Goal: Information Seeking & Learning: Learn about a topic

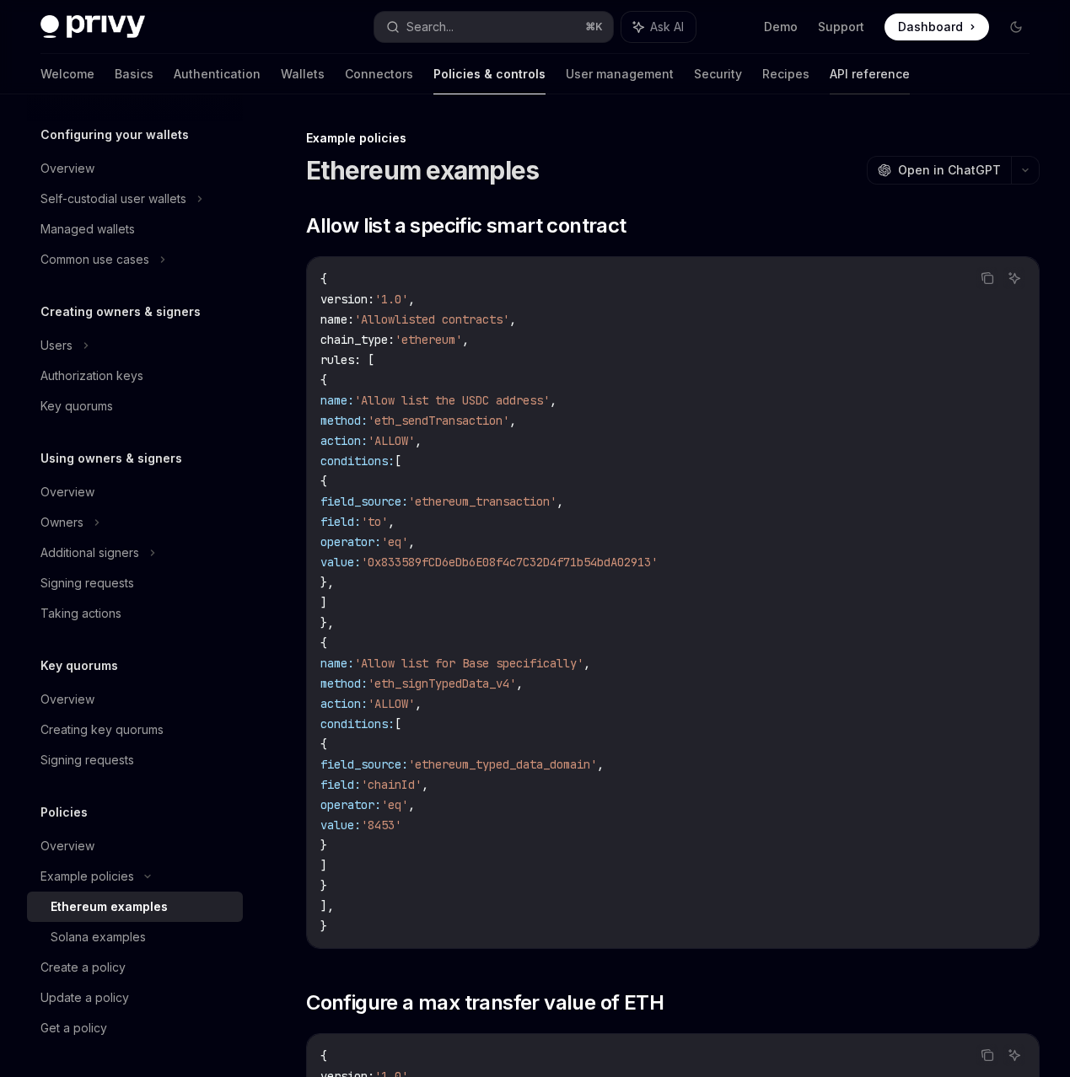
click at [830, 73] on link "API reference" at bounding box center [870, 74] width 80 height 40
type textarea "*"
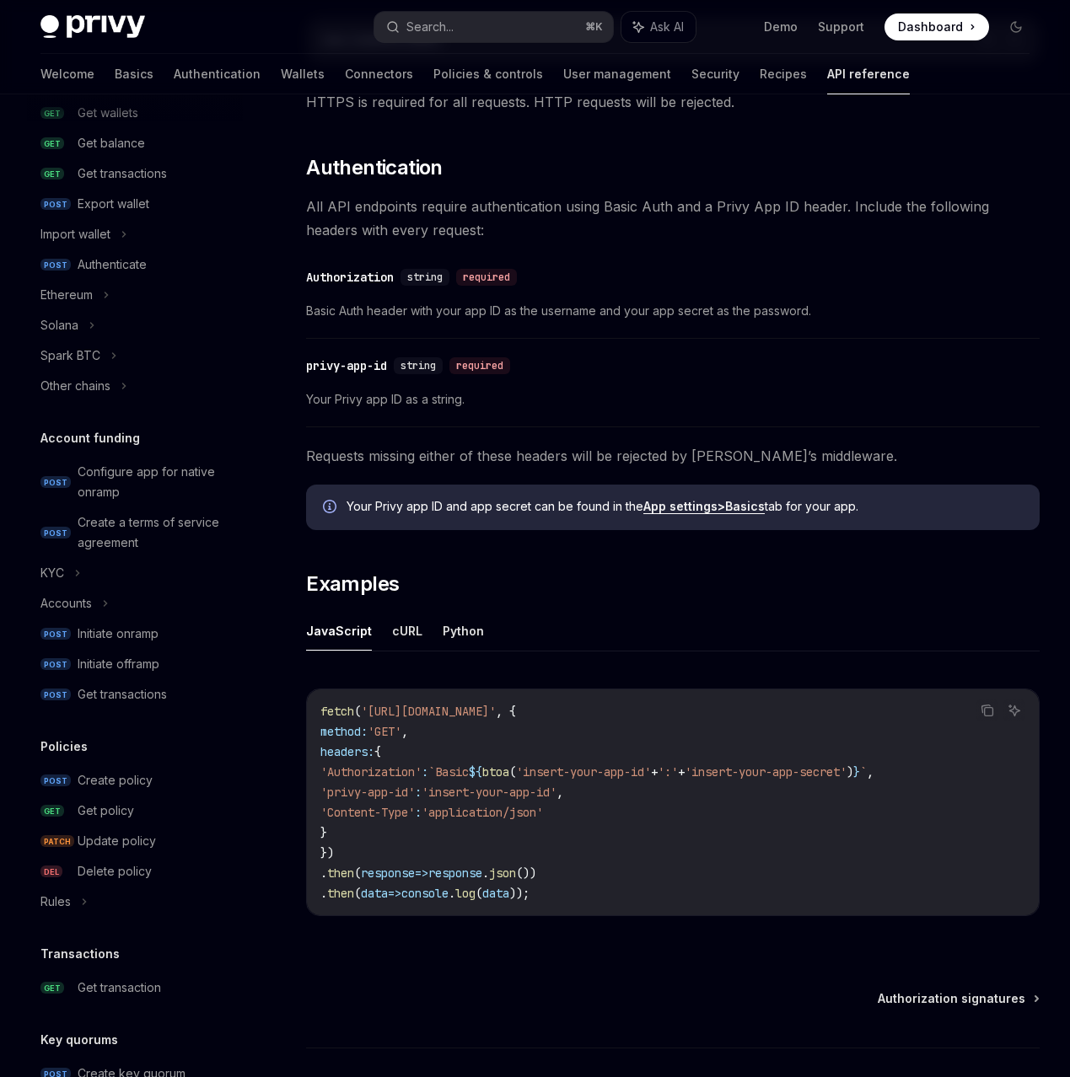
scroll to position [416, 0]
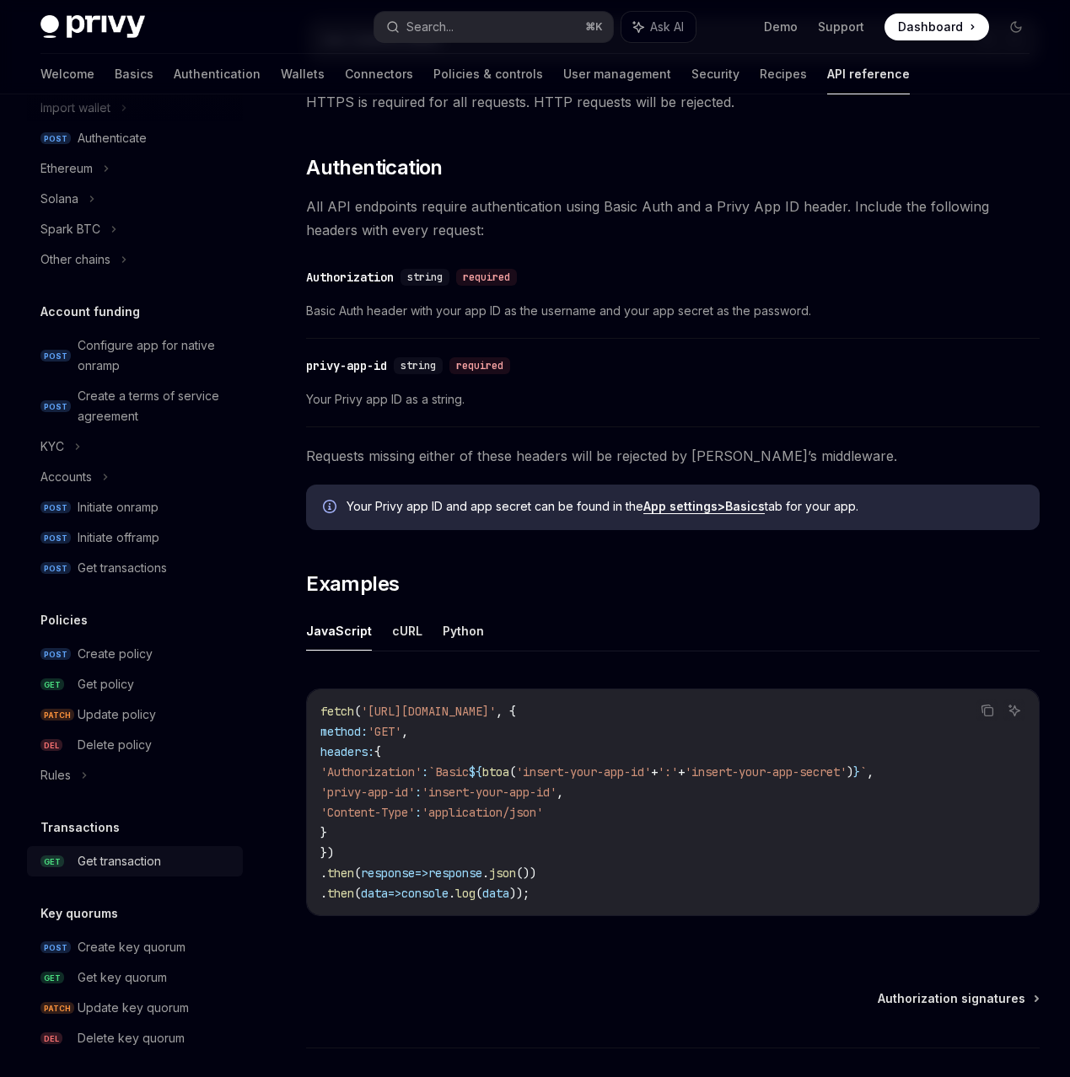
click at [145, 863] on div "Get transaction" at bounding box center [119, 862] width 83 height 20
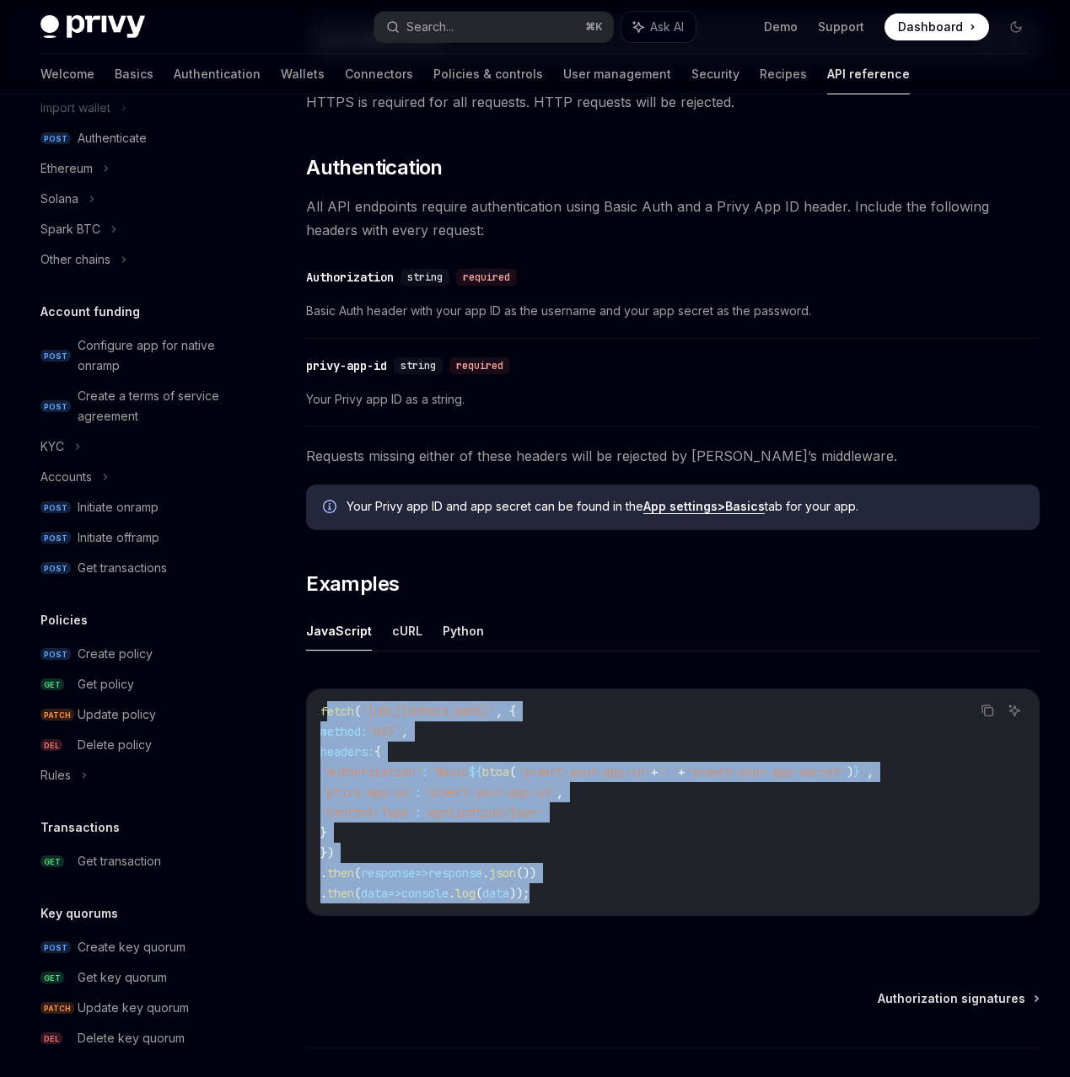
drag, startPoint x: 327, startPoint y: 711, endPoint x: 626, endPoint y: 890, distance: 348.3
click at [626, 889] on code "fetch ( 'https://api.privy.io/v1/wallets' , { method: 'GET' , headers: { 'Autho…" at bounding box center [672, 802] width 705 height 202
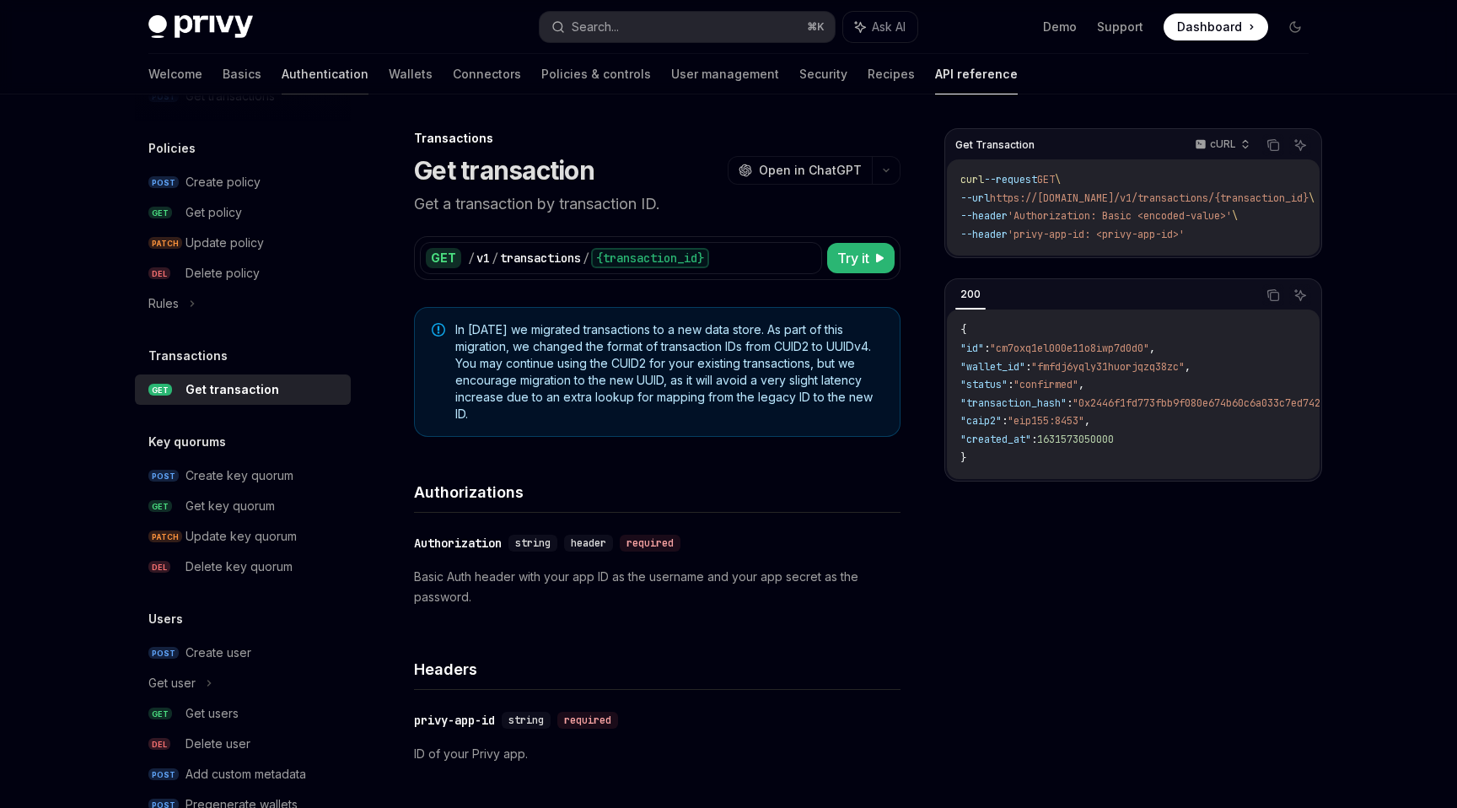
click at [282, 73] on link "Authentication" at bounding box center [325, 74] width 87 height 40
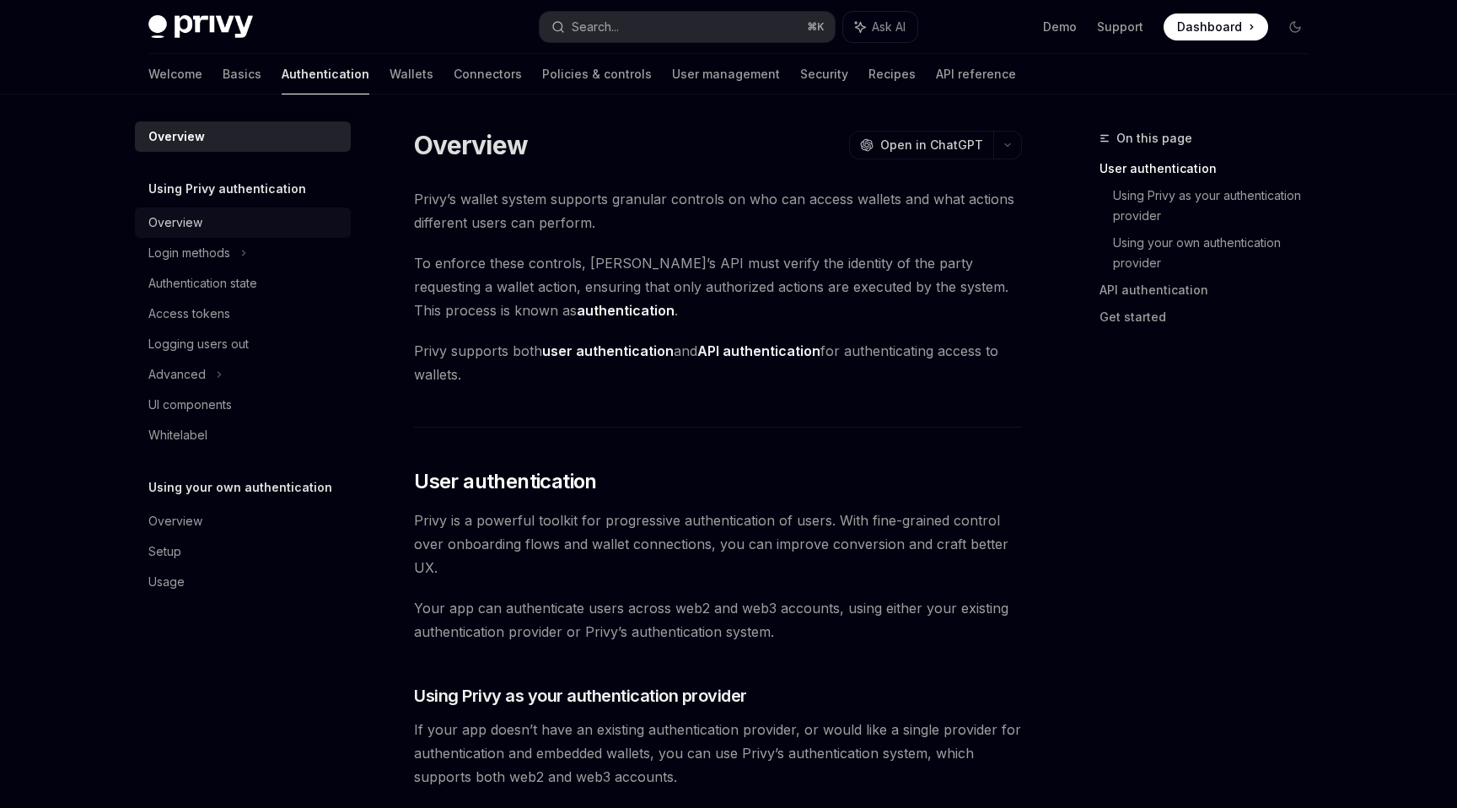
click at [243, 224] on div "Overview" at bounding box center [244, 222] width 192 height 20
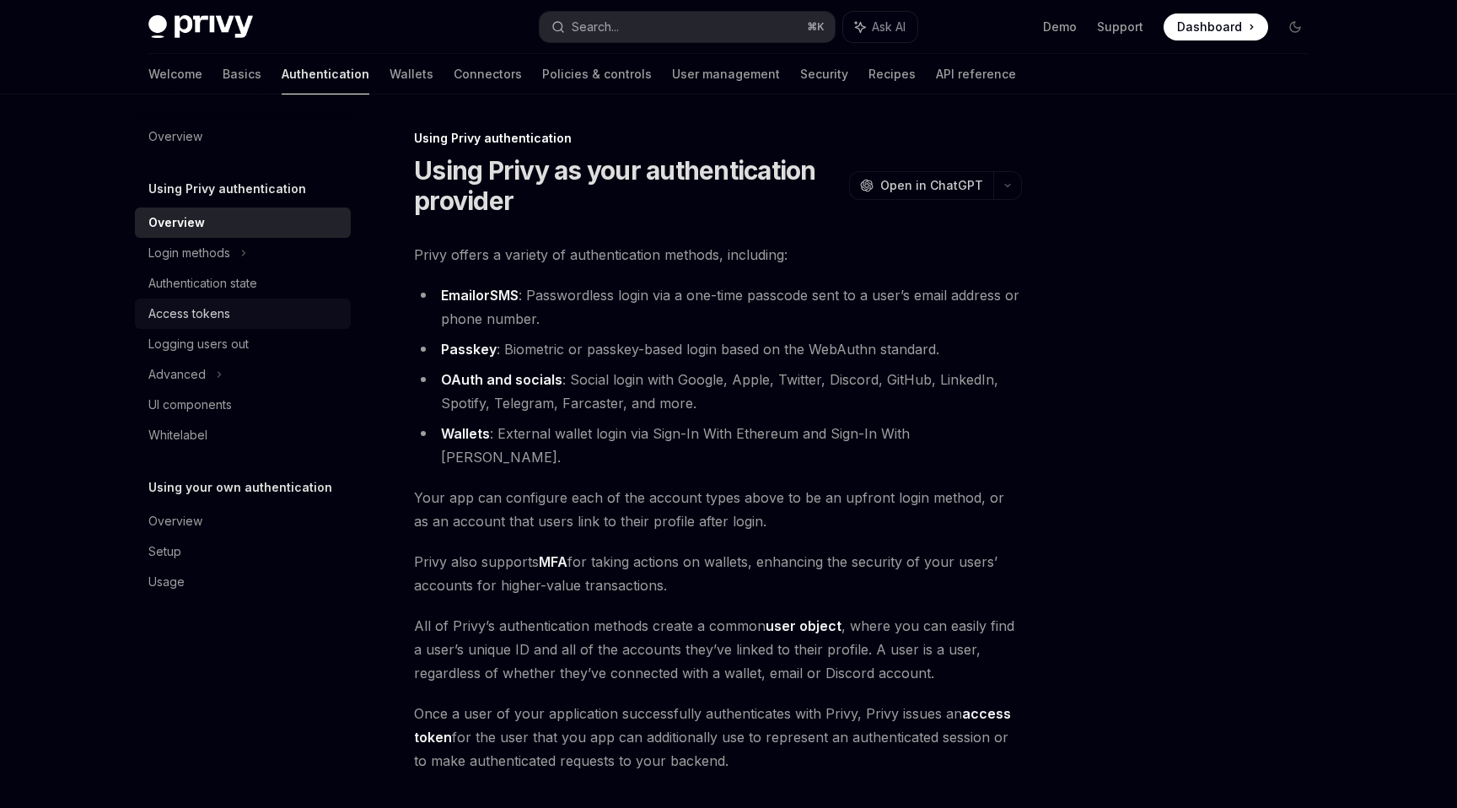
click at [224, 318] on div "Access tokens" at bounding box center [189, 314] width 82 height 20
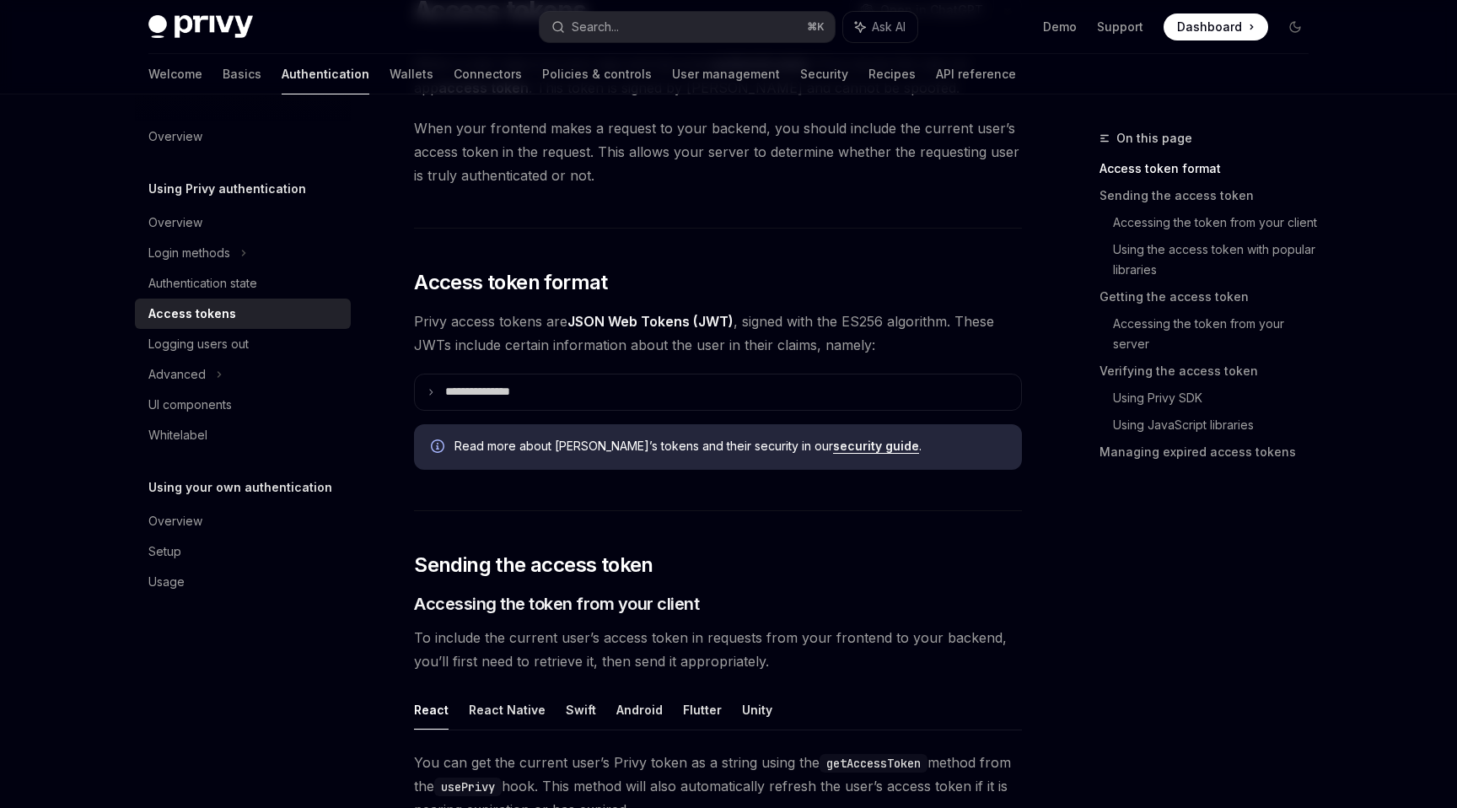
scroll to position [217, 0]
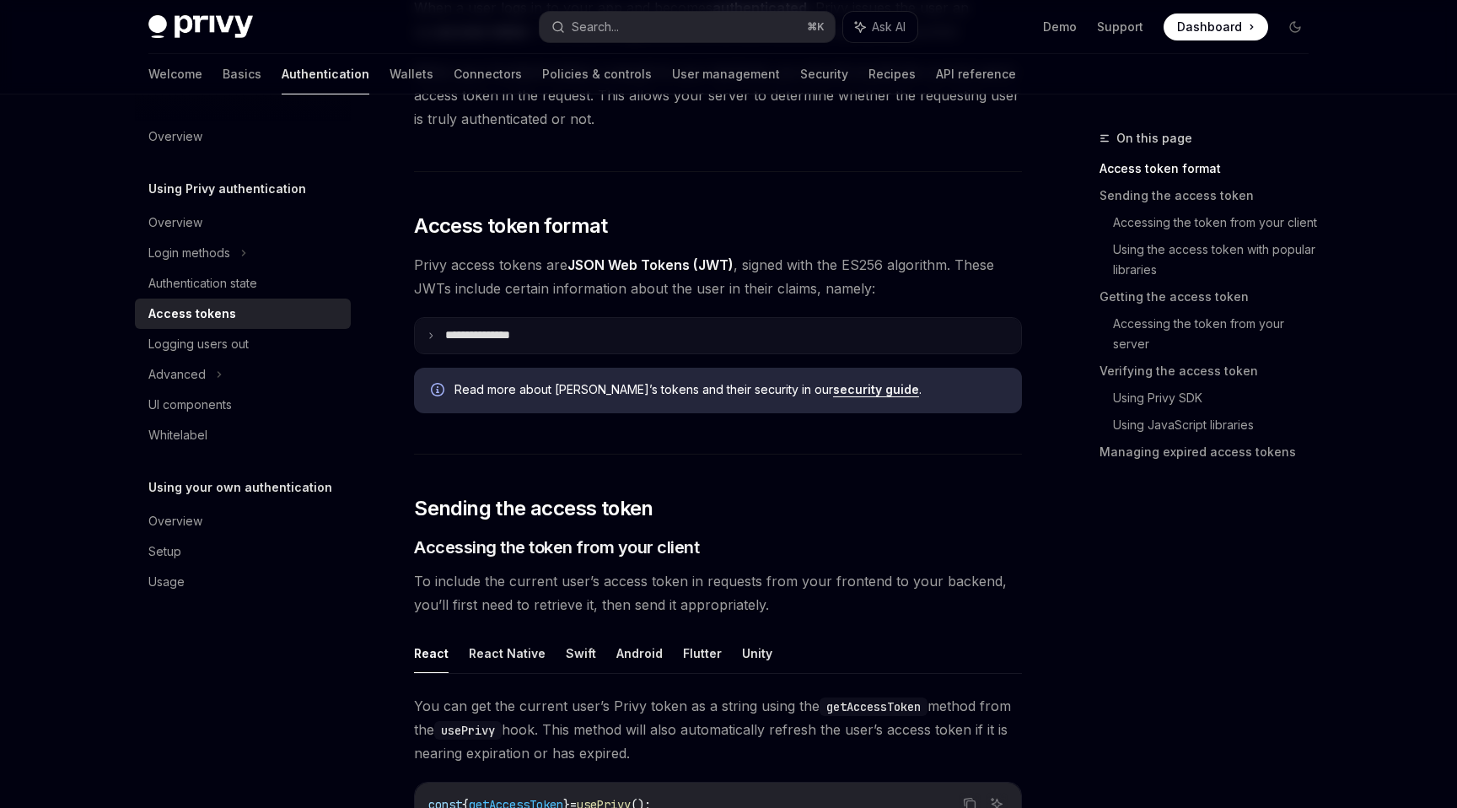
click at [477, 332] on p "**********" at bounding box center [491, 335] width 92 height 15
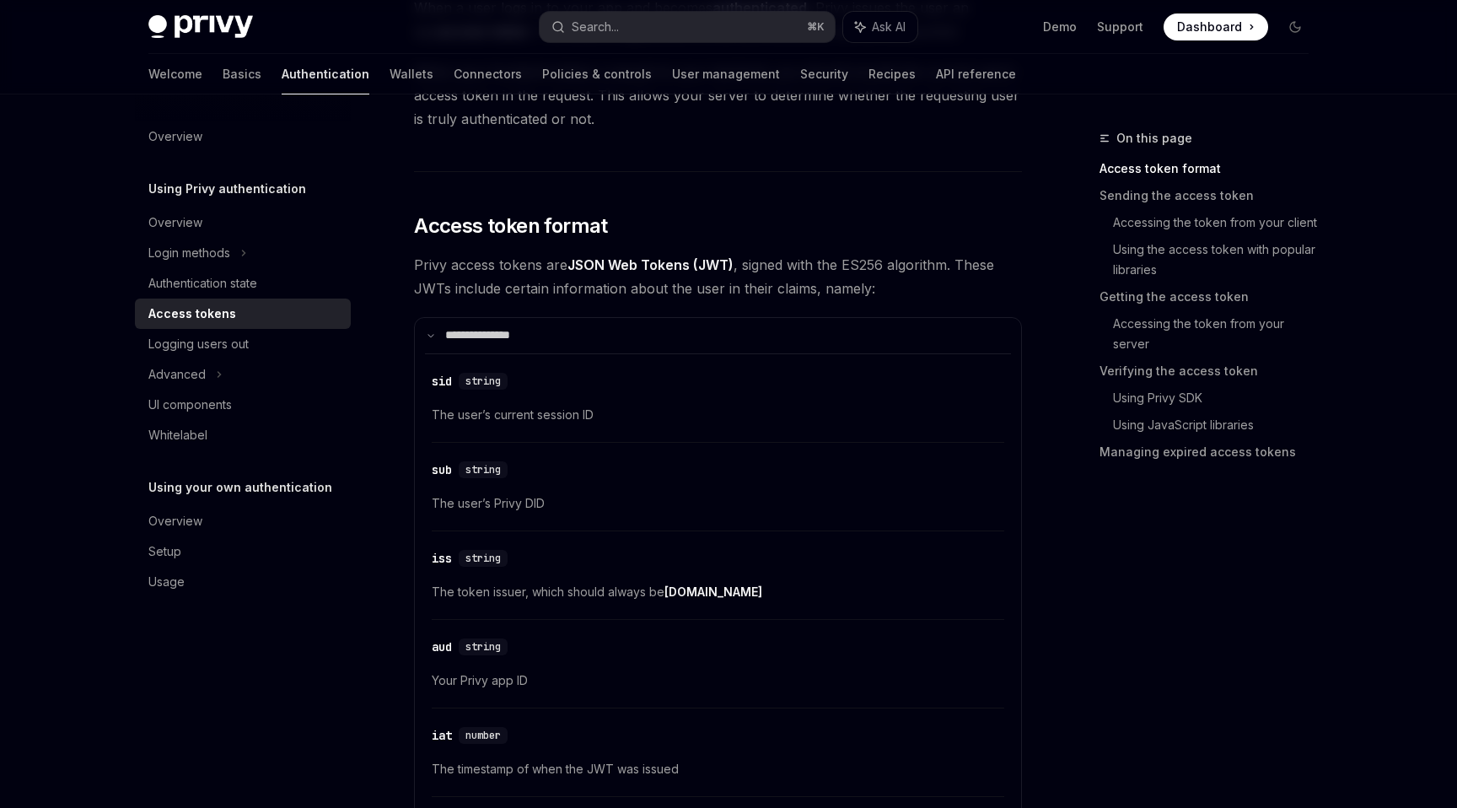
scroll to position [218, 0]
click at [443, 342] on summary "**********" at bounding box center [718, 334] width 606 height 35
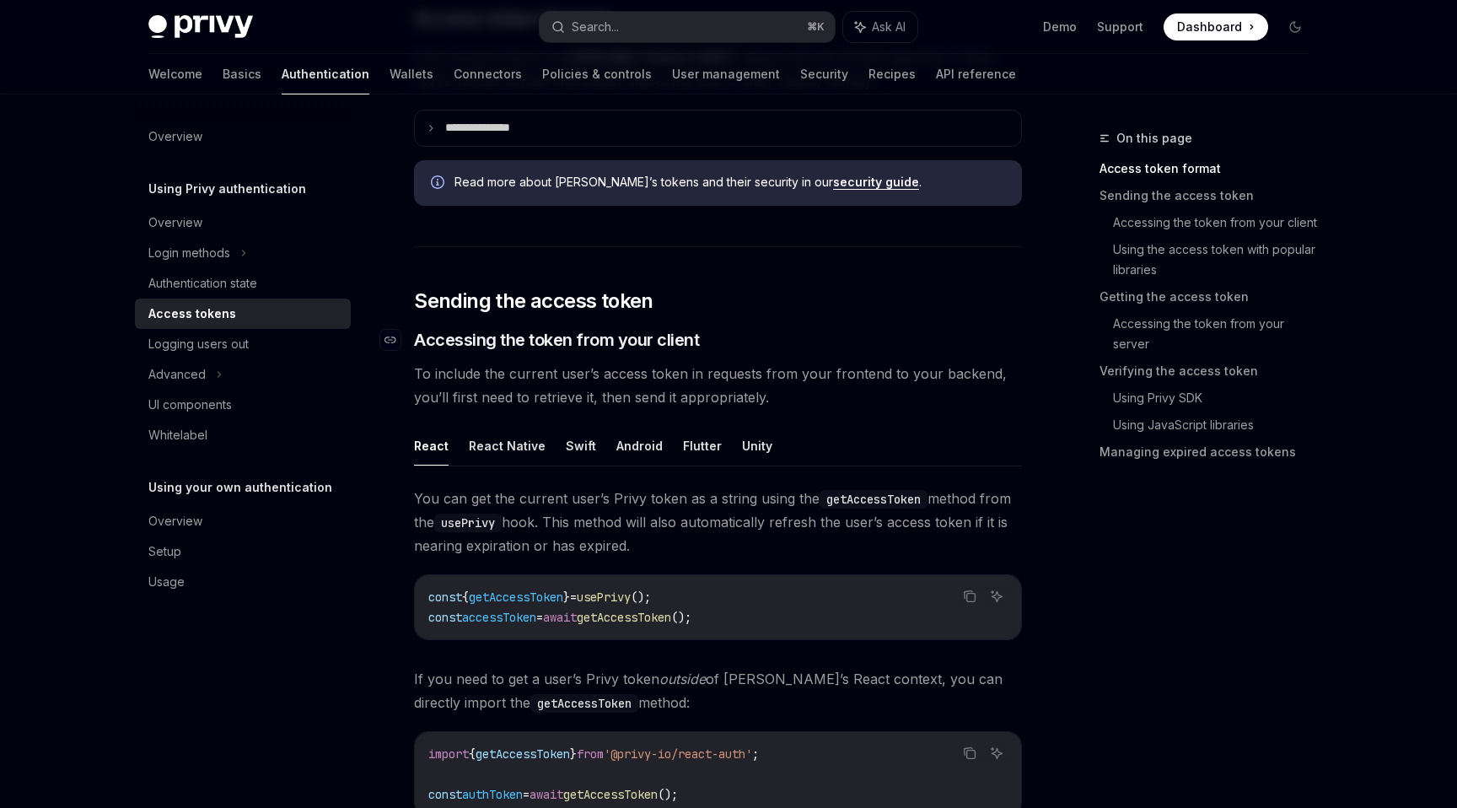
scroll to position [437, 0]
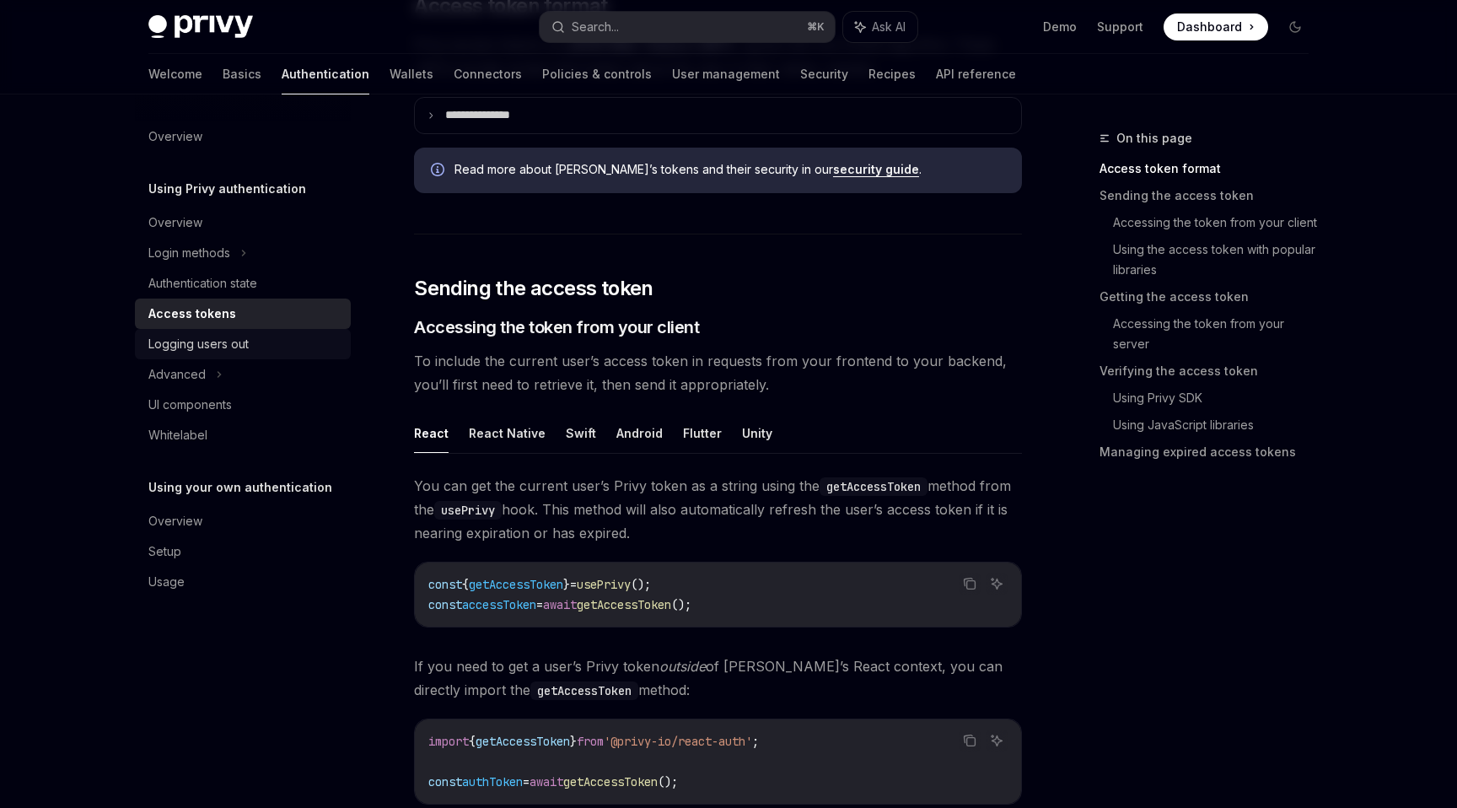
click at [207, 342] on div "Logging users out" at bounding box center [198, 344] width 100 height 20
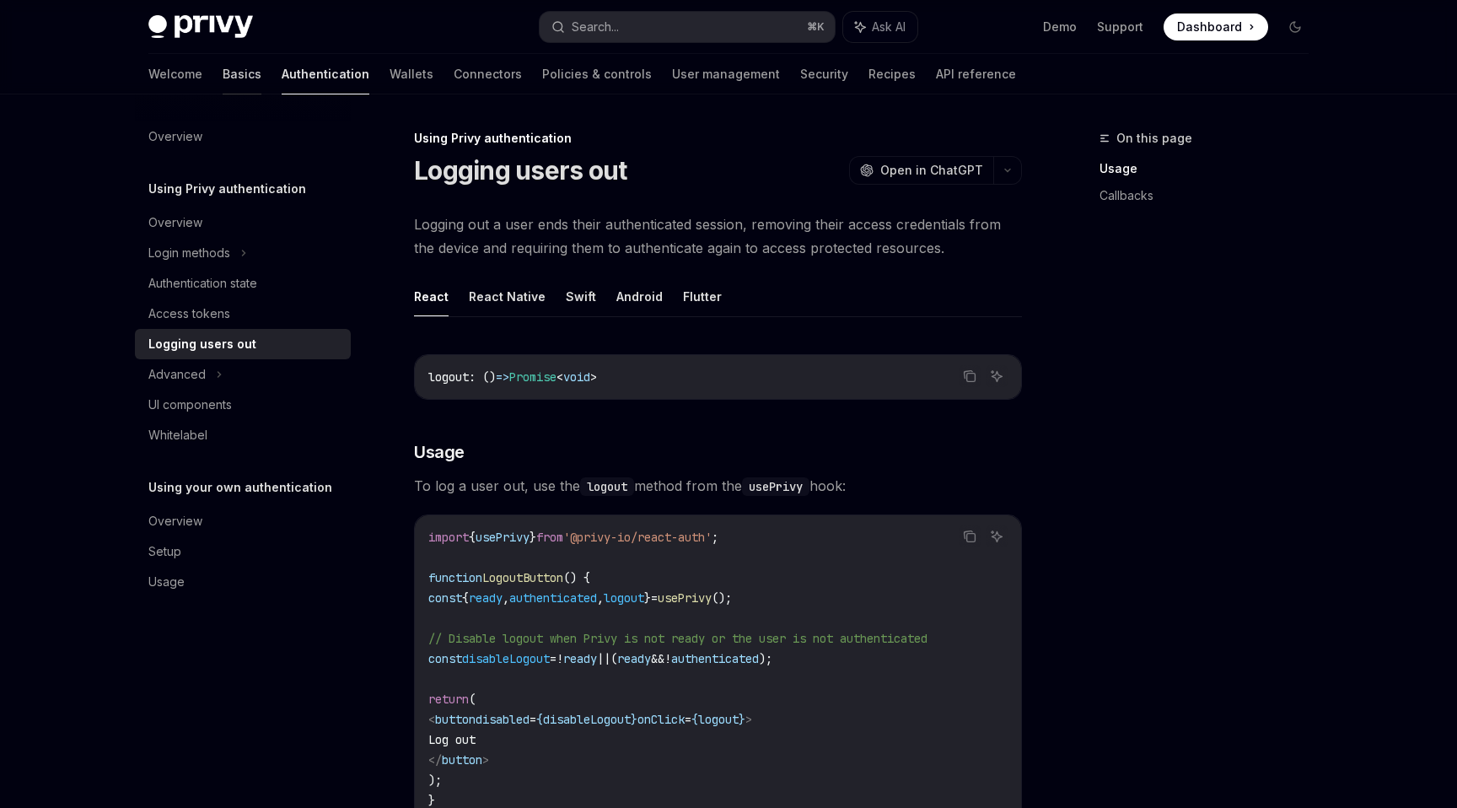
click at [223, 67] on link "Basics" at bounding box center [242, 74] width 39 height 40
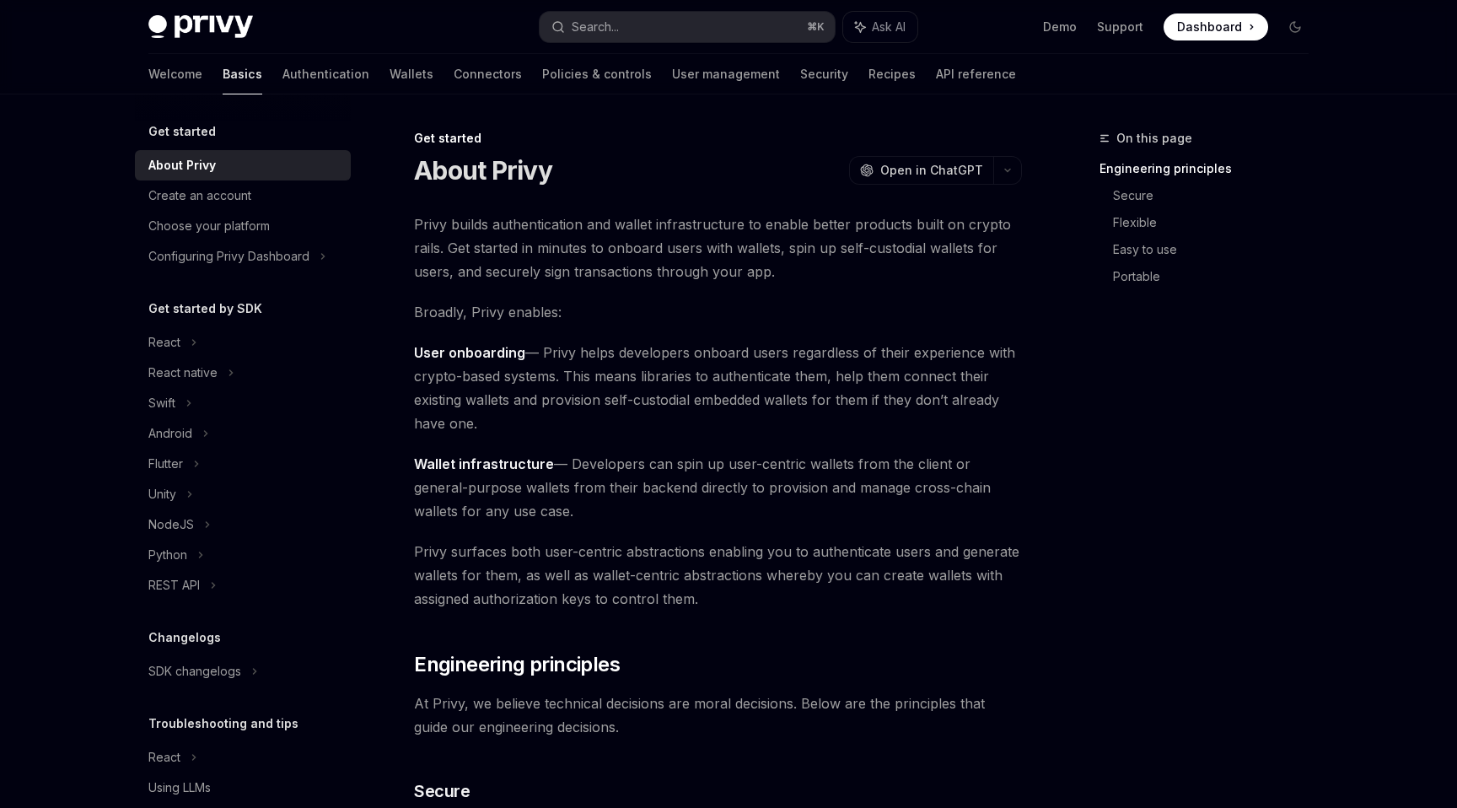
scroll to position [59, 0]
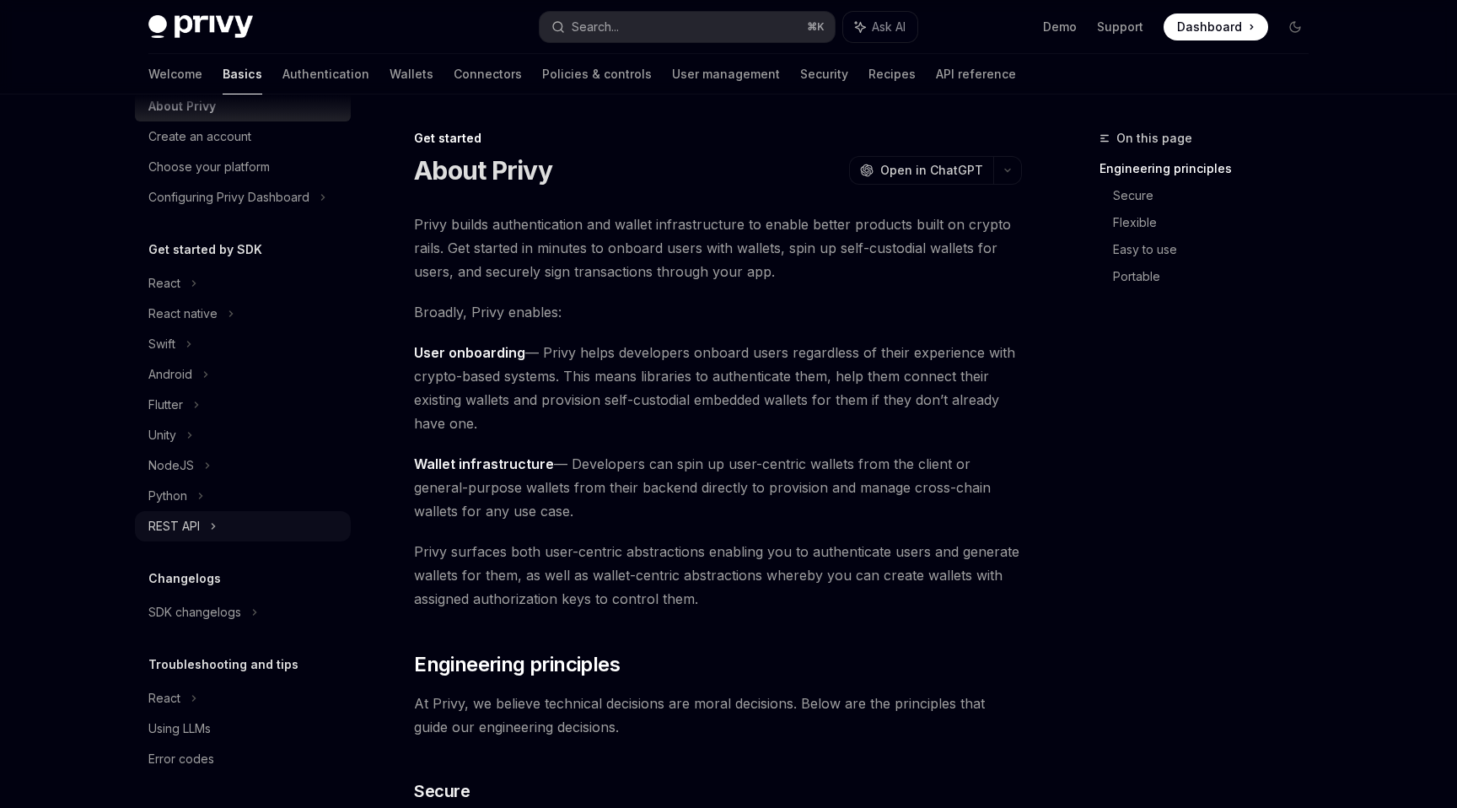
click at [194, 516] on div "REST API" at bounding box center [173, 526] width 51 height 20
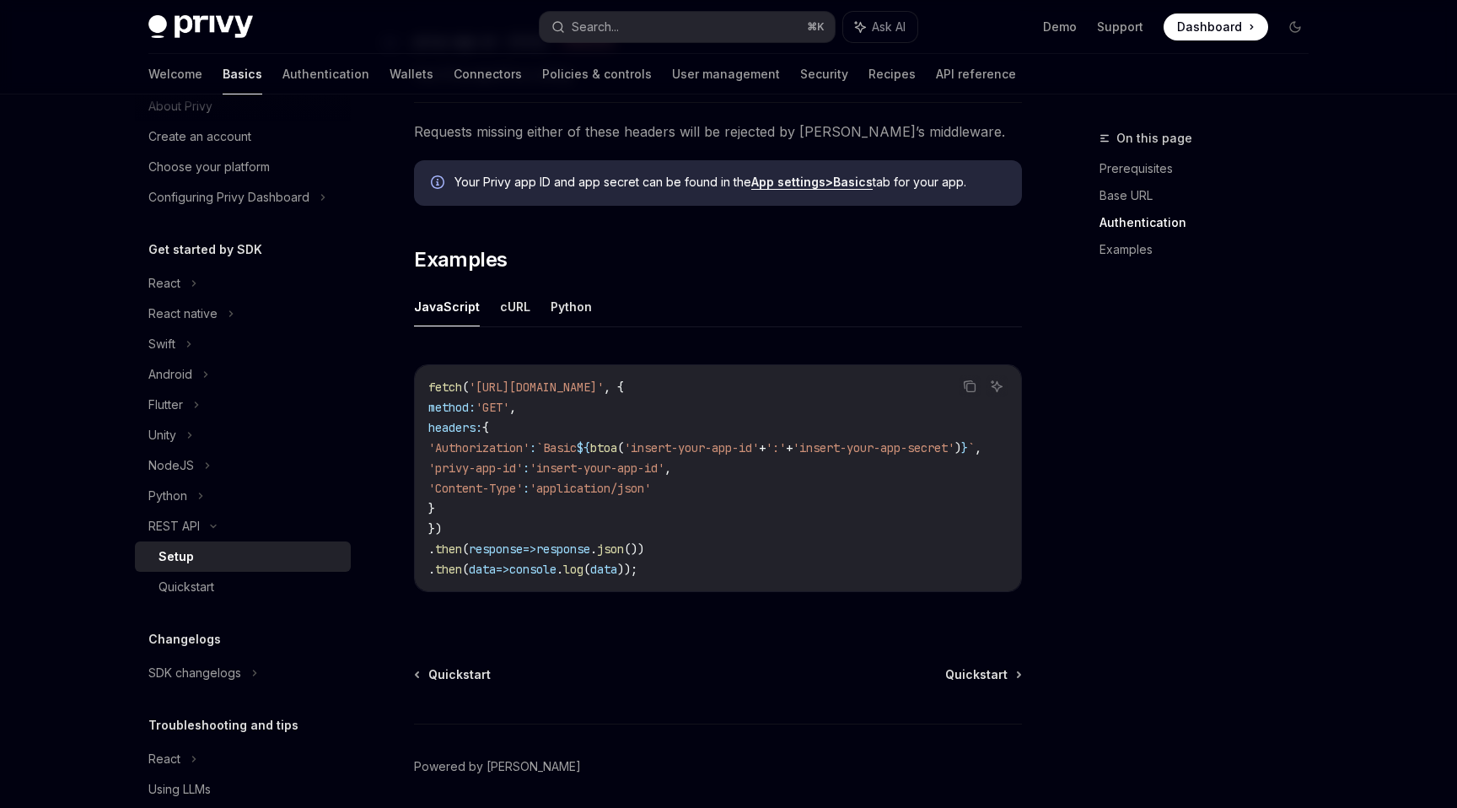
scroll to position [797, 0]
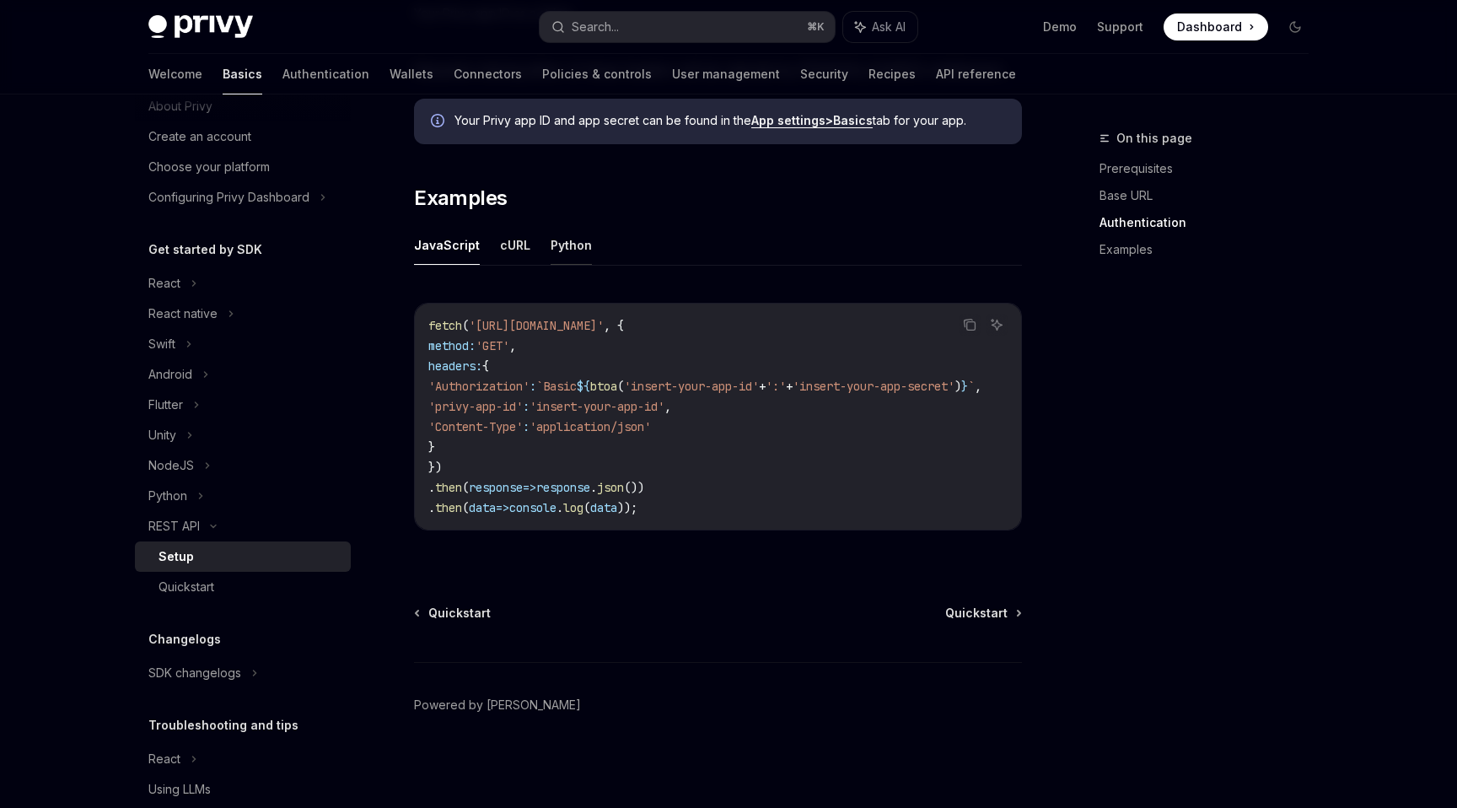
click at [551, 248] on button "Python" at bounding box center [571, 245] width 41 height 40
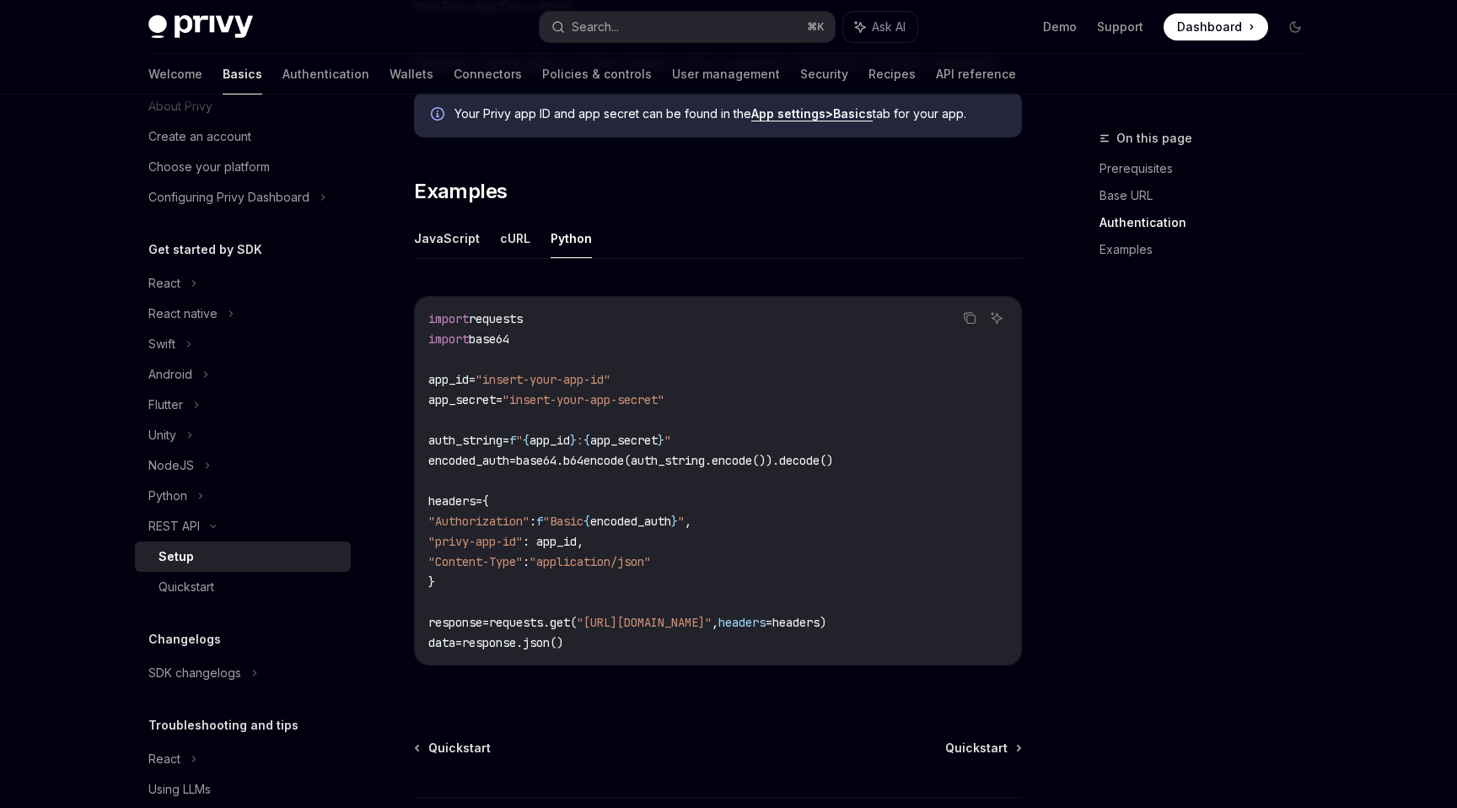
click at [467, 465] on span "encoded_auth" at bounding box center [468, 460] width 81 height 15
click at [474, 443] on span "auth_string" at bounding box center [465, 439] width 74 height 15
click at [470, 459] on span "encoded_auth" at bounding box center [468, 460] width 81 height 15
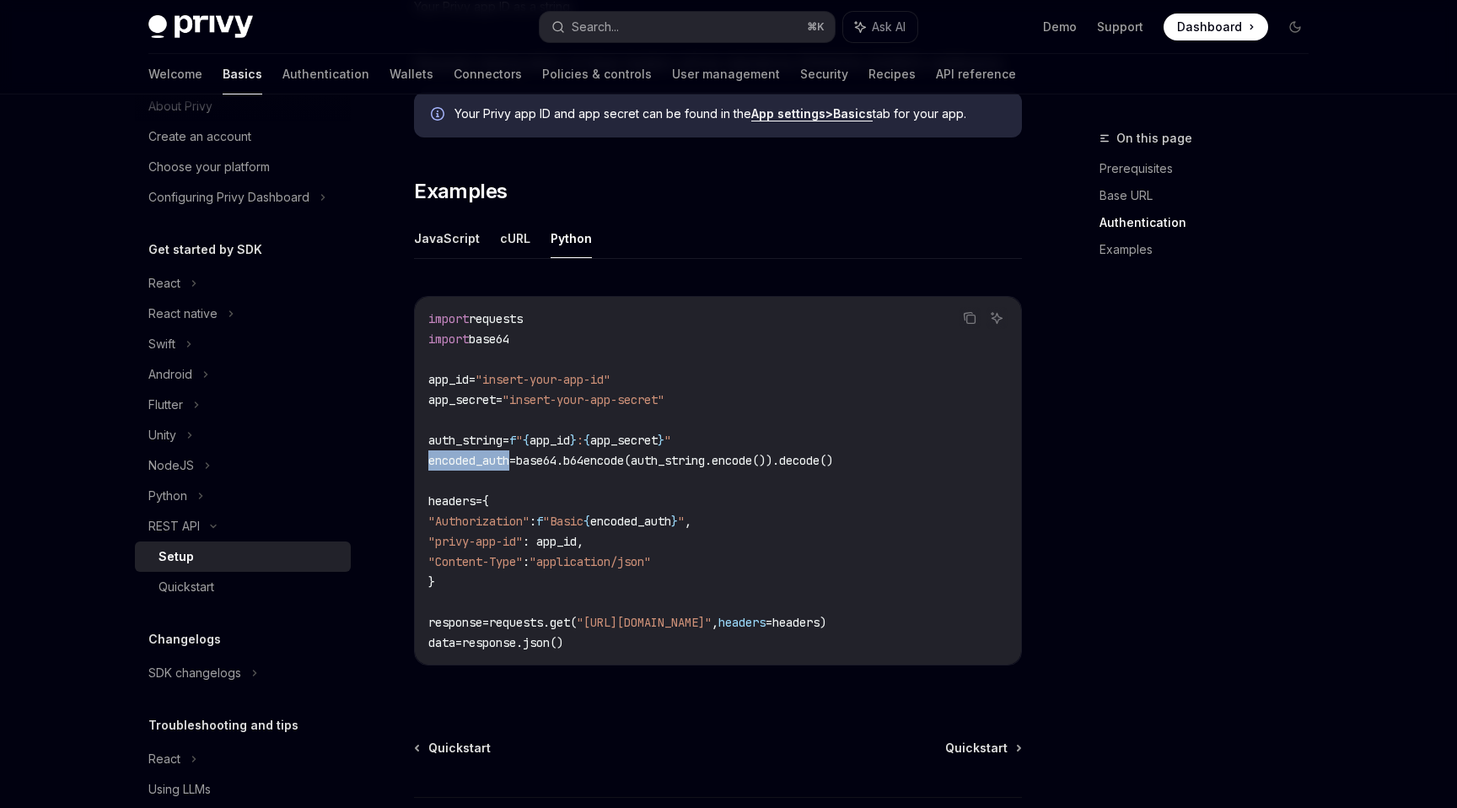
click at [470, 459] on span "encoded_auth" at bounding box center [468, 460] width 81 height 15
drag, startPoint x: 889, startPoint y: 468, endPoint x: 868, endPoint y: 419, distance: 53.2
click at [868, 419] on code "import requests import base64 app_id = "insert-your-app-id" app_secret = "inser…" at bounding box center [717, 481] width 579 height 344
copy code "auth_string = f " { app_id } : { app_secret } " encoded_auth = base64.b64encode…"
click at [647, 535] on code "import requests import base64 app_id = "insert-your-app-id" app_secret = "inser…" at bounding box center [717, 481] width 579 height 344
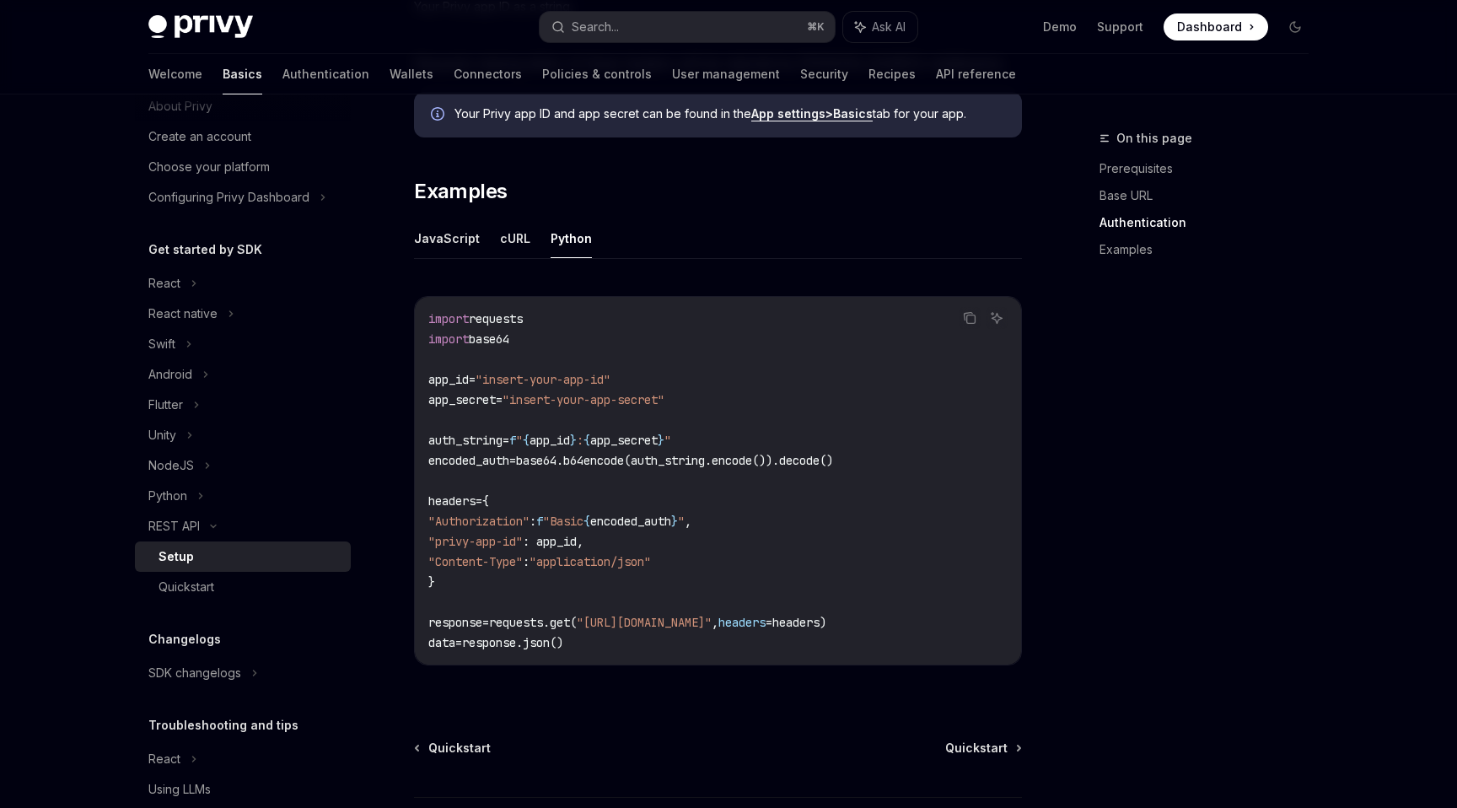
scroll to position [932, 0]
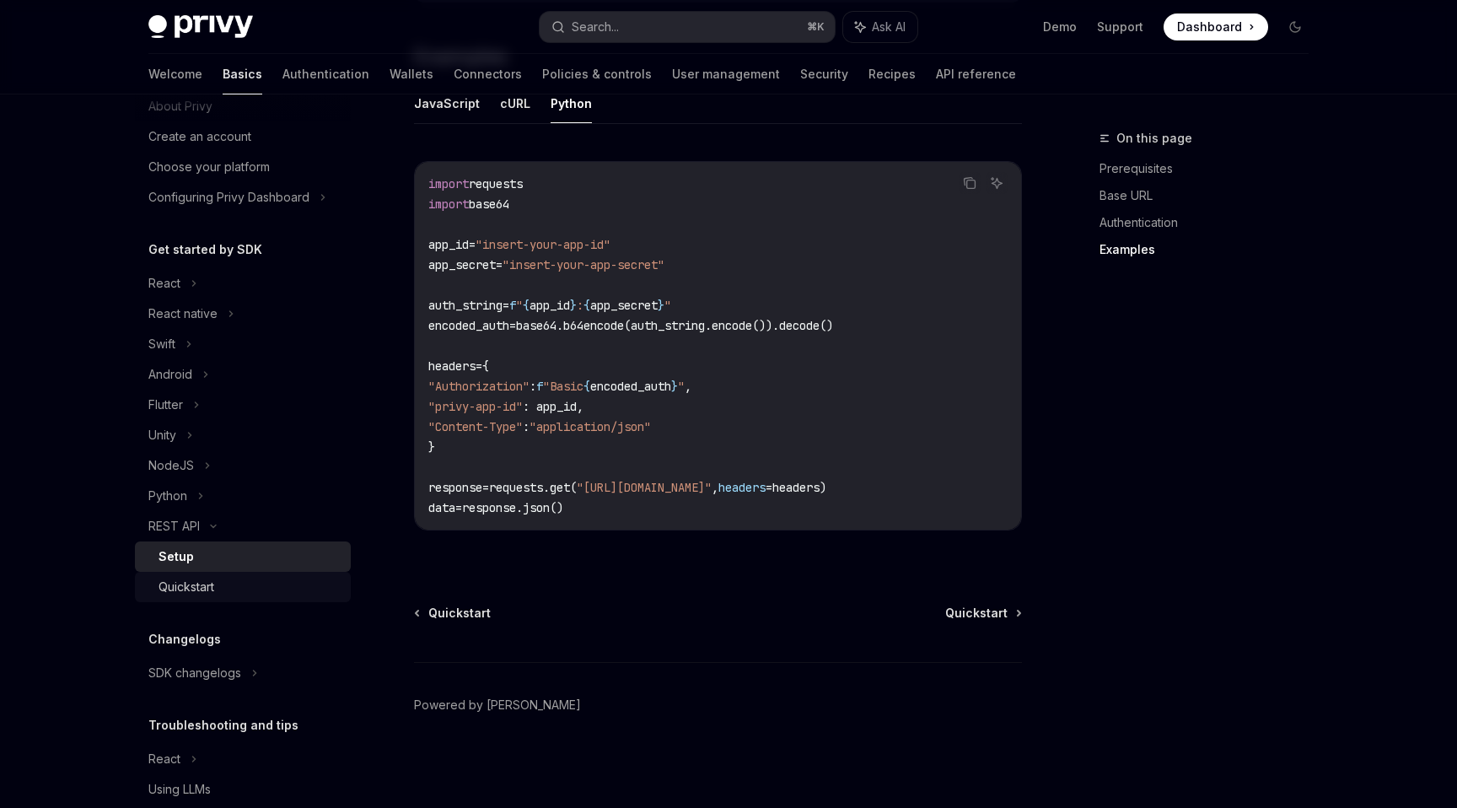
click at [222, 574] on link "Quickstart" at bounding box center [243, 587] width 216 height 30
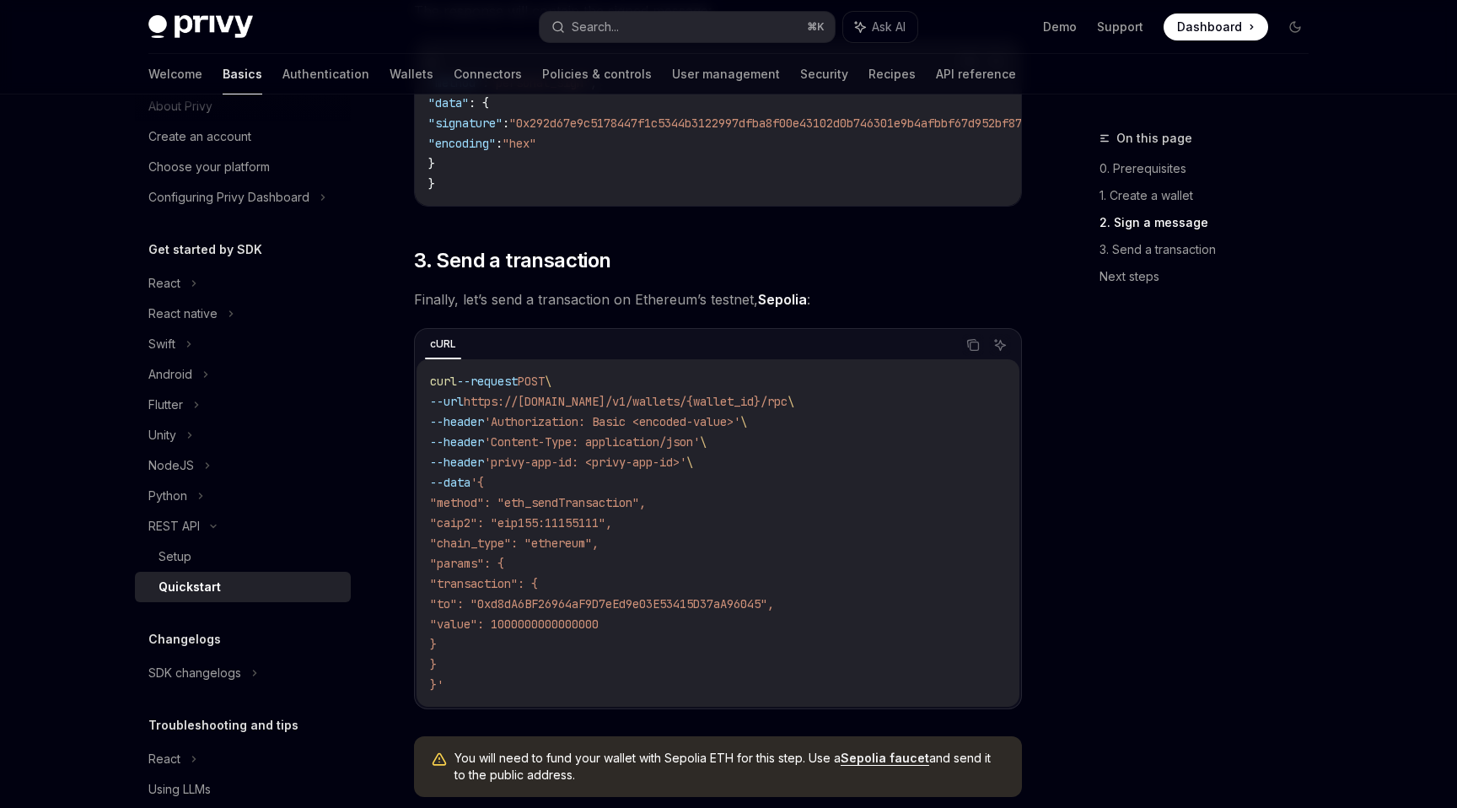
scroll to position [120, 0]
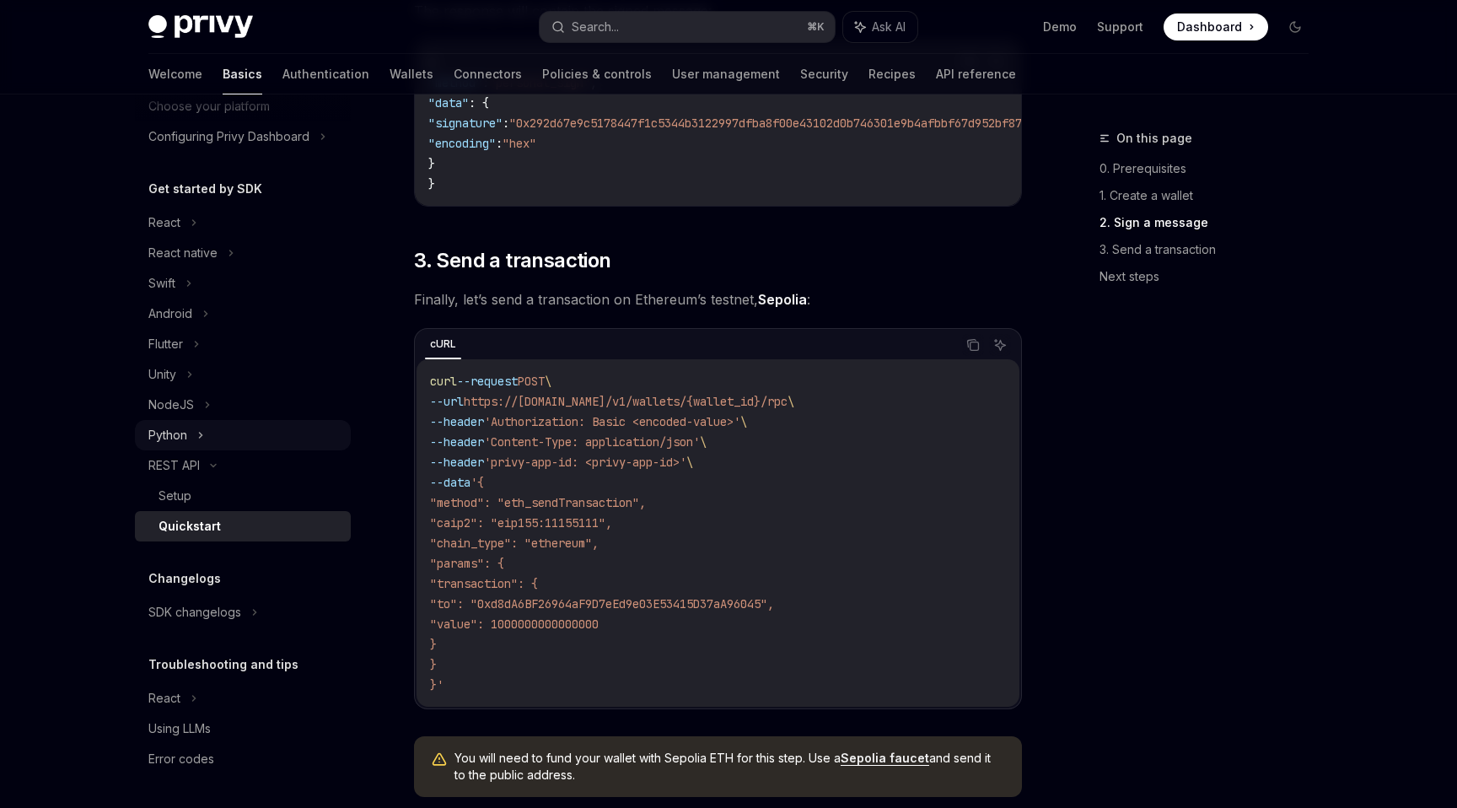
click at [169, 438] on div "Python" at bounding box center [167, 435] width 39 height 20
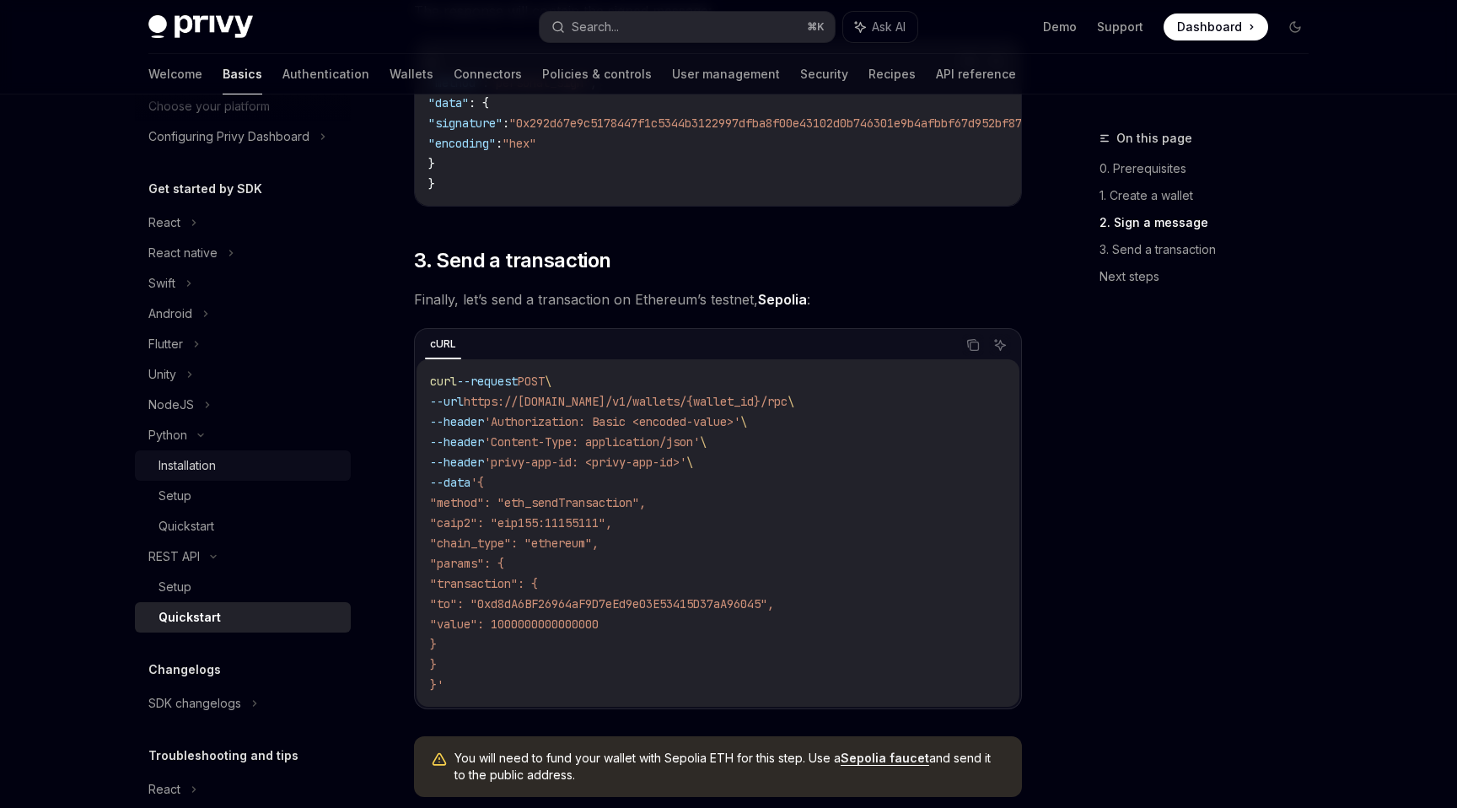
click at [212, 469] on div "Installation" at bounding box center [186, 465] width 57 height 20
click at [215, 465] on div "Installation" at bounding box center [186, 465] width 57 height 20
click at [213, 465] on div "Installation" at bounding box center [186, 465] width 57 height 20
click at [186, 496] on div "Setup" at bounding box center [174, 496] width 33 height 20
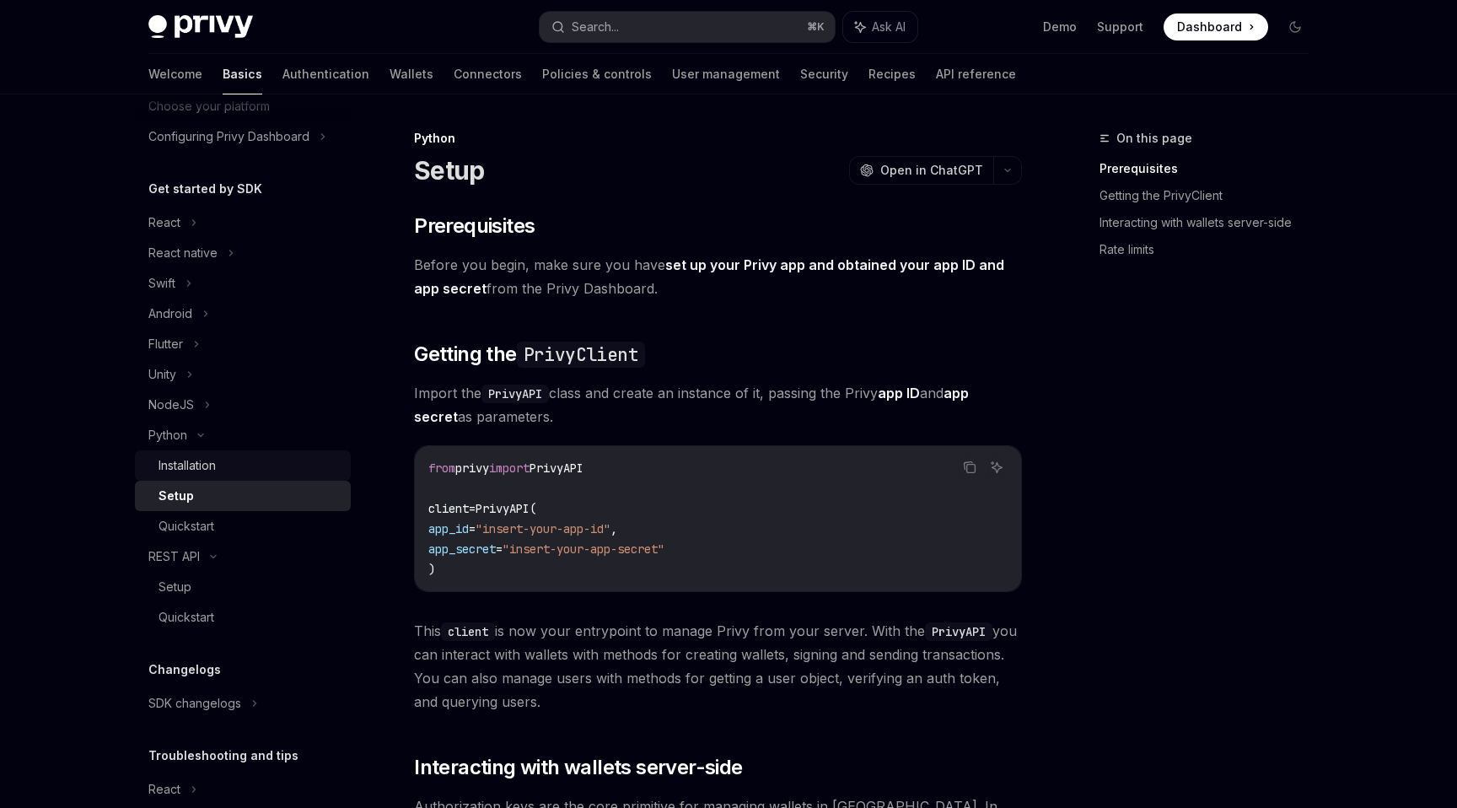
click at [211, 470] on div "Installation" at bounding box center [186, 465] width 57 height 20
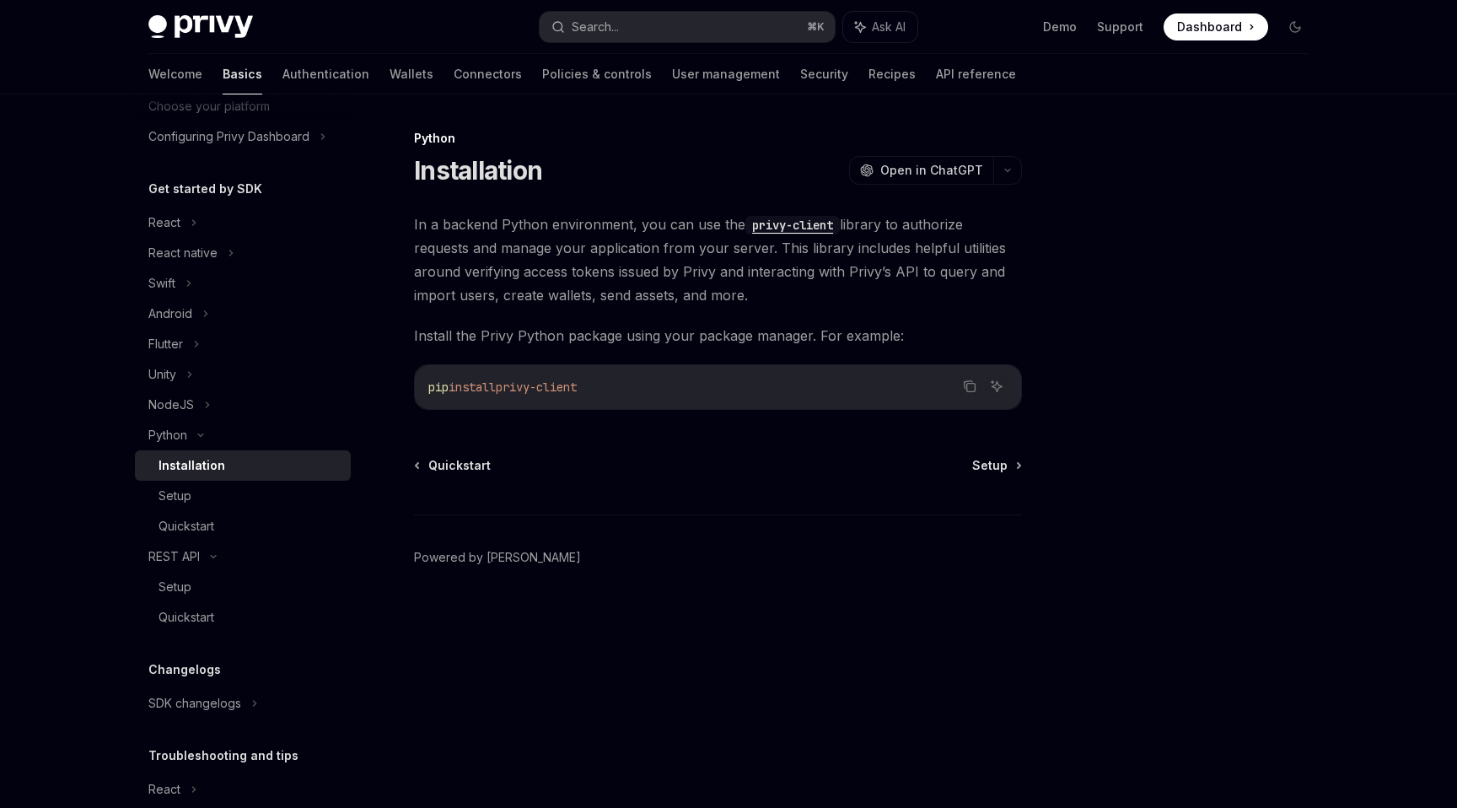
click at [209, 465] on div "Installation" at bounding box center [191, 465] width 67 height 20
click at [189, 492] on div "Setup" at bounding box center [174, 496] width 33 height 20
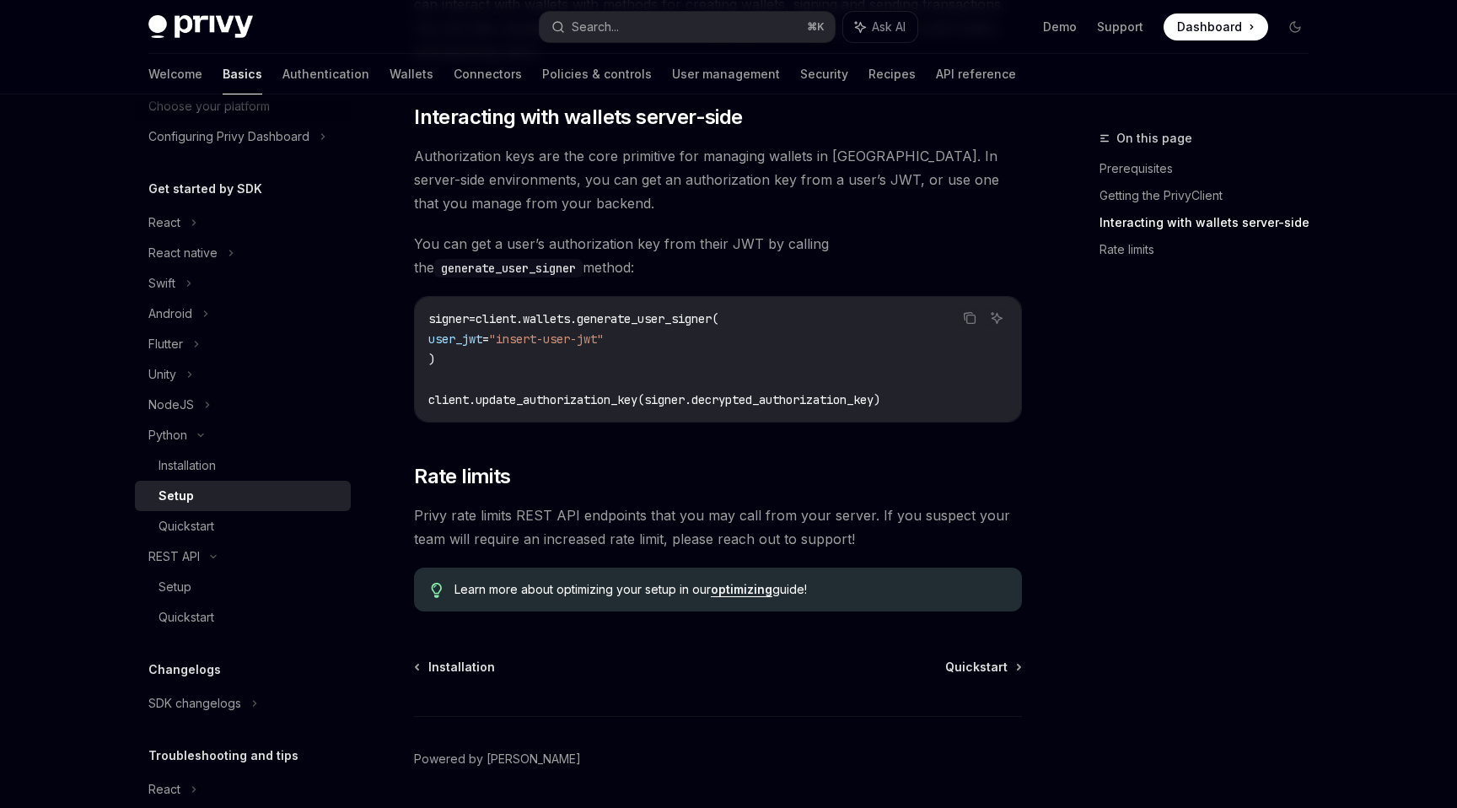
scroll to position [704, 0]
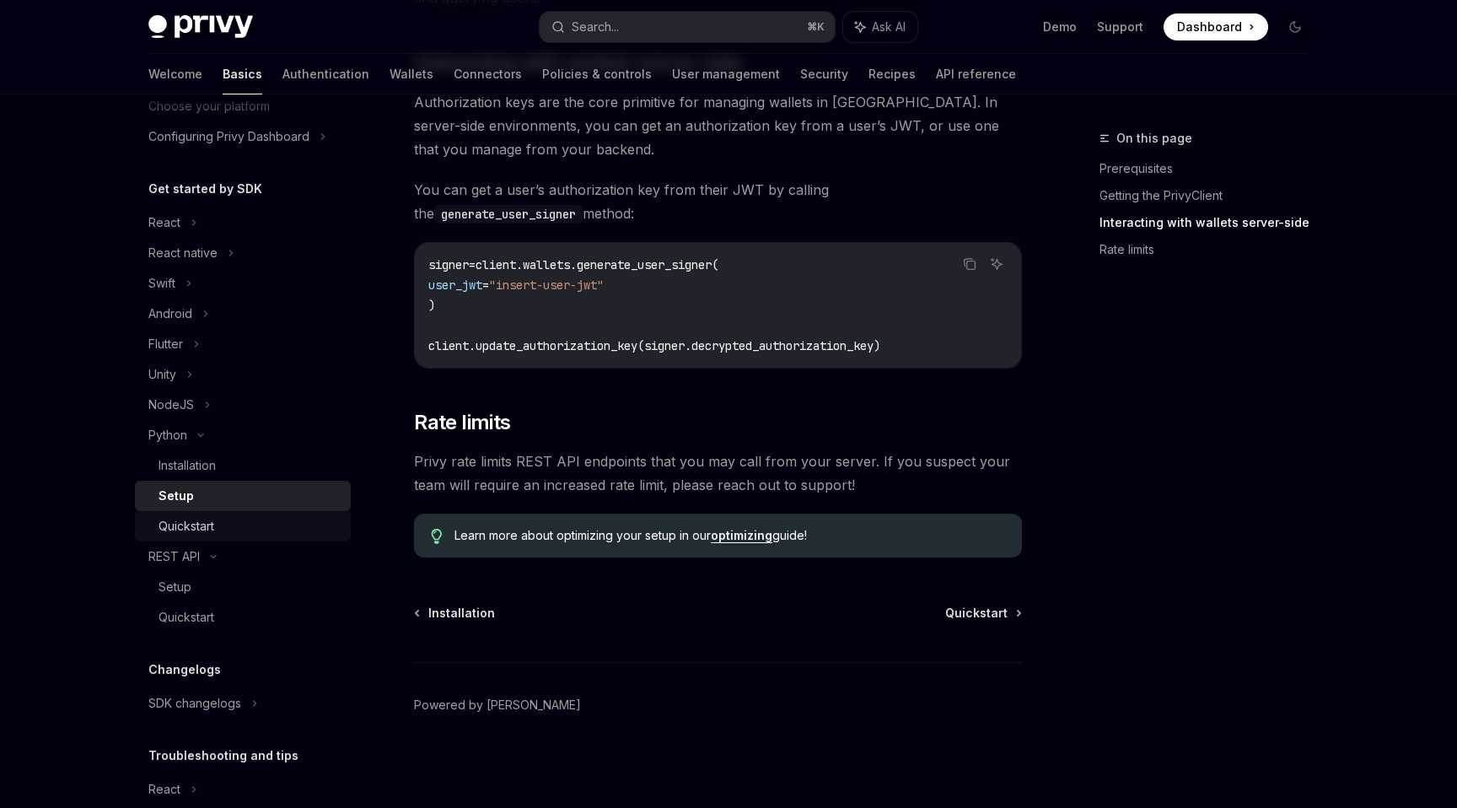
click at [199, 521] on div "Quickstart" at bounding box center [186, 526] width 56 height 20
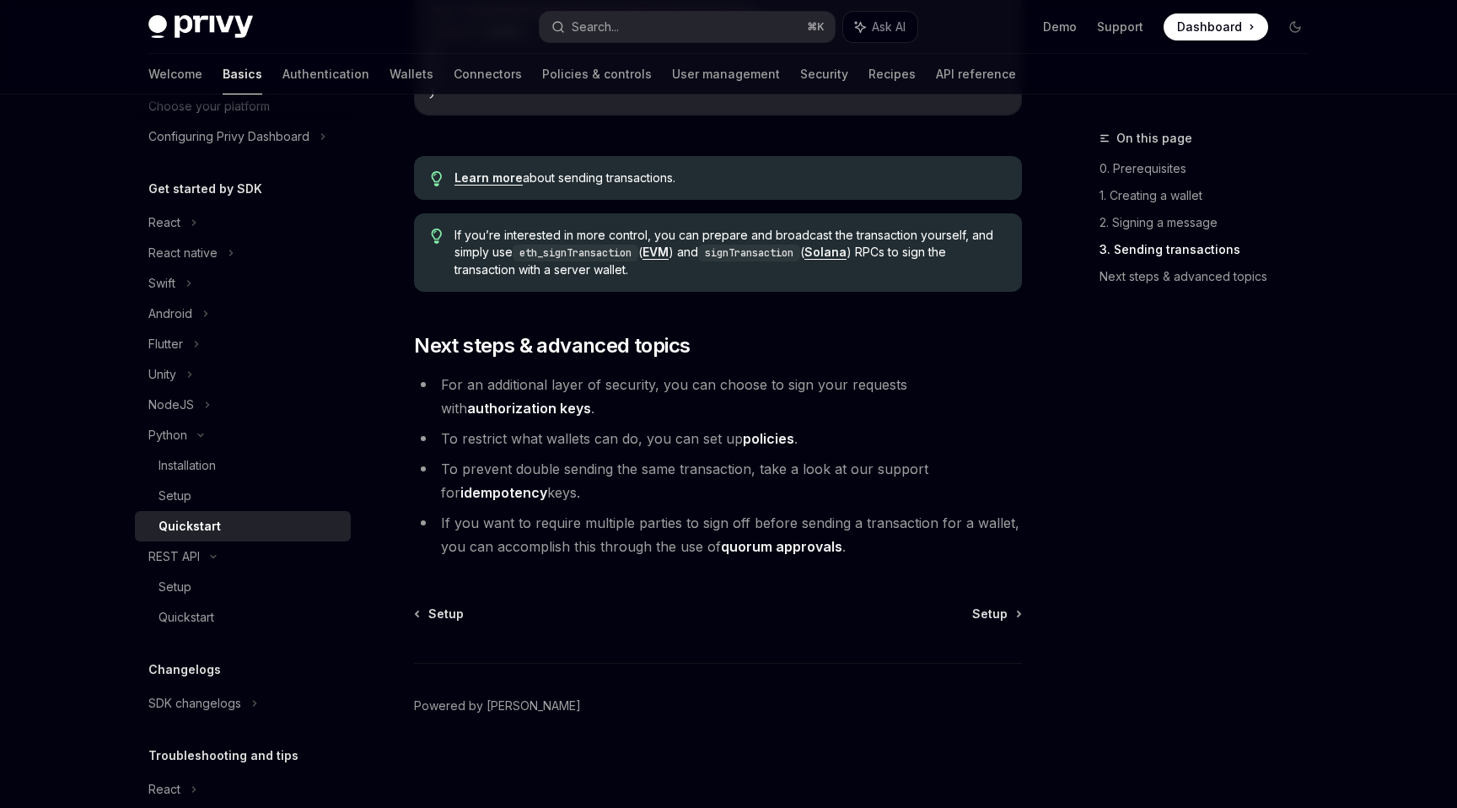
scroll to position [1712, 0]
click at [207, 524] on div "Quickstart" at bounding box center [189, 526] width 62 height 20
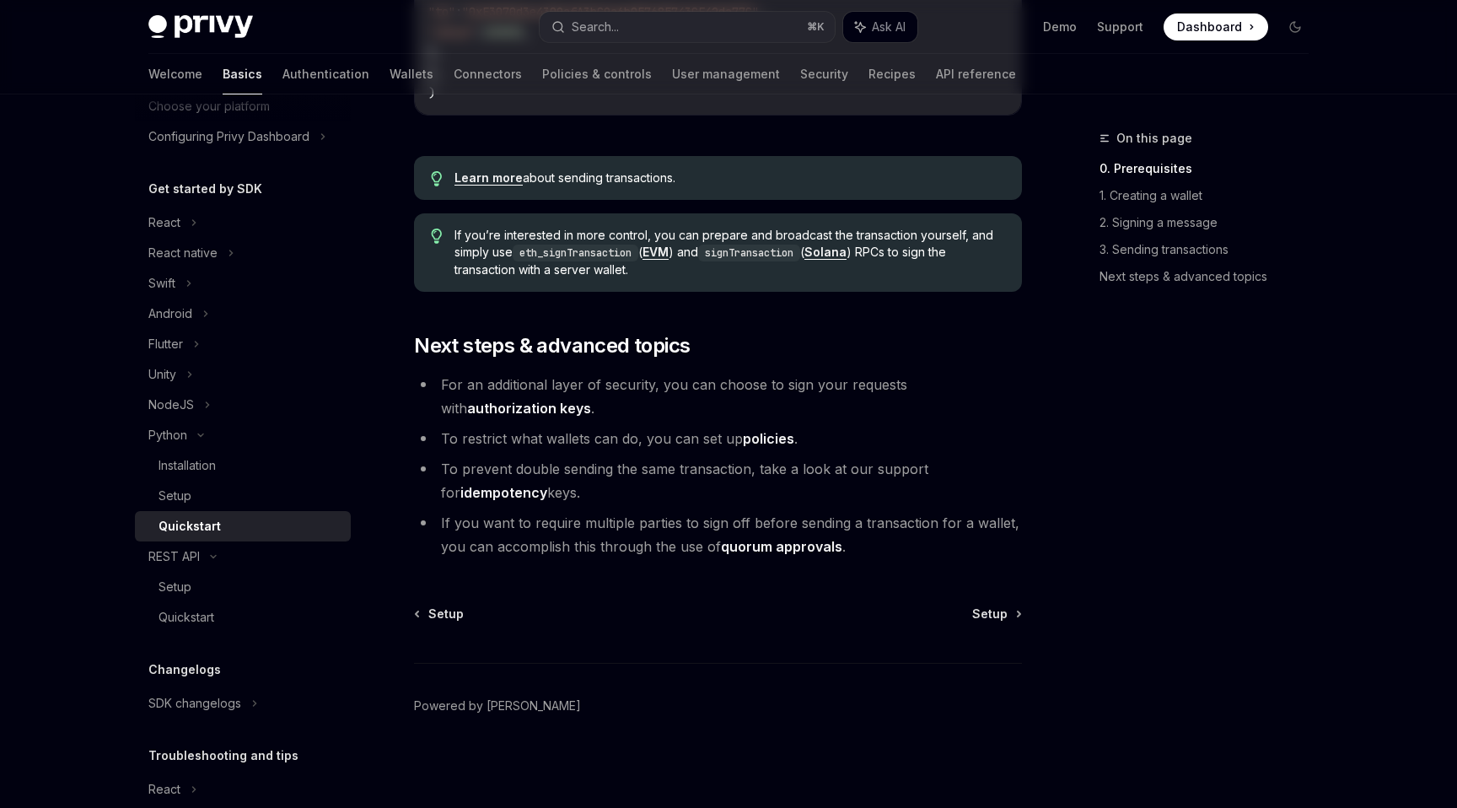
scroll to position [0, 0]
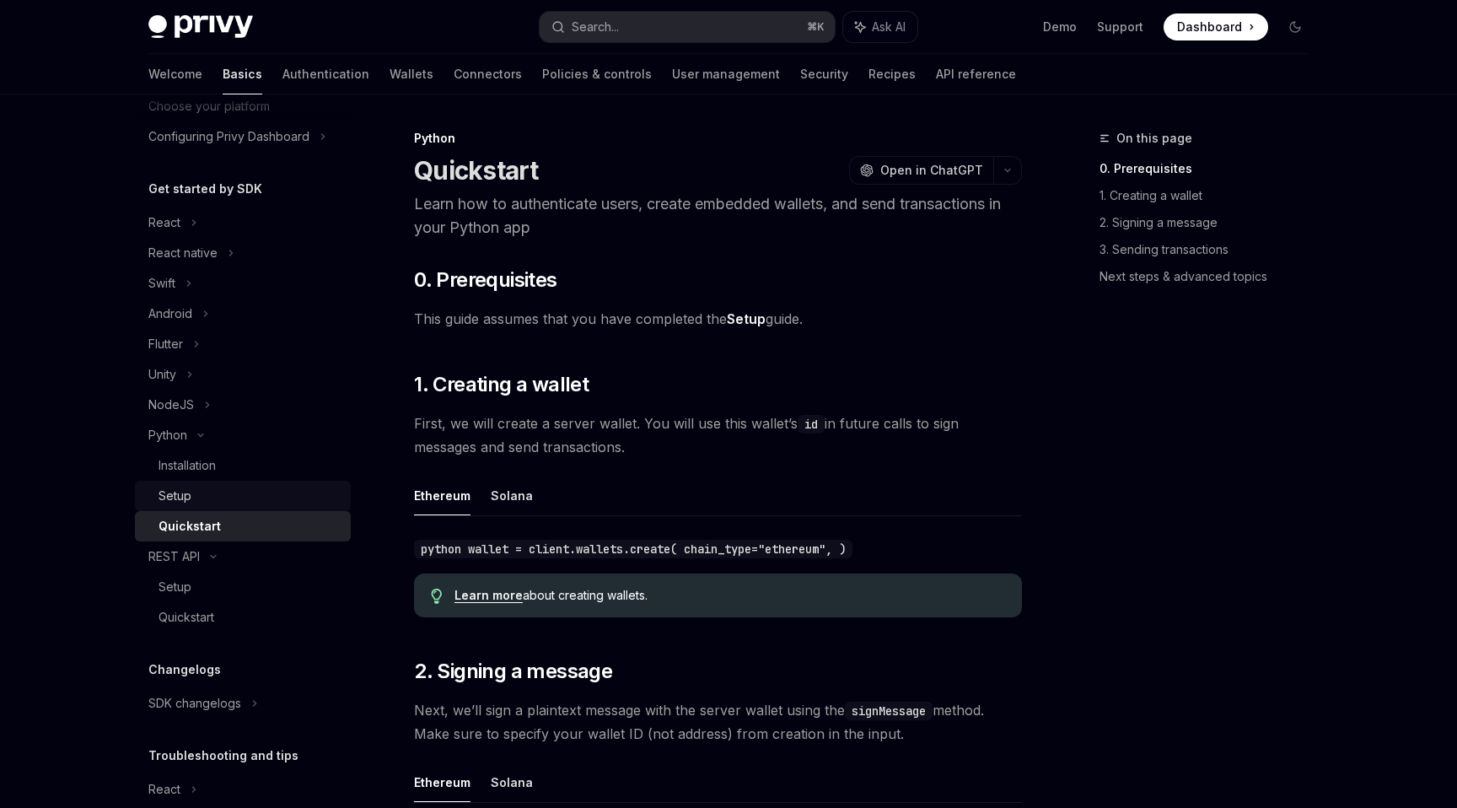
click at [212, 488] on div "Setup" at bounding box center [249, 496] width 182 height 20
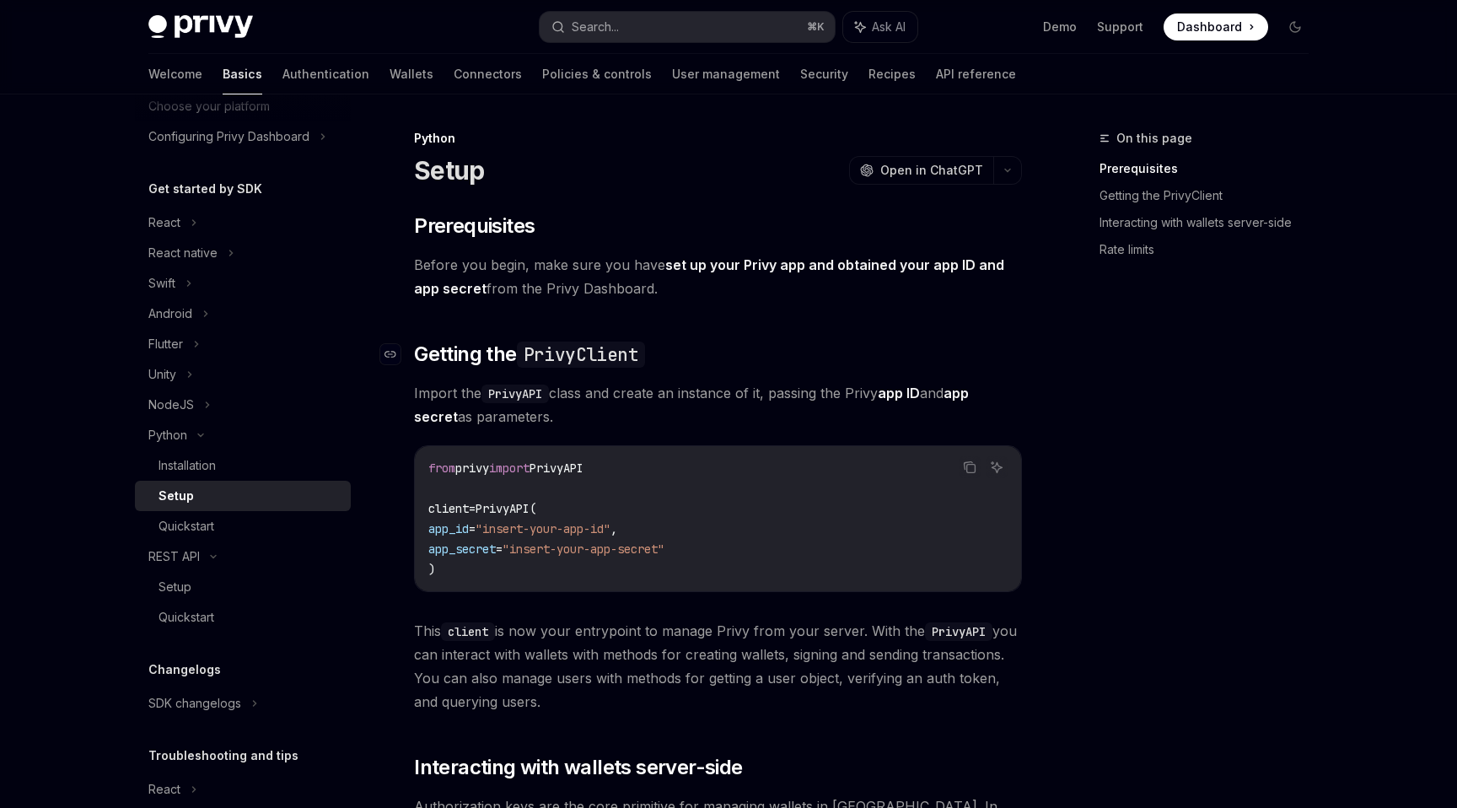
click at [545, 351] on code "PrivyClient" at bounding box center [581, 354] width 128 height 26
click at [191, 460] on div "Installation" at bounding box center [186, 465] width 57 height 20
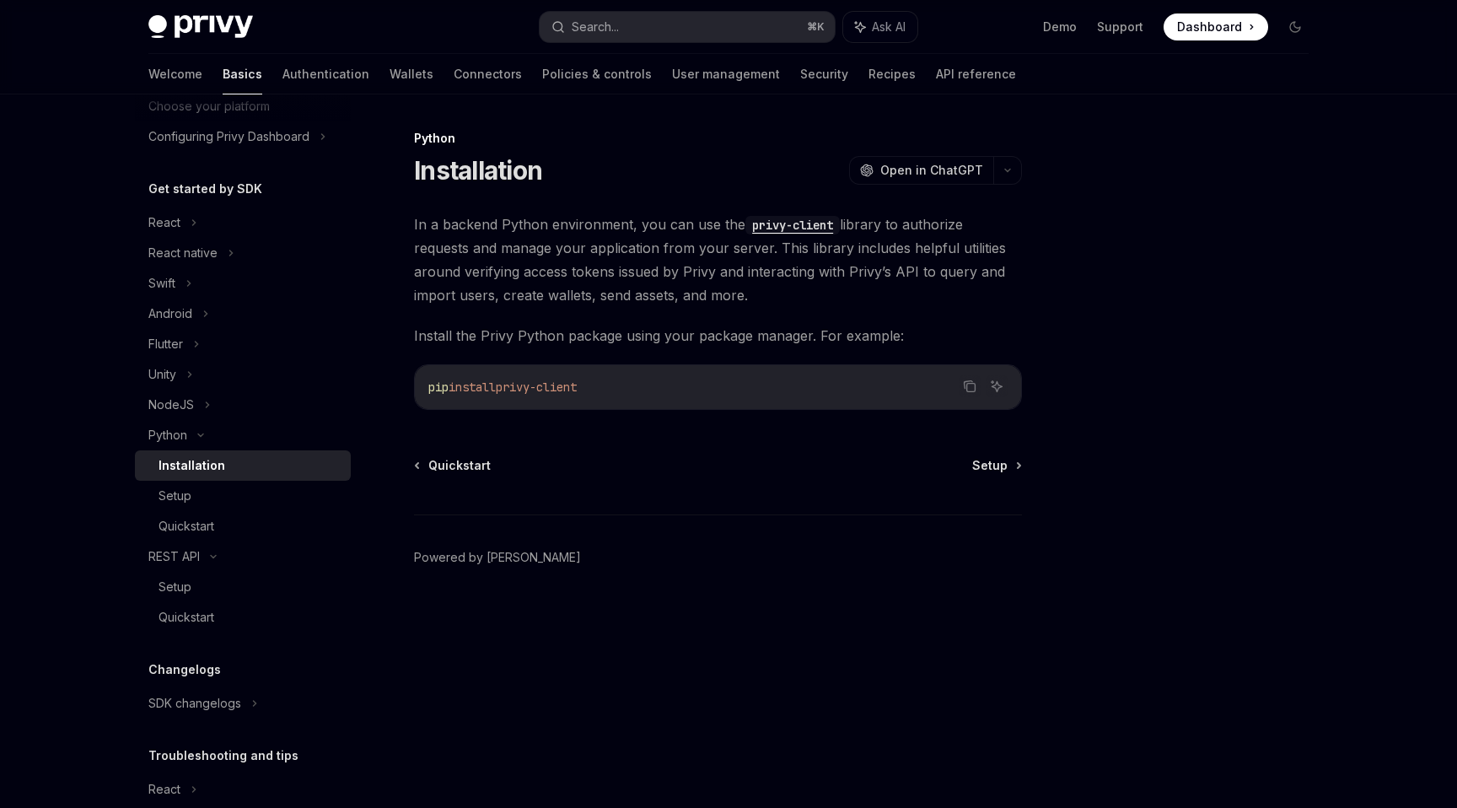
drag, startPoint x: 513, startPoint y: 386, endPoint x: 713, endPoint y: 387, distance: 199.8
click at [713, 387] on code "pip install privy-client" at bounding box center [717, 387] width 579 height 20
copy span "privy-client"
click at [666, 391] on code "pip install privy-client" at bounding box center [717, 387] width 579 height 20
click at [189, 578] on div "Setup" at bounding box center [174, 587] width 33 height 20
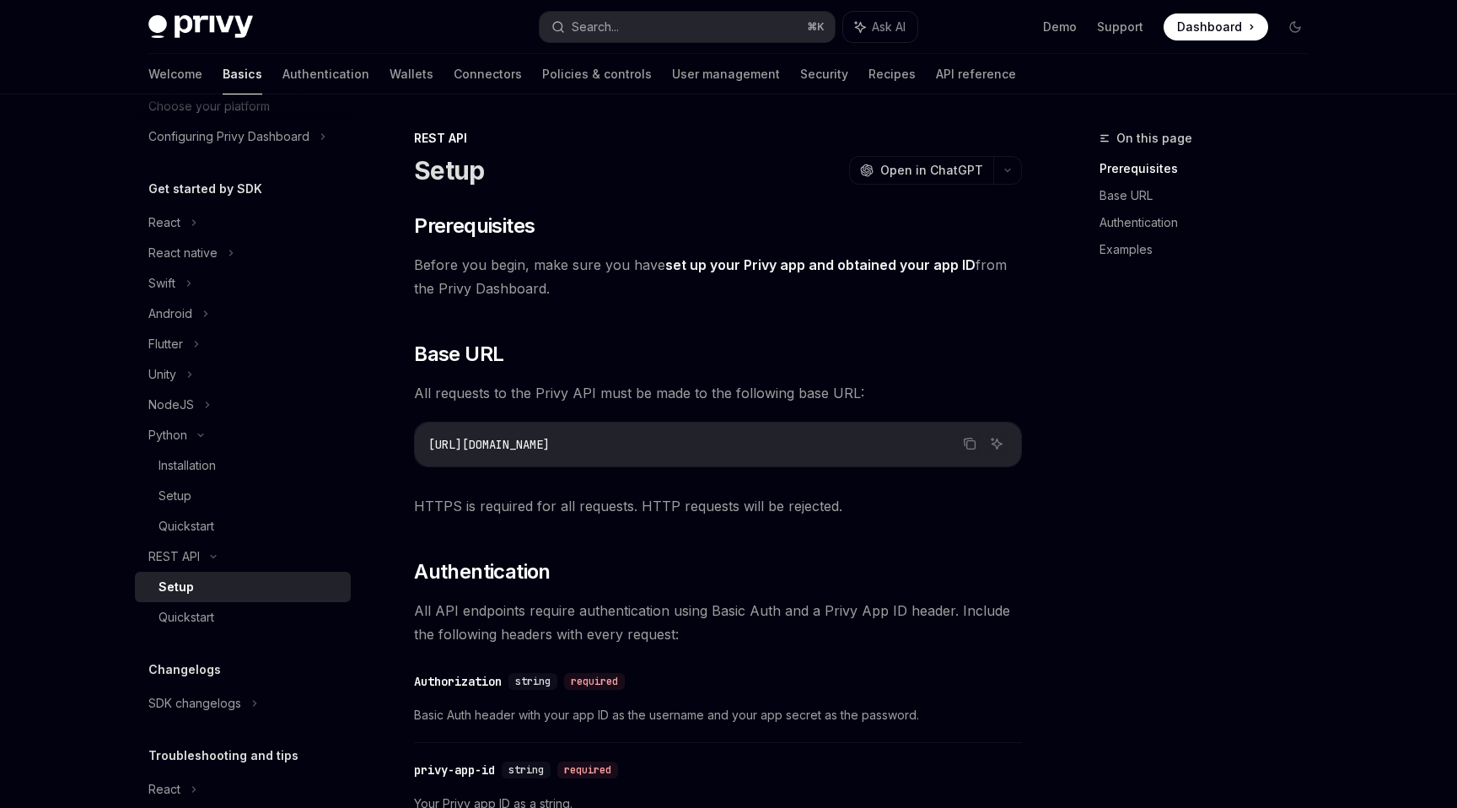
click at [181, 575] on link "Setup" at bounding box center [243, 587] width 216 height 30
click at [489, 444] on span "https://api.privy.io" at bounding box center [488, 444] width 121 height 15
copy div "https://api.privy.io"
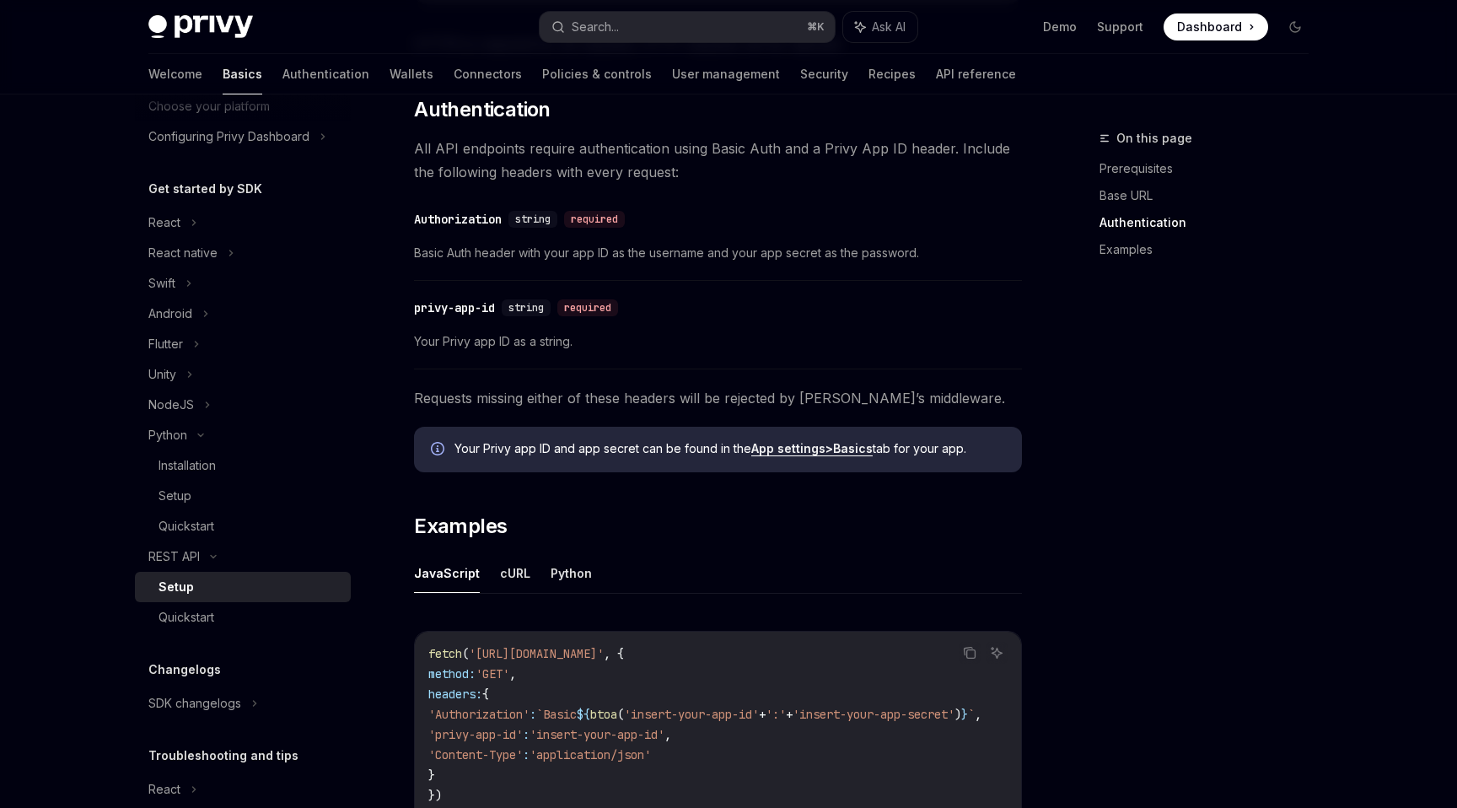
scroll to position [454, 0]
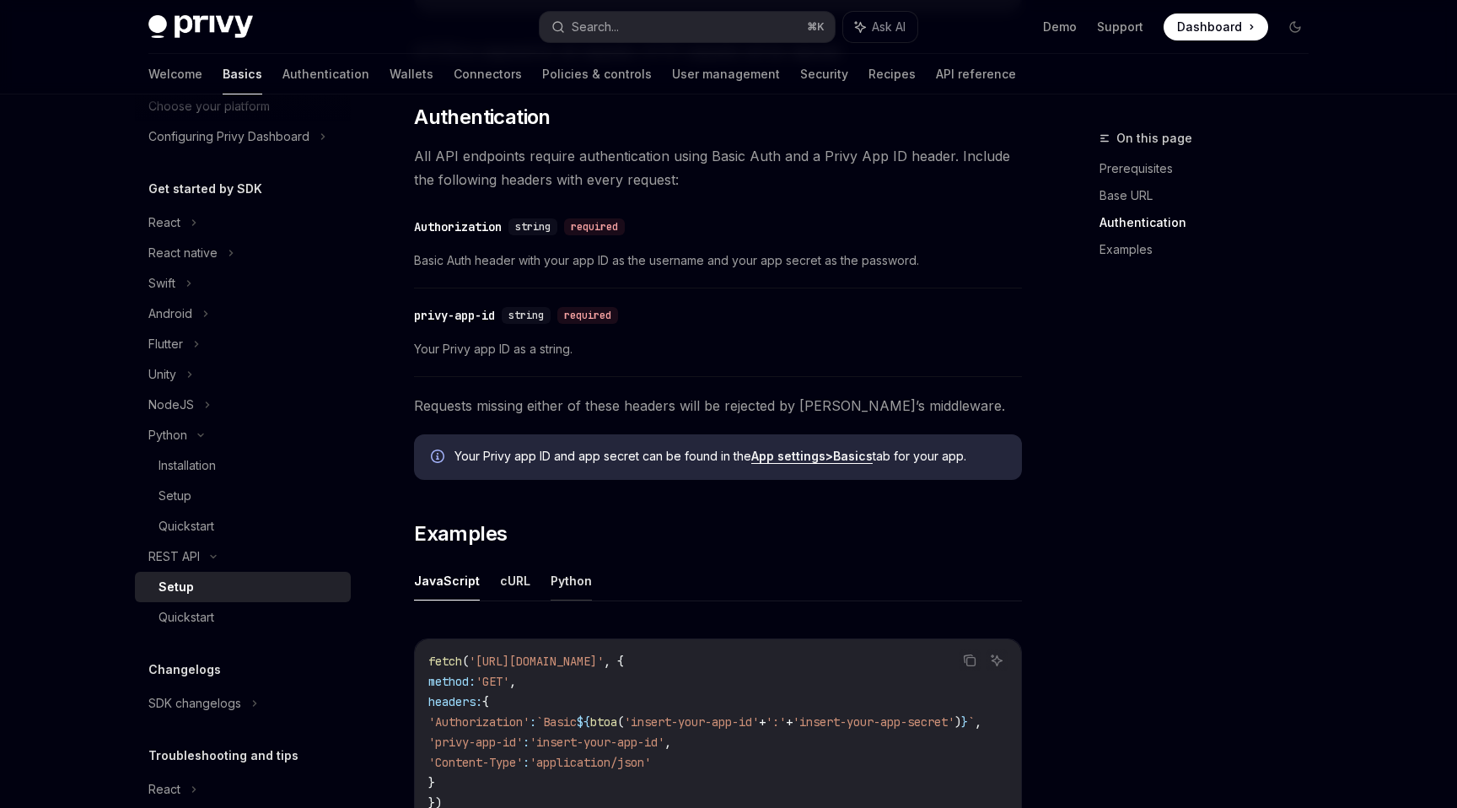
click at [563, 580] on button "Python" at bounding box center [571, 581] width 41 height 40
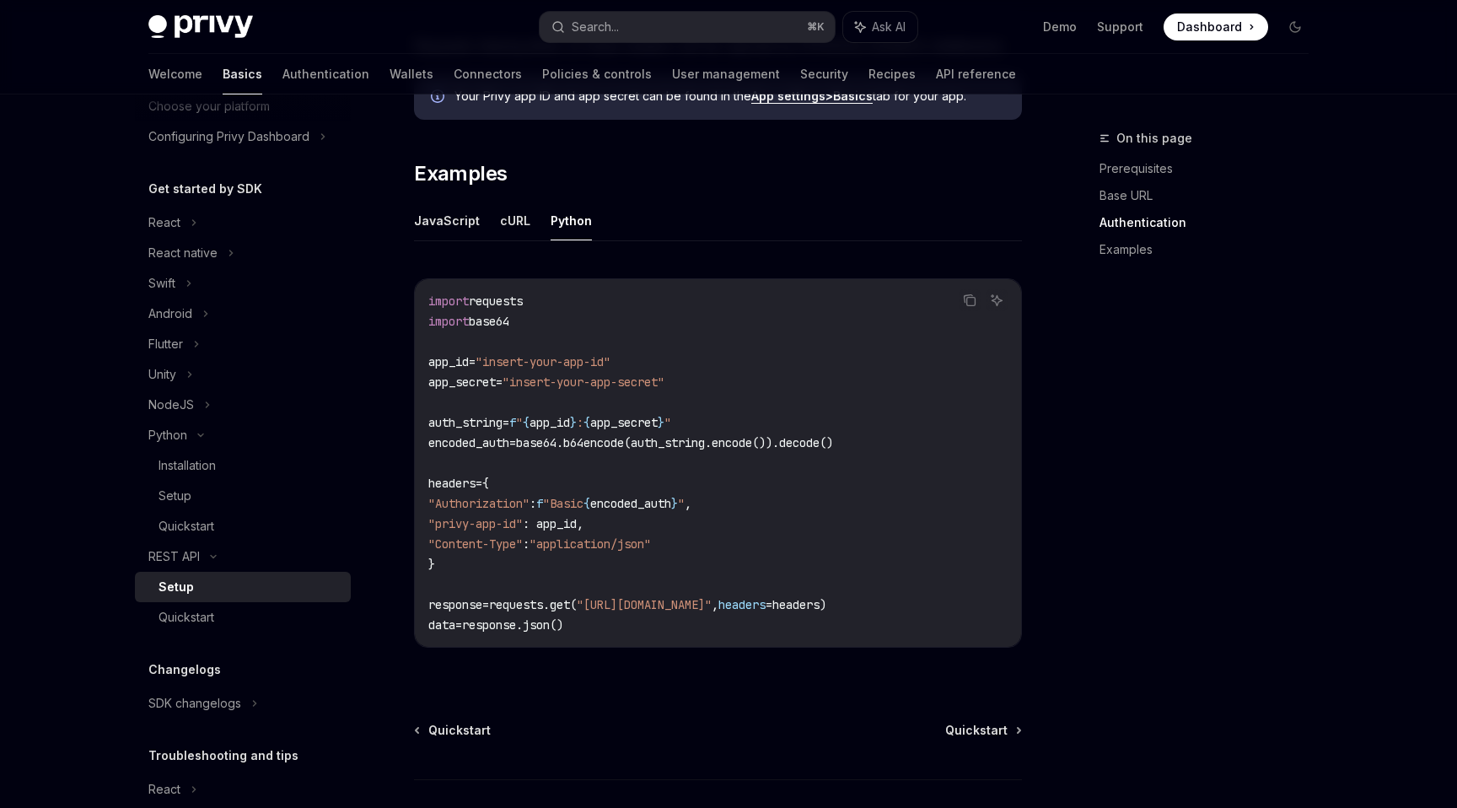
scroll to position [820, 0]
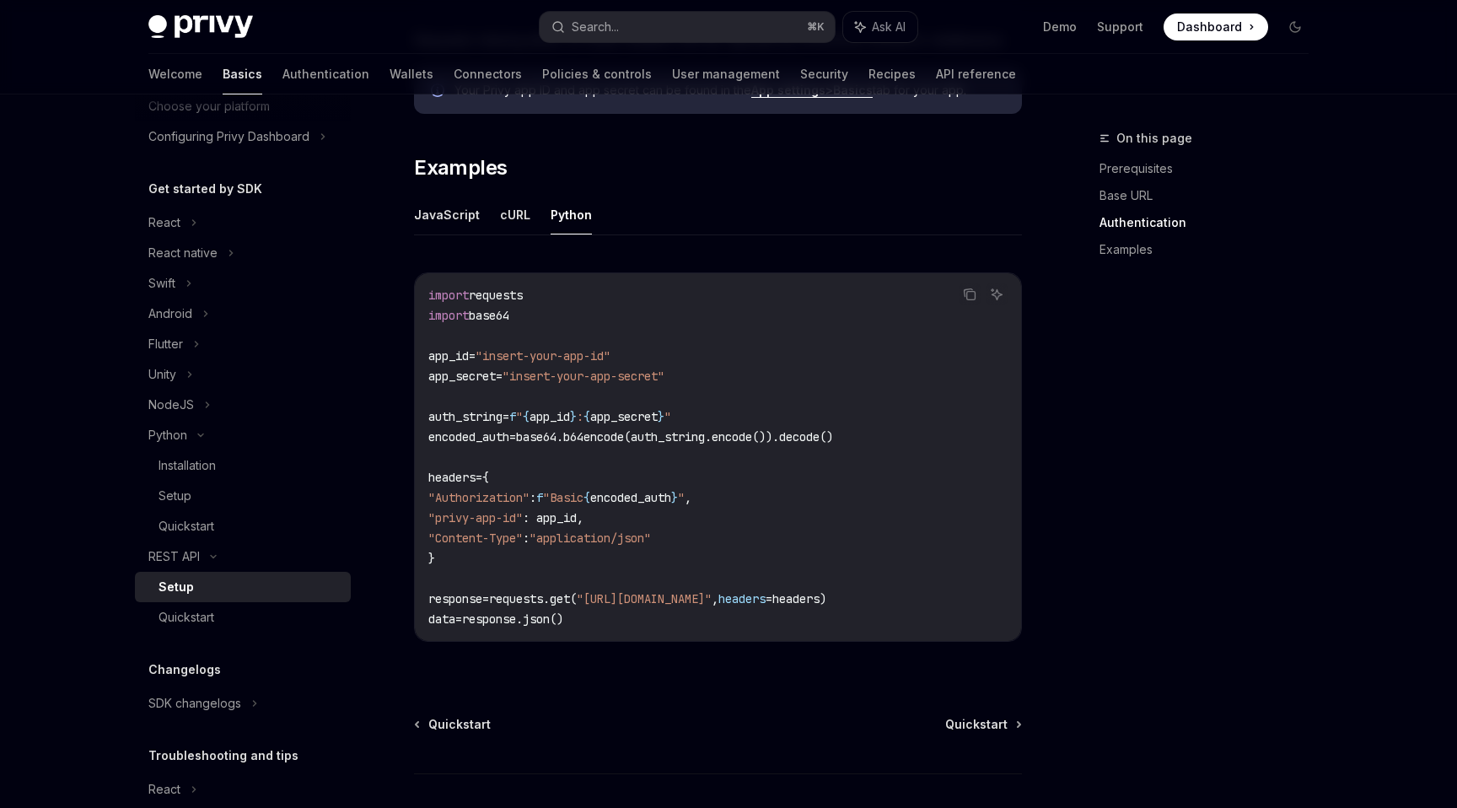
drag, startPoint x: 615, startPoint y: 620, endPoint x: 427, endPoint y: 360, distance: 320.6
click at [427, 360] on div "import requests import base64 app_id = "insert-your-app-id" app_secret = "inser…" at bounding box center [718, 457] width 606 height 368
copy code "app_id = "insert-your-app-id" app_secret = "insert-your-app-secret" auth_string…"
click at [737, 532] on code "import requests import base64 app_id = "insert-your-app-id" app_secret = "inser…" at bounding box center [717, 457] width 579 height 344
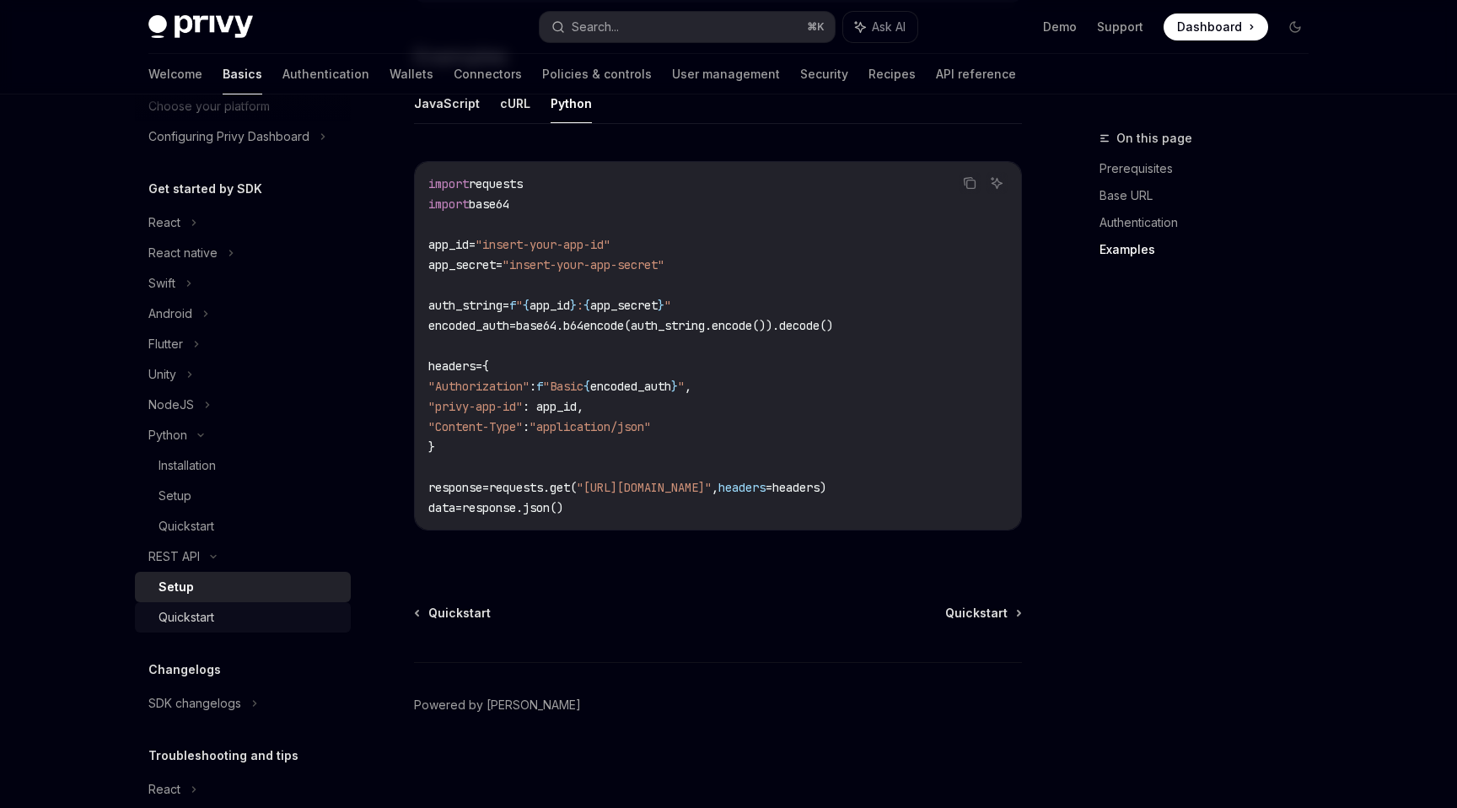
click at [188, 616] on div "Quickstart" at bounding box center [186, 617] width 56 height 20
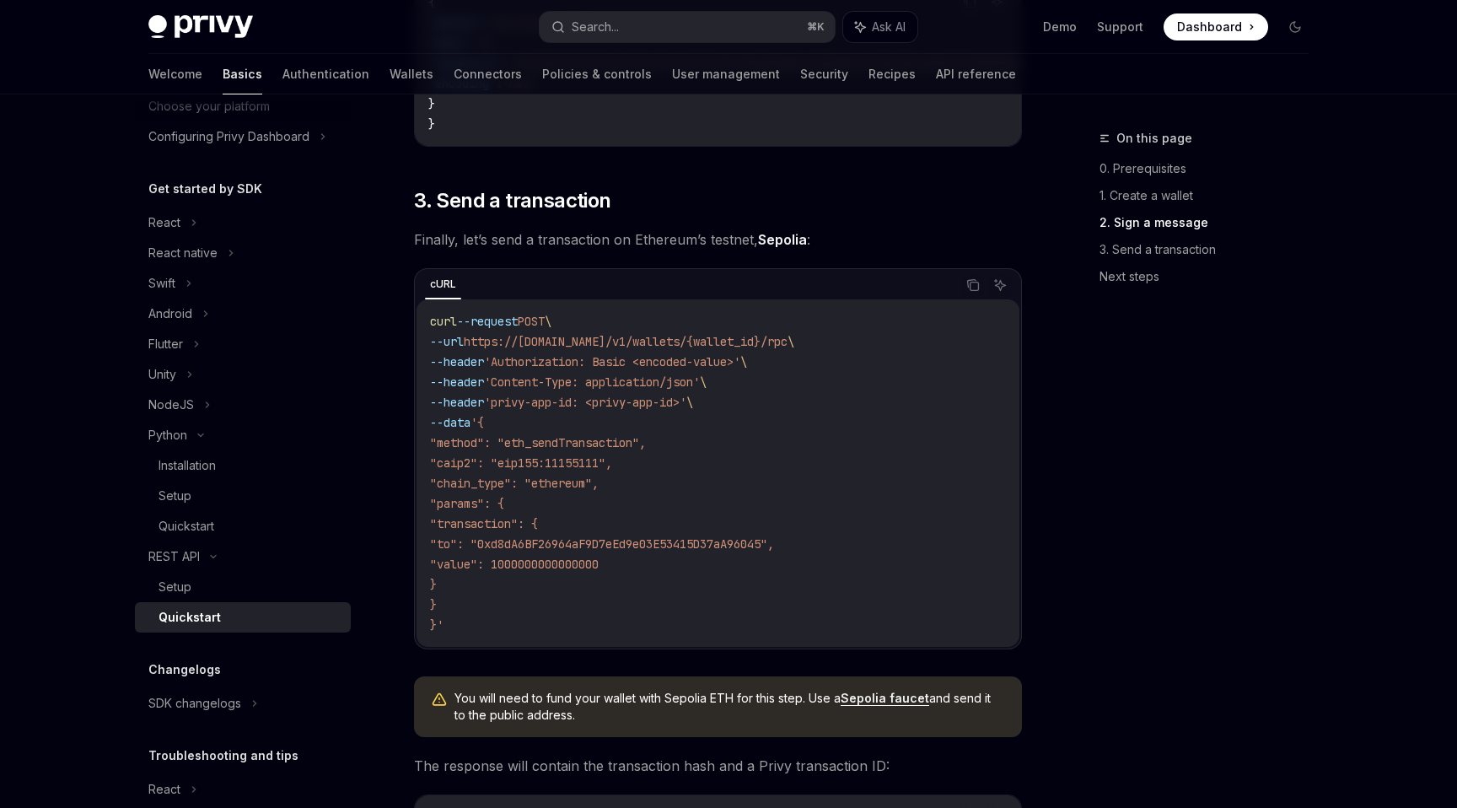
scroll to position [1502, 0]
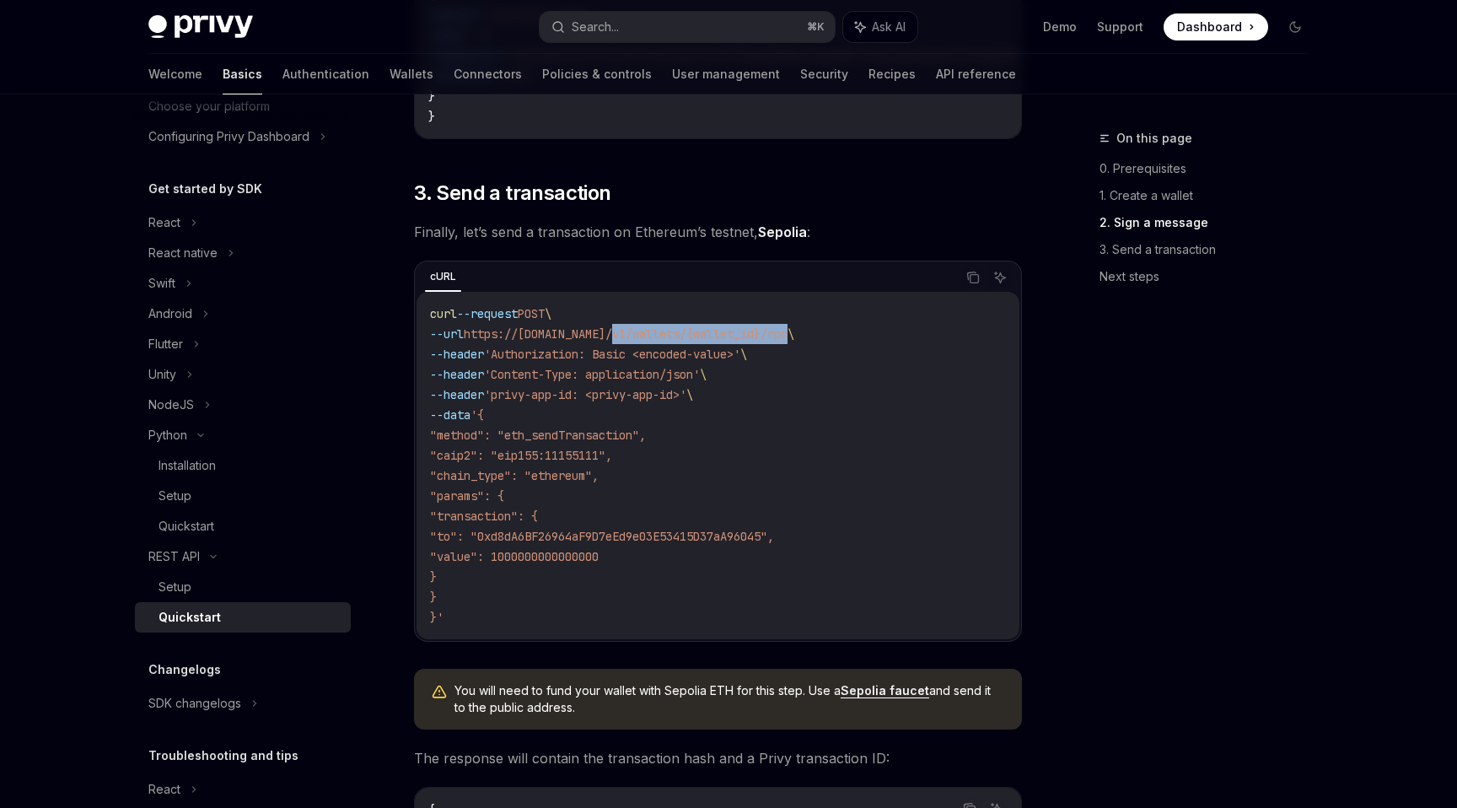
drag, startPoint x: 636, startPoint y: 341, endPoint x: 818, endPoint y: 343, distance: 182.1
click at [787, 341] on span "https://api.privy.io/v1/wallets/{wallet_id}/rpc" at bounding box center [626, 333] width 324 height 15
copy span "v1/wallets/{wallet_id}/rpc"
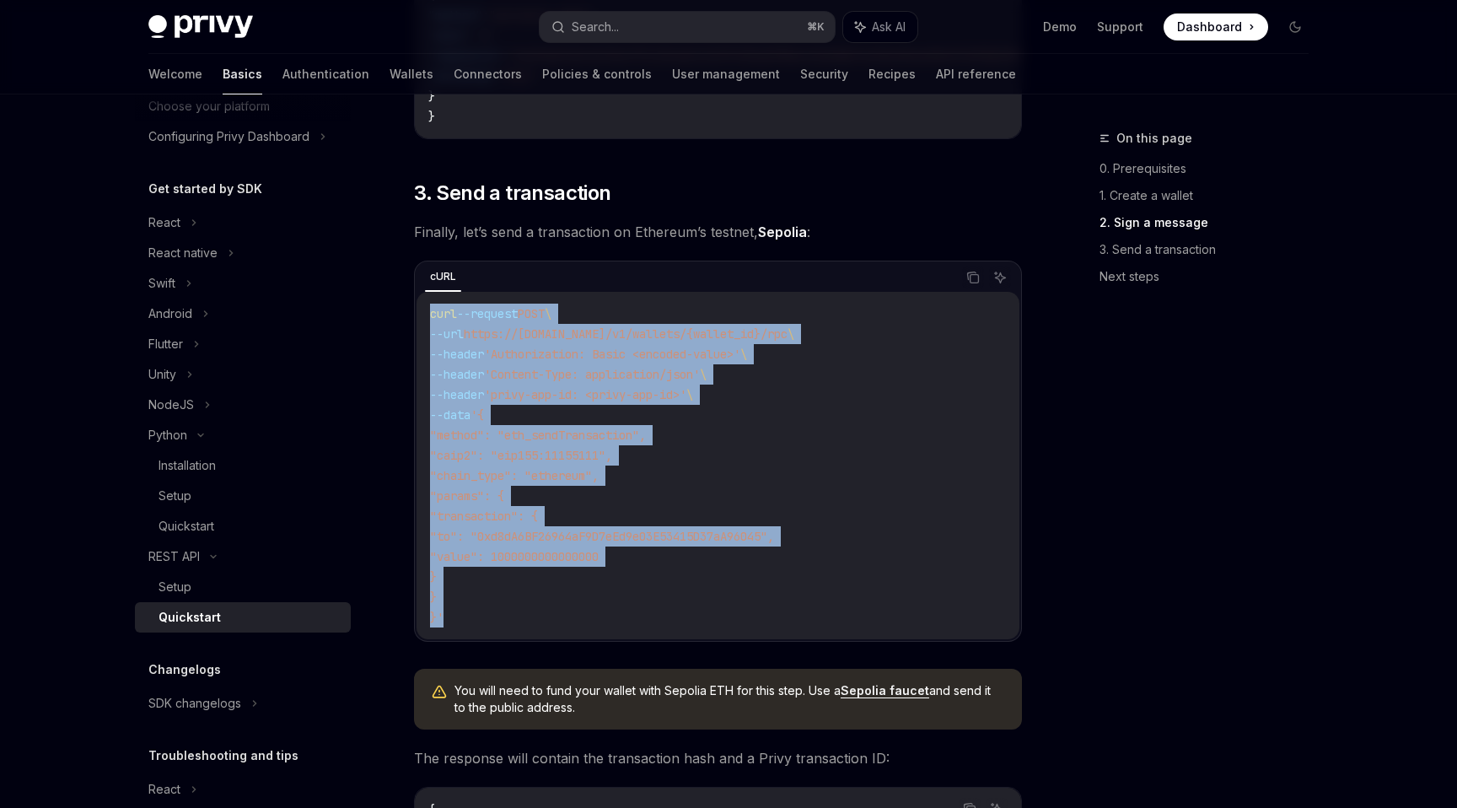
drag, startPoint x: 454, startPoint y: 625, endPoint x: 411, endPoint y: 308, distance: 319.9
click at [411, 308] on div "REST API Quickstart OpenAI Open in ChatGPT Creating a wallet and sending a tran…" at bounding box center [559, 44] width 931 height 2834
copy code "curl --request POST \ --url https://api.privy.io/v1/wallets/{wallet_id}/rpc \ -…"
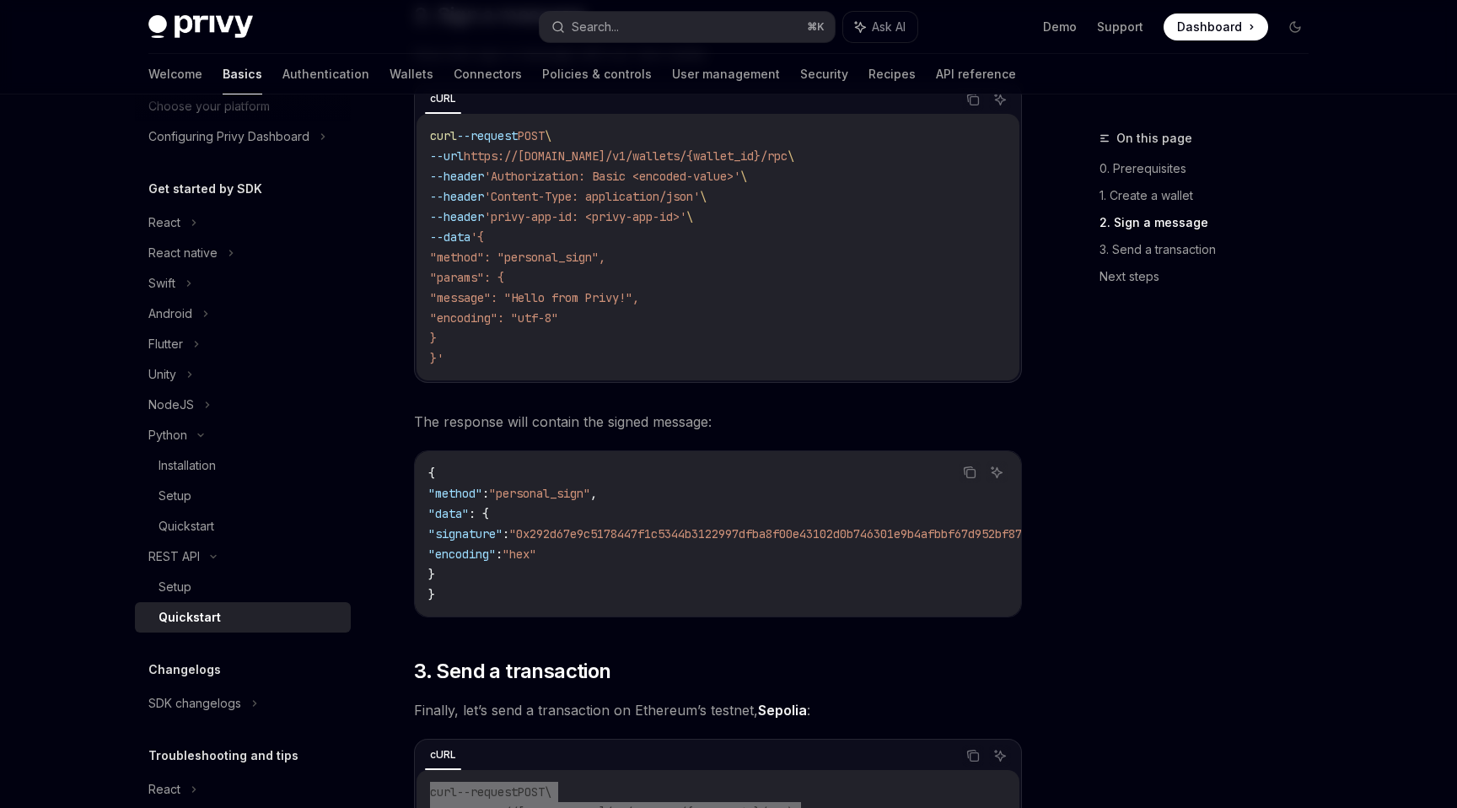
scroll to position [1015, 0]
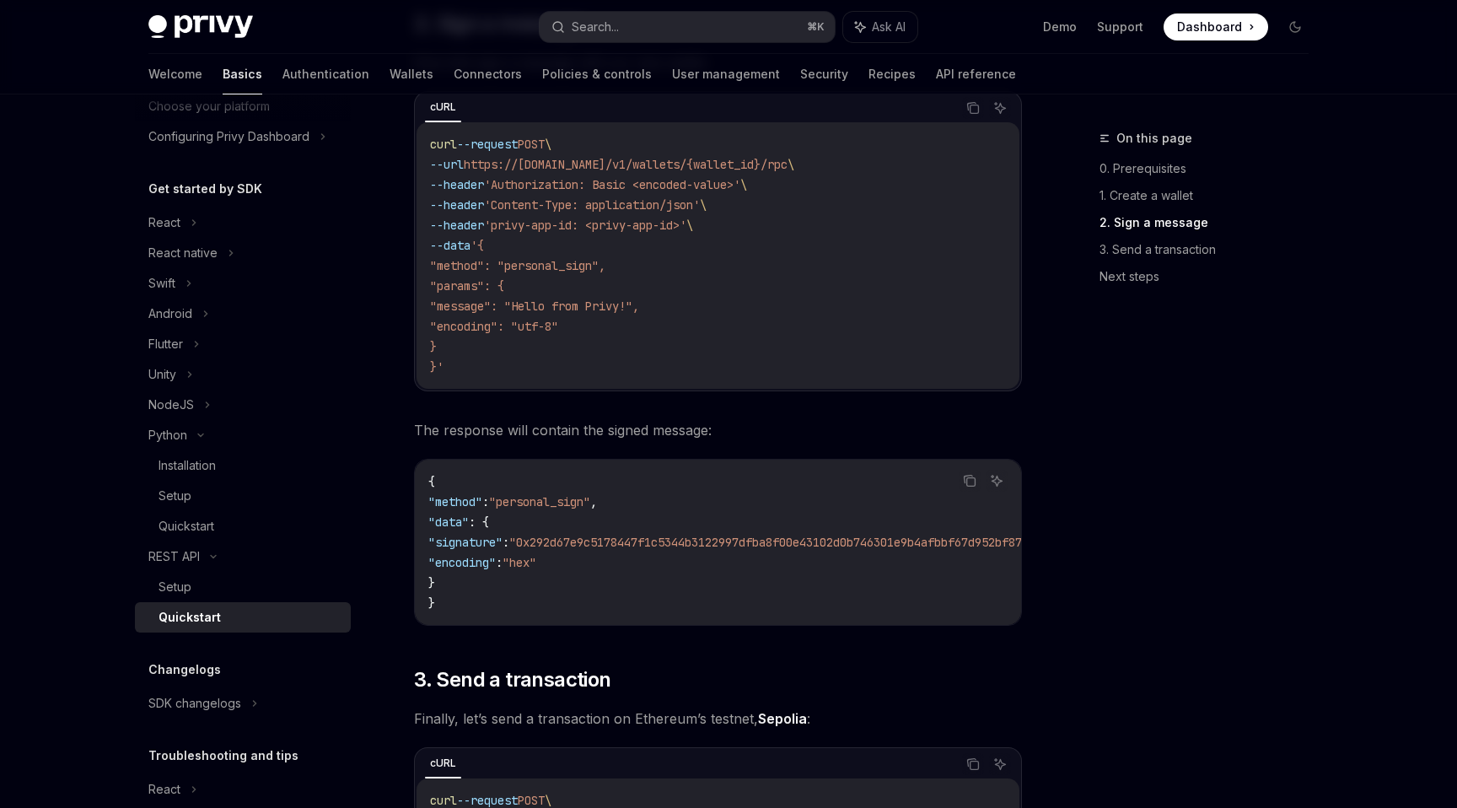
click at [473, 372] on code "curl --request POST \ --url https://api.privy.io/v1/wallets/{wallet_id}/rpc \ -…" at bounding box center [718, 255] width 576 height 243
drag, startPoint x: 460, startPoint y: 386, endPoint x: 430, endPoint y: 293, distance: 97.6
click at [430, 293] on div "curl --request POST \ --url https://api.privy.io/v1/wallets/{wallet_id}/rpc \ -…" at bounding box center [717, 255] width 603 height 266
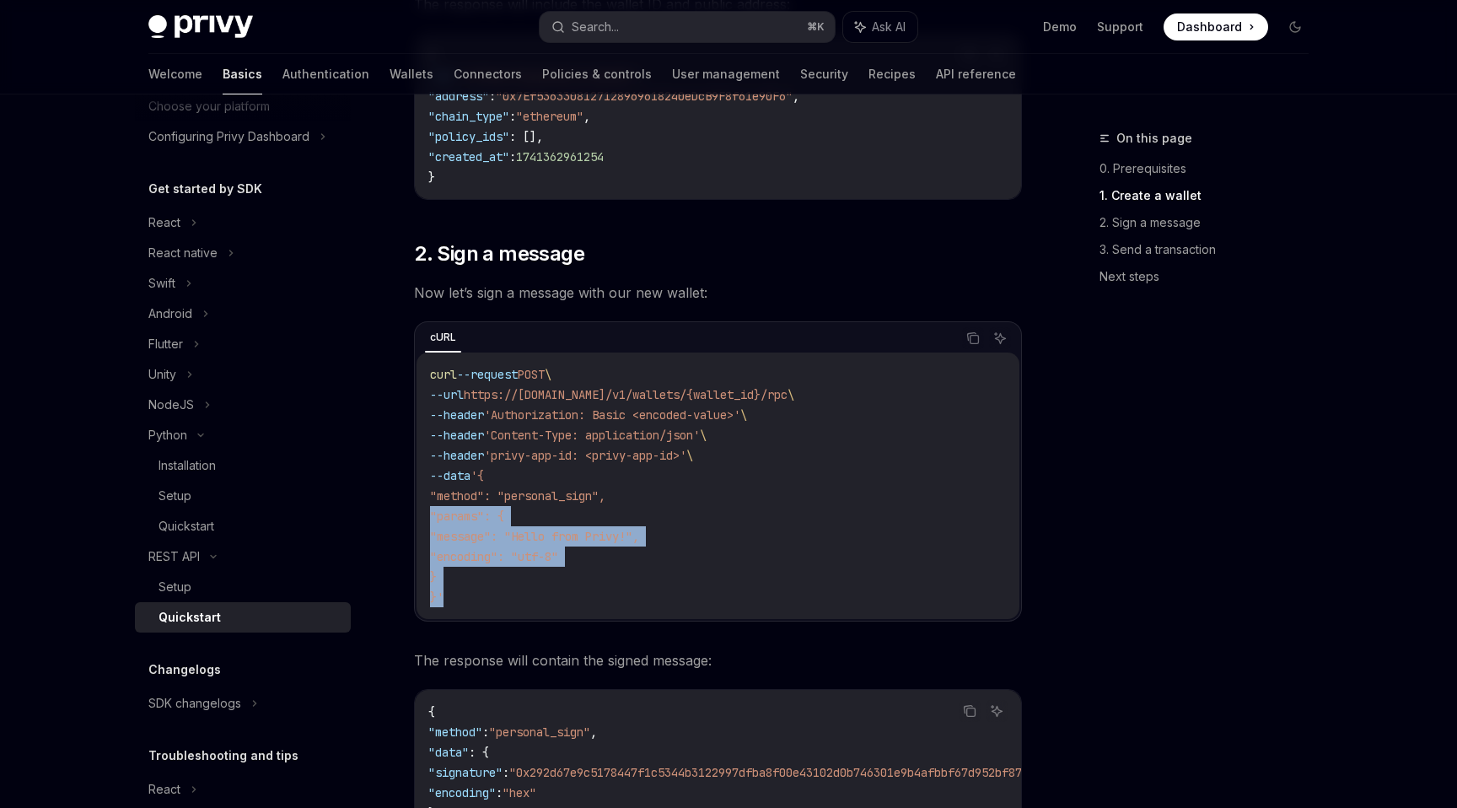
scroll to position [757, 0]
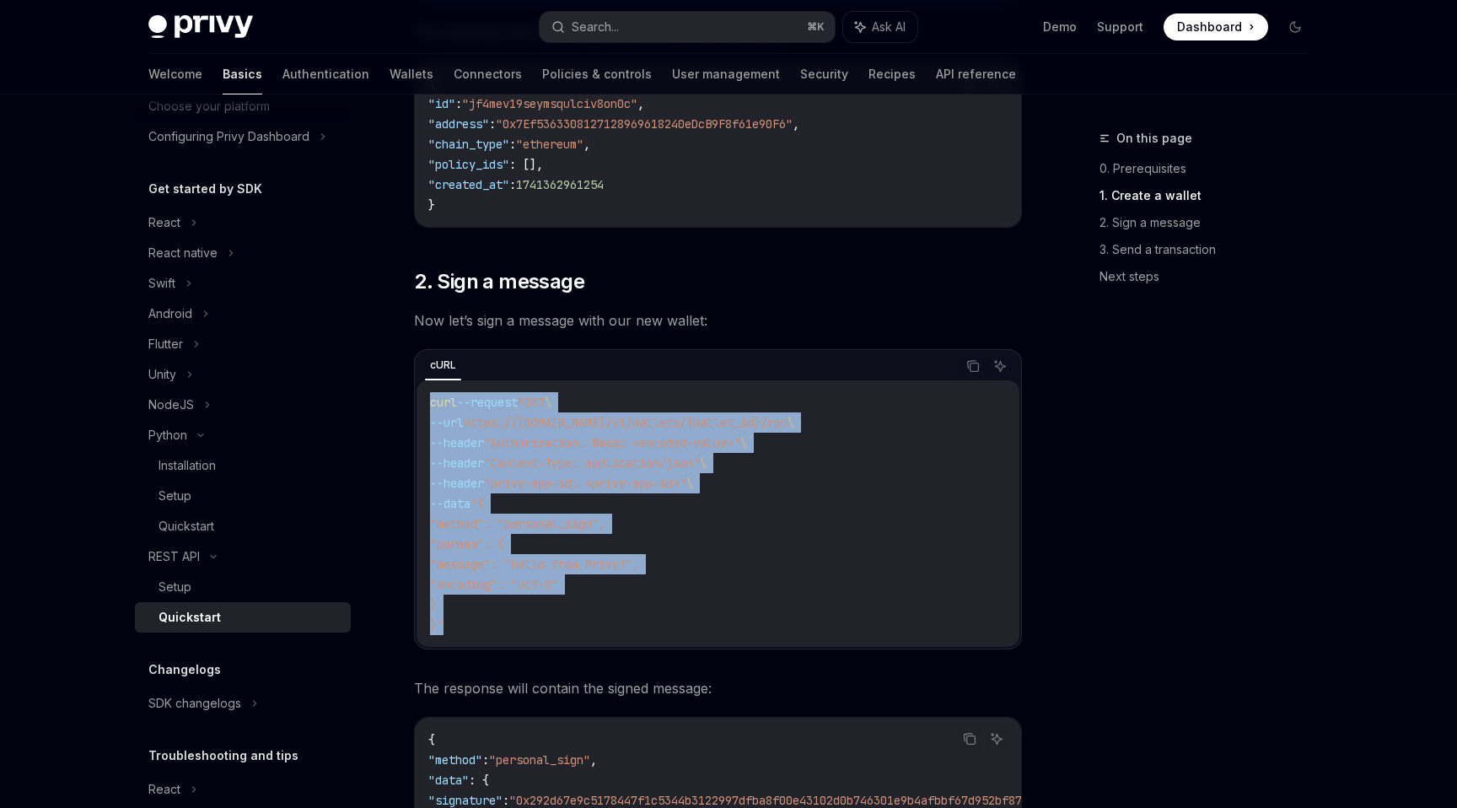
click at [429, 402] on div "curl --request POST \ --url https://api.privy.io/v1/wallets/{wallet_id}/rpc \ -…" at bounding box center [717, 513] width 603 height 266
copy code "curl --request POST \ --url https://api.privy.io/v1/wallets/{wallet_id}/rpc \ -…"
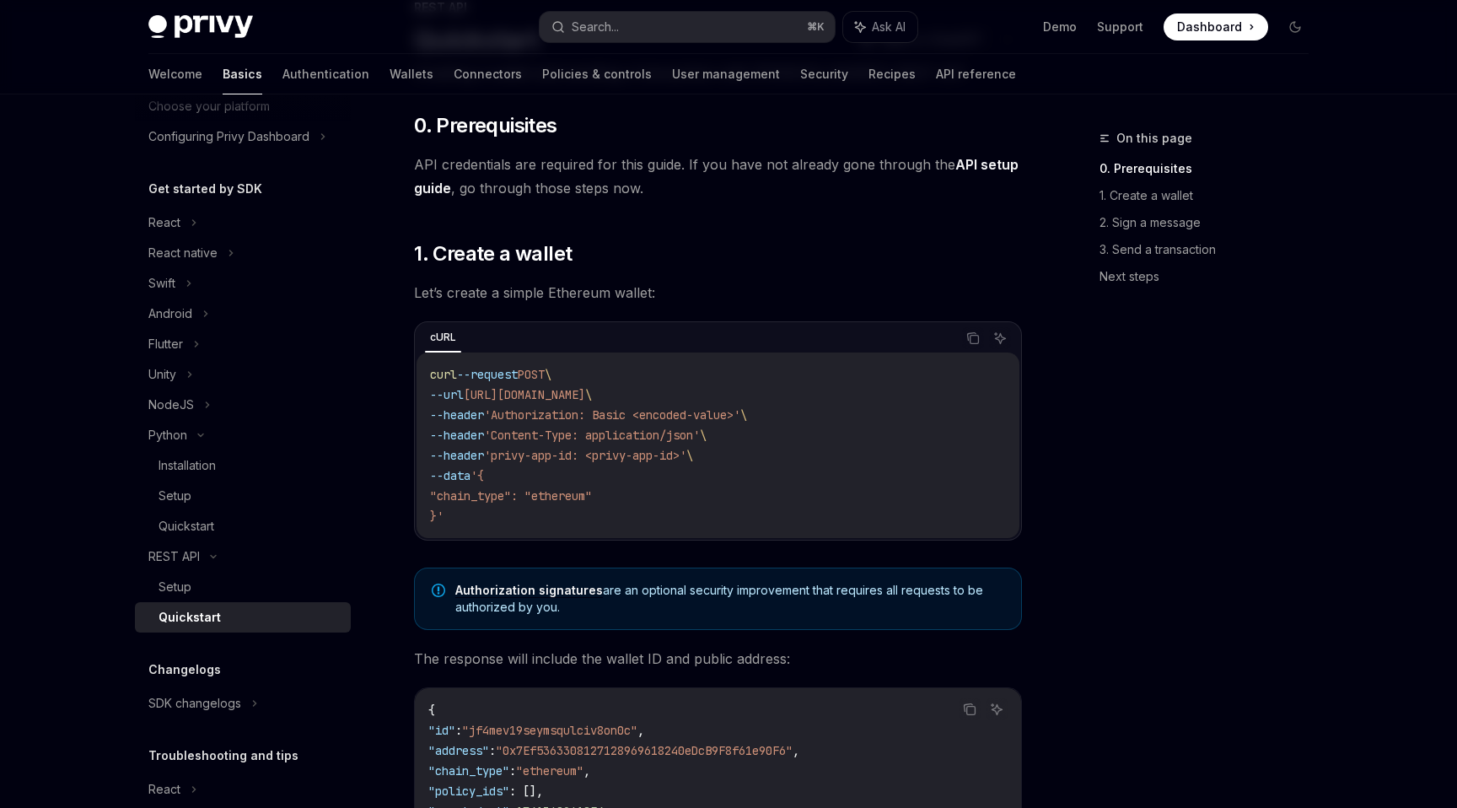
scroll to position [97, 0]
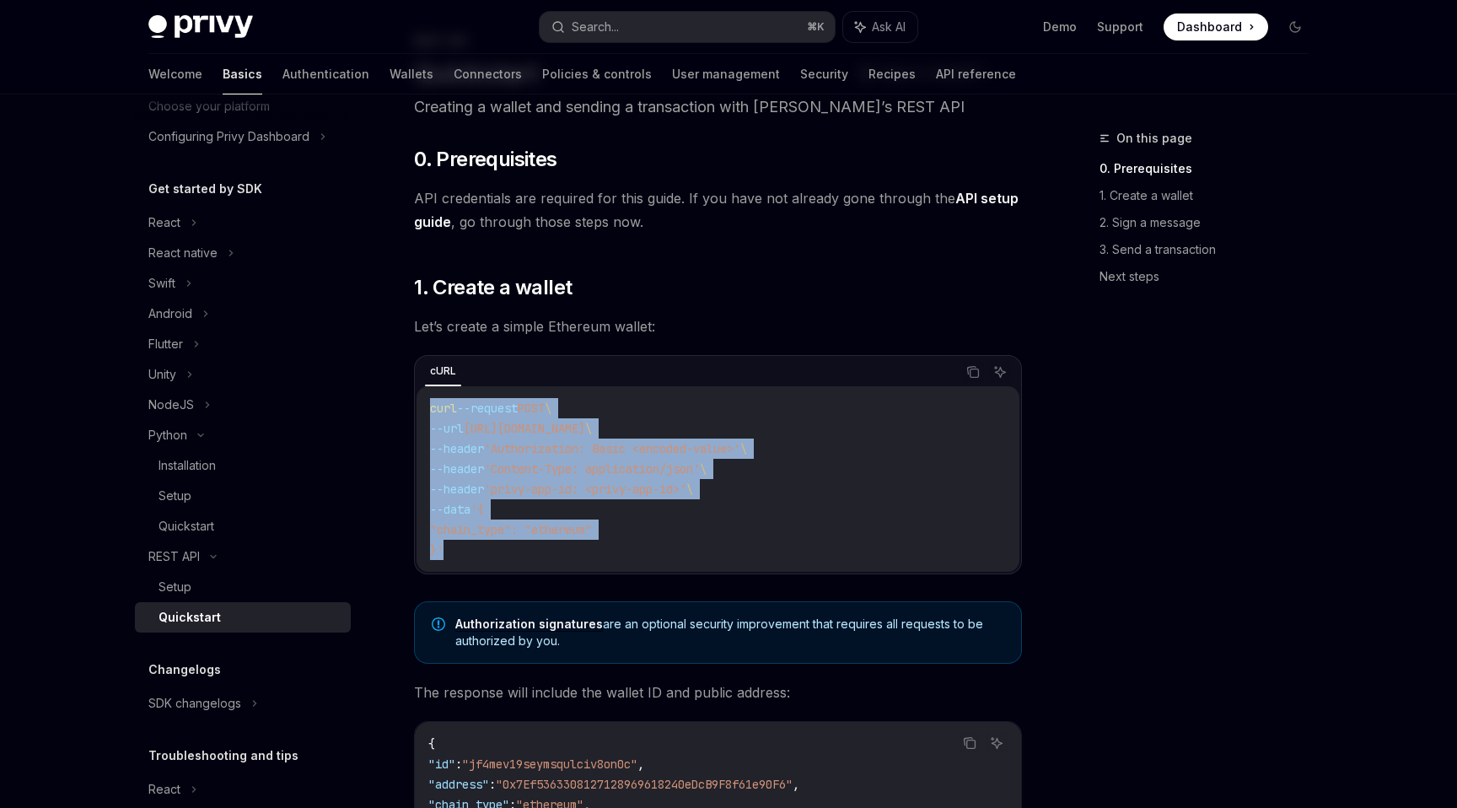
drag, startPoint x: 459, startPoint y: 548, endPoint x: 418, endPoint y: 411, distance: 143.5
click at [418, 411] on div "curl --request POST \ --url https://api.privy.io/v1/wallets \ --header 'Authori…" at bounding box center [717, 478] width 603 height 185
copy code "curl --request POST \ --url https://api.privy.io/v1/wallets \ --header 'Authori…"
click at [718, 502] on code "curl --request POST \ --url https://api.privy.io/v1/wallets \ --header 'Authori…" at bounding box center [718, 479] width 576 height 162
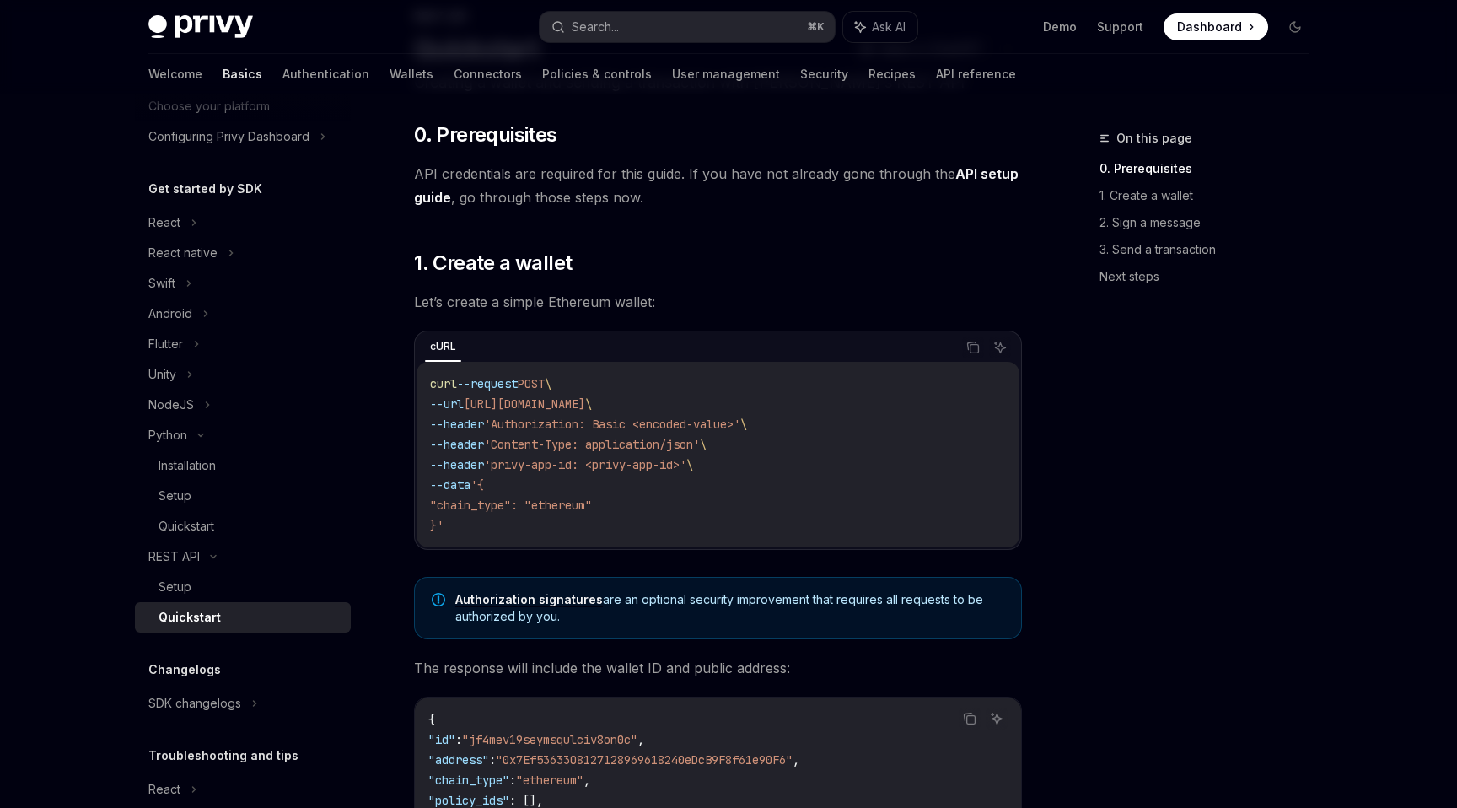
scroll to position [101, 0]
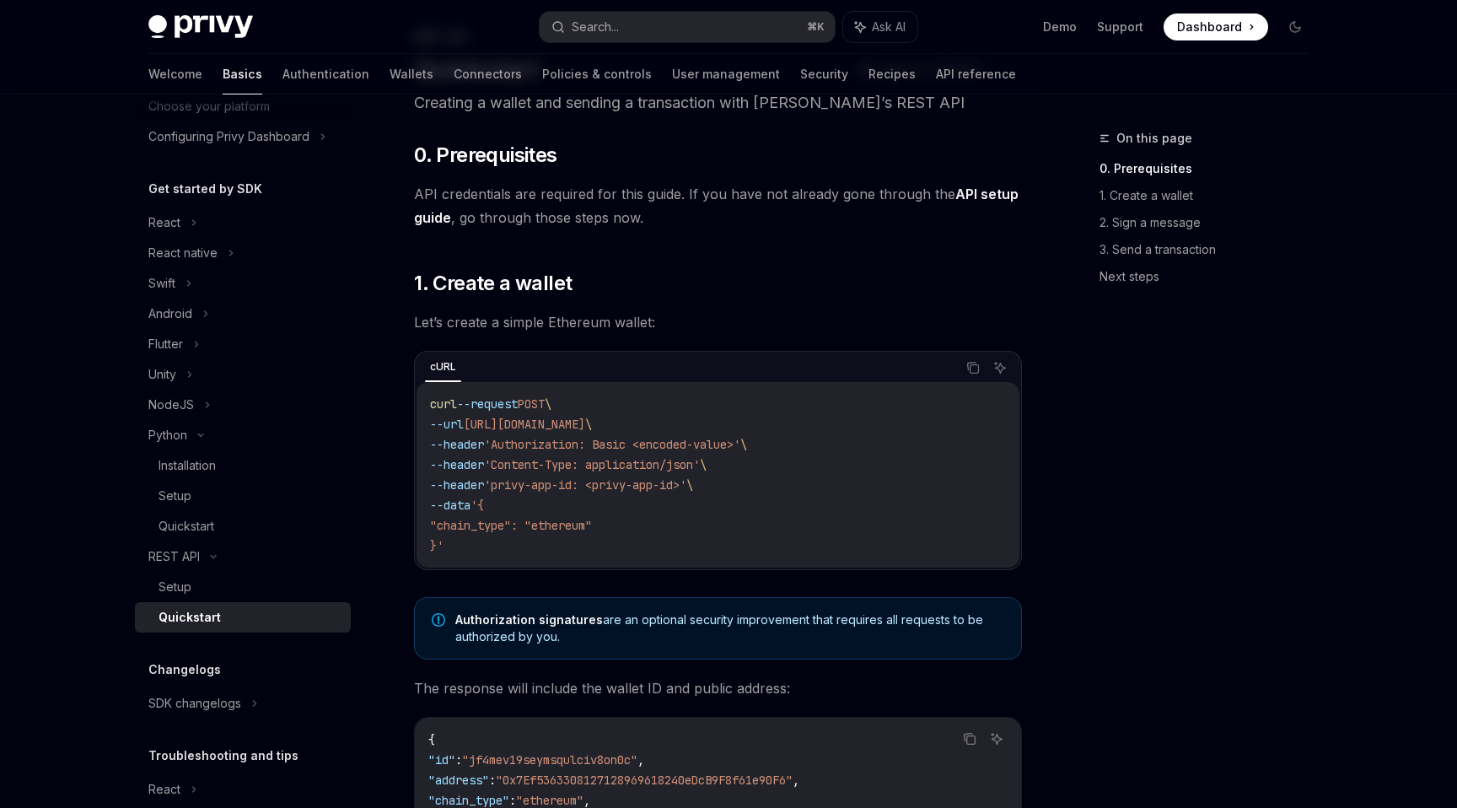
click at [483, 534] on code "curl --request POST \ --url https://api.privy.io/v1/wallets \ --header 'Authori…" at bounding box center [718, 475] width 576 height 162
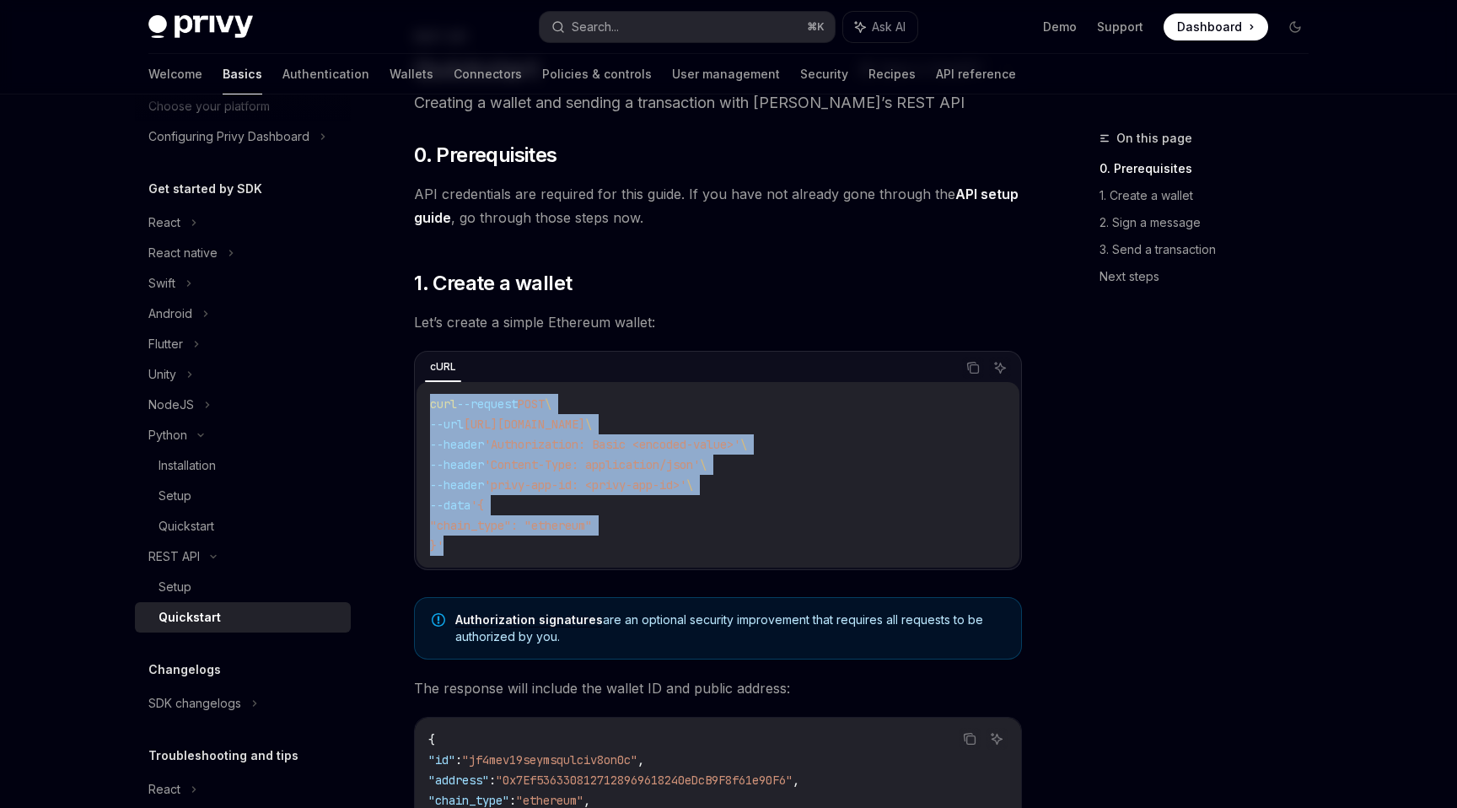
drag, startPoint x: 478, startPoint y: 545, endPoint x: 416, endPoint y: 402, distance: 156.0
click at [416, 402] on div "curl --request POST \ --url https://api.privy.io/v1/wallets \ --header 'Authori…" at bounding box center [717, 474] width 603 height 185
copy code "curl --request POST \ --url https://api.privy.io/v1/wallets \ --header 'Authori…"
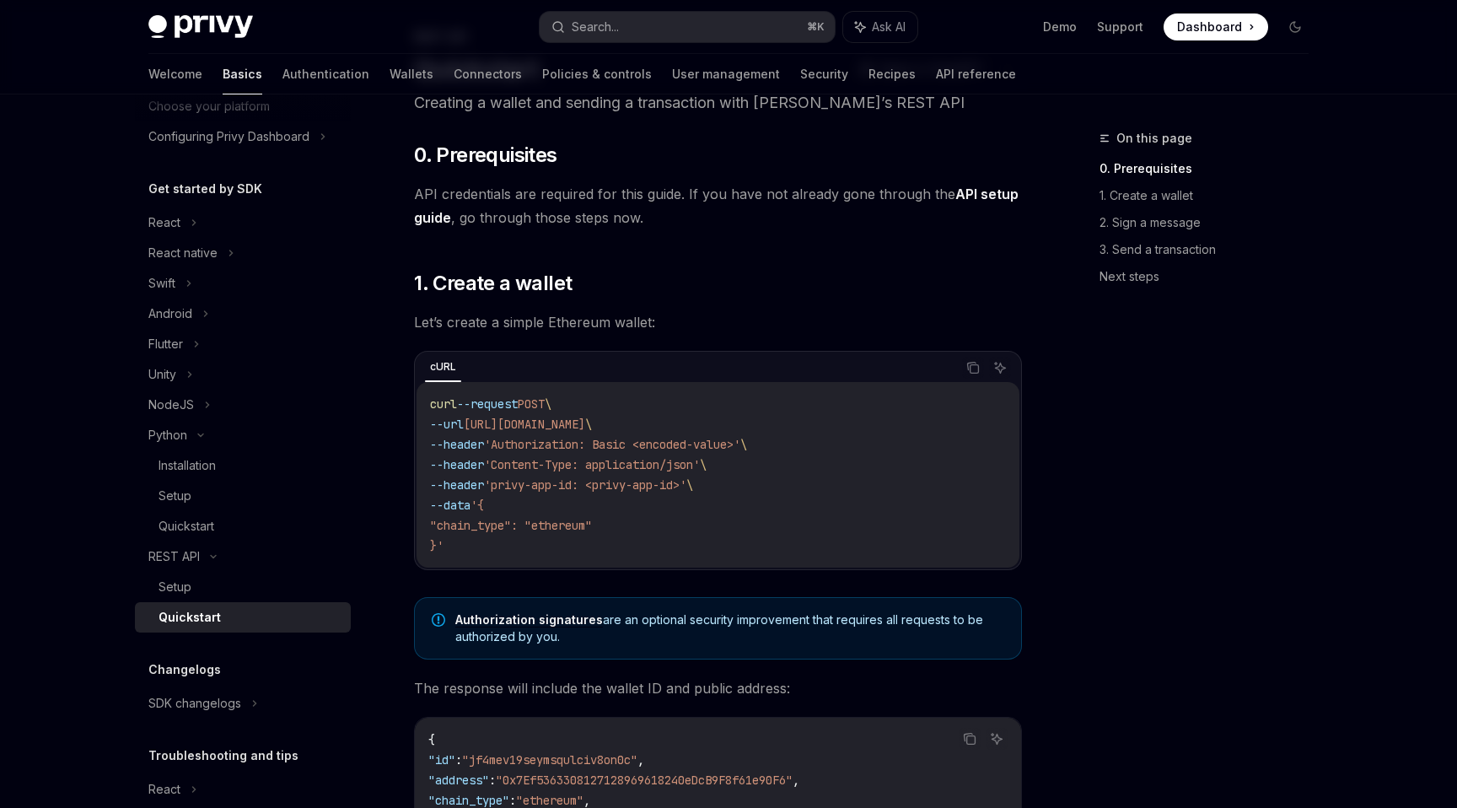
click at [1069, 450] on div "On this page 0. Prerequisites 1. Create a wallet 2. Sign a message 3. Send a tr…" at bounding box center [1194, 468] width 256 height 680
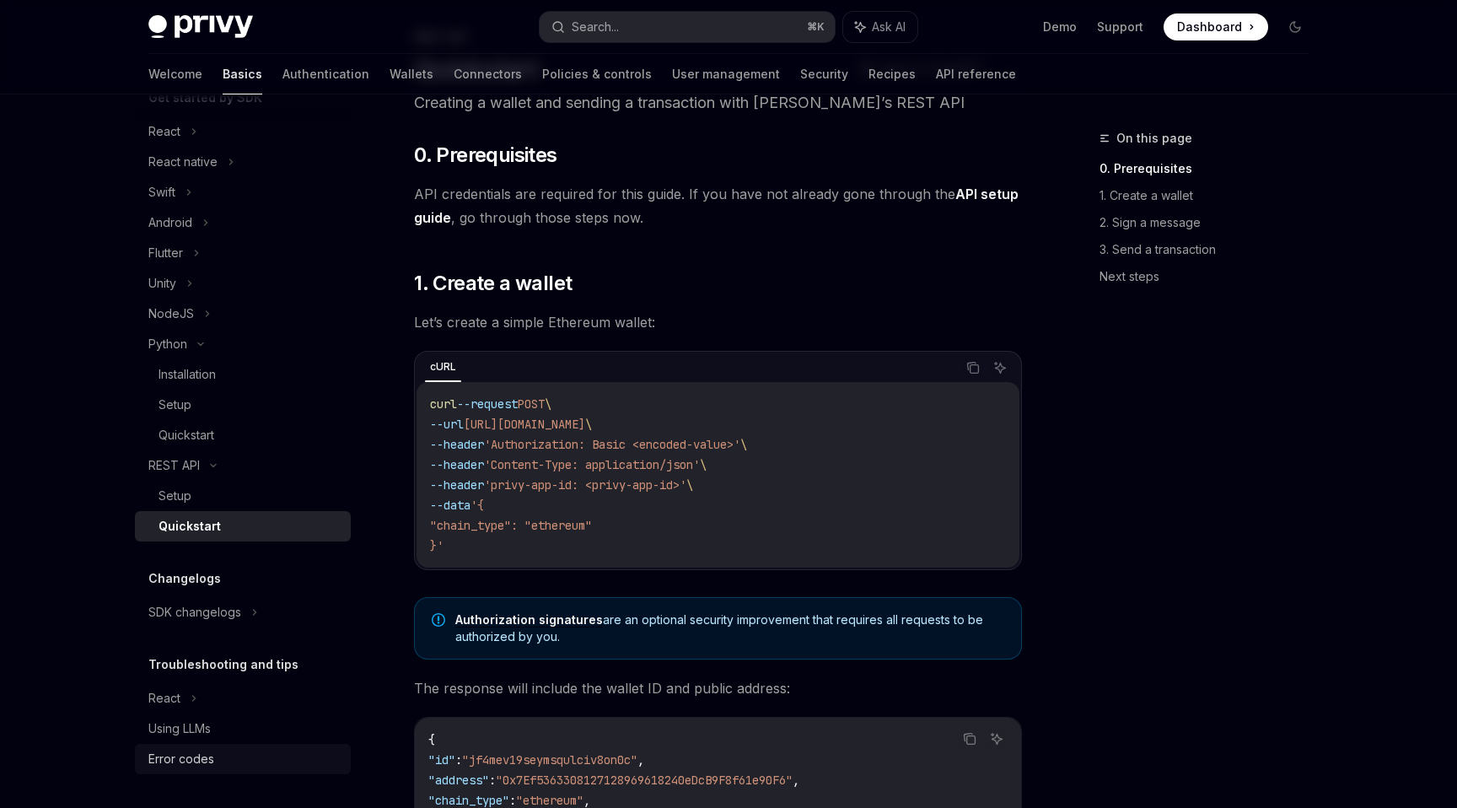
click at [175, 753] on div "Error codes" at bounding box center [181, 759] width 66 height 20
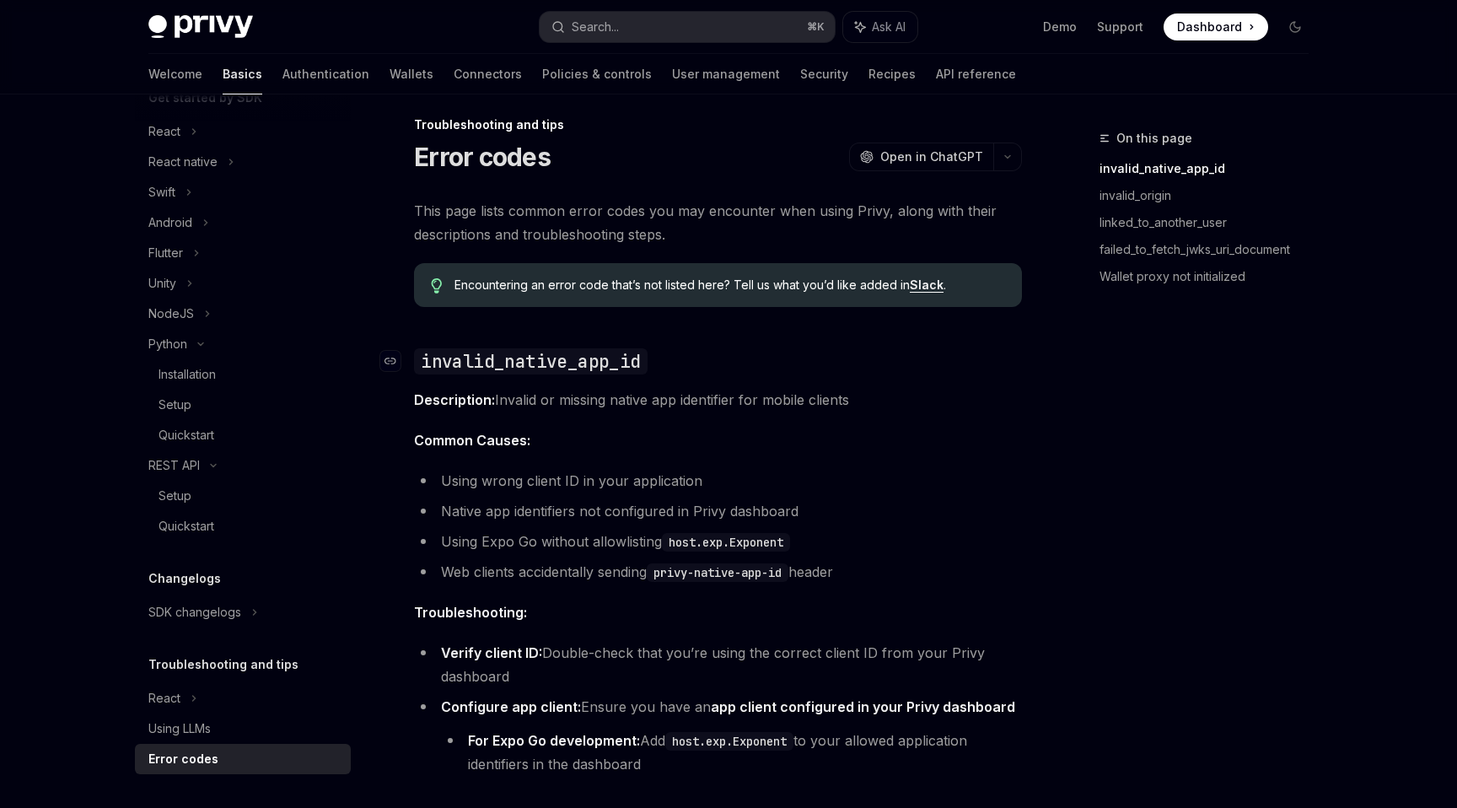
click at [540, 349] on code "invalid_native_app_id" at bounding box center [530, 361] width 233 height 26
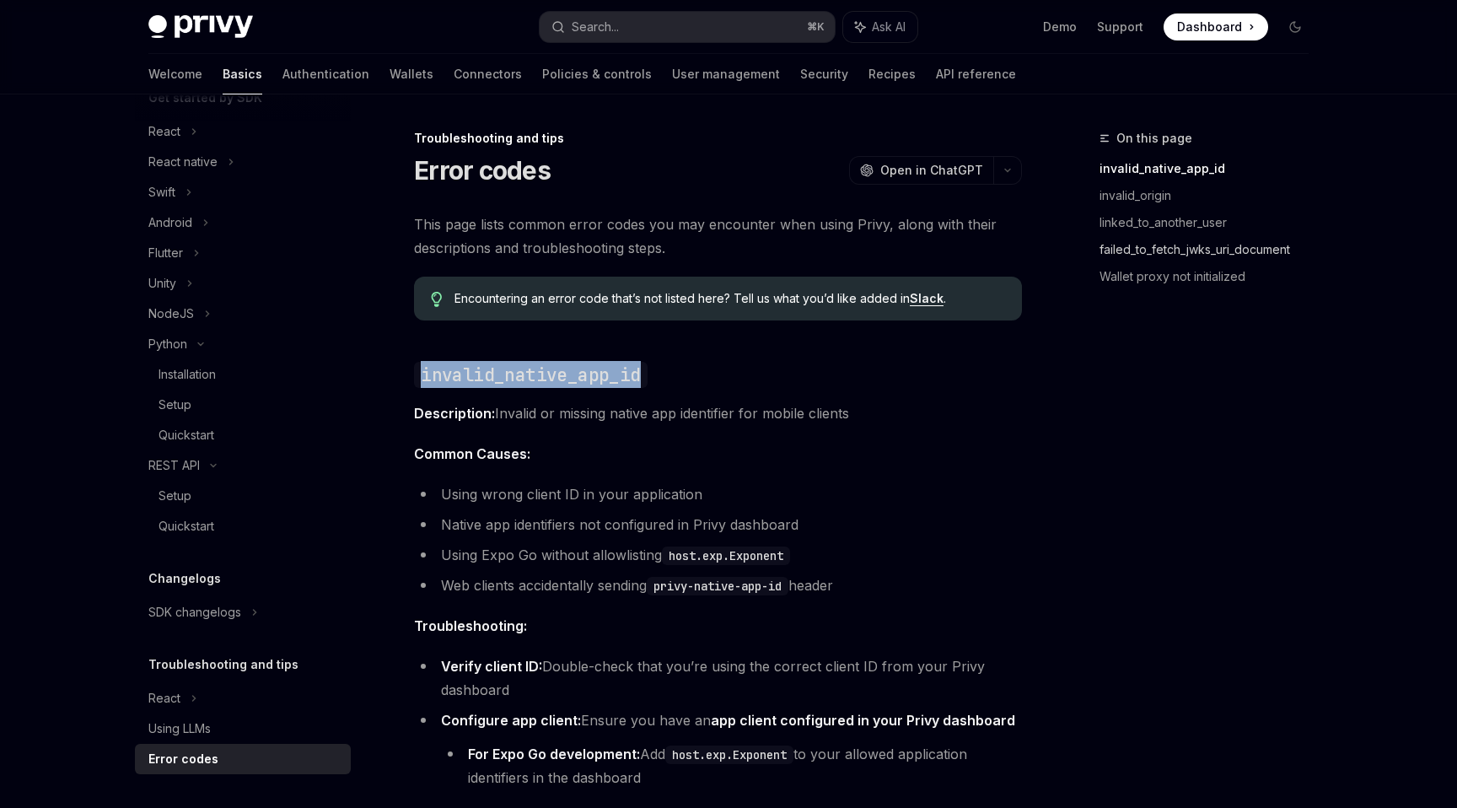
click at [1069, 245] on link "failed_to_fetch_jwks_uri_document" at bounding box center [1210, 249] width 223 height 27
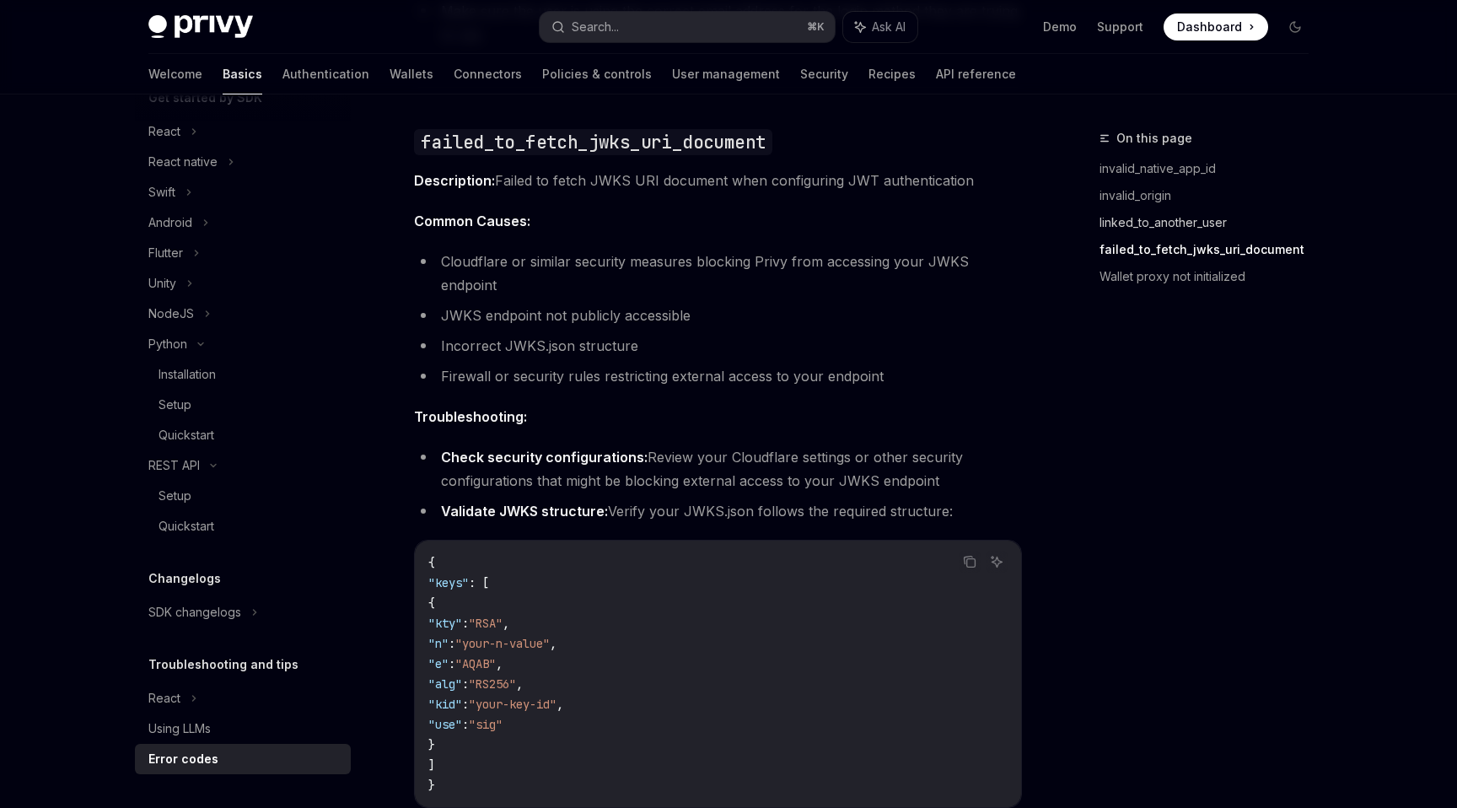
click at [1069, 222] on link "linked_to_another_user" at bounding box center [1210, 222] width 223 height 27
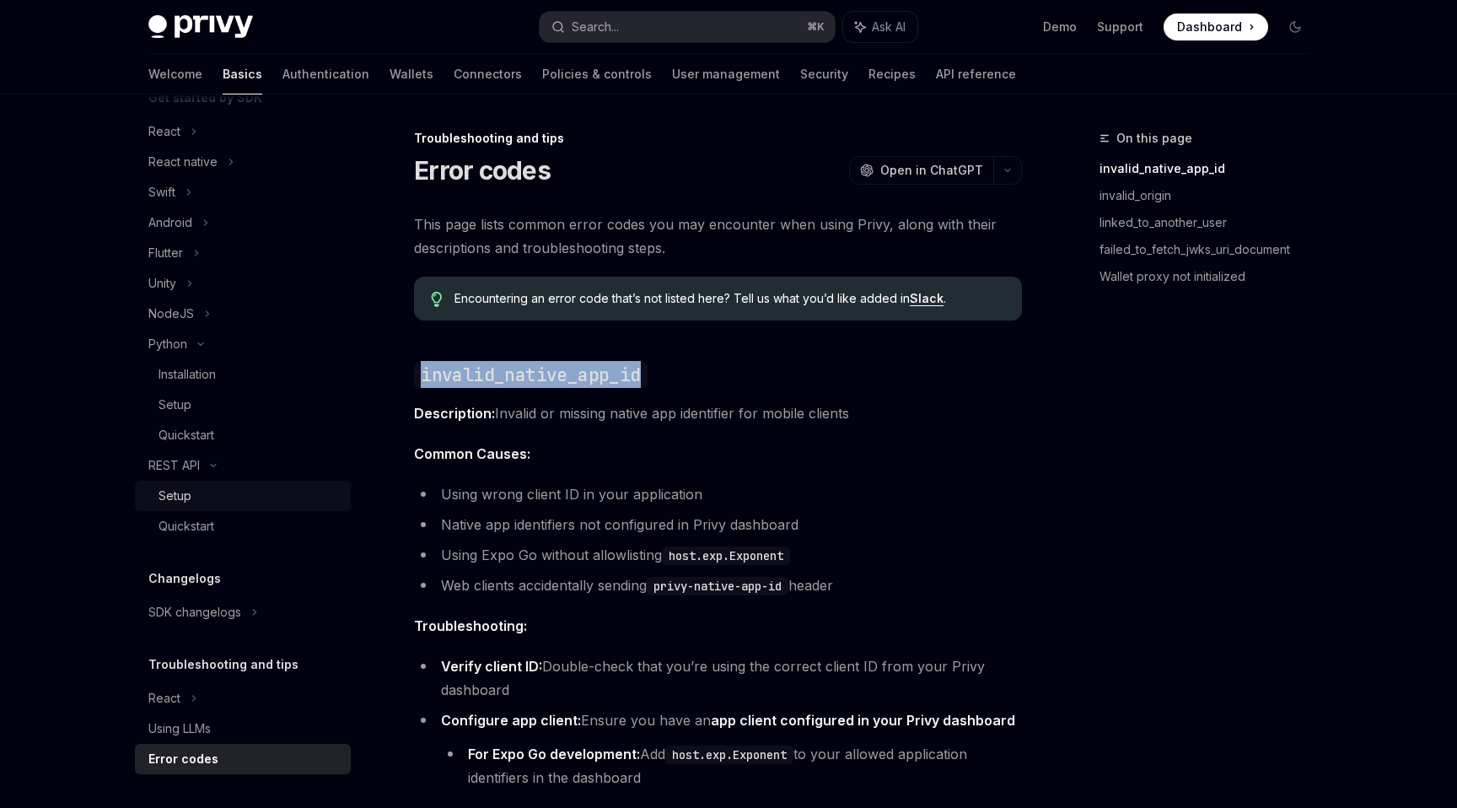
click at [183, 498] on div "Setup" at bounding box center [174, 496] width 33 height 20
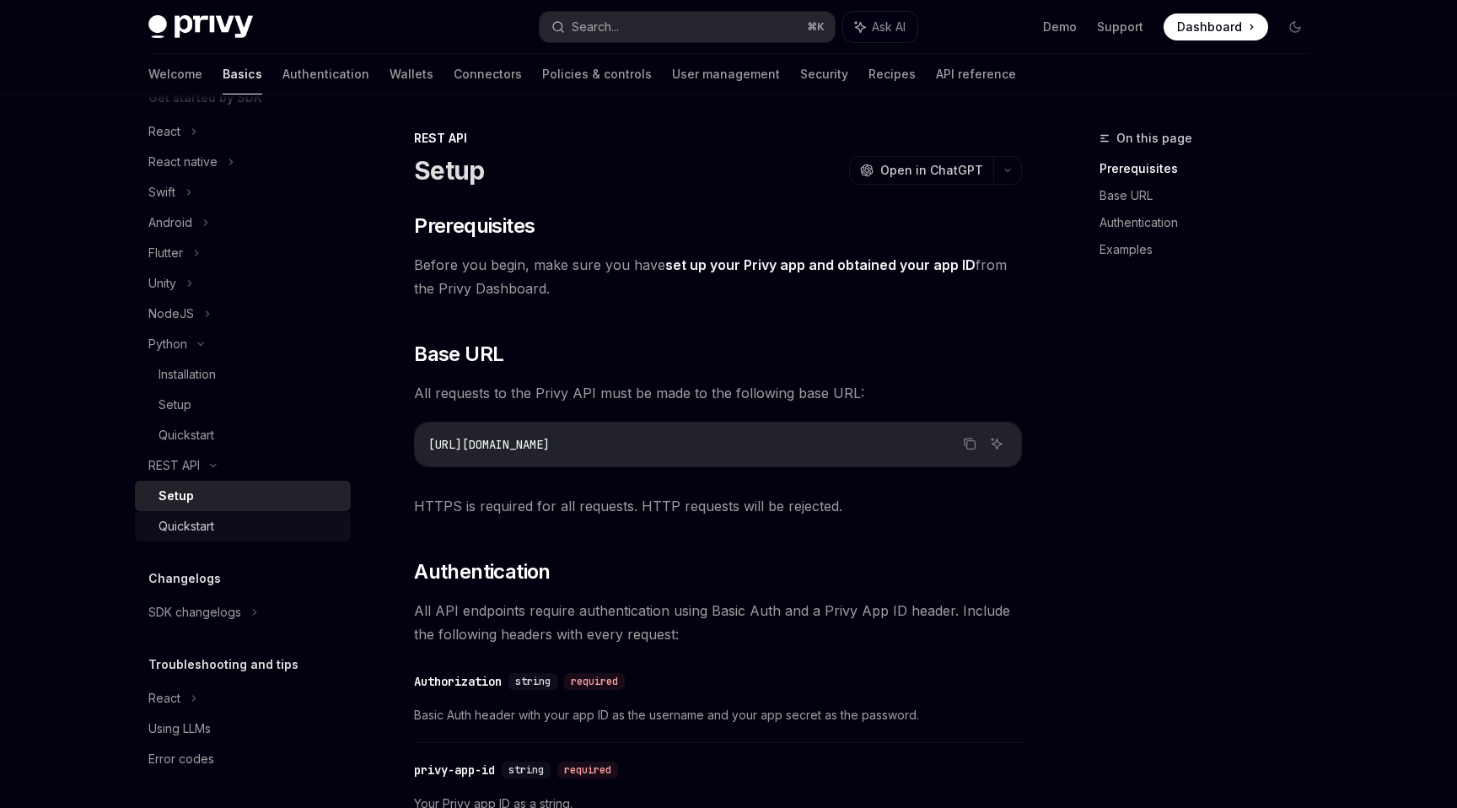
click at [189, 526] on div "Quickstart" at bounding box center [186, 526] width 56 height 20
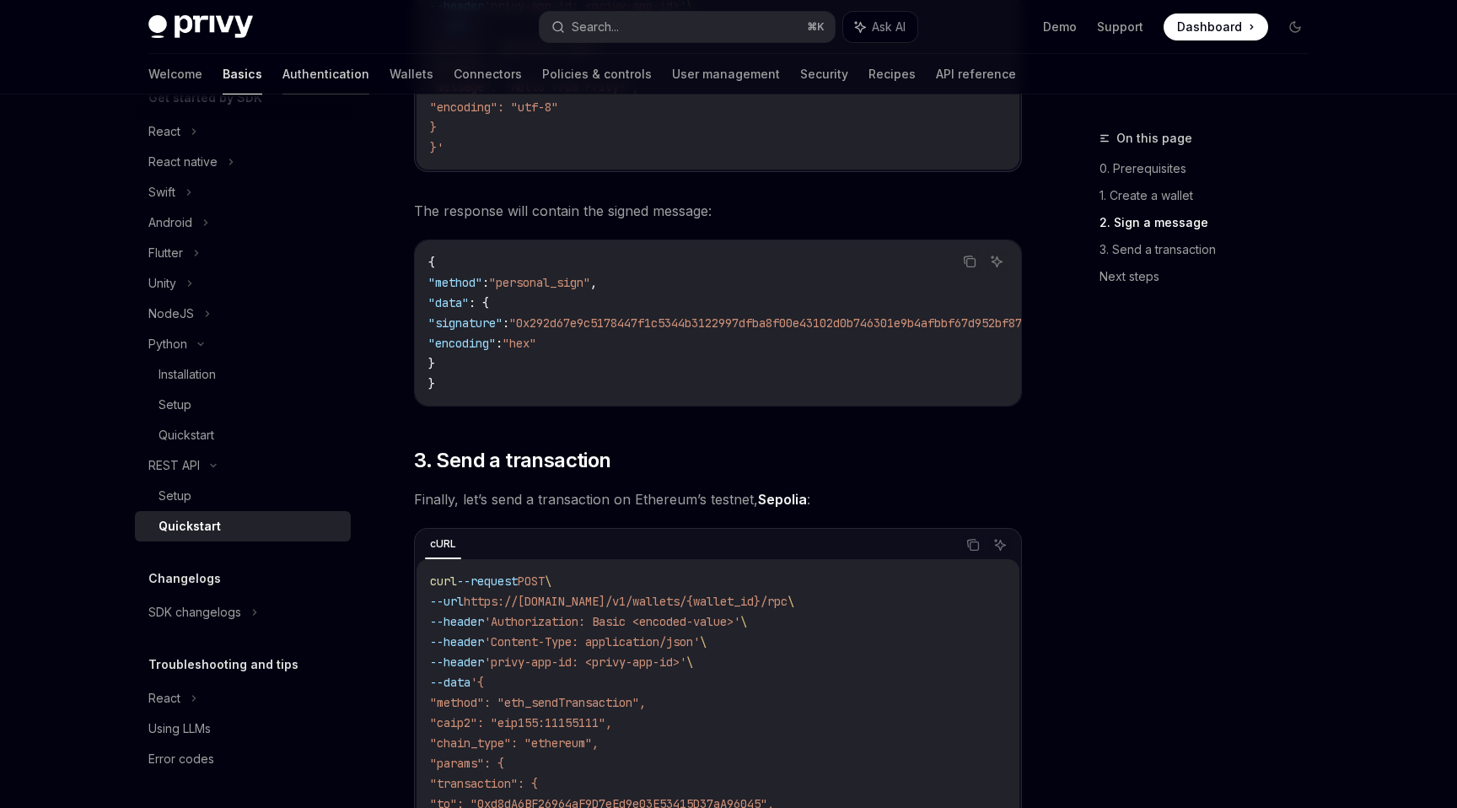
scroll to position [1028, 0]
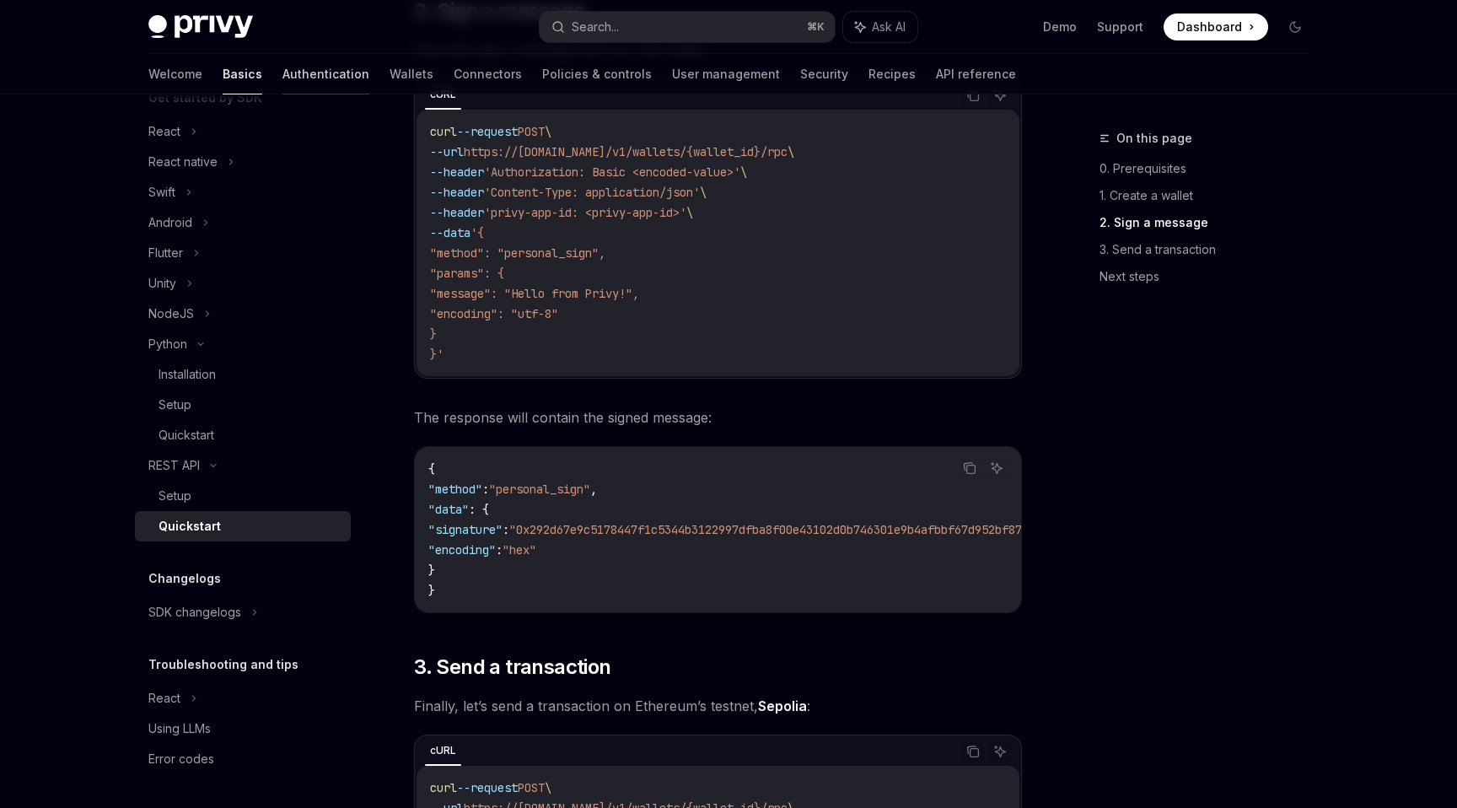
click at [282, 76] on link "Authentication" at bounding box center [325, 74] width 87 height 40
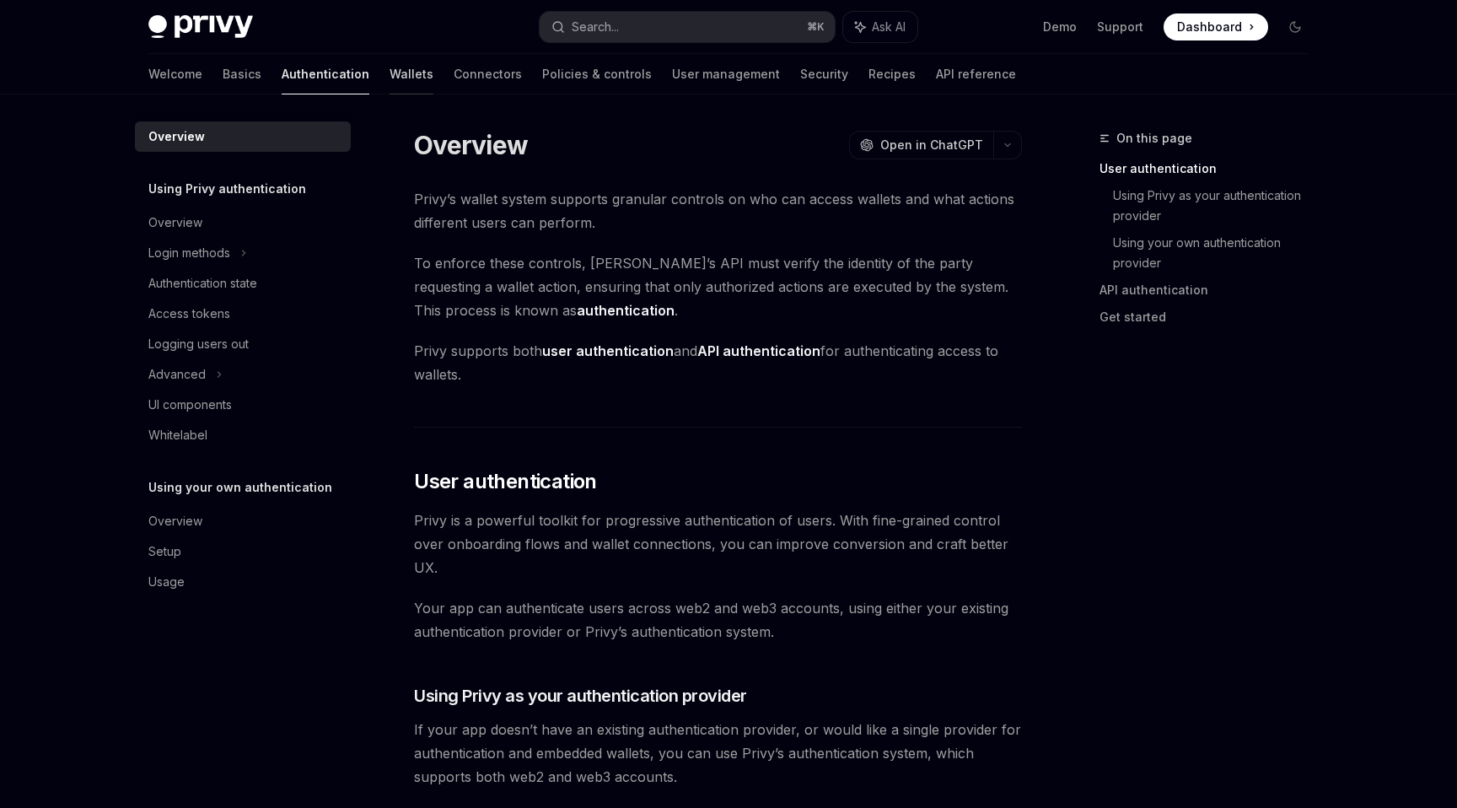
click at [389, 70] on link "Wallets" at bounding box center [411, 74] width 44 height 40
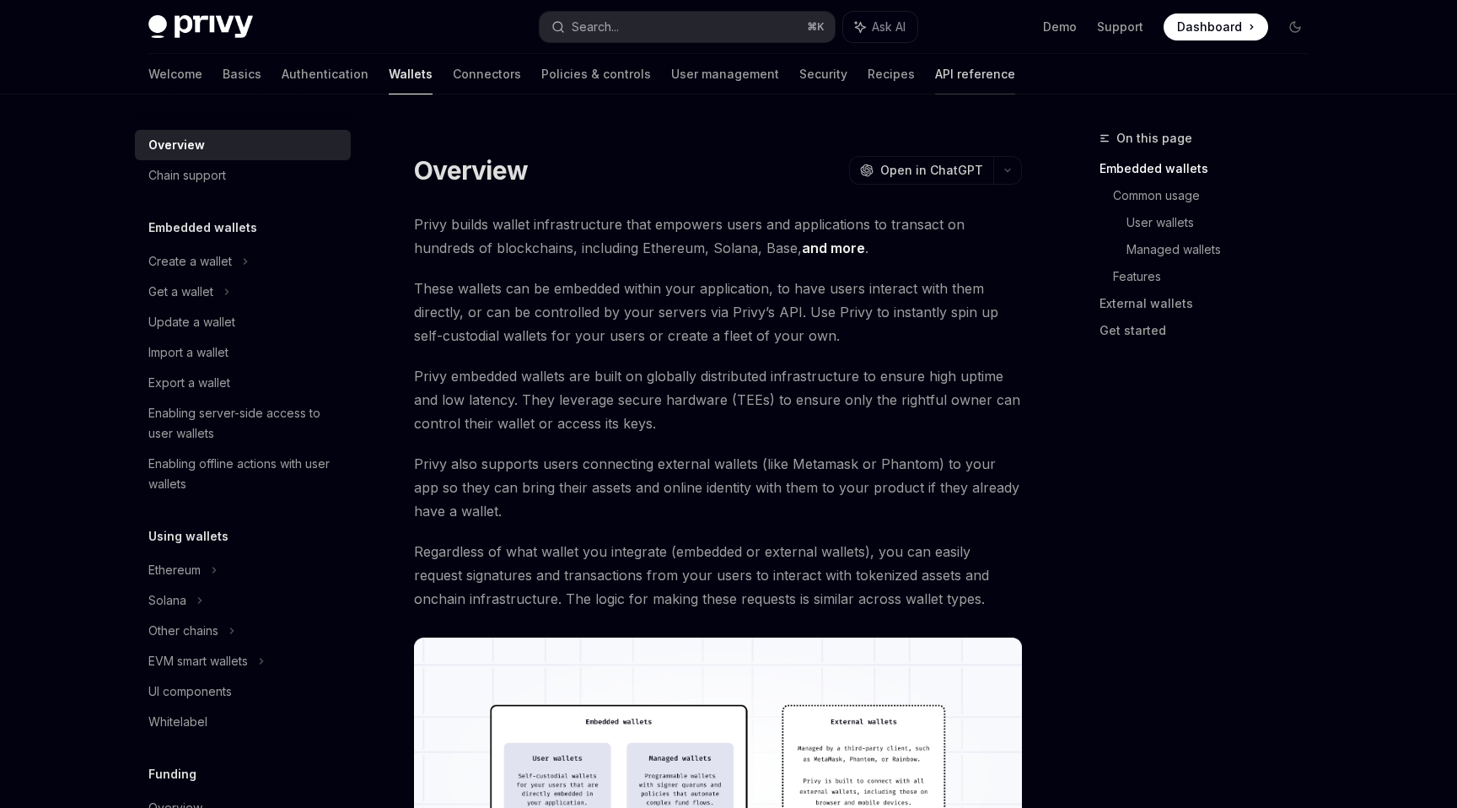
click at [935, 61] on link "API reference" at bounding box center [975, 74] width 80 height 40
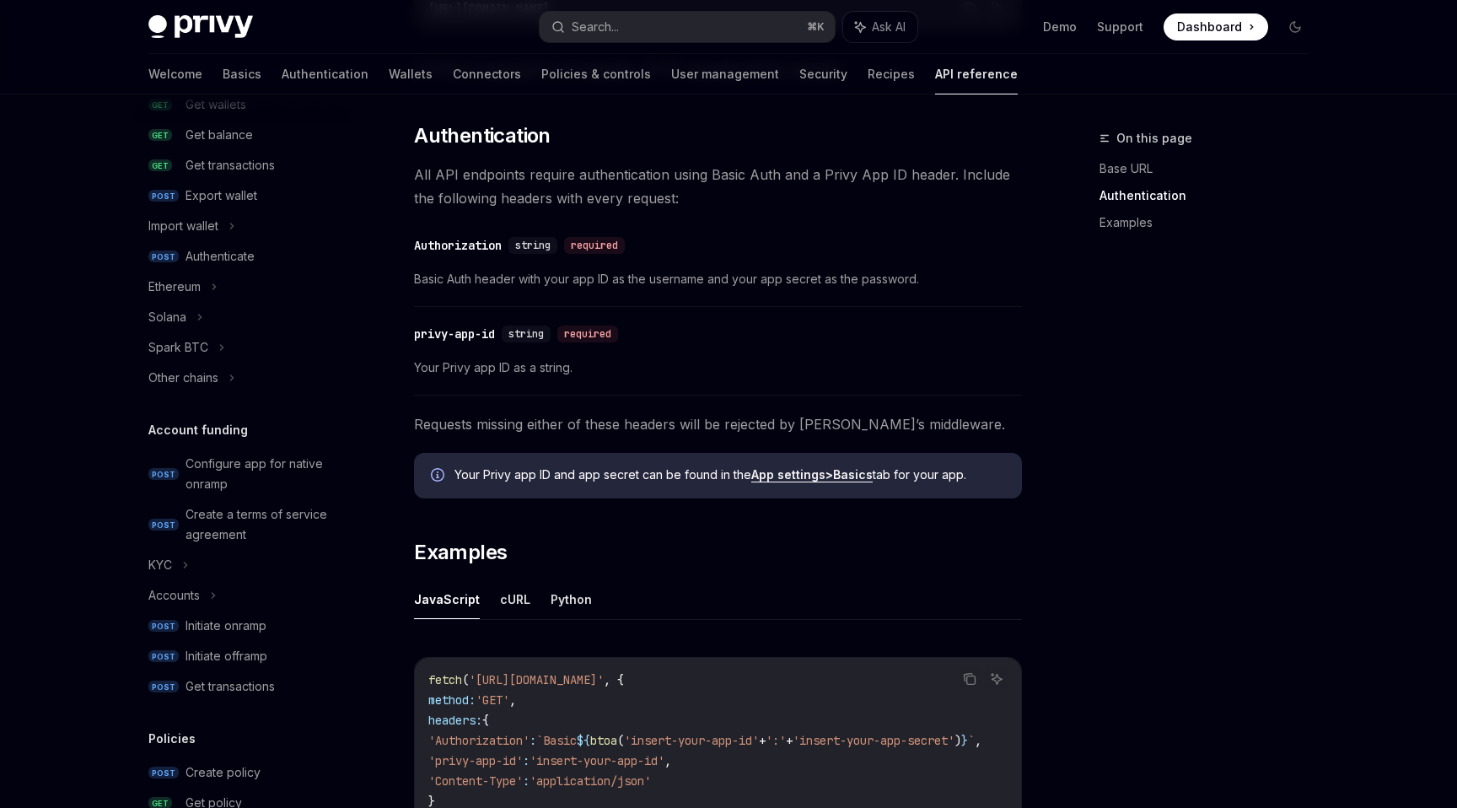
scroll to position [299, 0]
click at [210, 287] on div "Ethereum" at bounding box center [243, 286] width 216 height 30
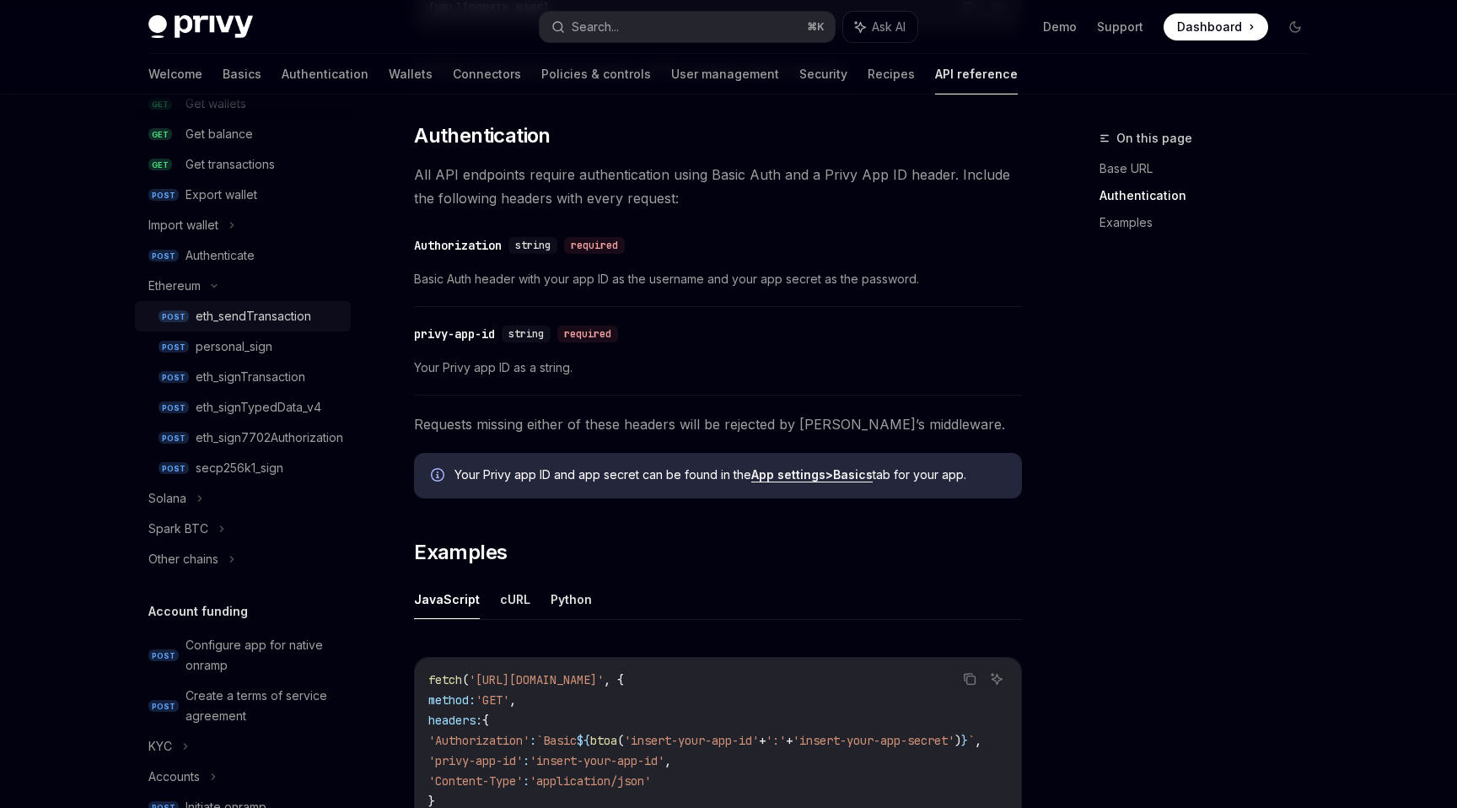
type textarea "*"
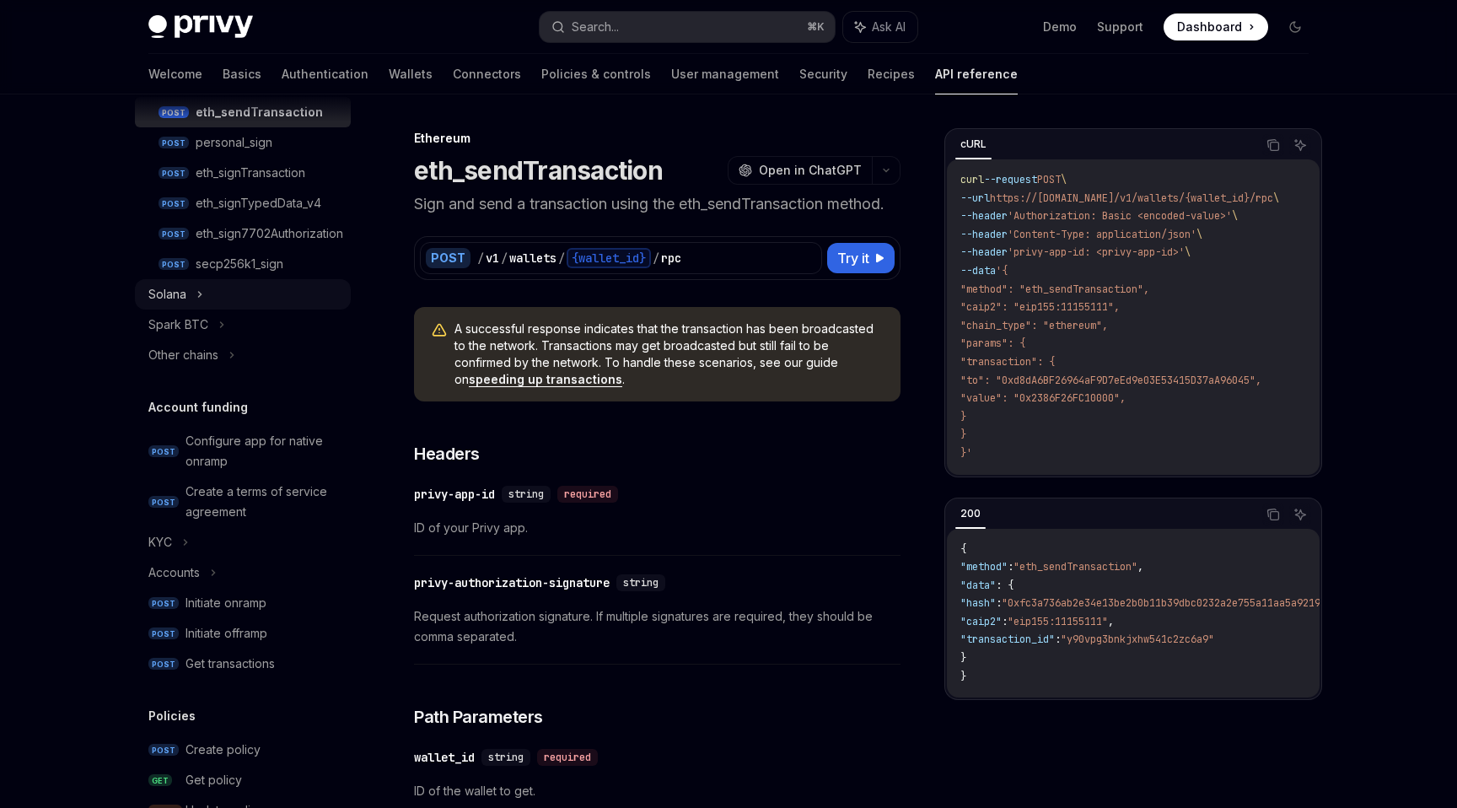
scroll to position [507, 0]
click at [635, 29] on button "Search... ⌘ K" at bounding box center [687, 27] width 295 height 30
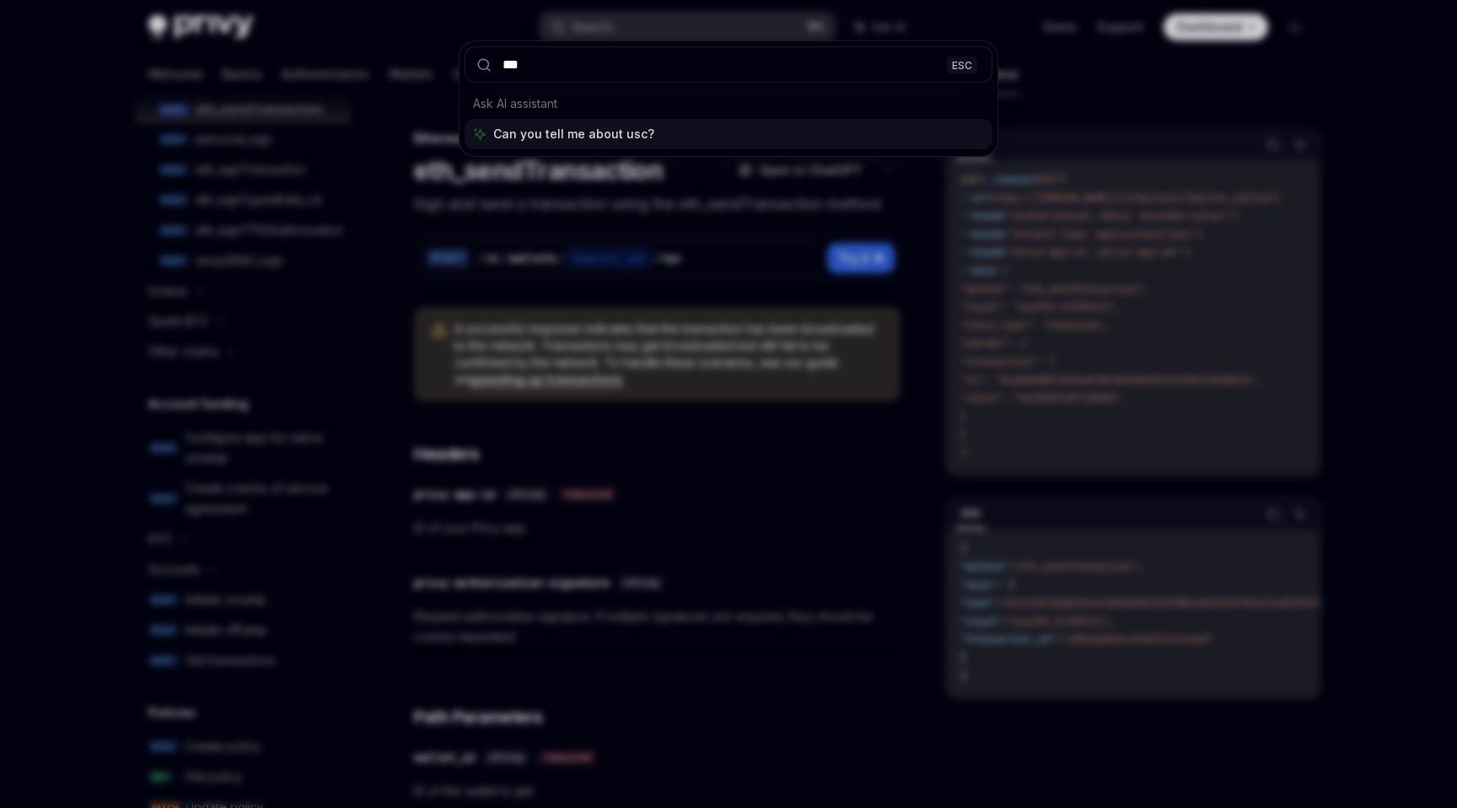
type input "****"
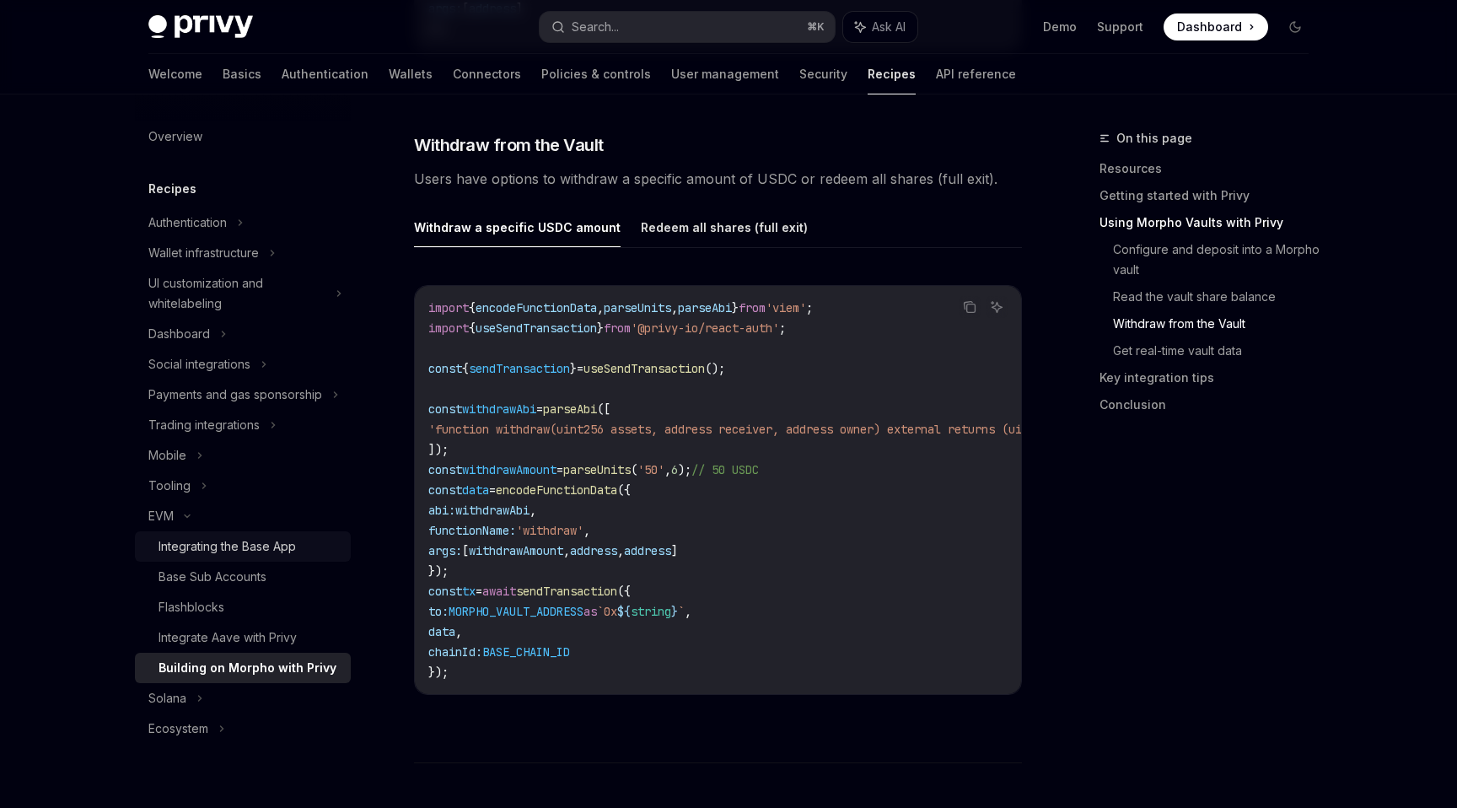
scroll to position [2791, 0]
click at [722, 229] on button "Redeem all shares (full exit)" at bounding box center [724, 230] width 167 height 40
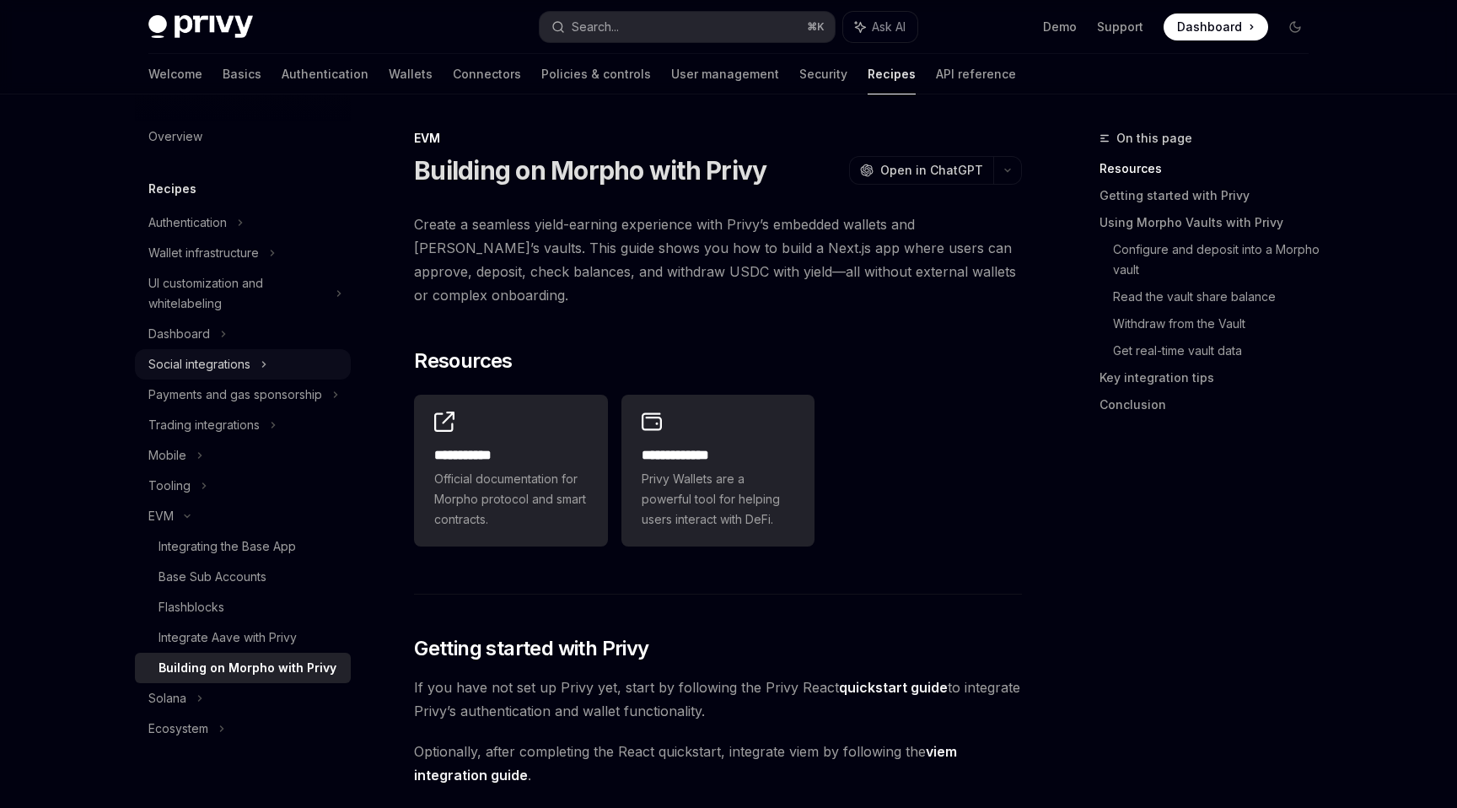
click at [230, 370] on div "Social integrations" at bounding box center [199, 364] width 102 height 20
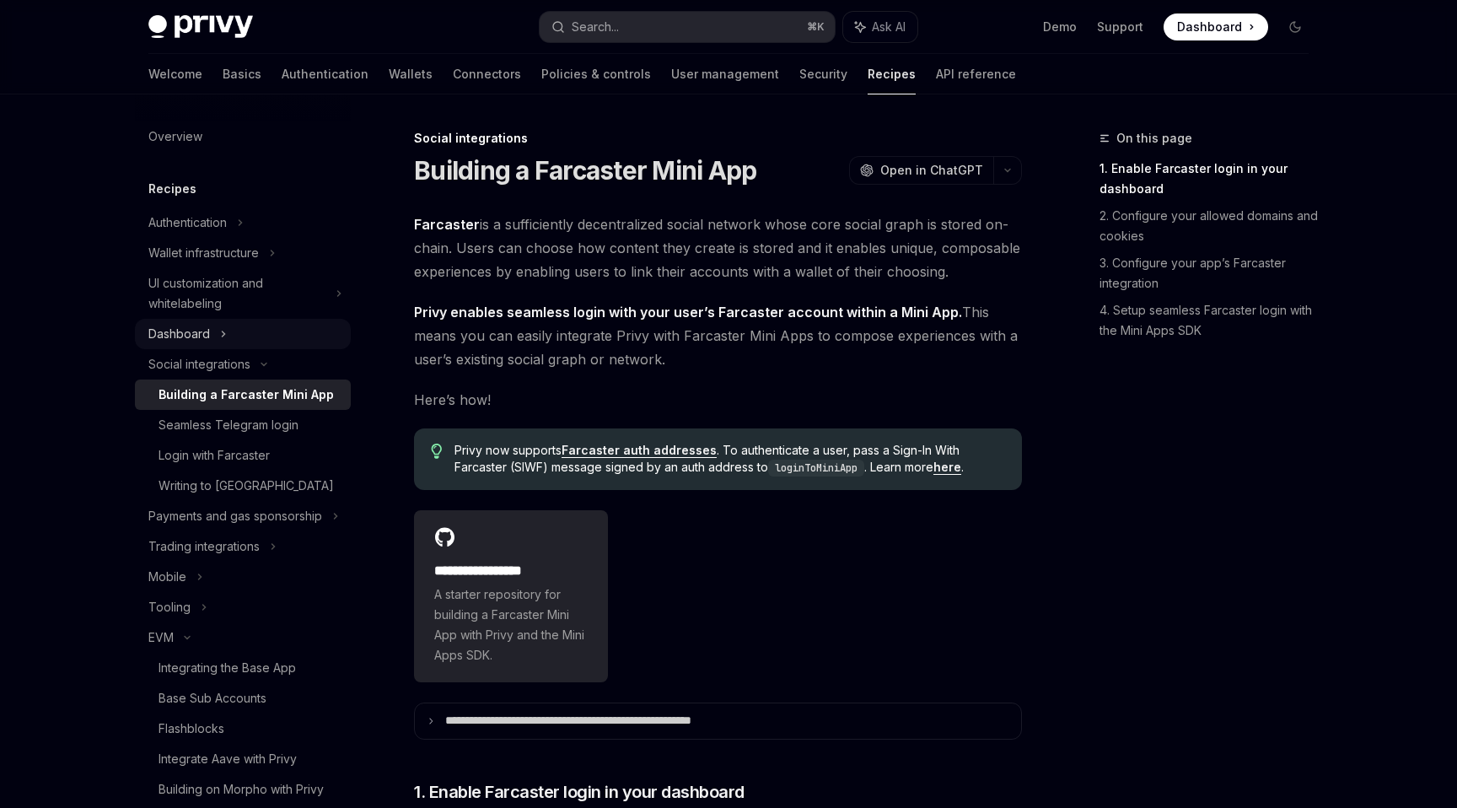
click at [210, 347] on div "Dashboard" at bounding box center [243, 334] width 216 height 30
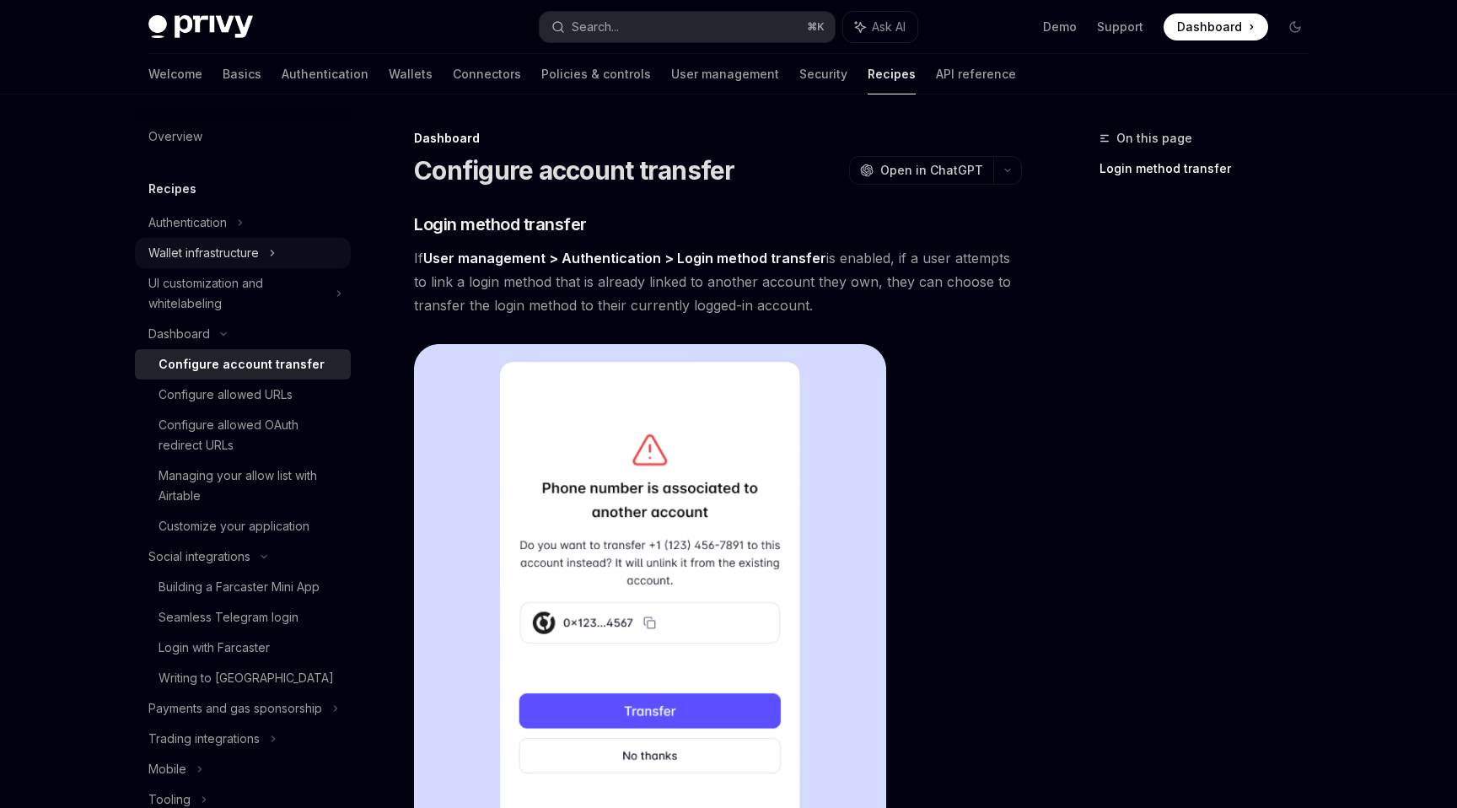
click at [246, 260] on div "Wallet infrastructure" at bounding box center [203, 253] width 110 height 20
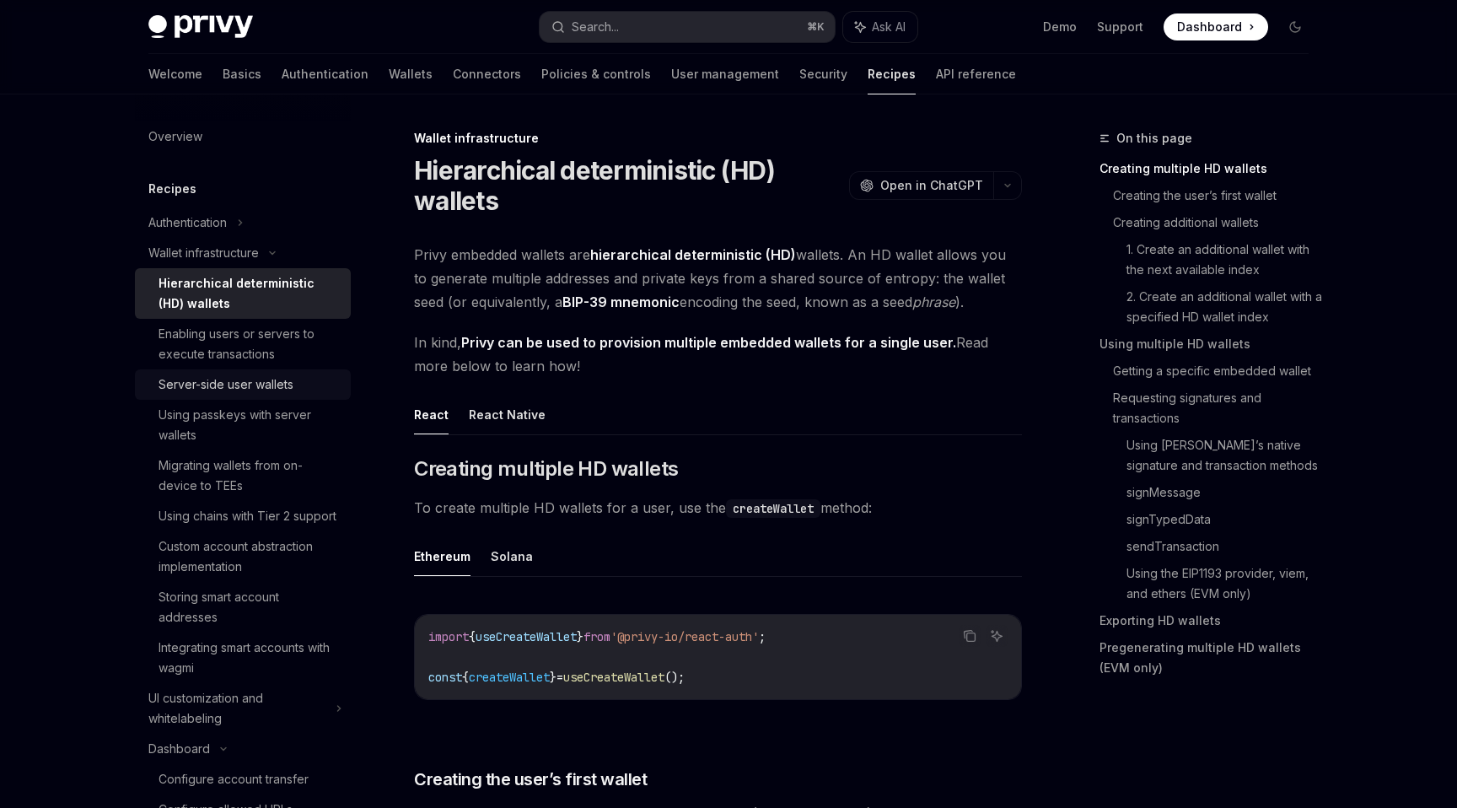
click at [272, 384] on div "Server-side user wallets" at bounding box center [225, 384] width 135 height 20
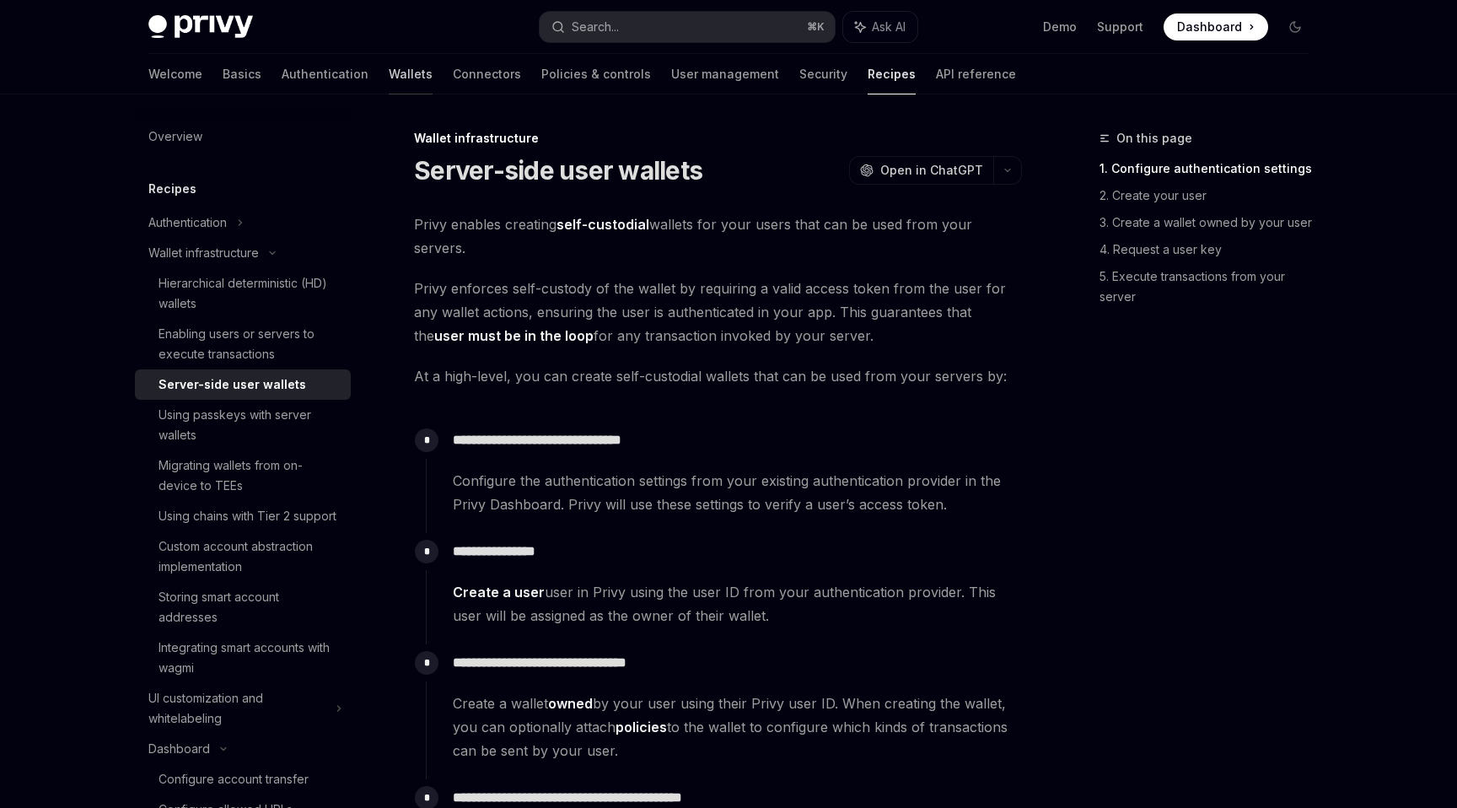
click at [389, 79] on link "Wallets" at bounding box center [411, 74] width 44 height 40
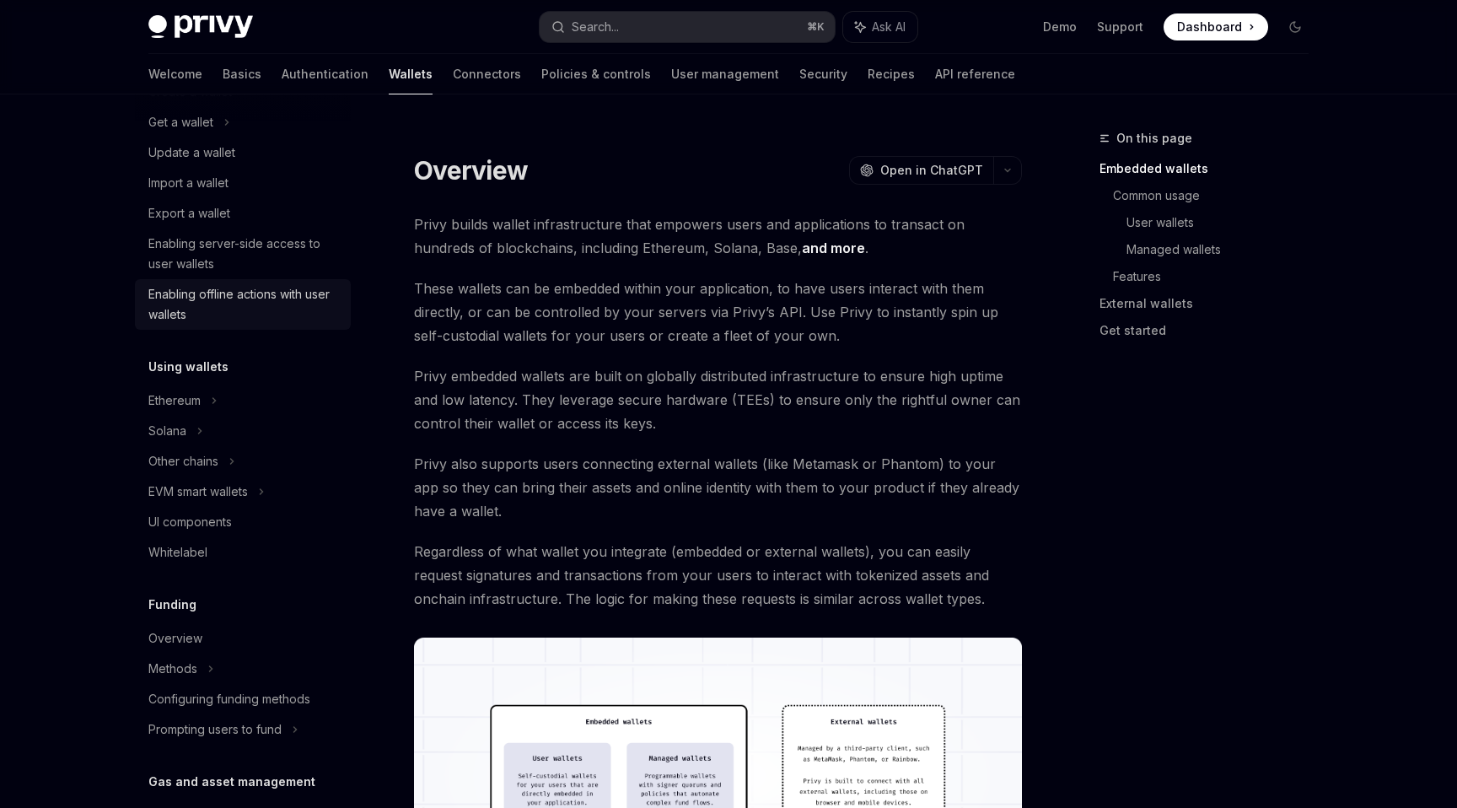
scroll to position [173, 0]
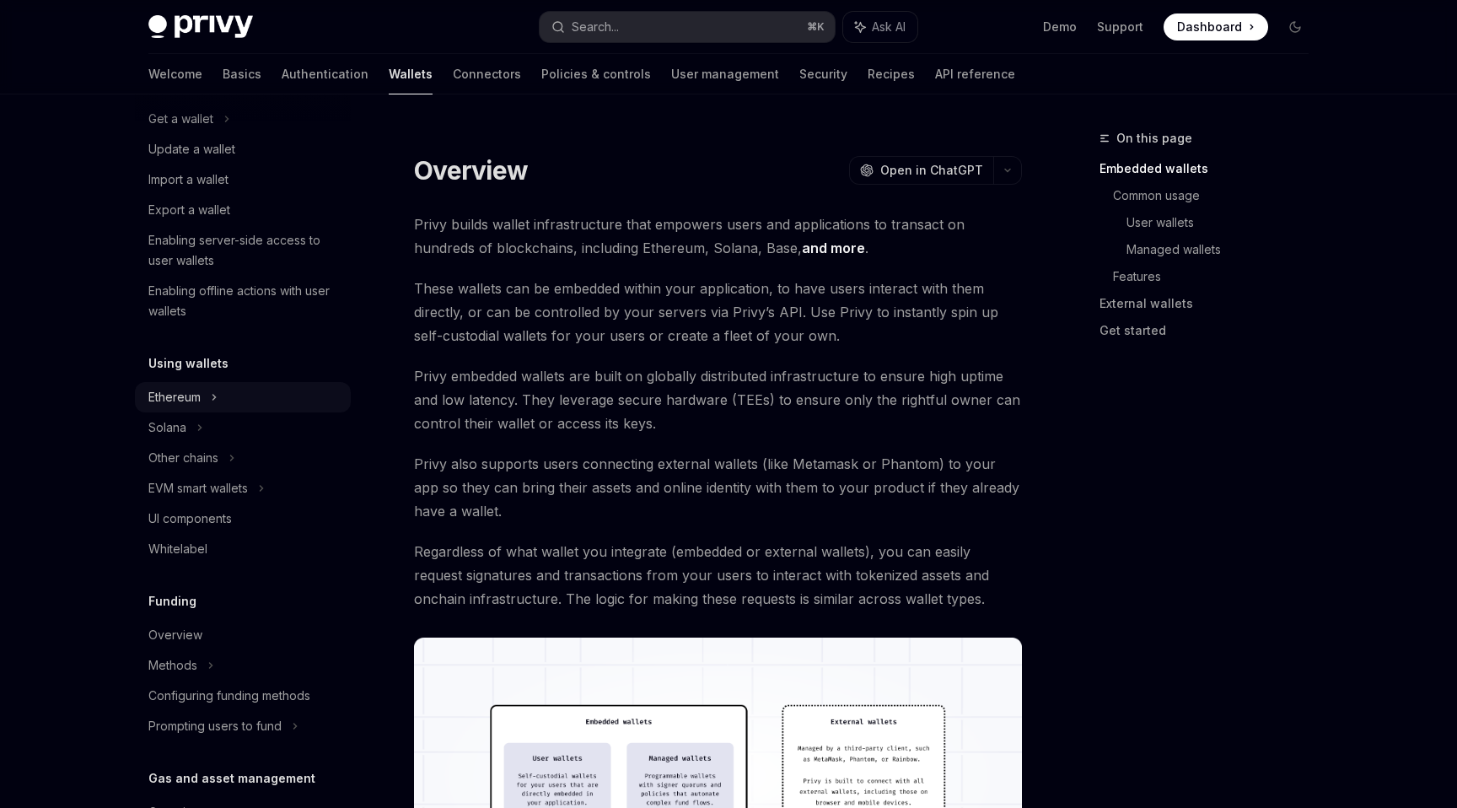
click at [221, 104] on div "Ethereum" at bounding box center [243, 88] width 216 height 30
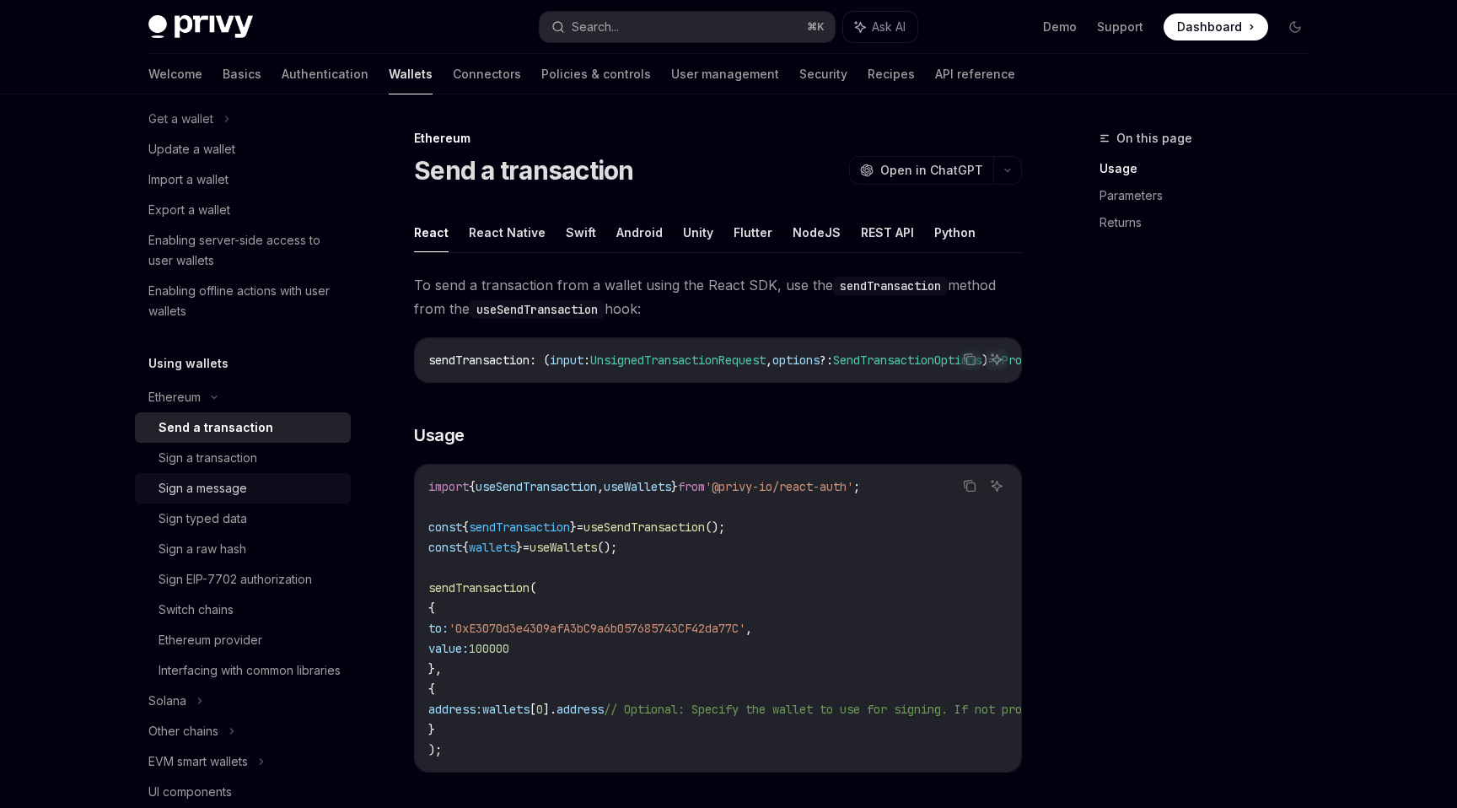
click at [248, 489] on div "Sign a message" at bounding box center [249, 488] width 182 height 20
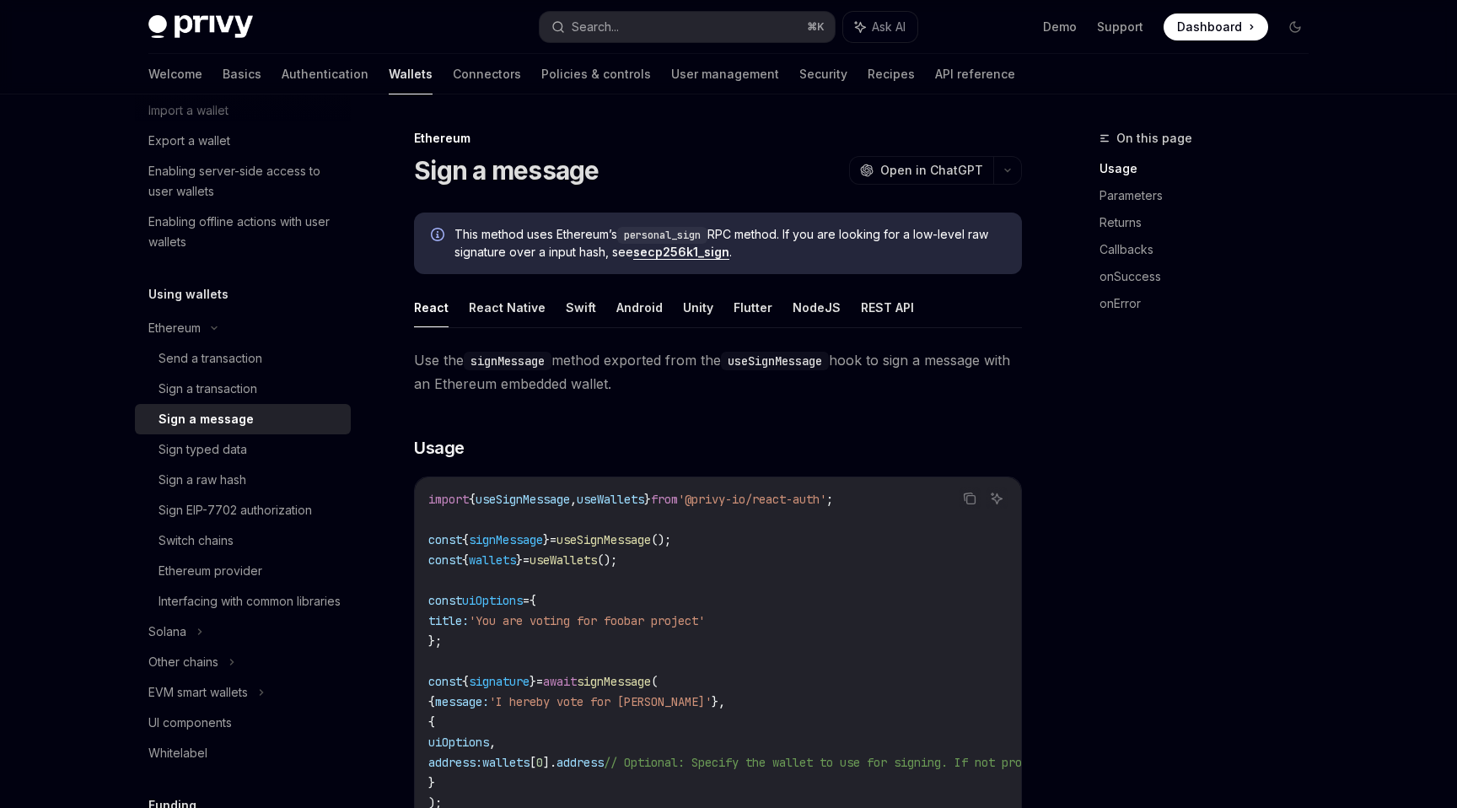
scroll to position [250, 0]
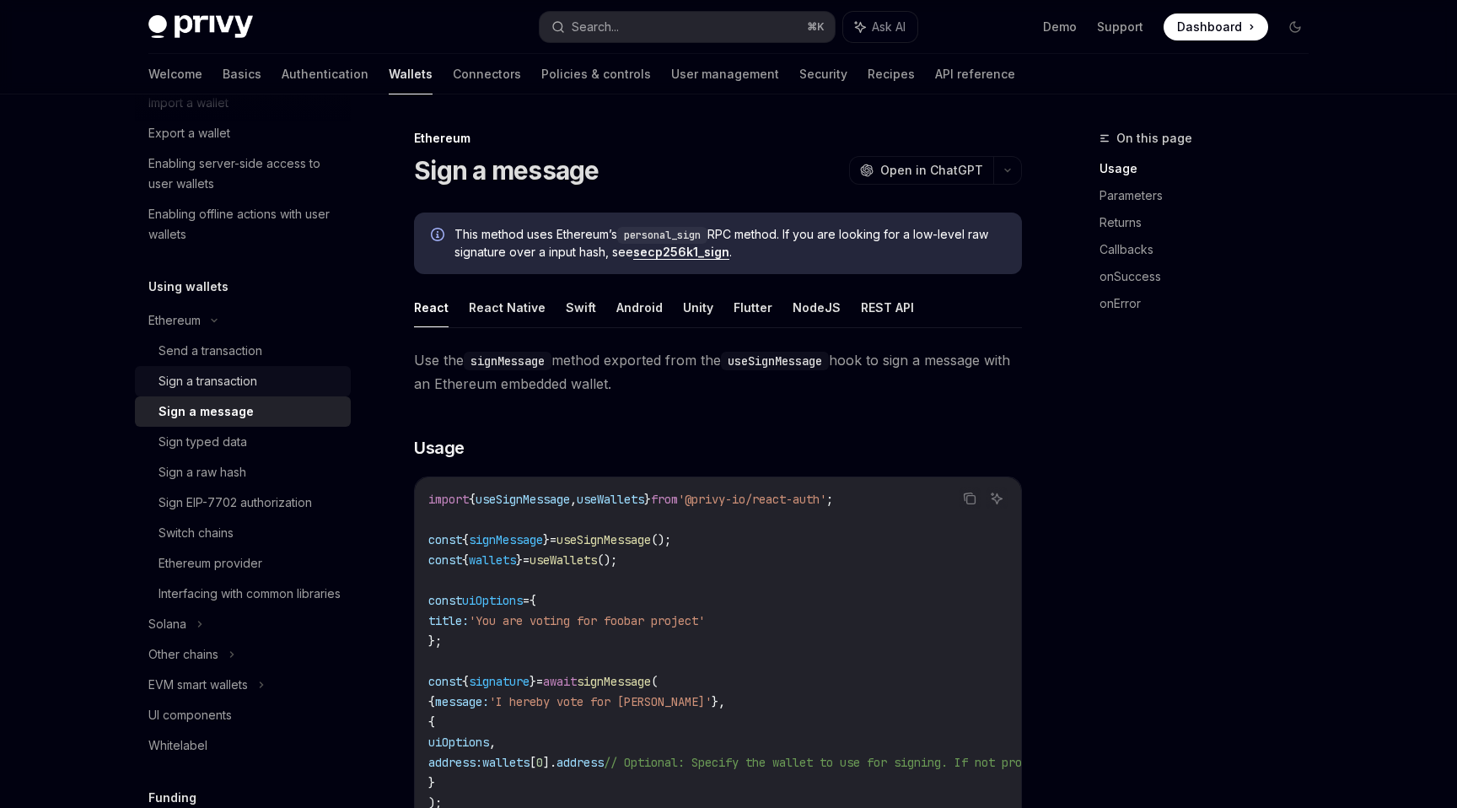
click at [254, 377] on div "Sign a transaction" at bounding box center [207, 381] width 99 height 20
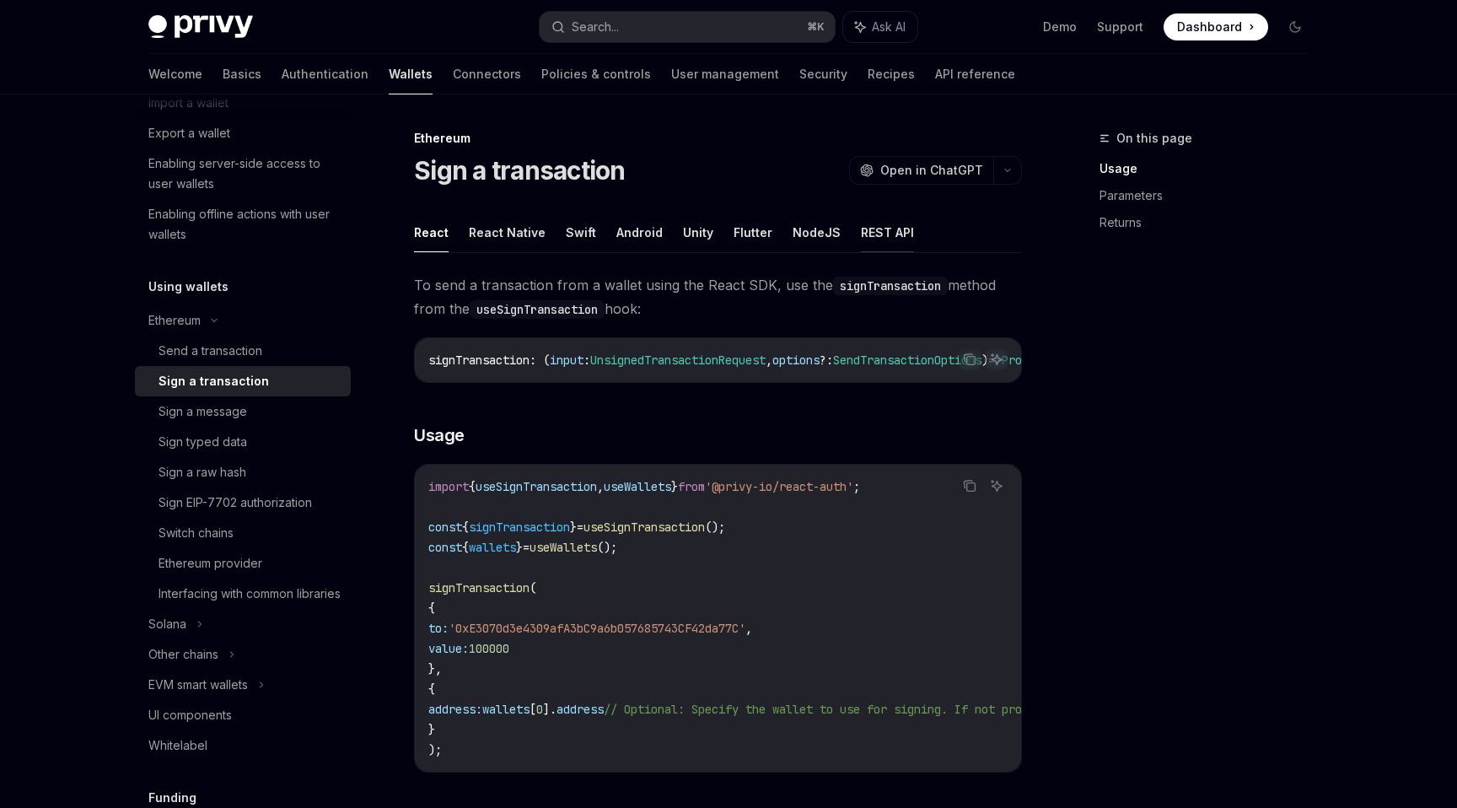
click at [892, 221] on button "REST API" at bounding box center [887, 232] width 53 height 40
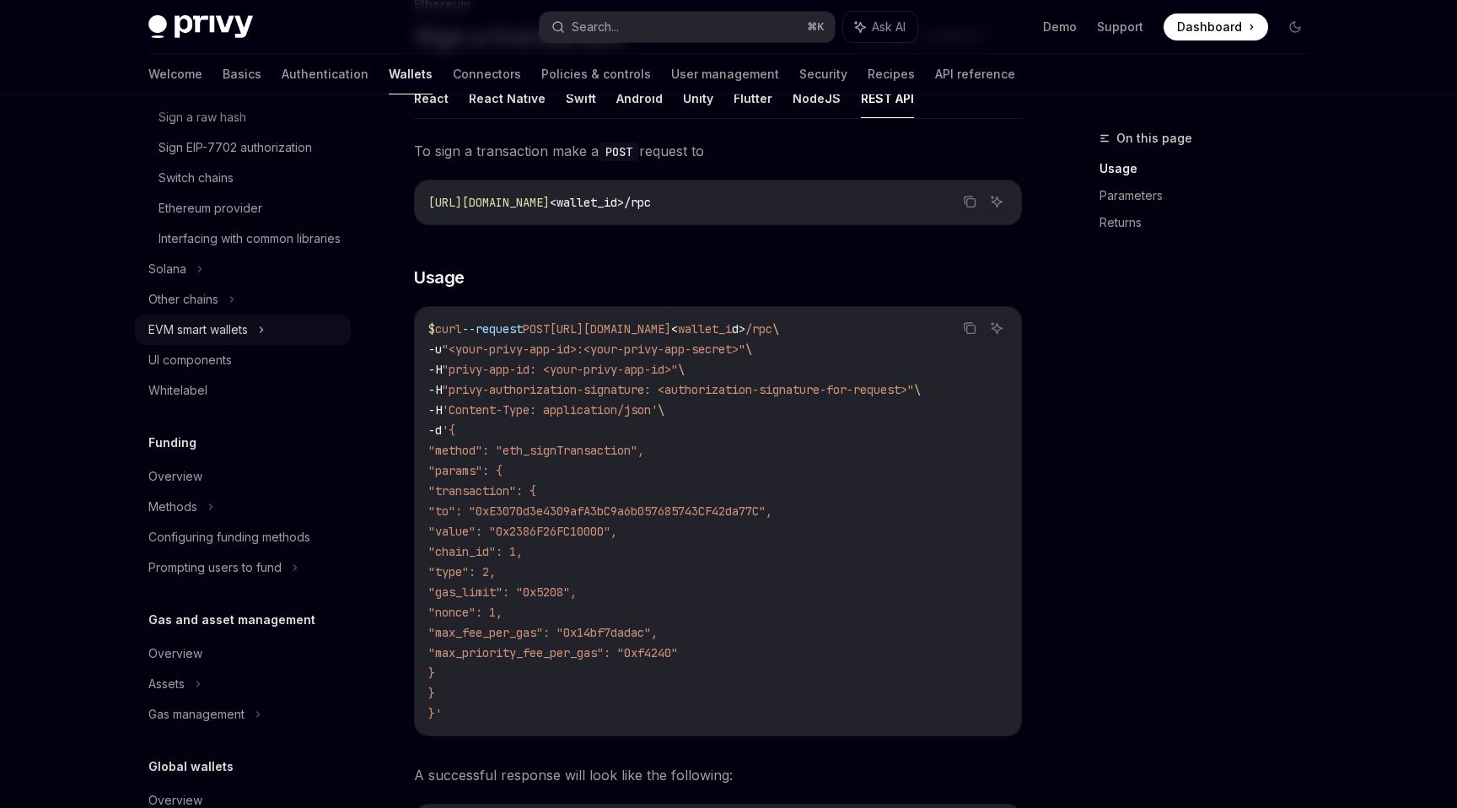
scroll to position [727, 0]
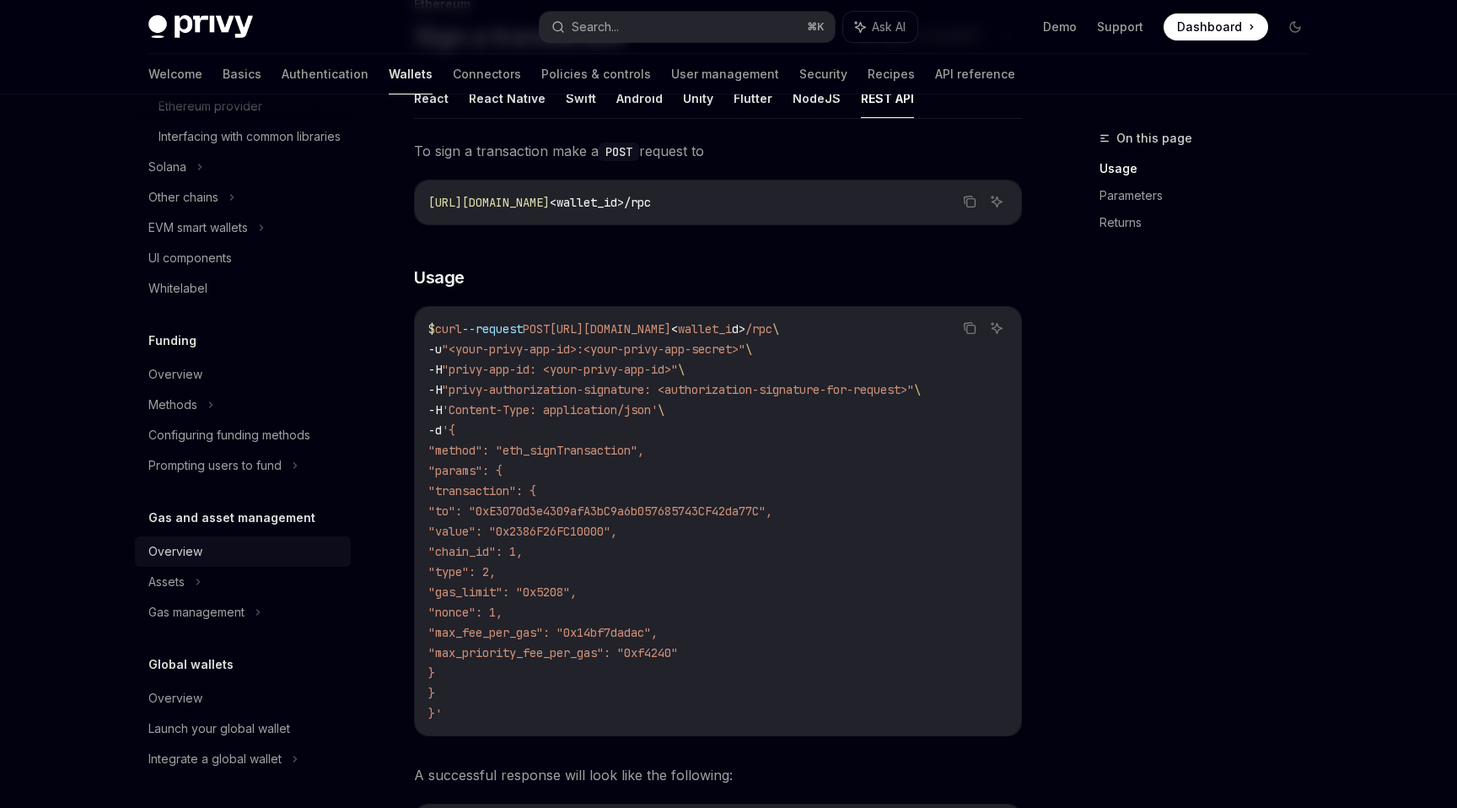
click at [274, 551] on div "Overview" at bounding box center [244, 551] width 192 height 20
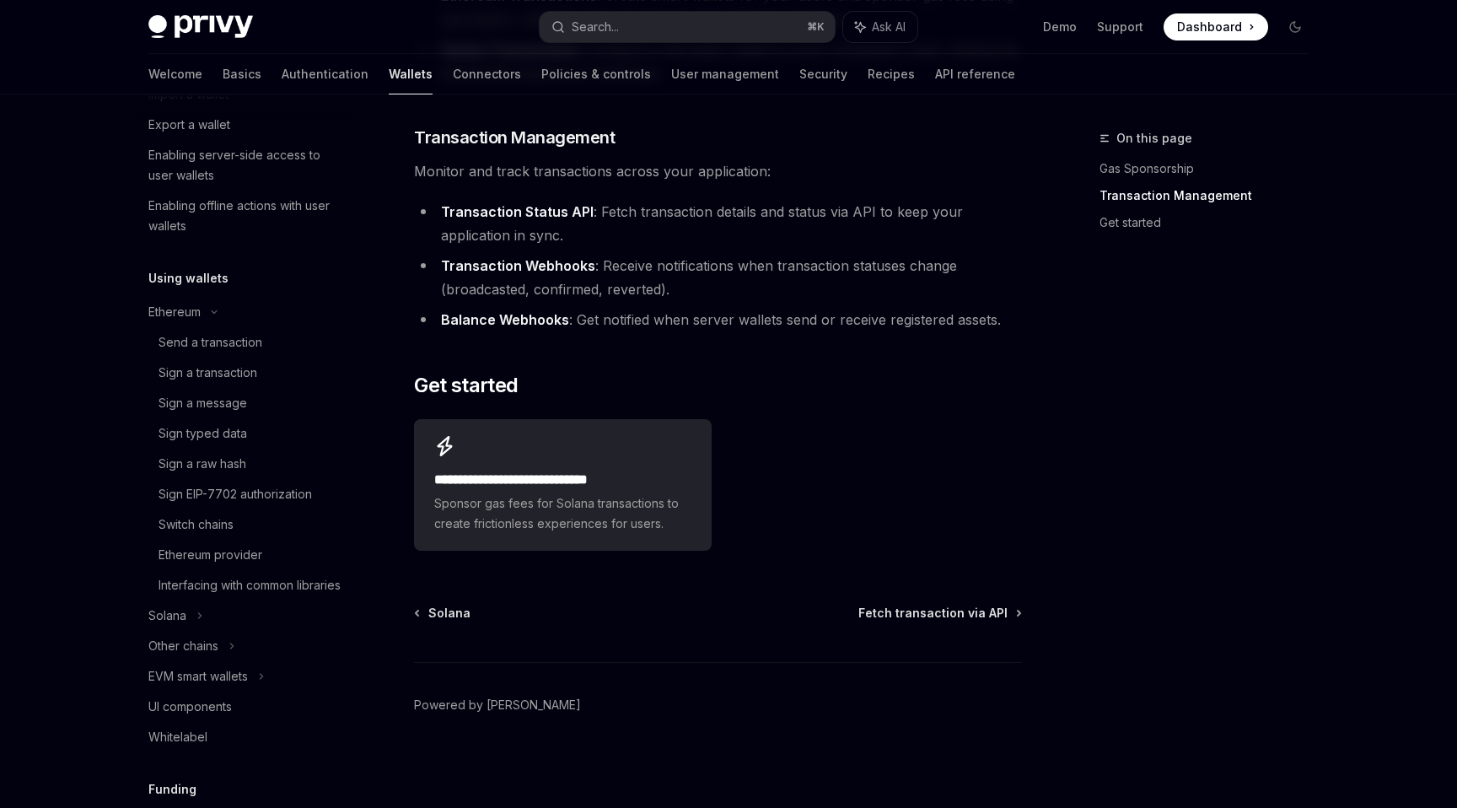
scroll to position [256, 0]
click at [268, 522] on div "Switch chains" at bounding box center [249, 526] width 182 height 20
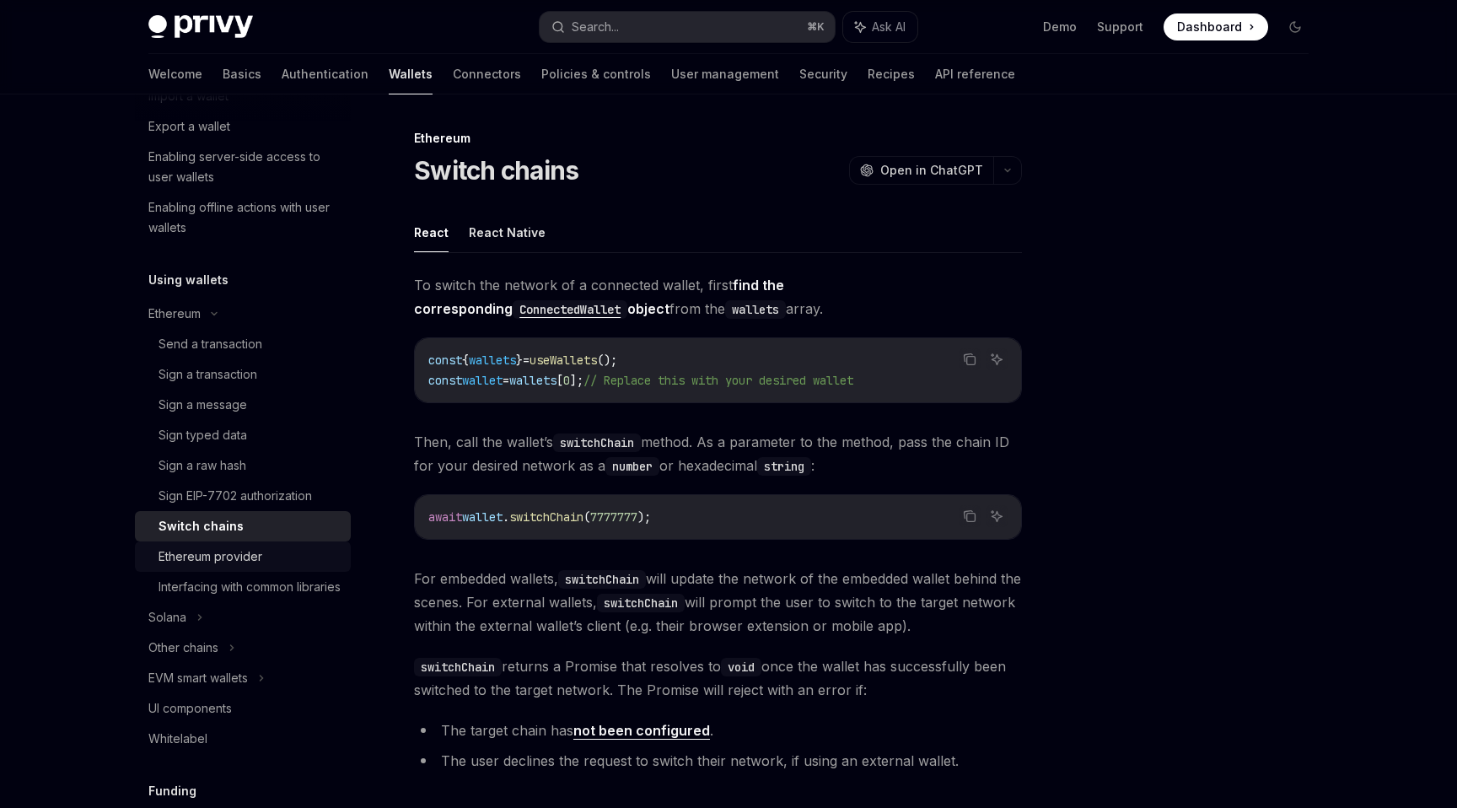
click at [253, 555] on div "Ethereum provider" at bounding box center [210, 556] width 104 height 20
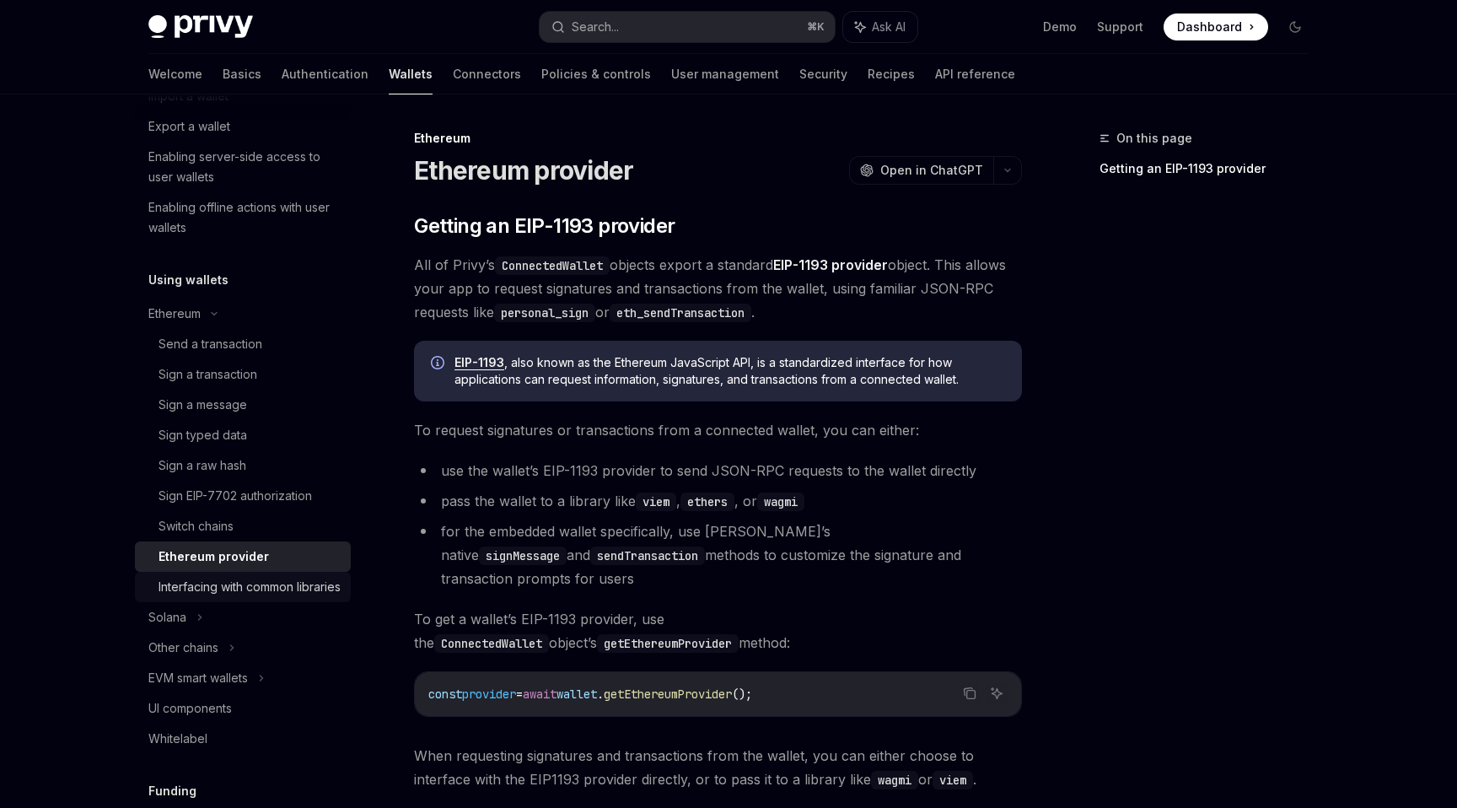
click at [242, 583] on div "Interfacing with common libraries" at bounding box center [249, 587] width 182 height 20
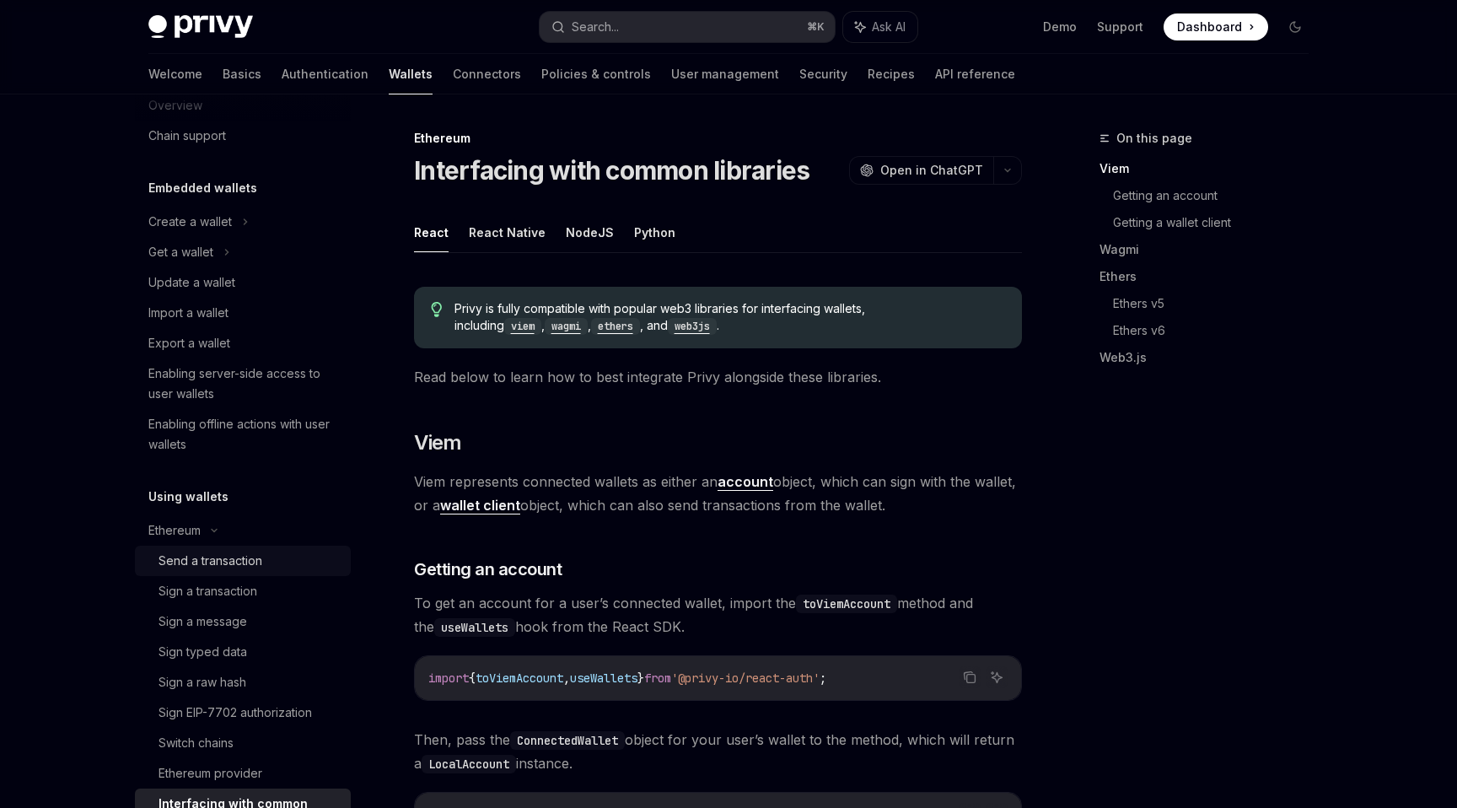
scroll to position [34, 0]
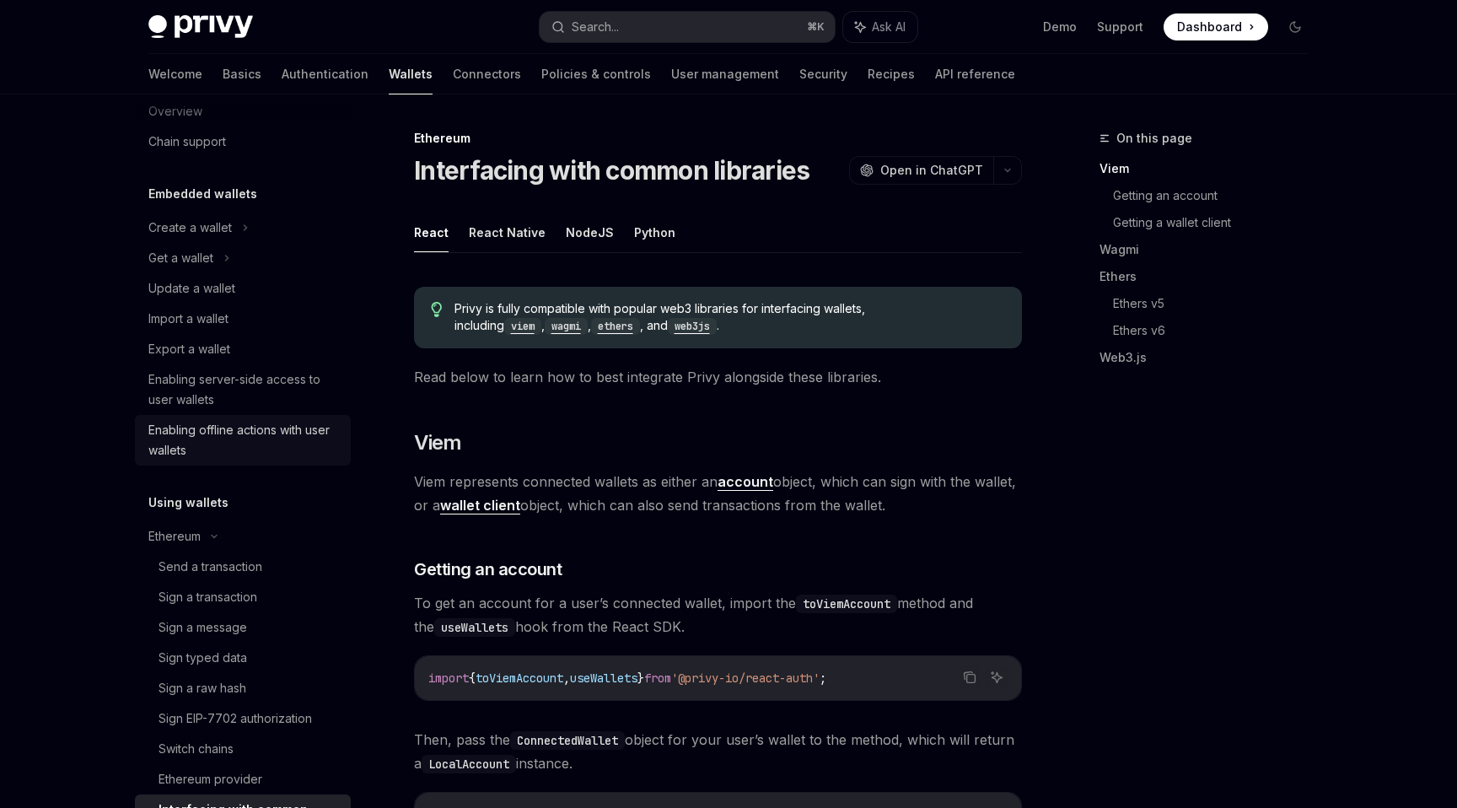
click at [244, 441] on div "Enabling offline actions with user wallets" at bounding box center [244, 440] width 192 height 40
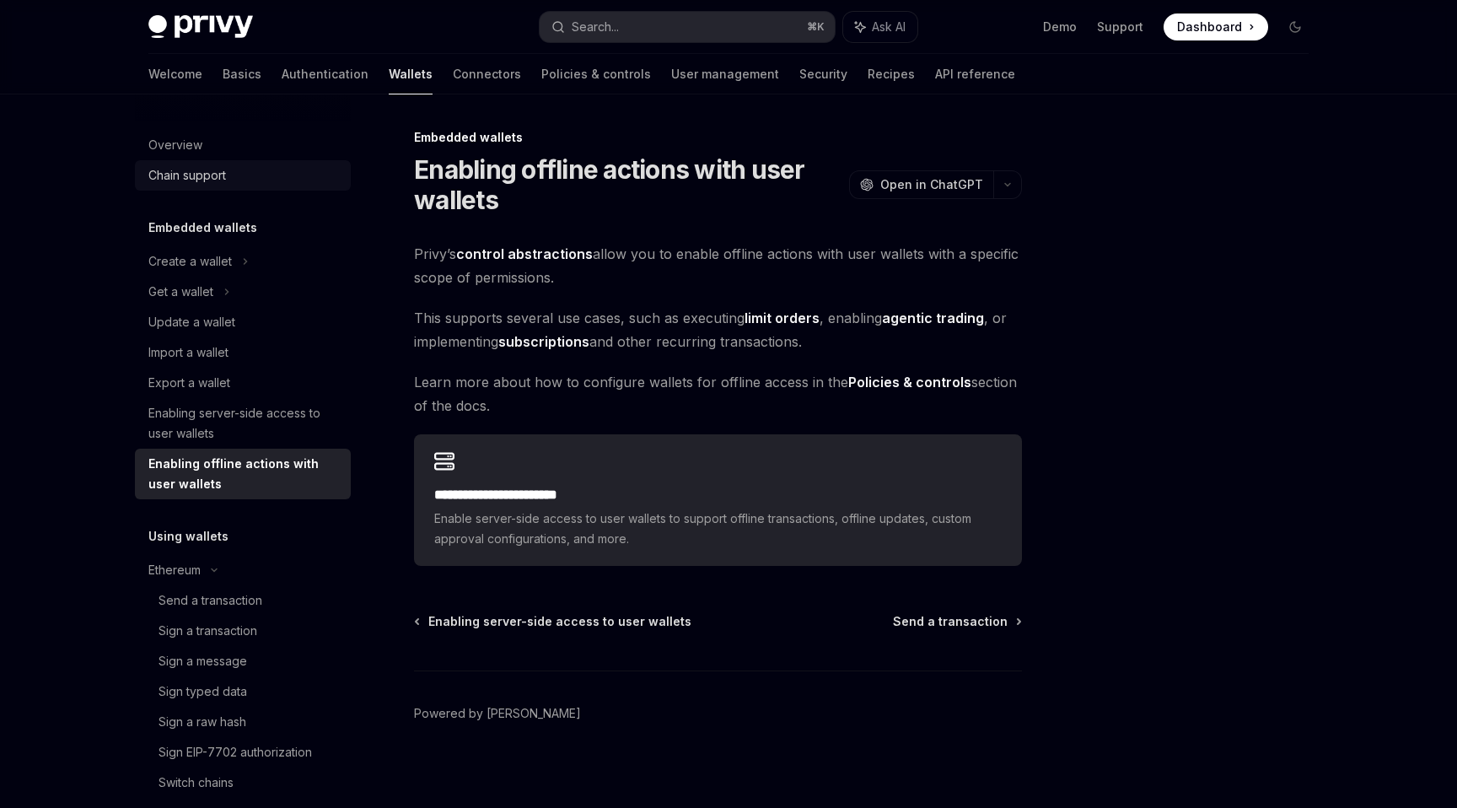
click at [265, 168] on div "Chain support" at bounding box center [244, 175] width 192 height 20
type textarea "*"
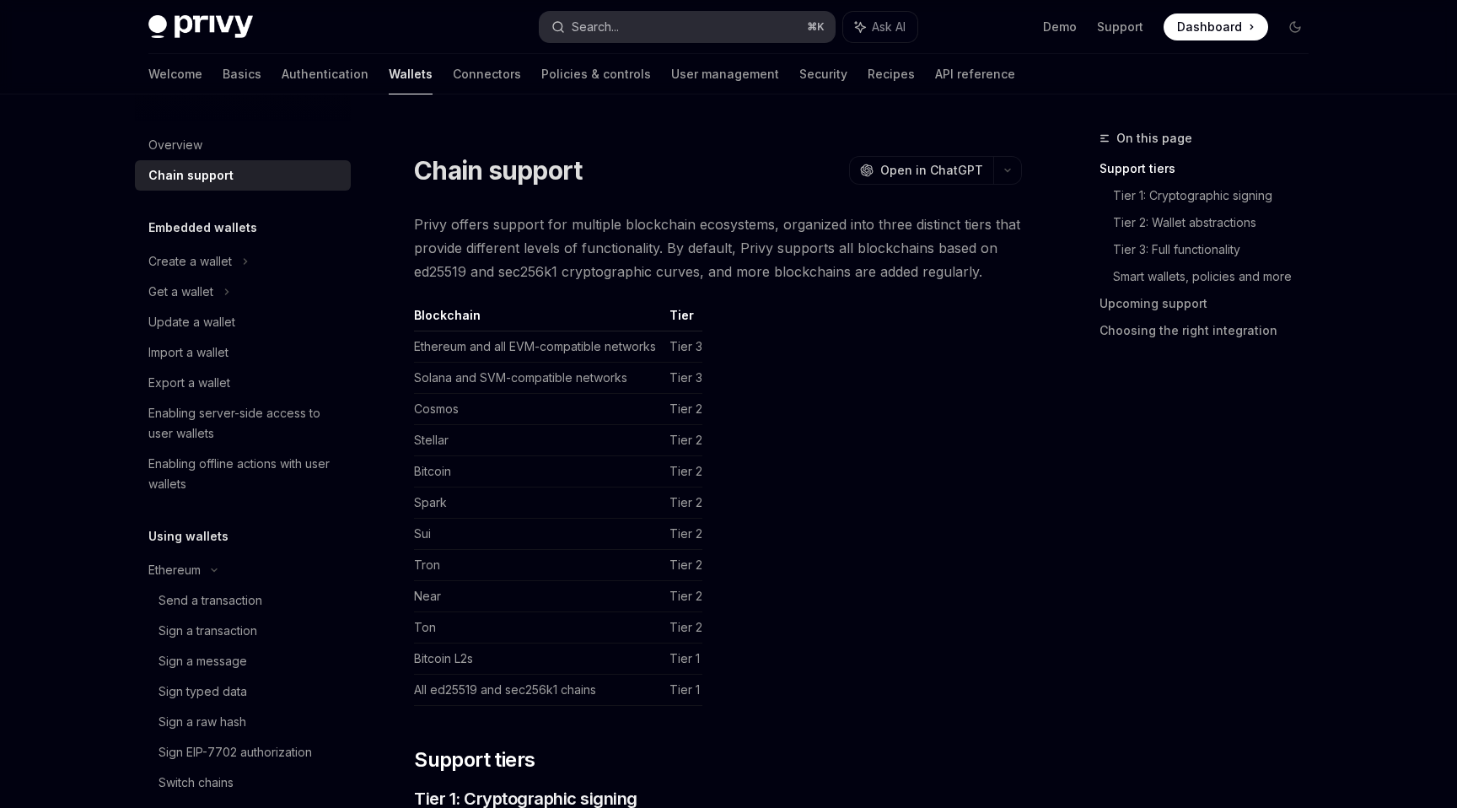
click at [736, 22] on button "Search... ⌘ K" at bounding box center [687, 27] width 295 height 30
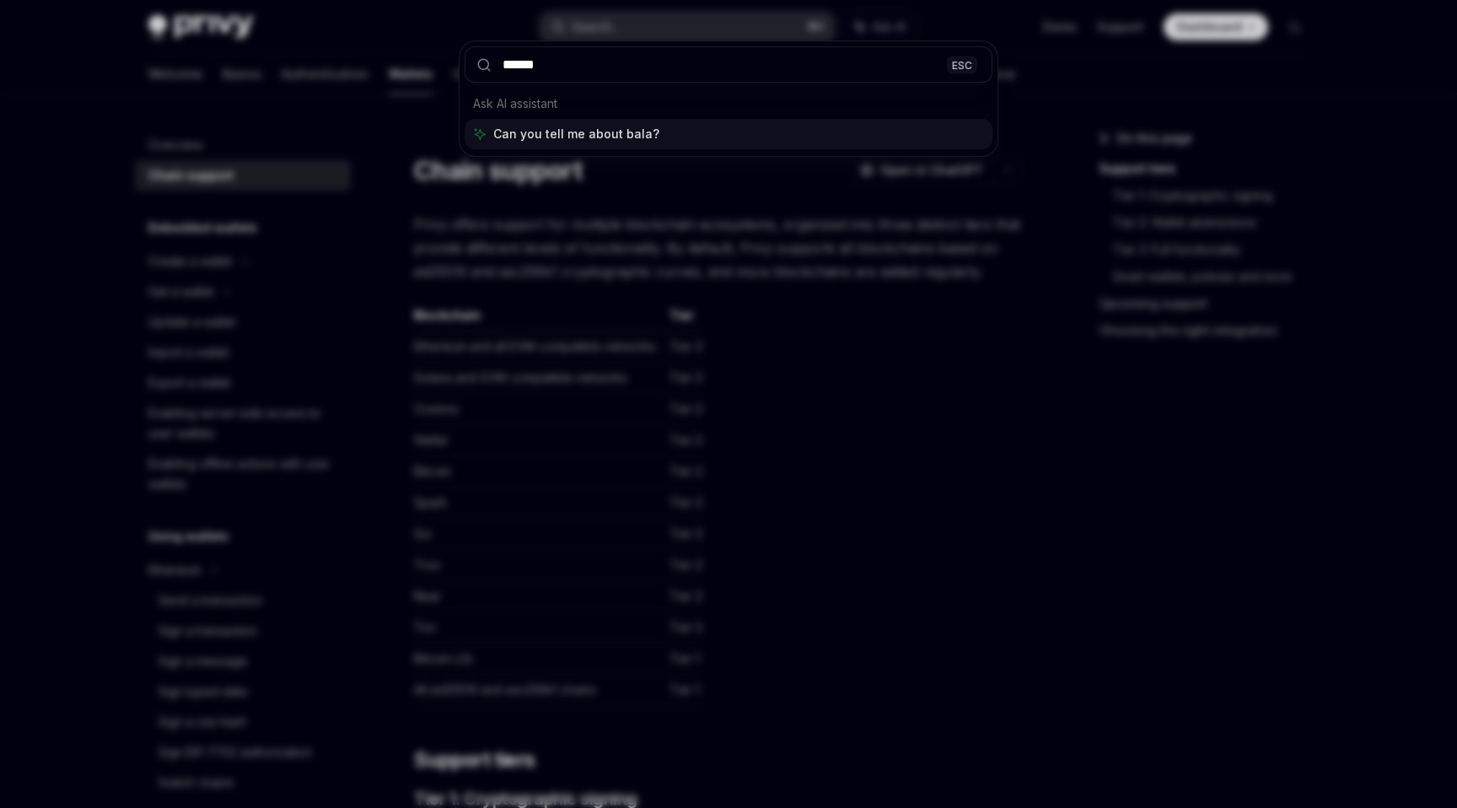
type input "*******"
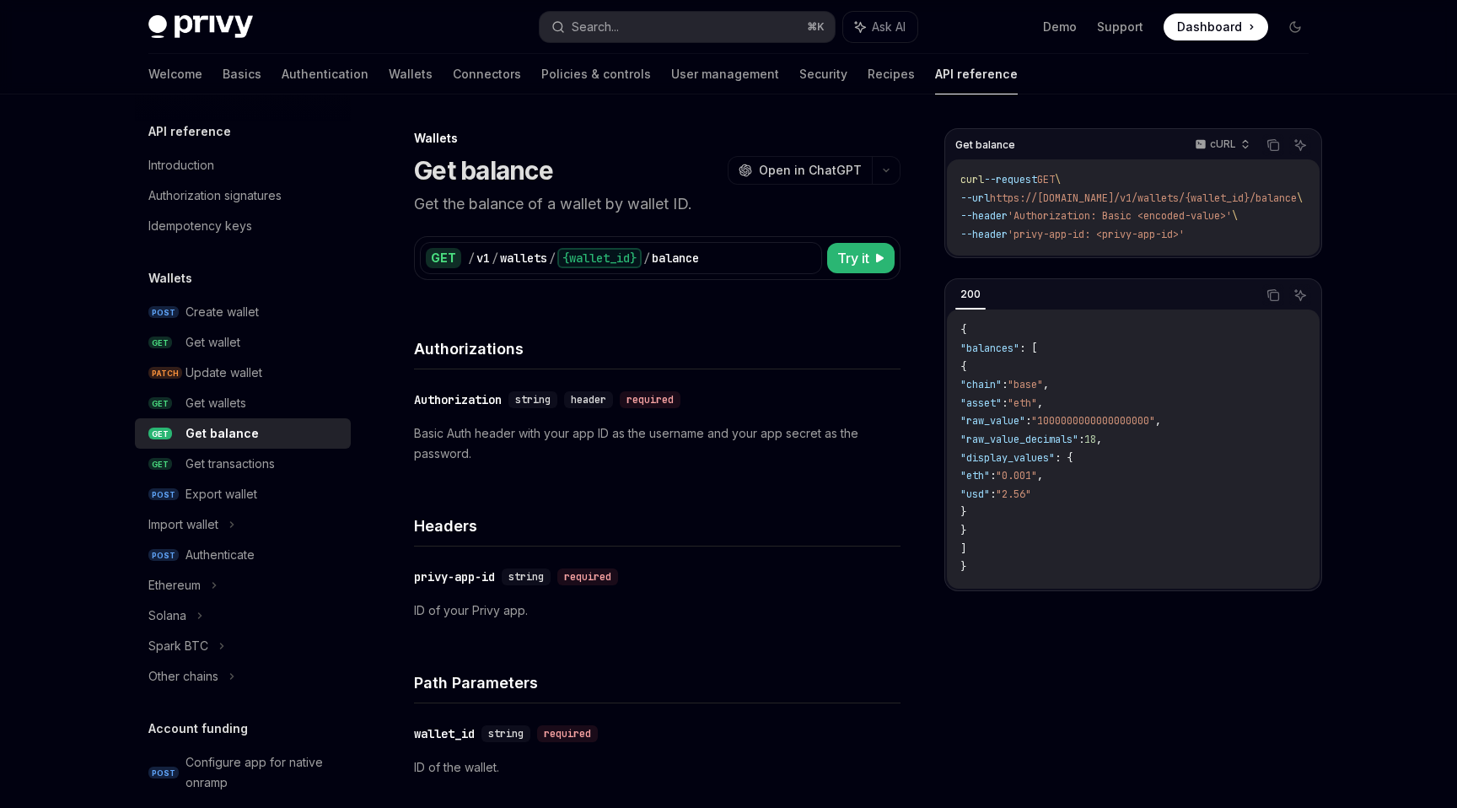
click at [1025, 211] on span "'Authorization: Basic <encoded-value>'" at bounding box center [1119, 215] width 224 height 13
click at [1069, 148] on icon "Copy the contents from the code block" at bounding box center [1275, 146] width 8 height 8
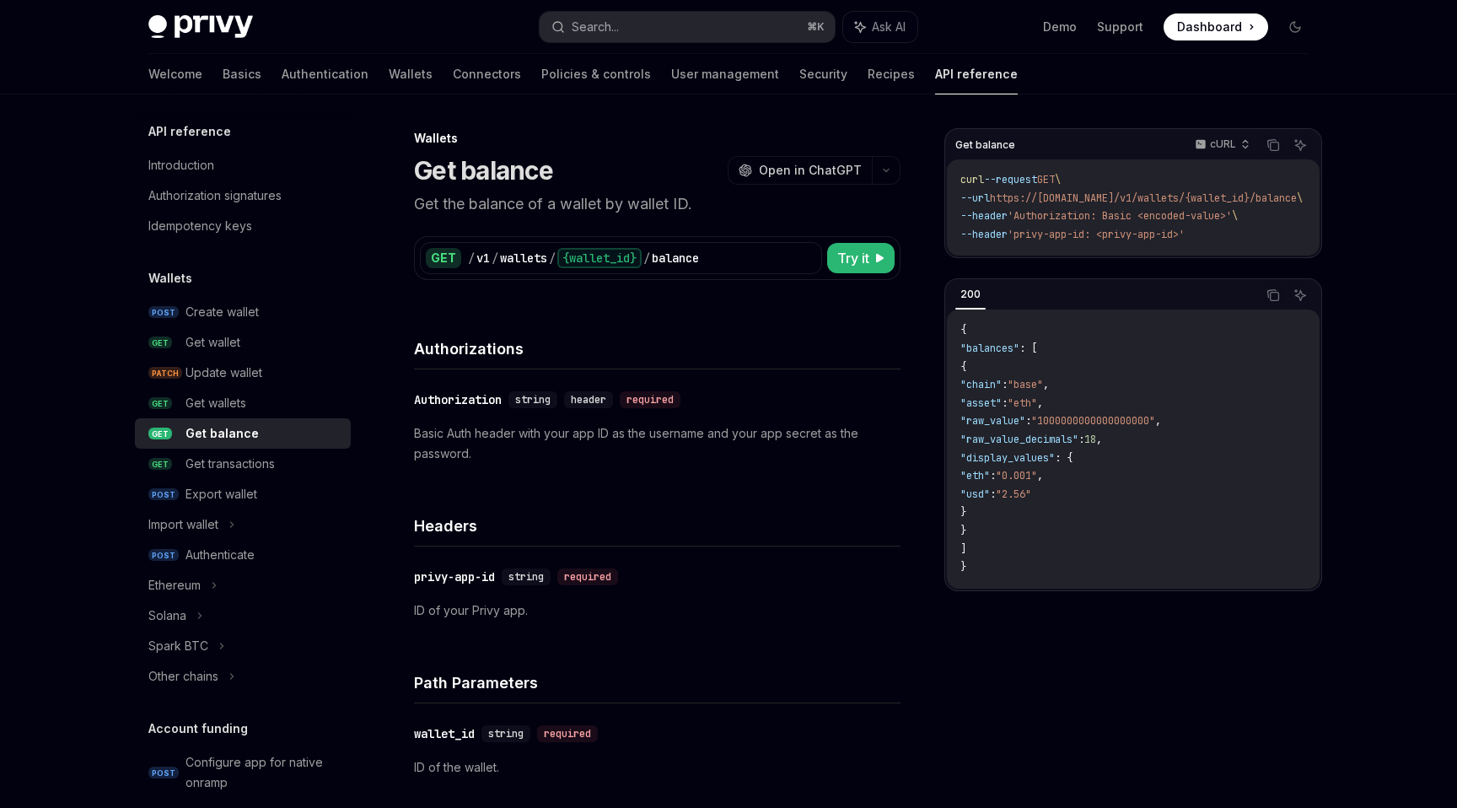
click at [968, 248] on div "curl --request GET \ --url https://api.privy.io/v1/wallets/{wallet_id}/balance …" at bounding box center [1133, 207] width 373 height 96
drag, startPoint x: 956, startPoint y: 180, endPoint x: 1243, endPoint y: 236, distance: 292.2
click at [1069, 236] on div "curl --request GET \ --url https://api.privy.io/v1/wallets/{wallet_id}/balance …" at bounding box center [1133, 207] width 373 height 96
copy code "curl --request GET \ --url https://api.privy.io/v1/wallets/{wallet_id}/balance …"
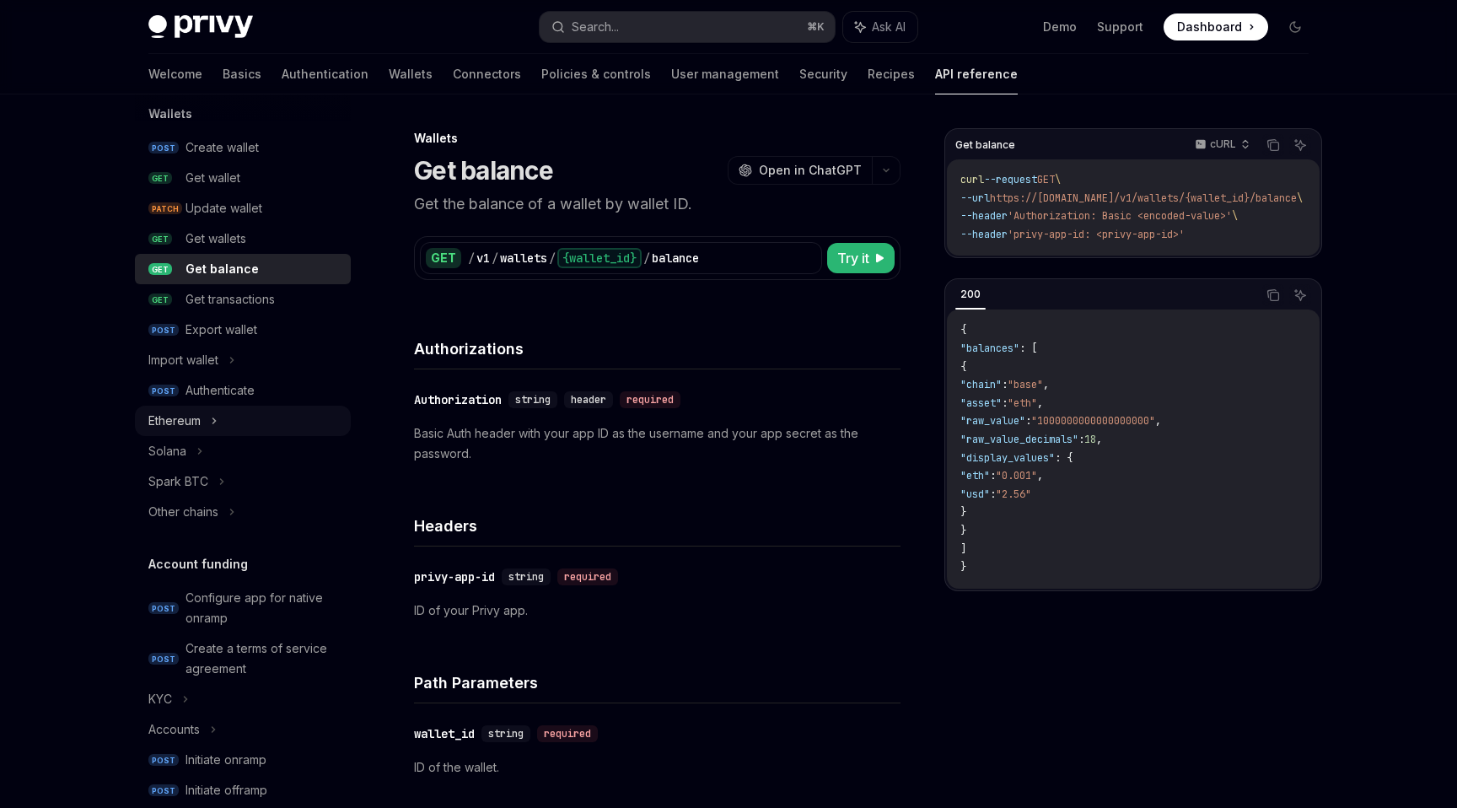
scroll to position [170, 0]
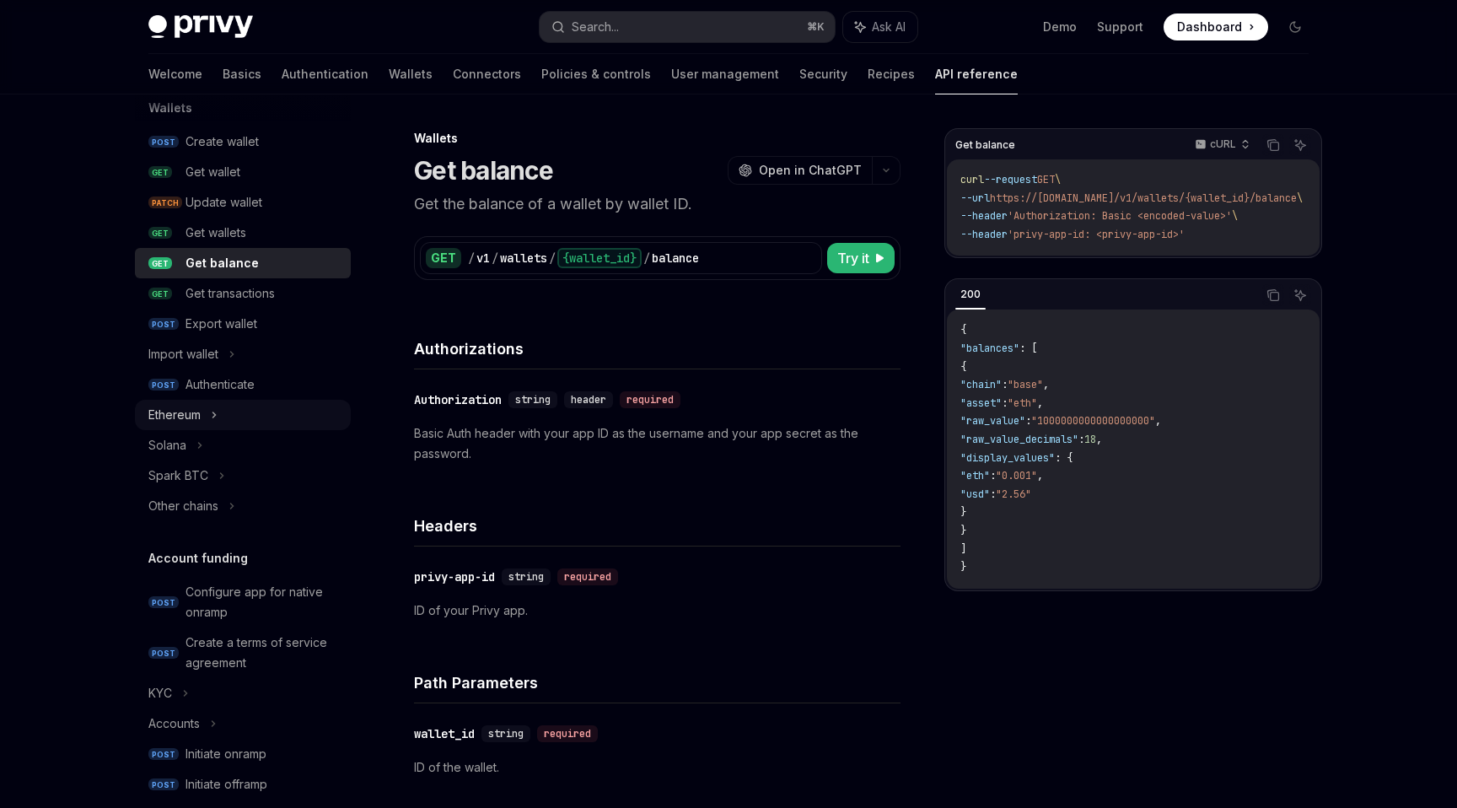
click at [198, 410] on div "Ethereum" at bounding box center [174, 415] width 52 height 20
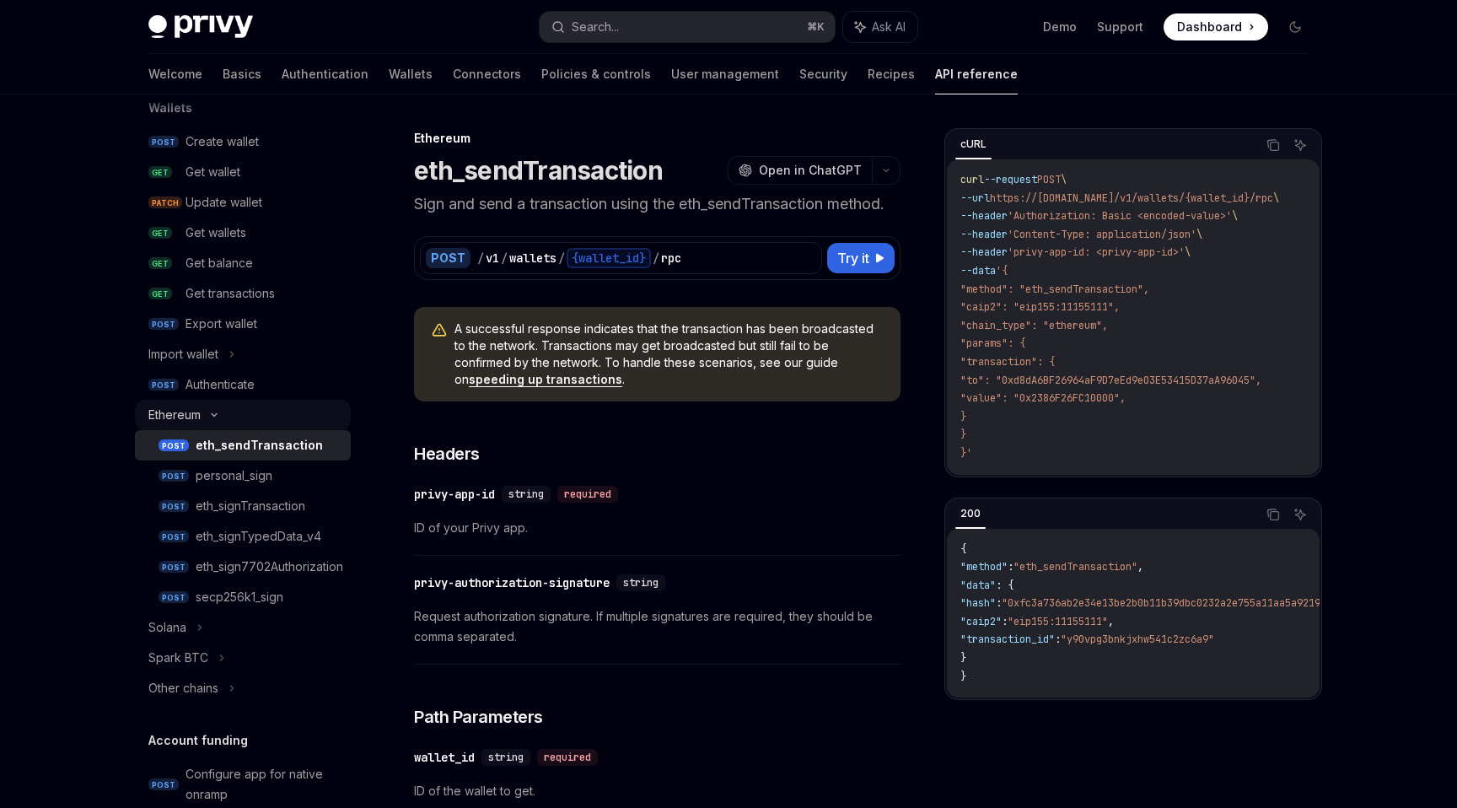
click at [220, 419] on div "Ethereum" at bounding box center [243, 415] width 216 height 30
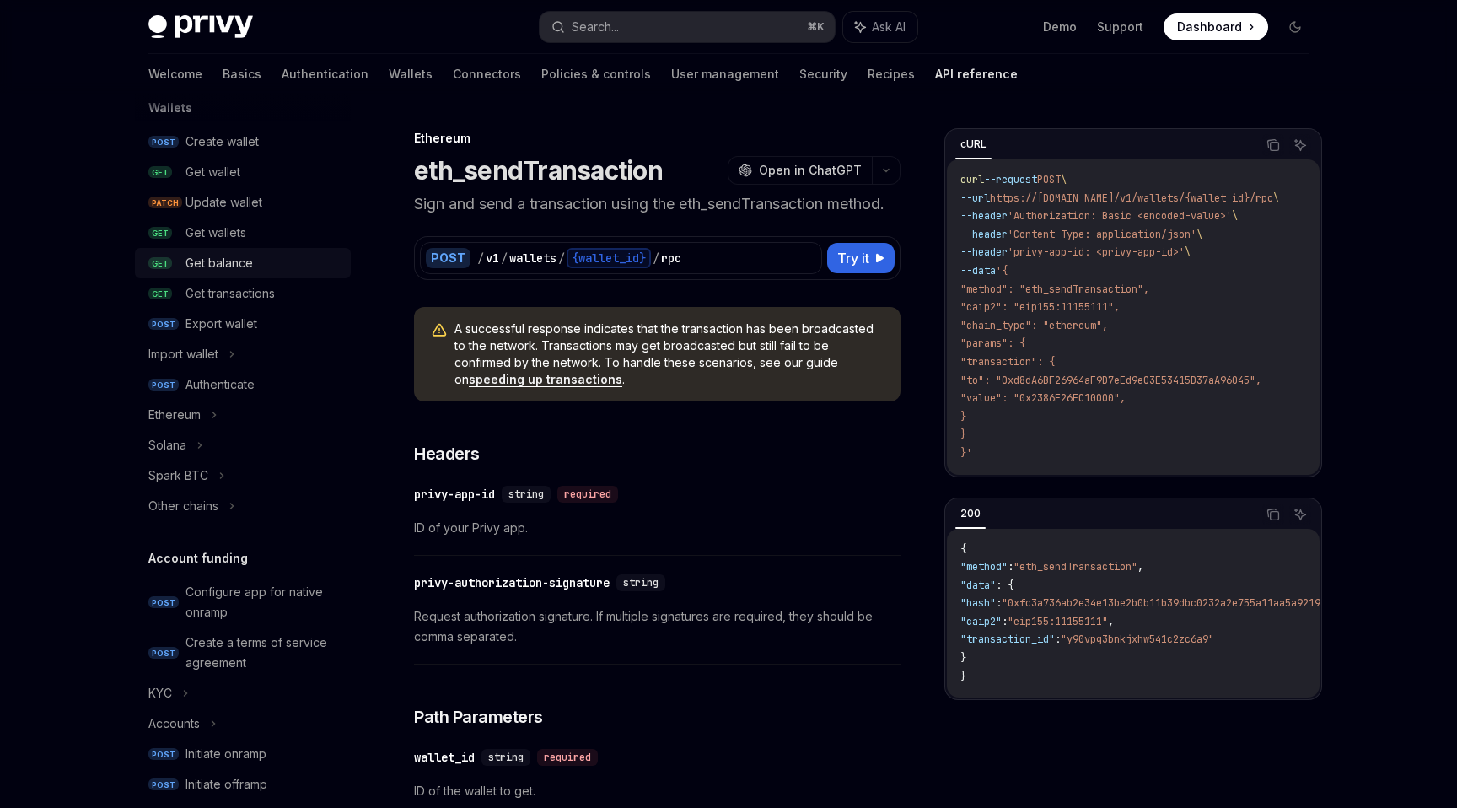
click at [277, 258] on div "Get balance" at bounding box center [262, 263] width 155 height 20
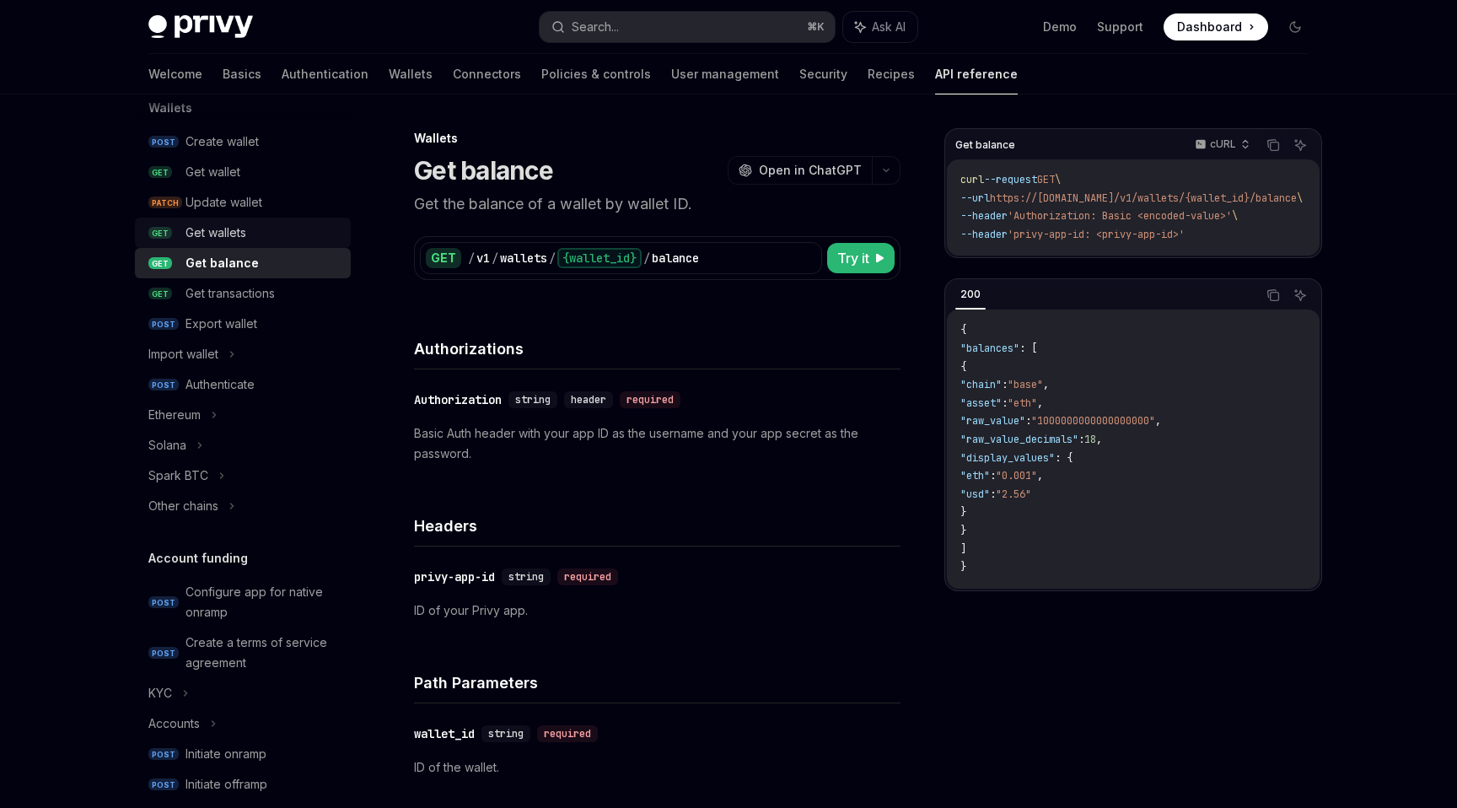
click at [256, 226] on div "Get wallets" at bounding box center [262, 233] width 155 height 20
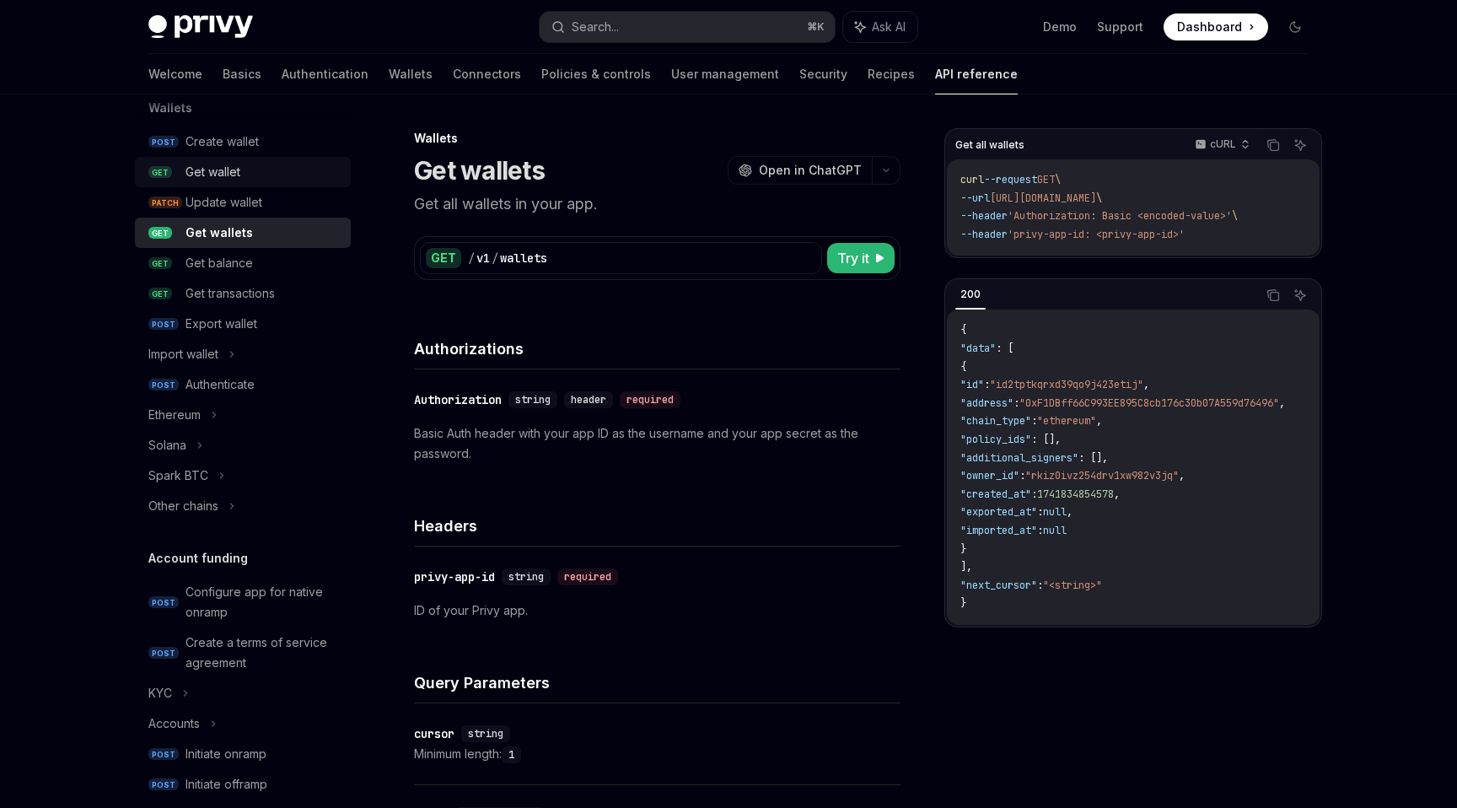
click at [236, 169] on div "Get wallet" at bounding box center [212, 172] width 55 height 20
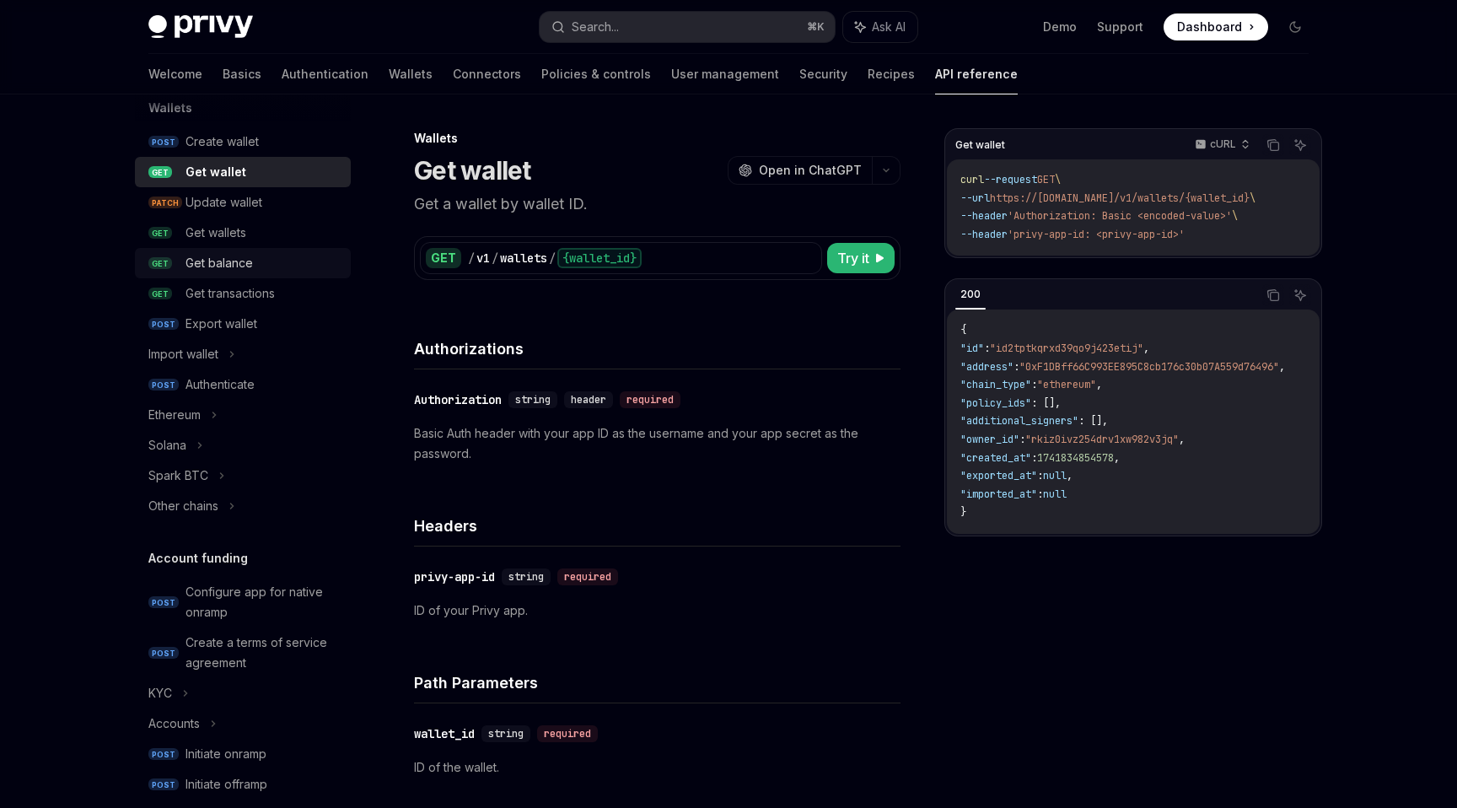
click at [251, 250] on link "GET Get balance" at bounding box center [243, 263] width 216 height 30
type textarea "*"
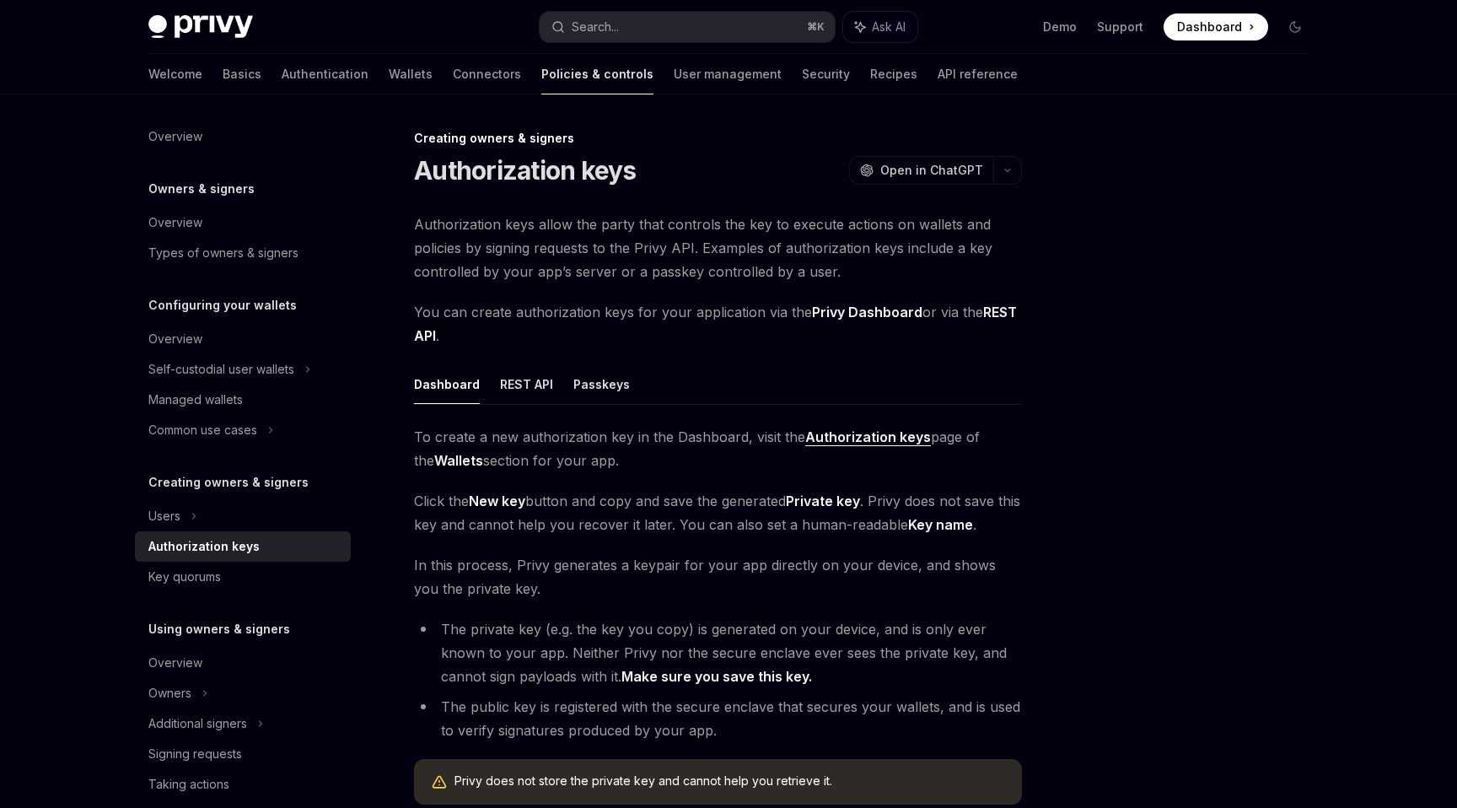
click at [1204, 26] on span "Dashboard" at bounding box center [1209, 27] width 65 height 17
click at [389, 66] on link "Wallets" at bounding box center [411, 74] width 44 height 40
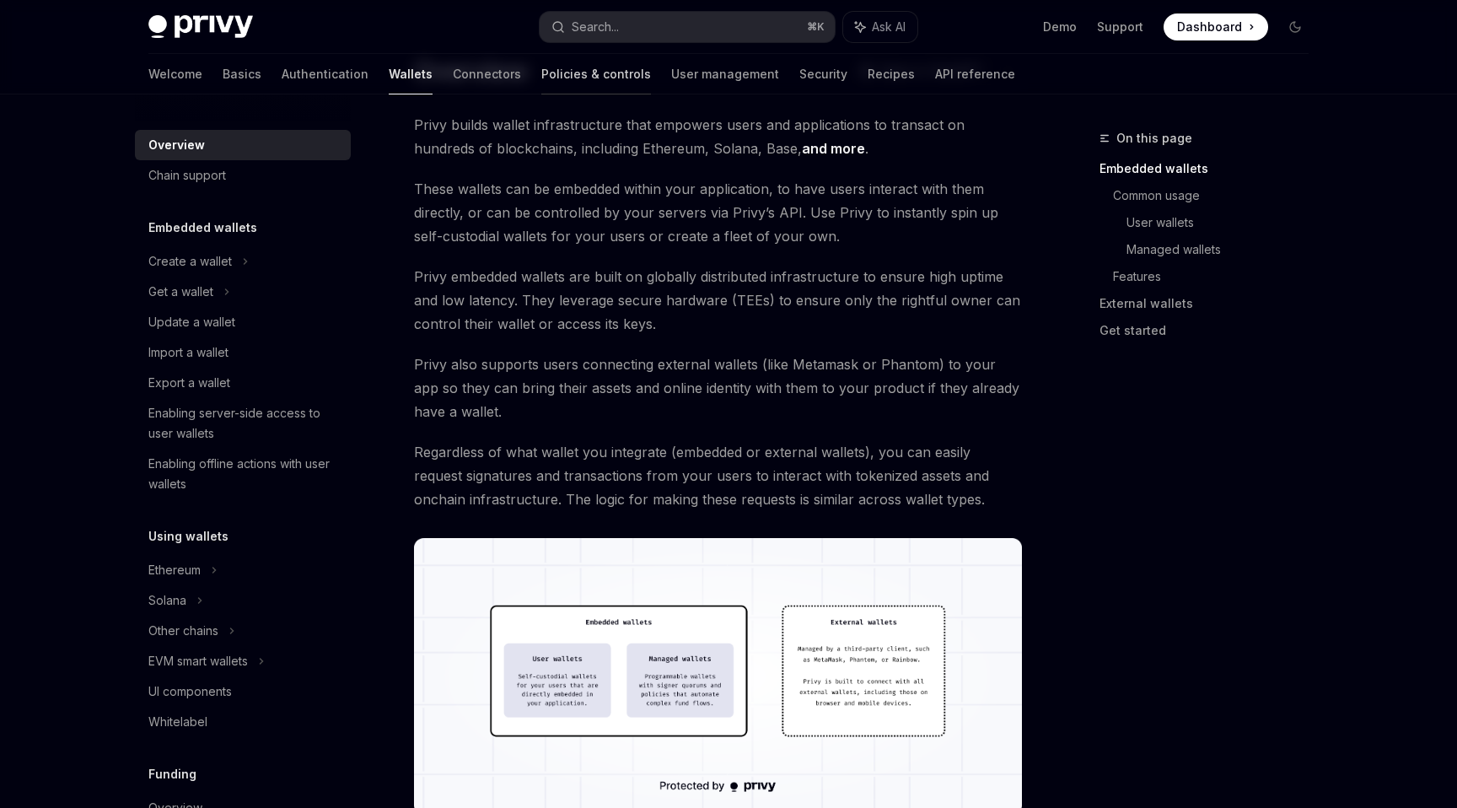
click at [541, 72] on link "Policies & controls" at bounding box center [596, 74] width 110 height 40
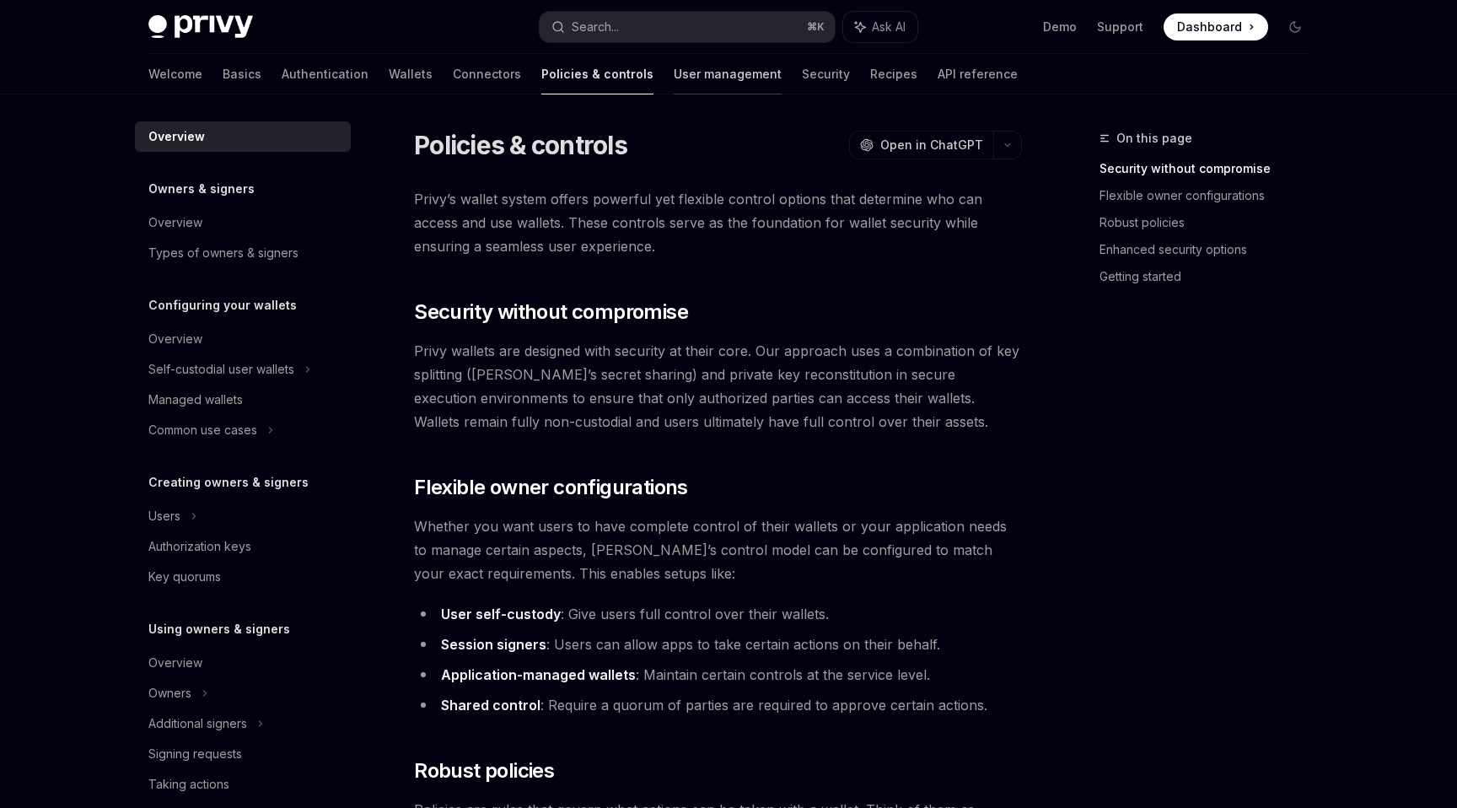
click at [674, 67] on link "User management" at bounding box center [728, 74] width 108 height 40
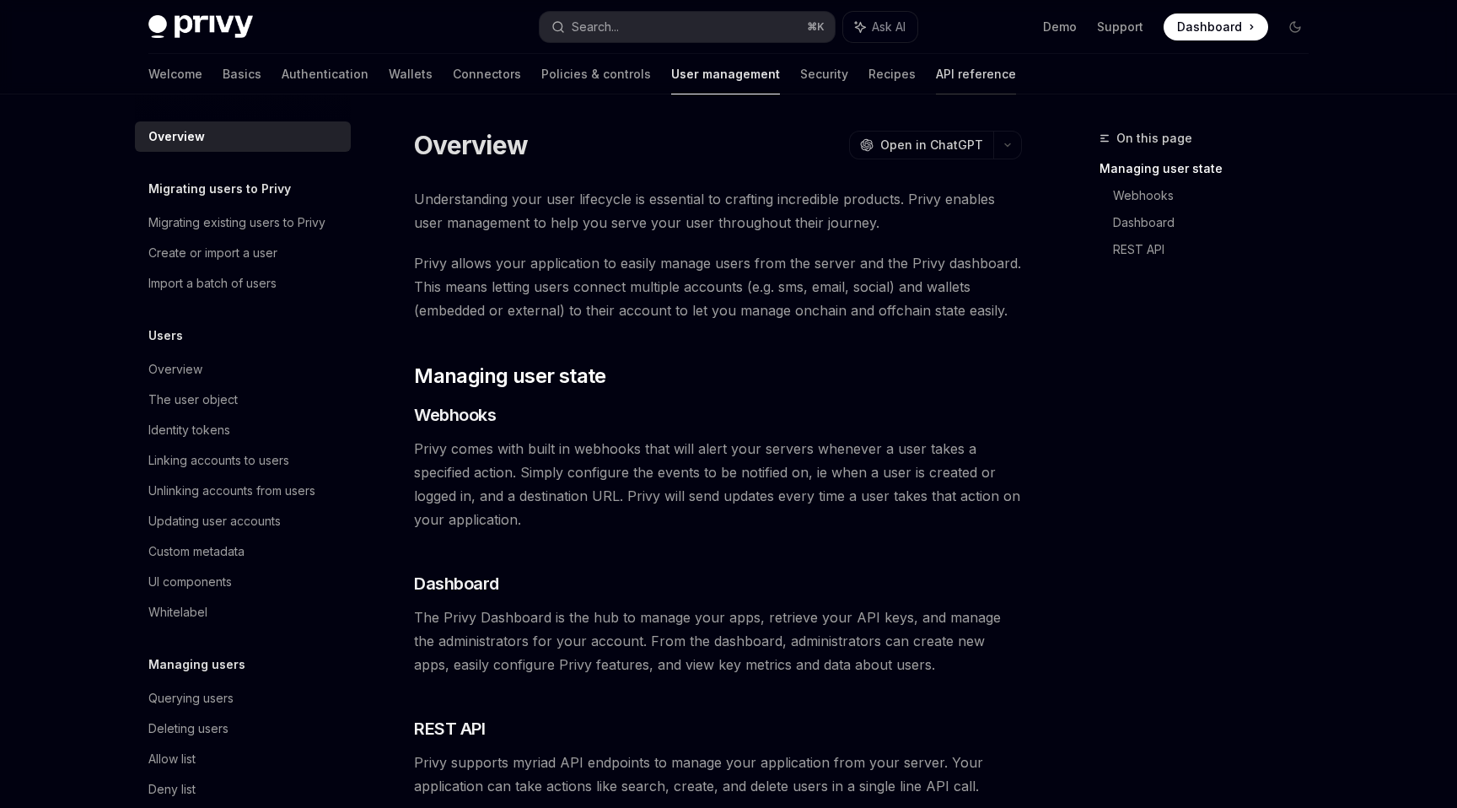
click at [936, 74] on link "API reference" at bounding box center [976, 74] width 80 height 40
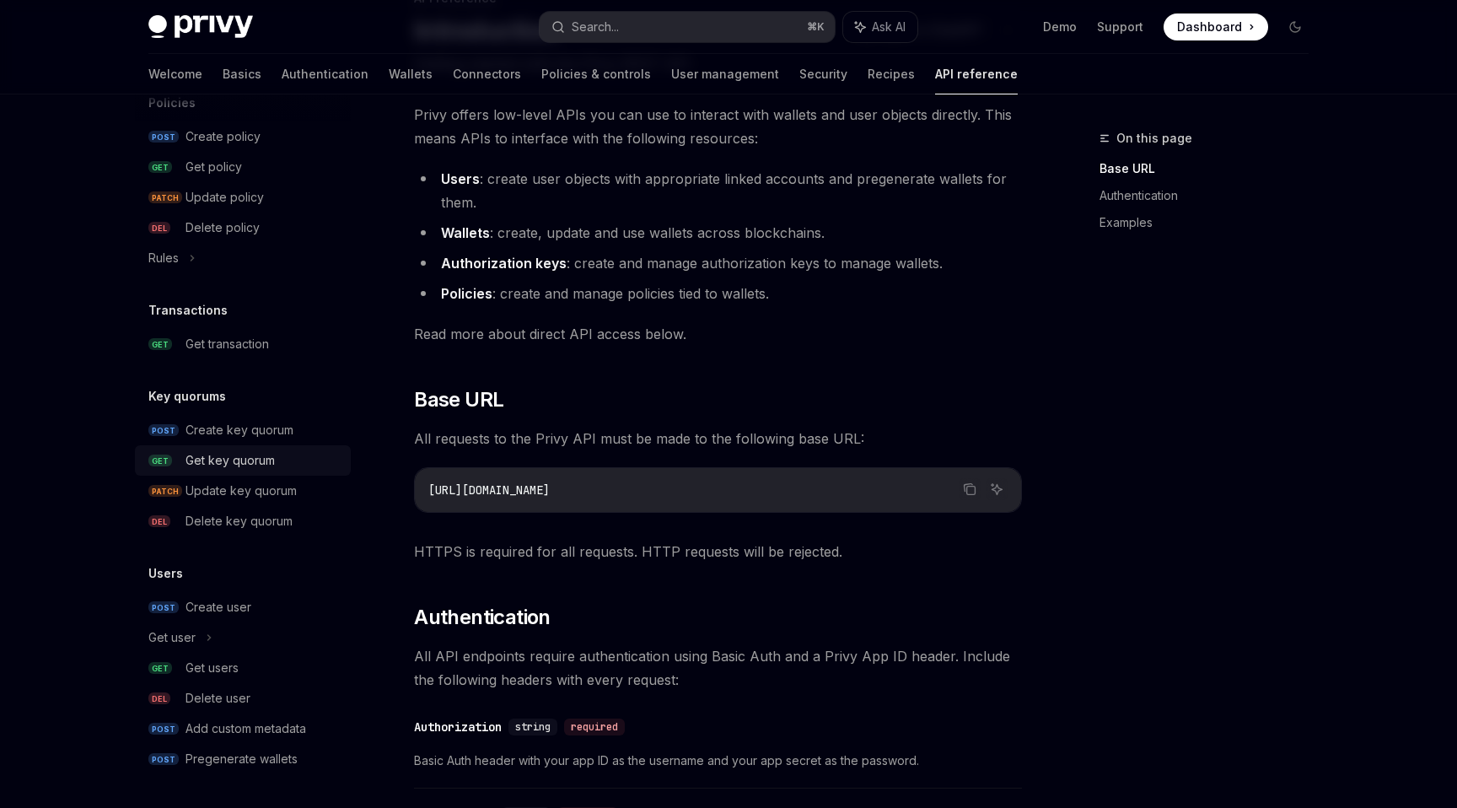
scroll to position [167, 0]
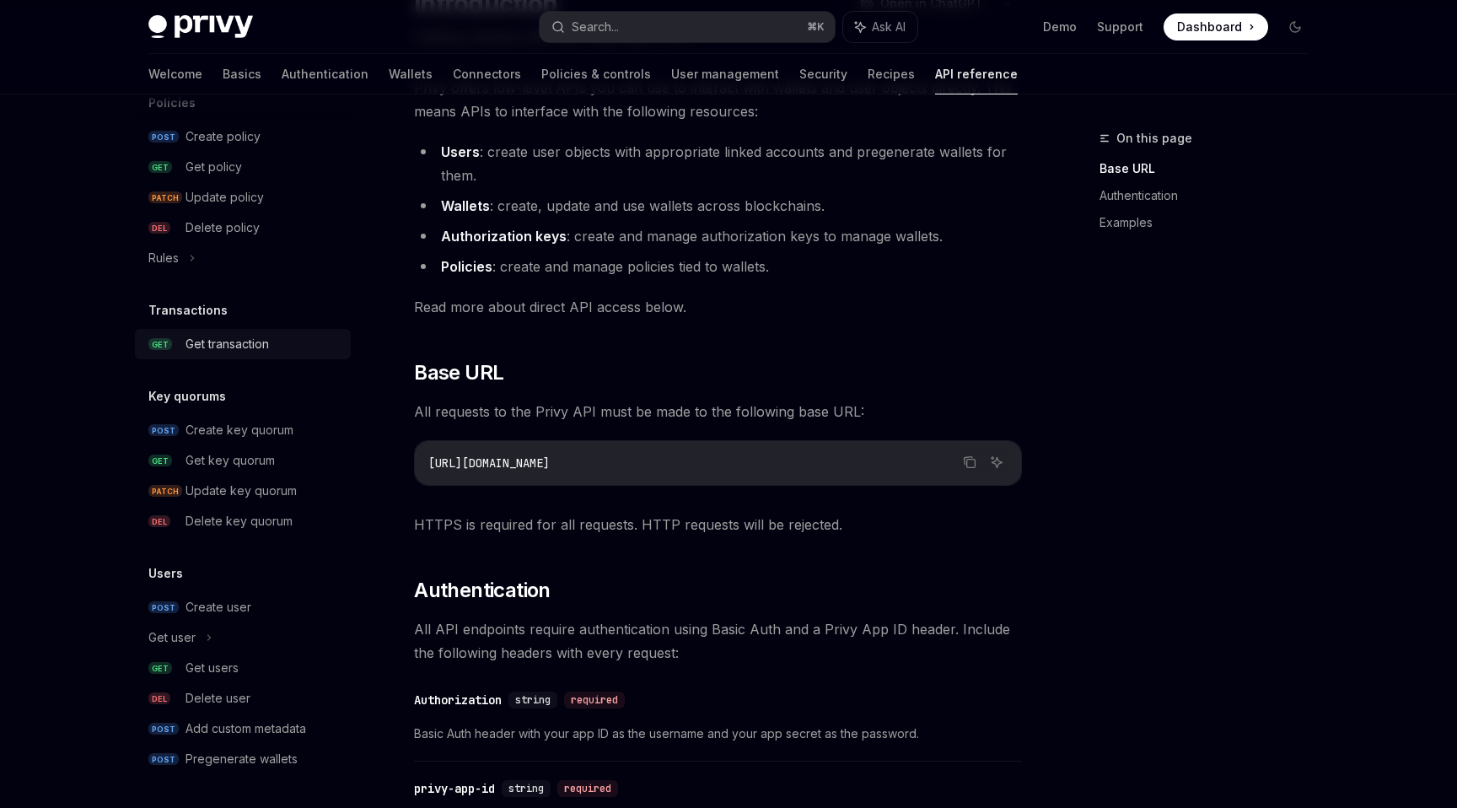
click at [269, 341] on div "Get transaction" at bounding box center [226, 344] width 83 height 20
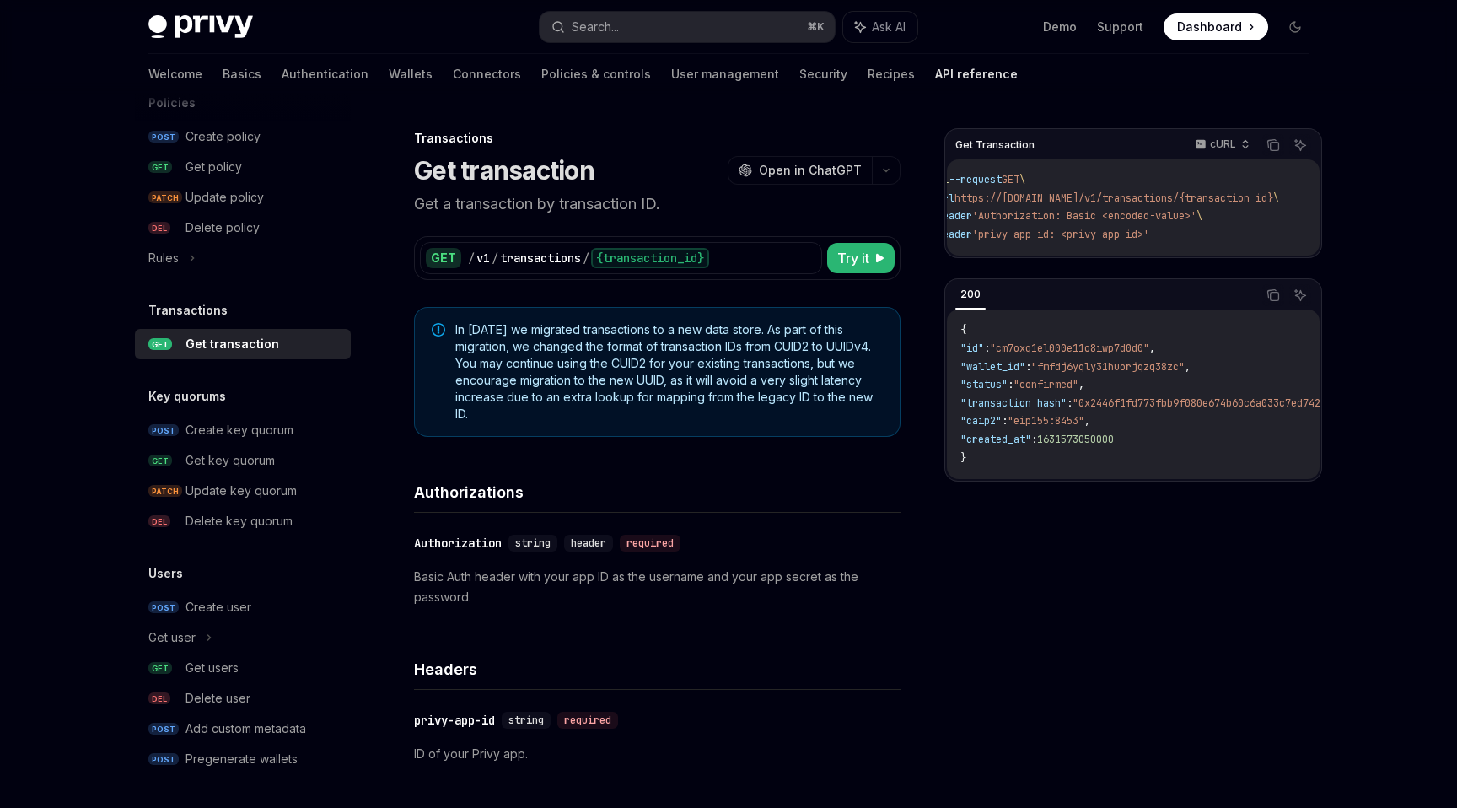
scroll to position [0, 45]
click at [1273, 148] on icon "Copy the contents from the code block" at bounding box center [1272, 144] width 13 height 13
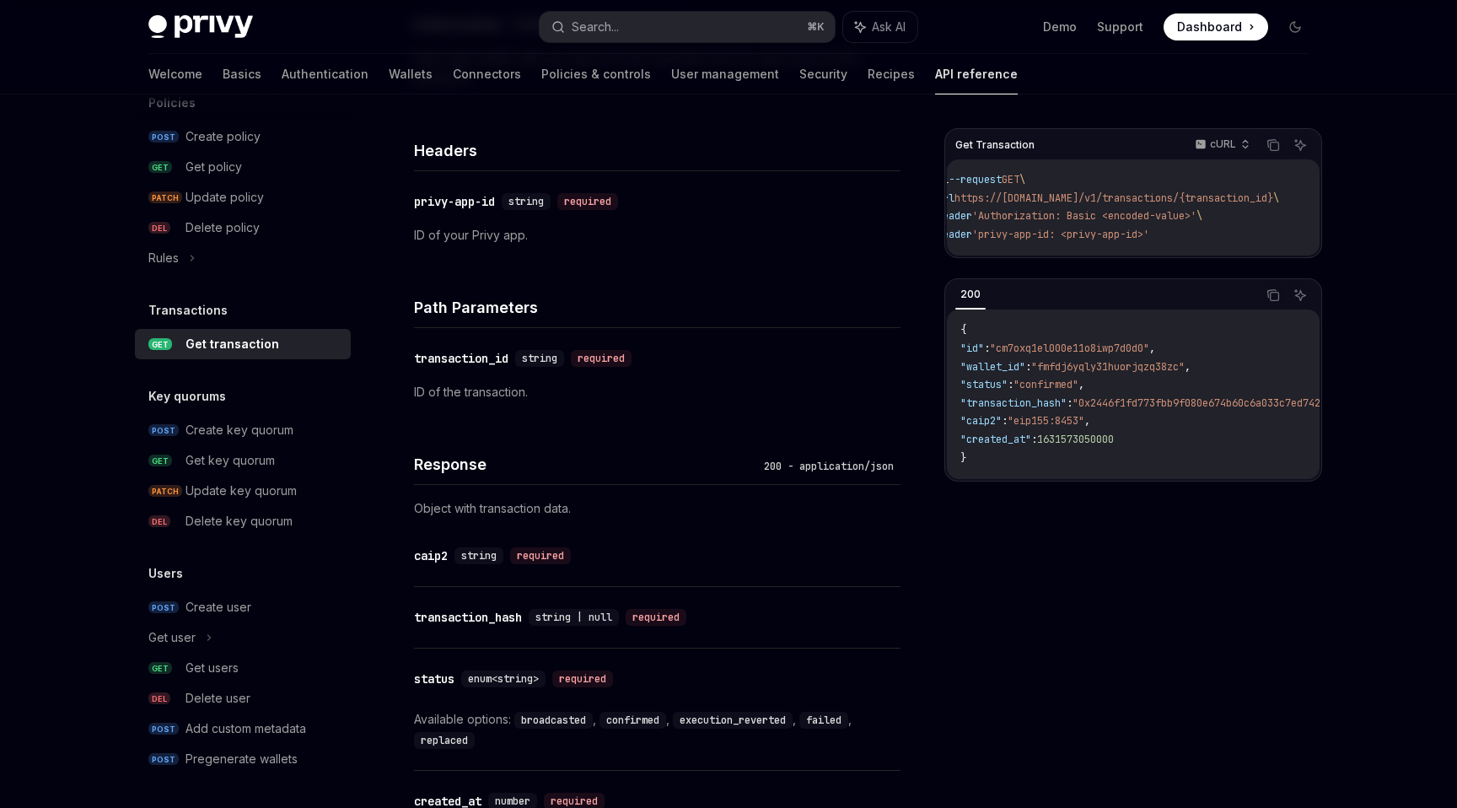
scroll to position [519, 0]
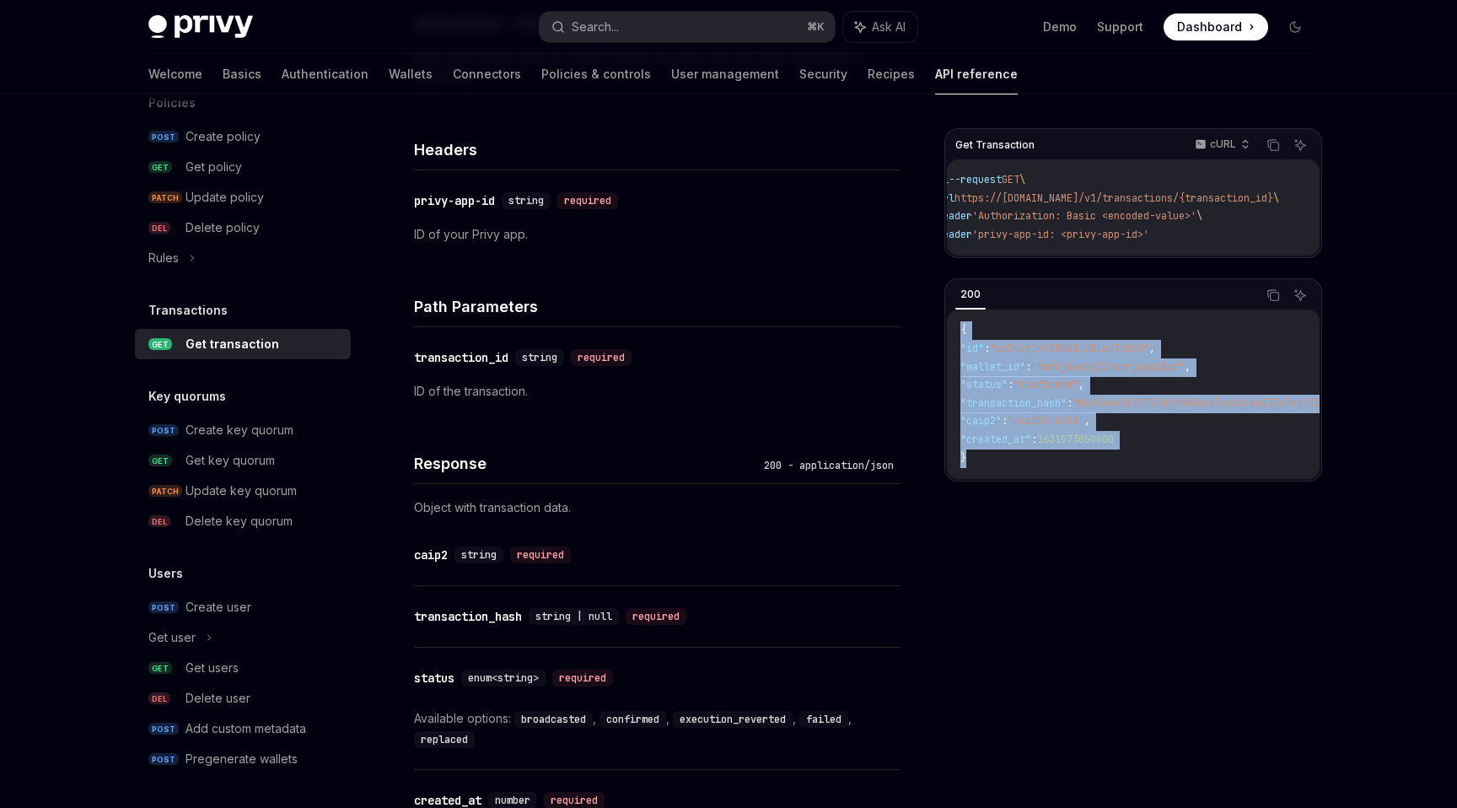
drag, startPoint x: 964, startPoint y: 344, endPoint x: 1029, endPoint y: 486, distance: 155.8
click at [1029, 479] on div "{ "id" : "cm7oxq1el000e11o8iwp7d0d0" , "wallet_id" : "fmfdj6yqly31huorjqzq38zc"…" at bounding box center [1133, 393] width 373 height 169
copy code "{ "id" : "cm7oxq1el000e11o8iwp7d0d0" , "wallet_id" : "fmfdj6yqly31huorjqzq38zc"…"
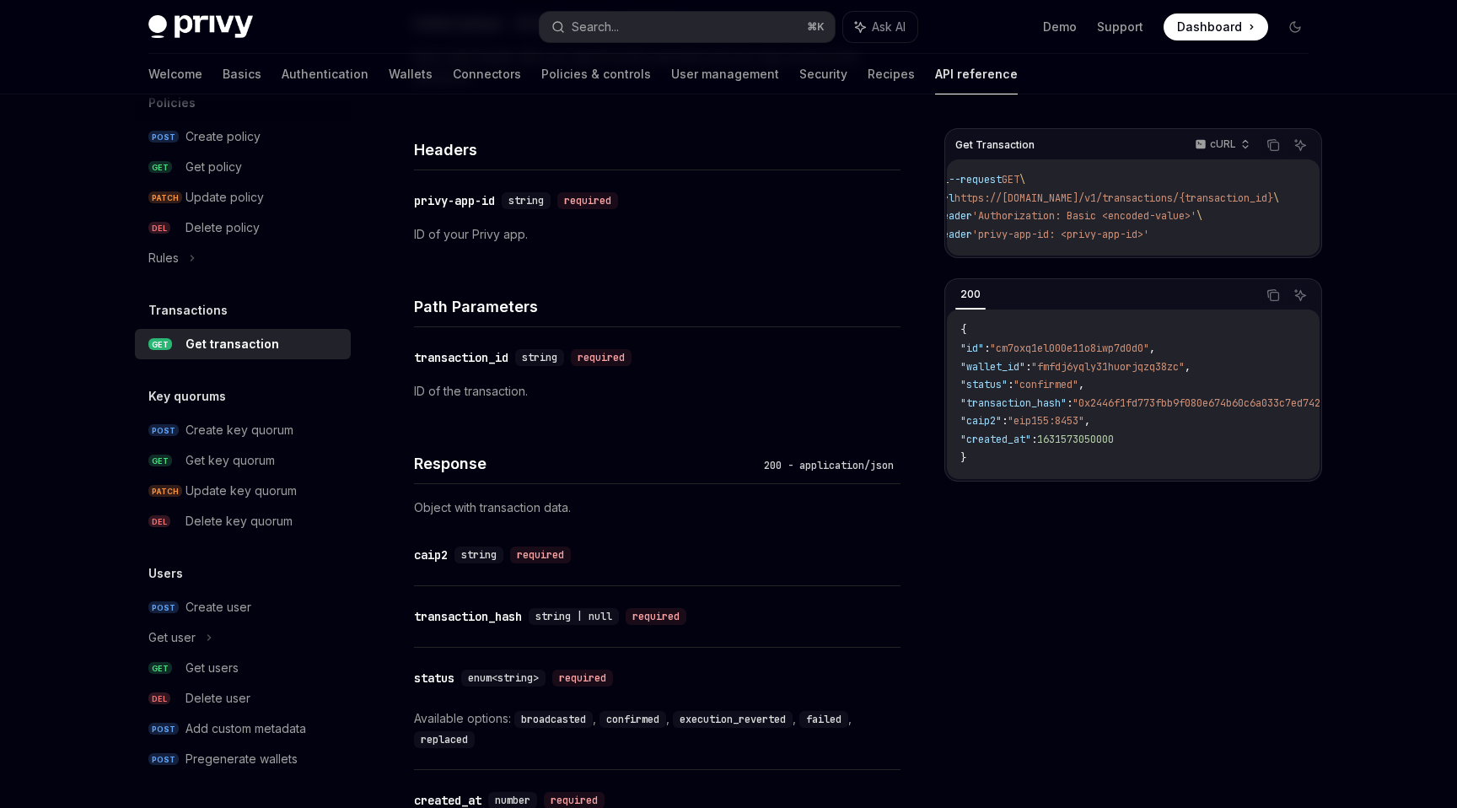
click at [645, 429] on div "Response 200 - application/json" at bounding box center [657, 453] width 486 height 62
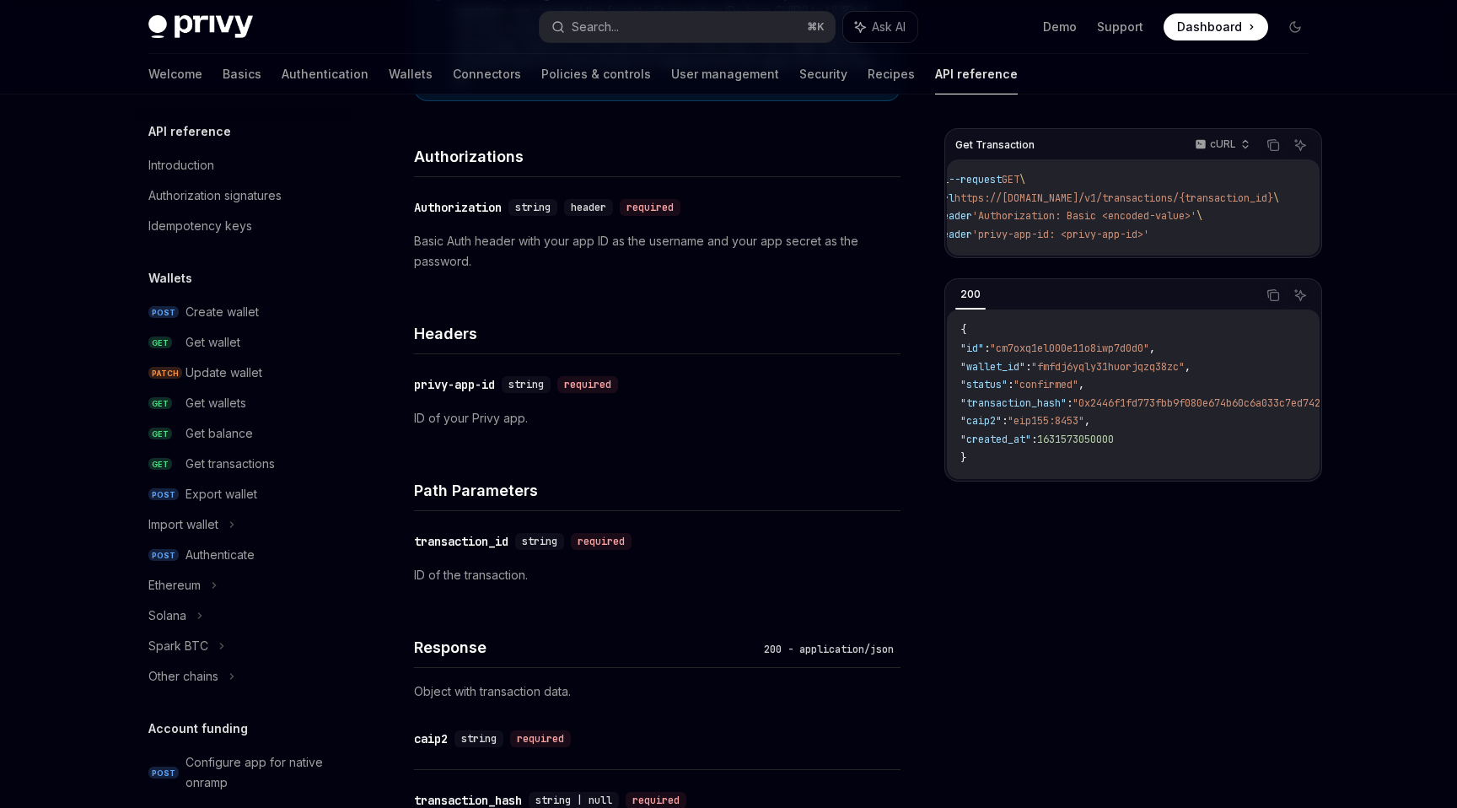
scroll to position [320, 0]
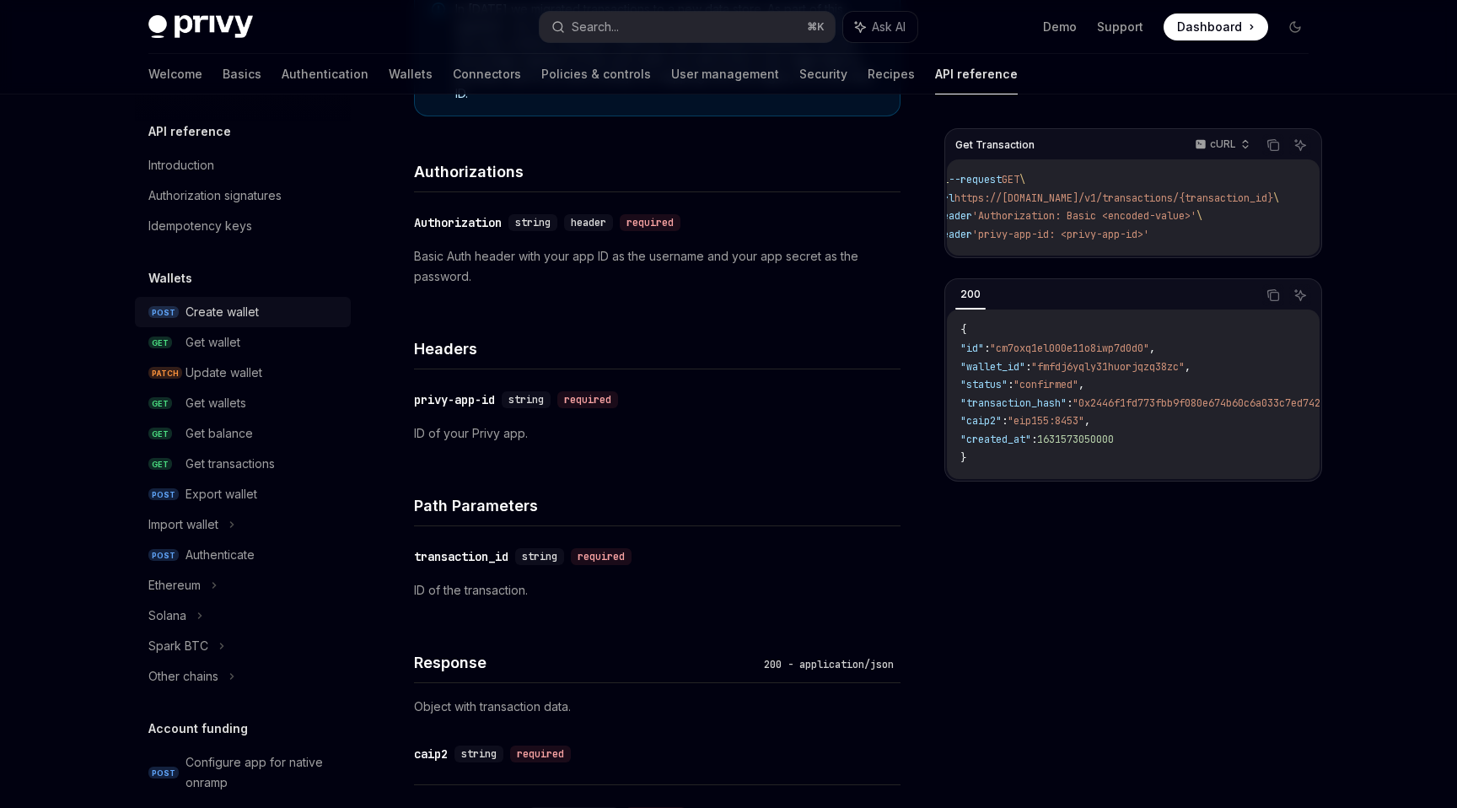
click at [257, 302] on div "Create wallet" at bounding box center [221, 312] width 73 height 20
type textarea "*"
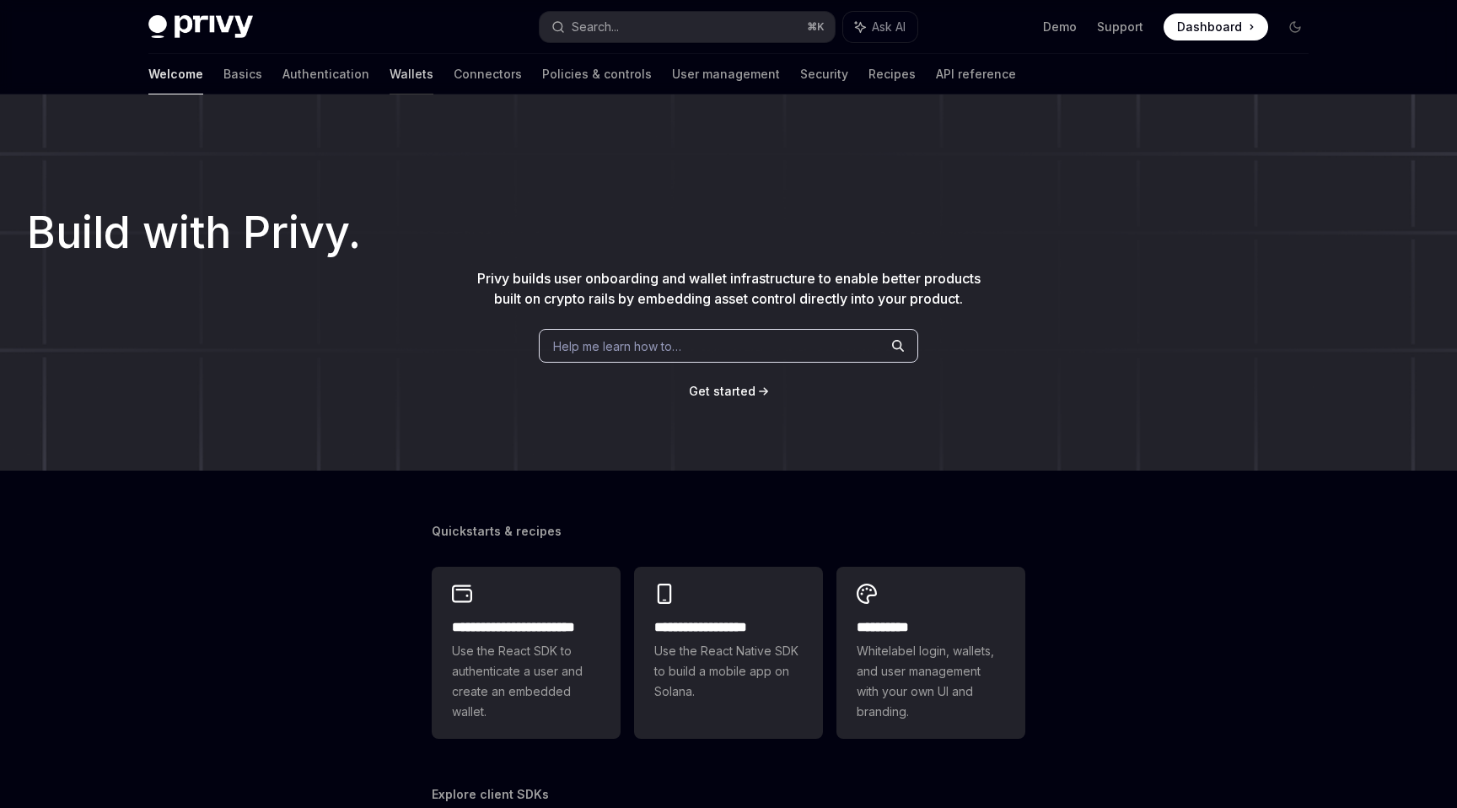
click at [389, 70] on link "Wallets" at bounding box center [411, 74] width 44 height 40
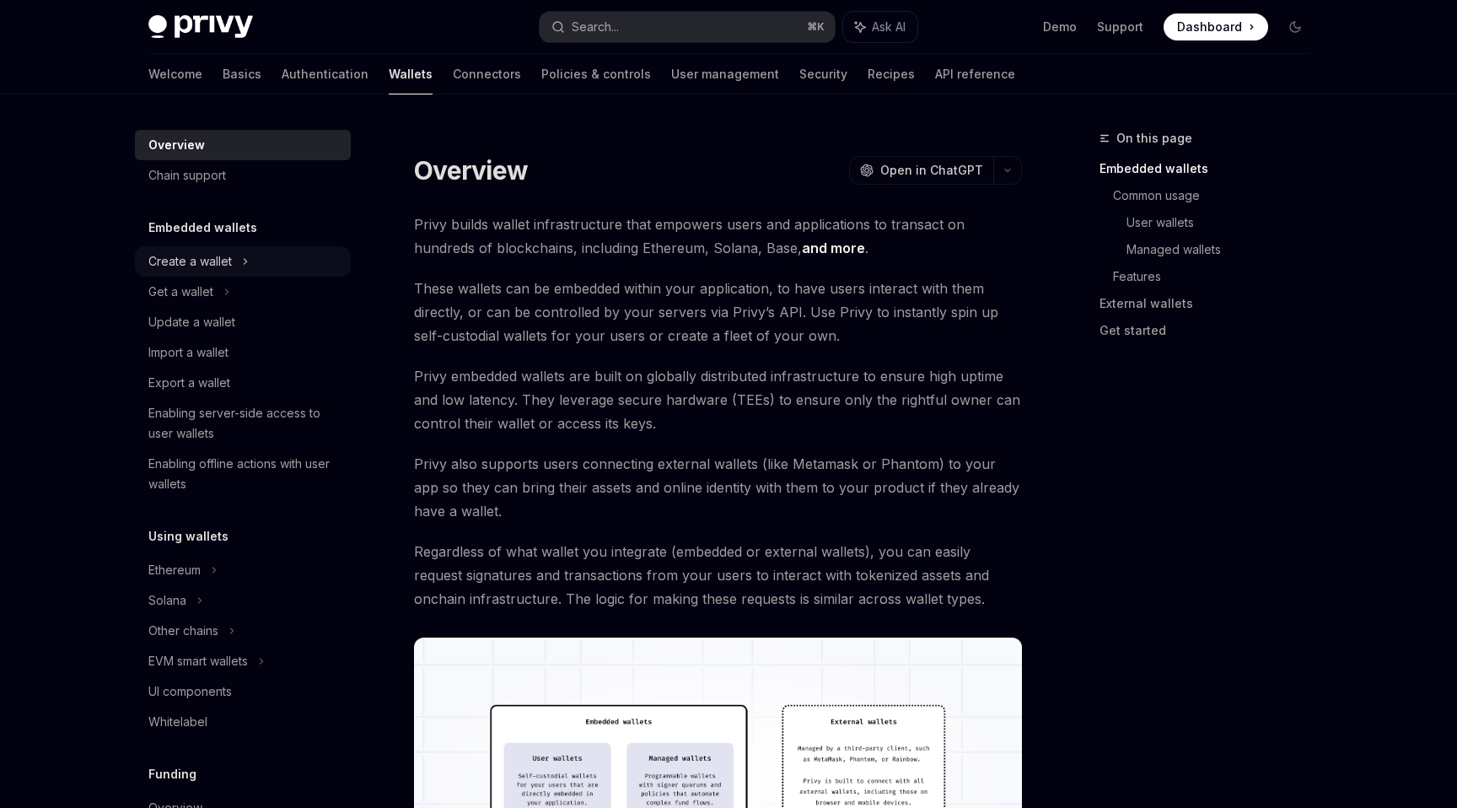
click at [218, 253] on div "Create a wallet" at bounding box center [189, 261] width 83 height 20
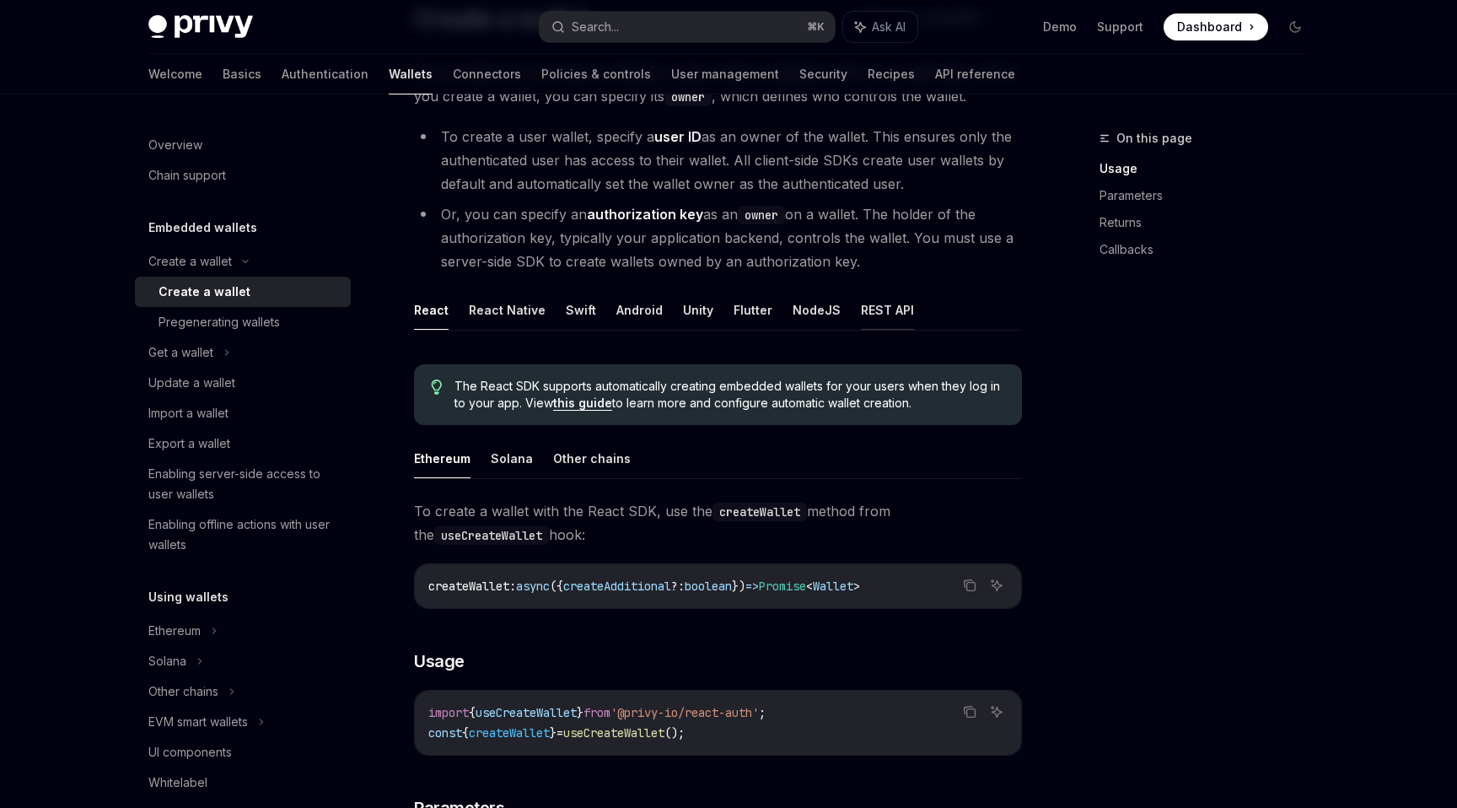
click at [873, 309] on button "REST API" at bounding box center [887, 310] width 53 height 40
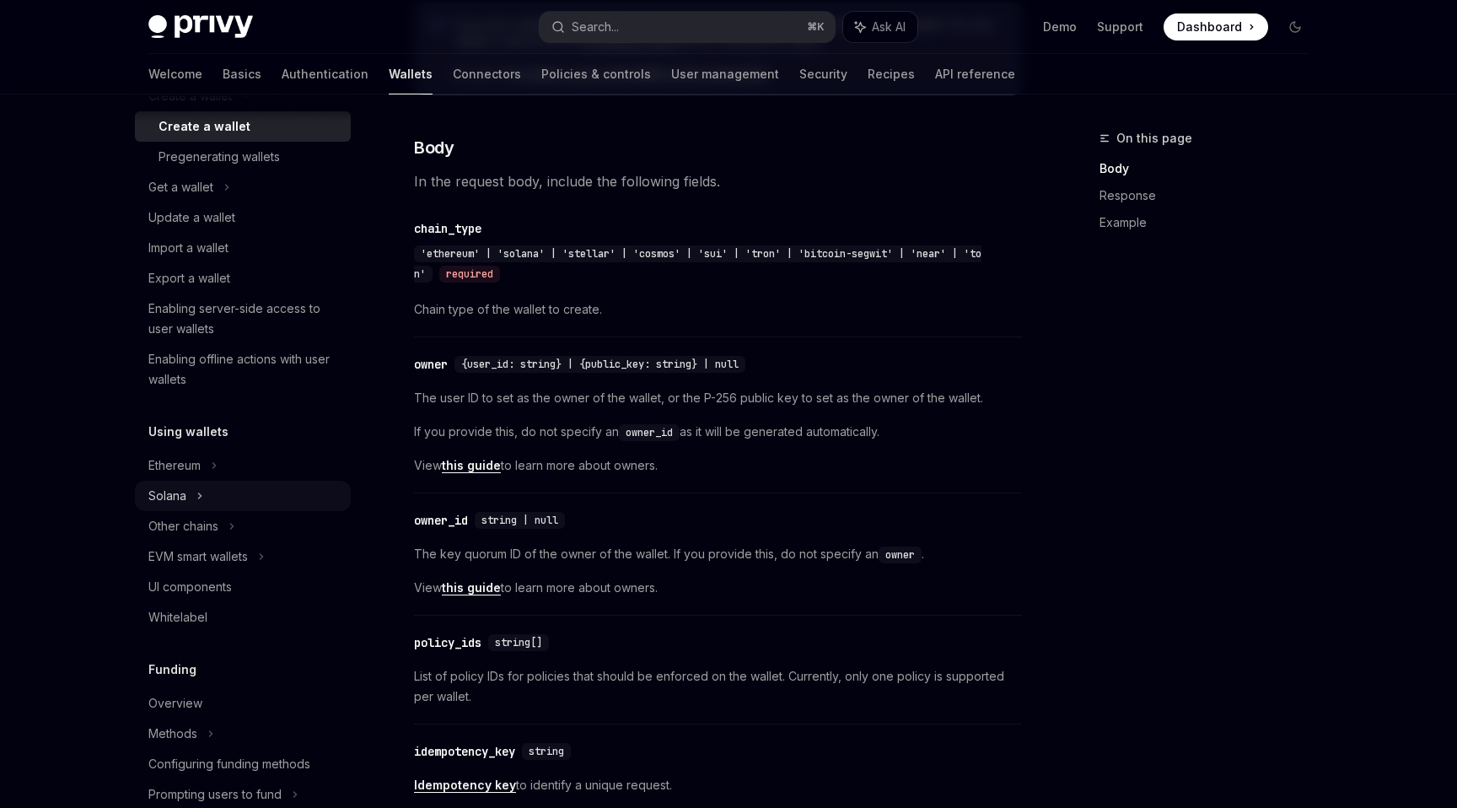
scroll to position [195, 0]
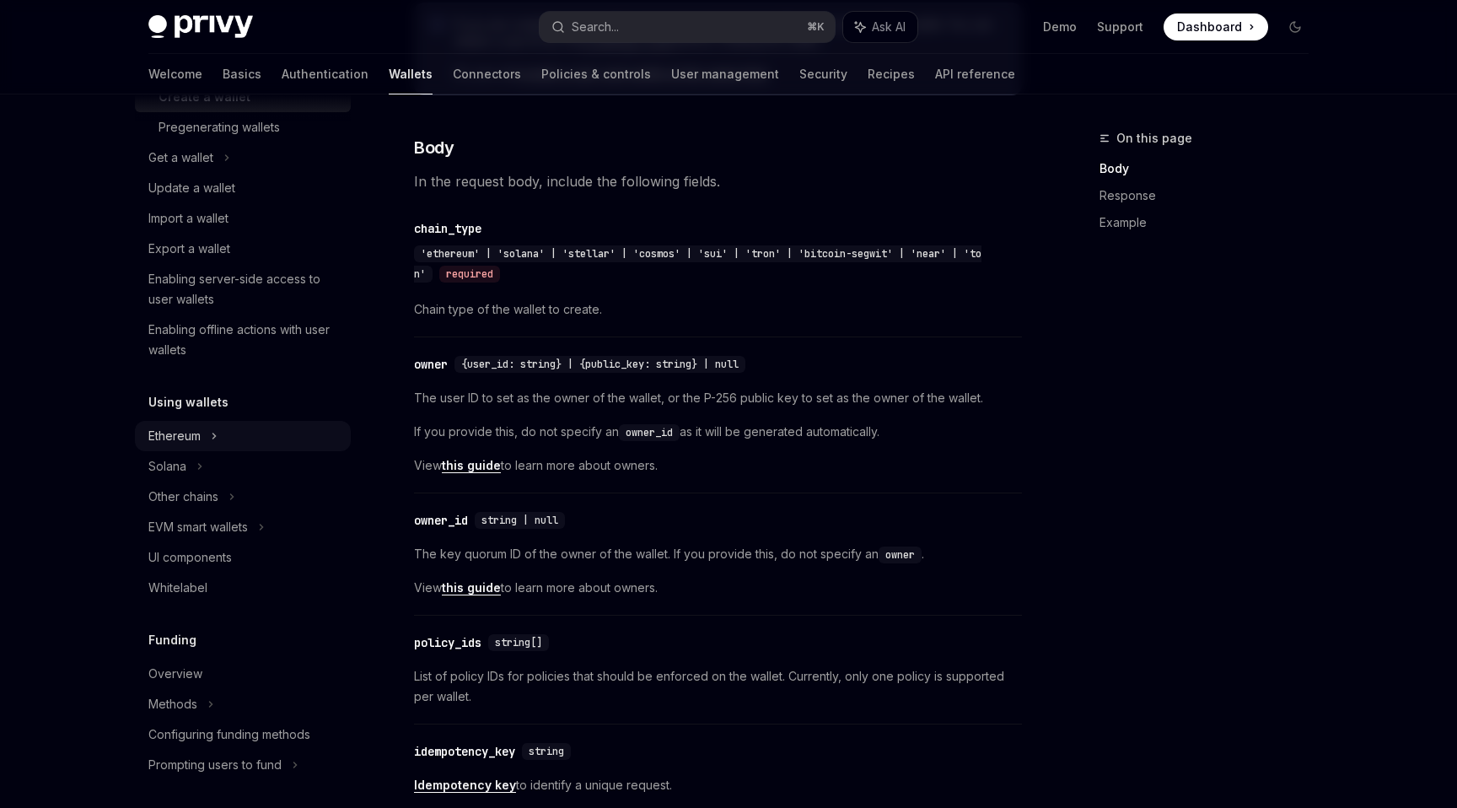
click at [252, 82] on div "Ethereum" at bounding box center [243, 66] width 216 height 30
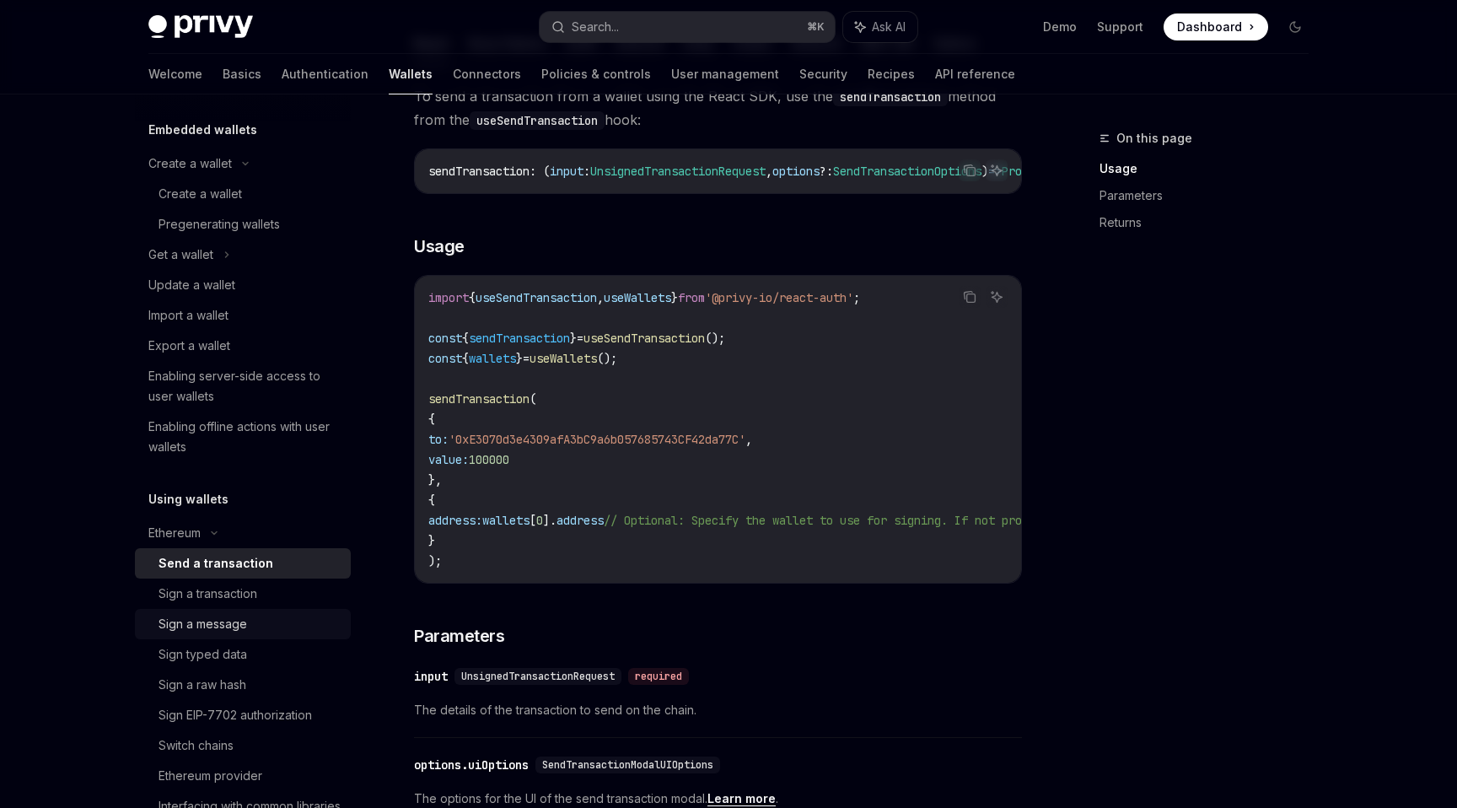
scroll to position [122, 0]
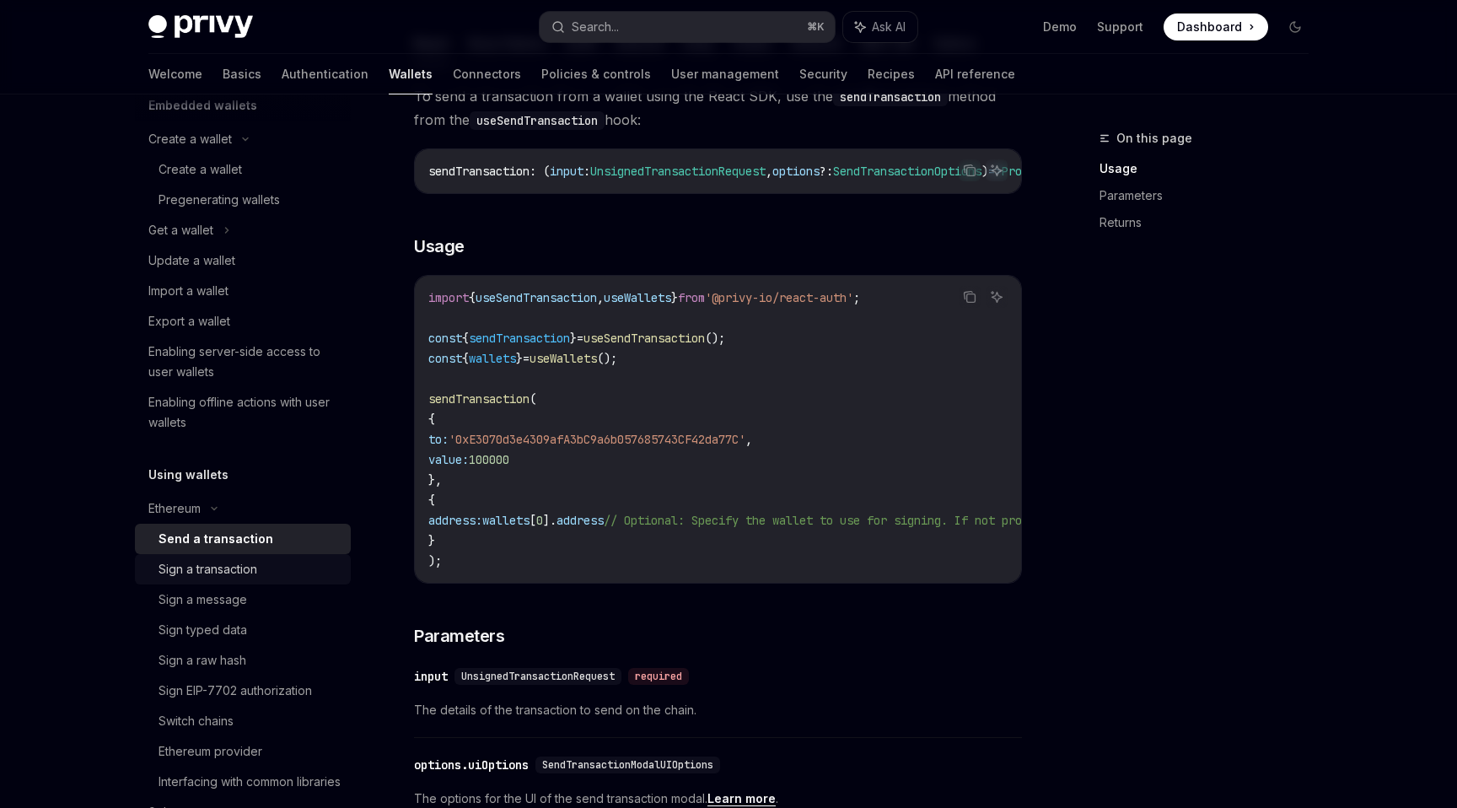
click at [245, 576] on div "Sign a transaction" at bounding box center [207, 569] width 99 height 20
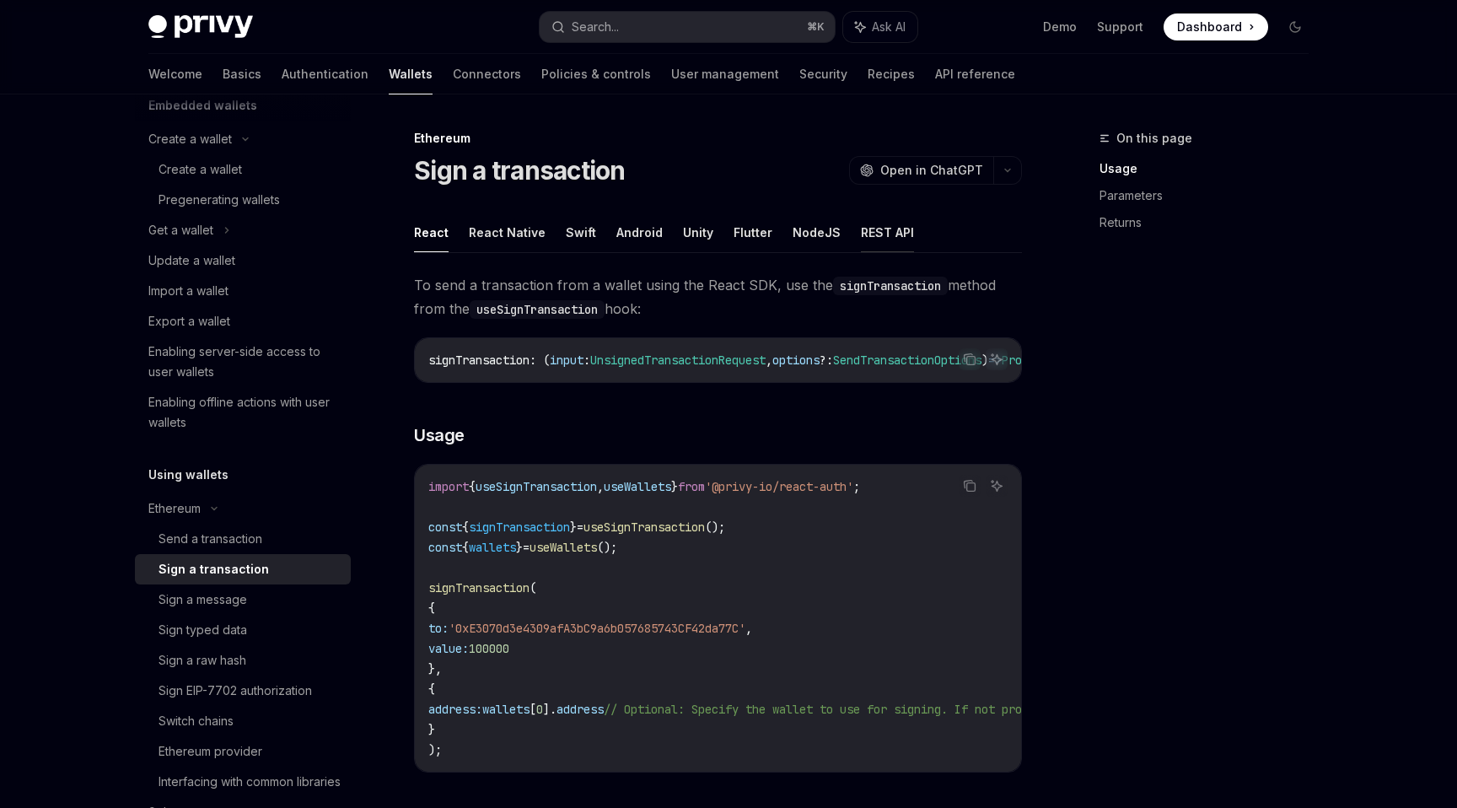
click at [876, 222] on button "REST API" at bounding box center [887, 232] width 53 height 40
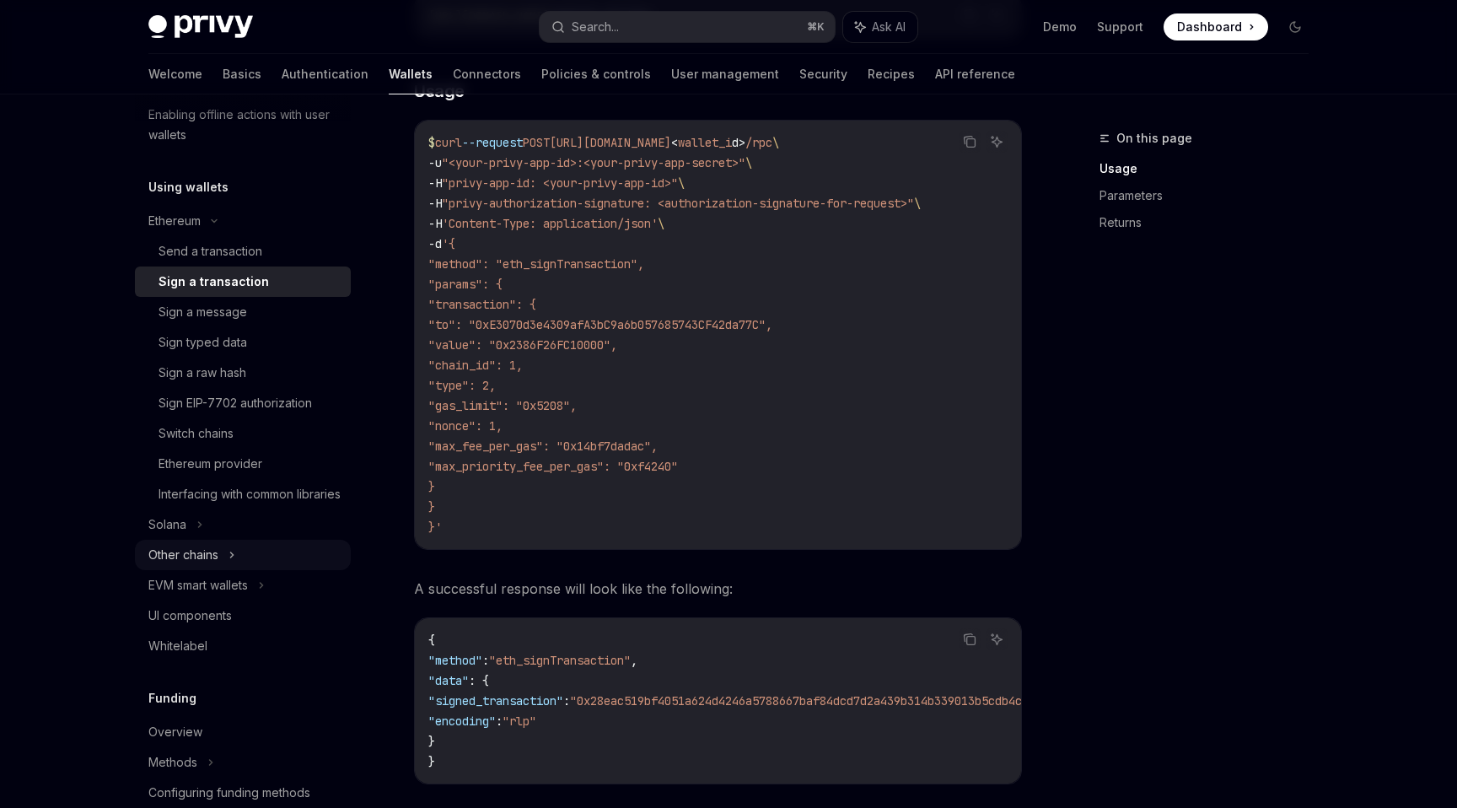
scroll to position [365, 0]
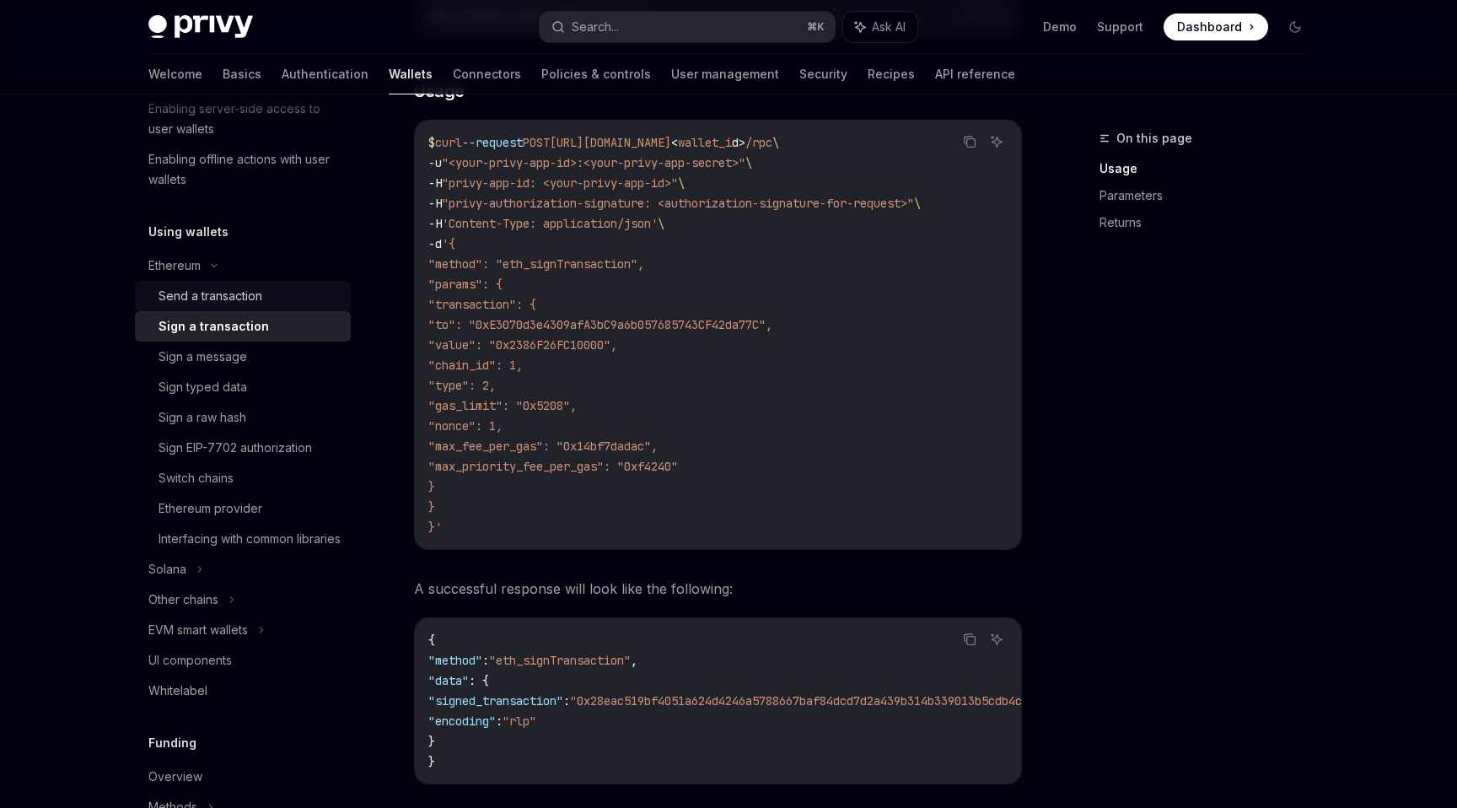
click at [247, 289] on div "Send a transaction" at bounding box center [210, 296] width 104 height 20
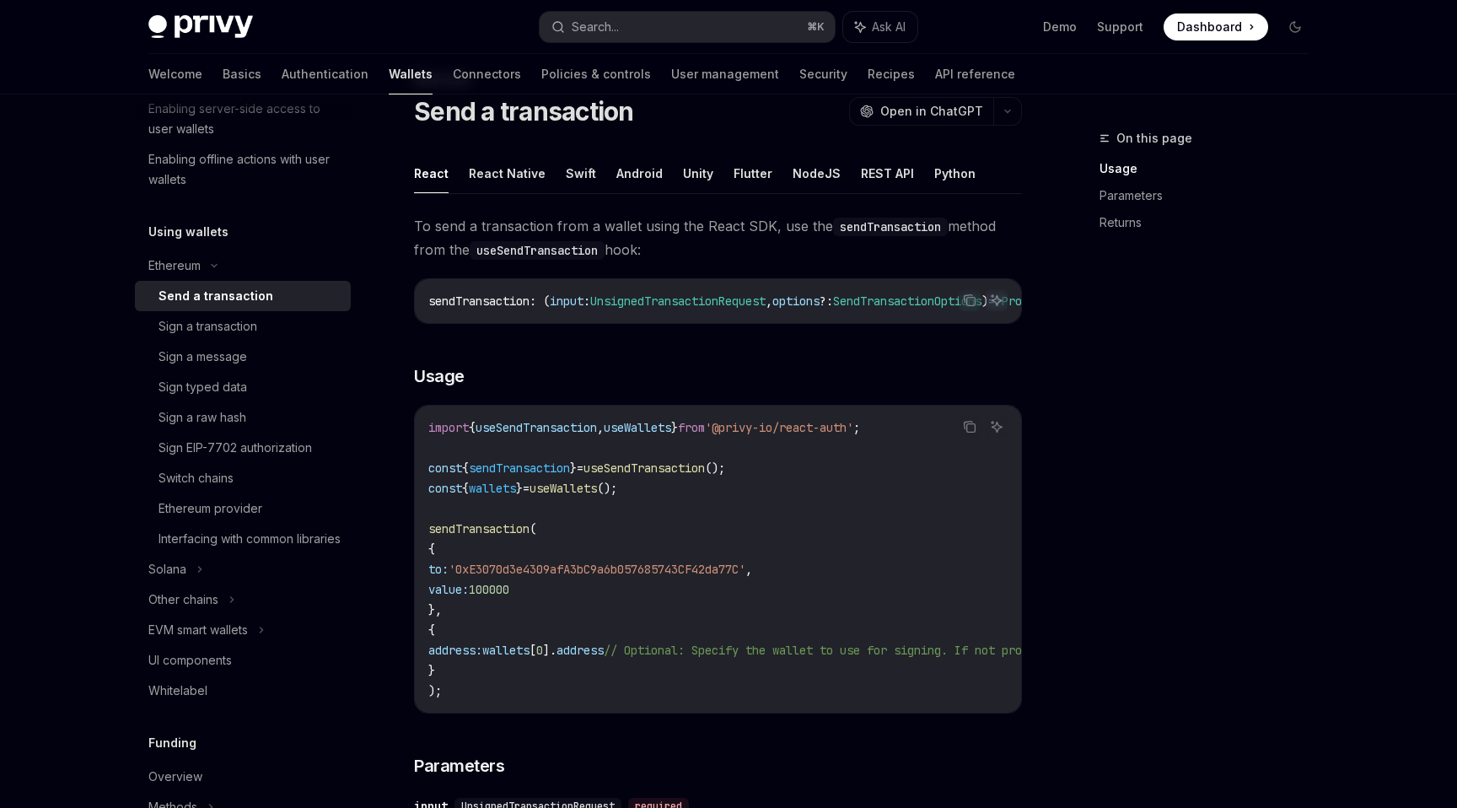
scroll to position [58, 0]
click at [934, 168] on button "Python" at bounding box center [954, 174] width 41 height 40
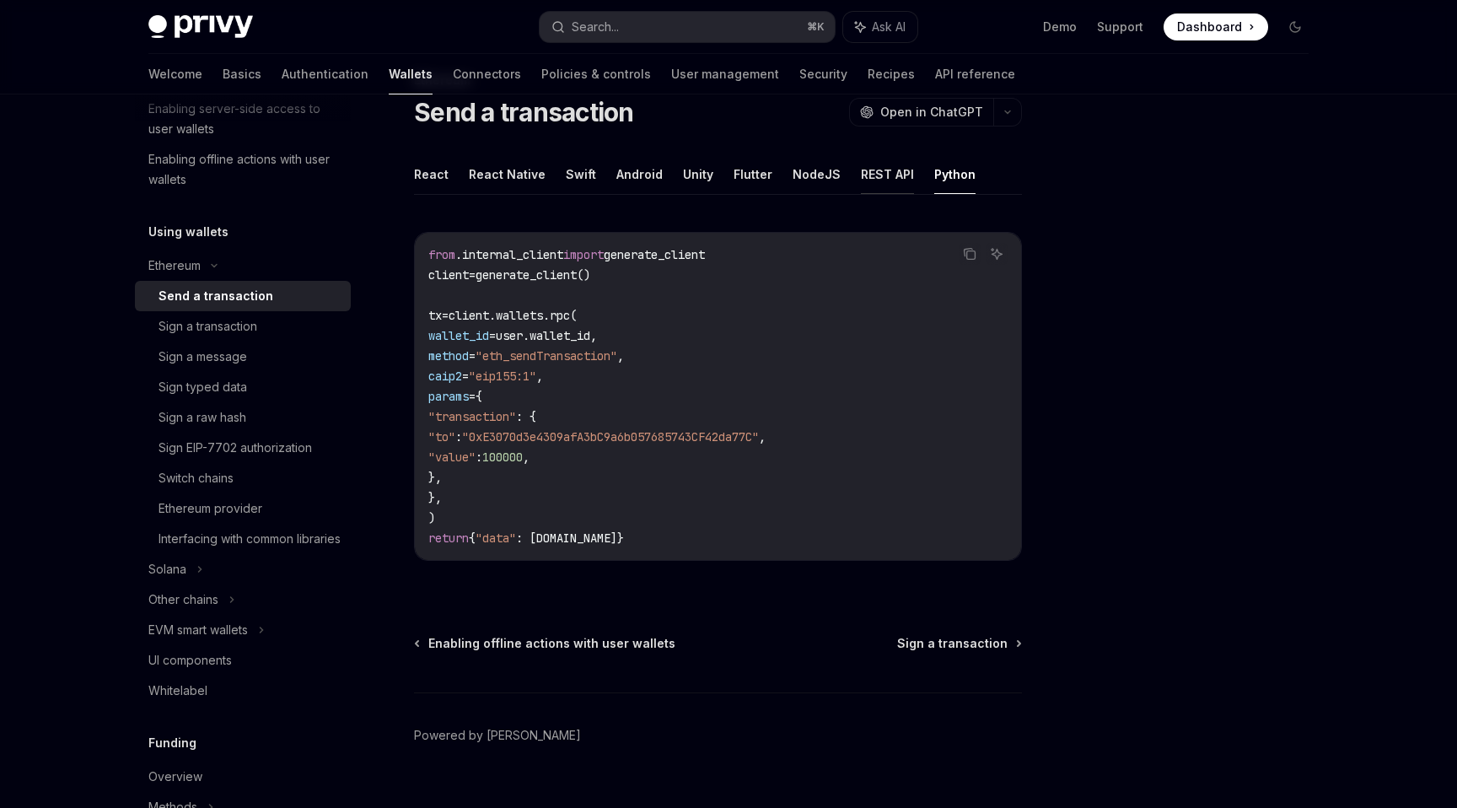
click at [865, 176] on button "REST API" at bounding box center [887, 174] width 53 height 40
type textarea "*"
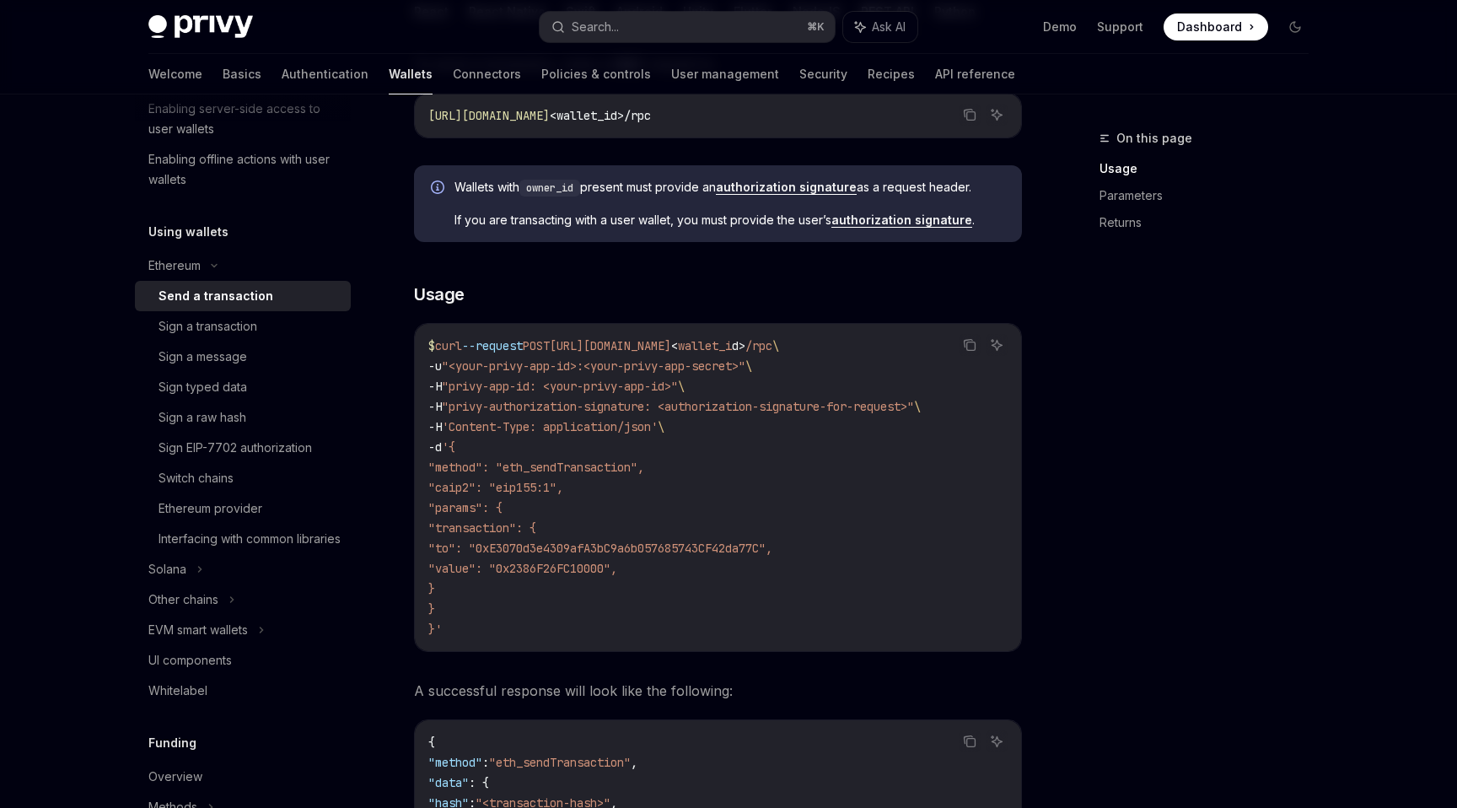
scroll to position [222, 0]
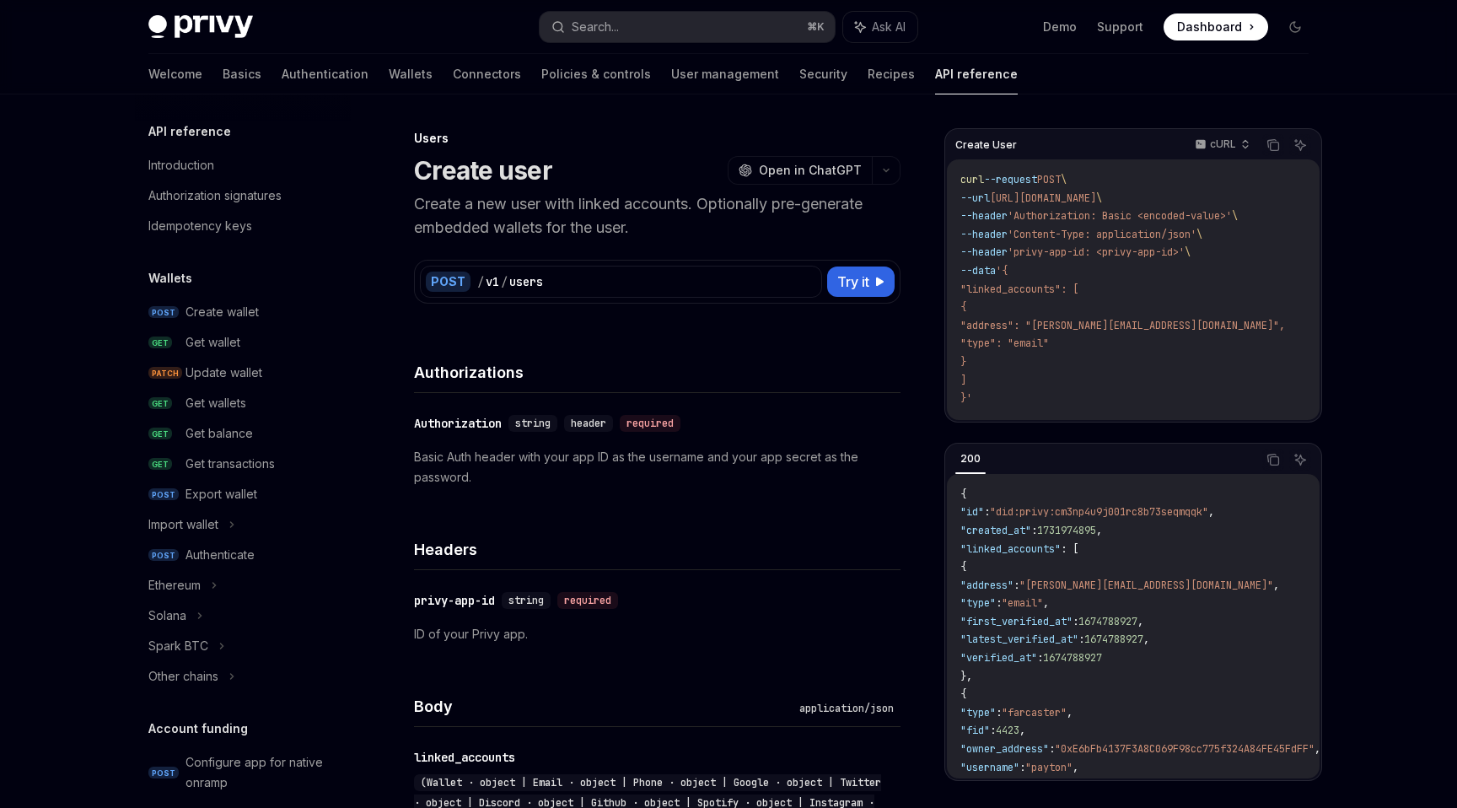
scroll to position [934, 0]
